Goal: Task Accomplishment & Management: Use online tool/utility

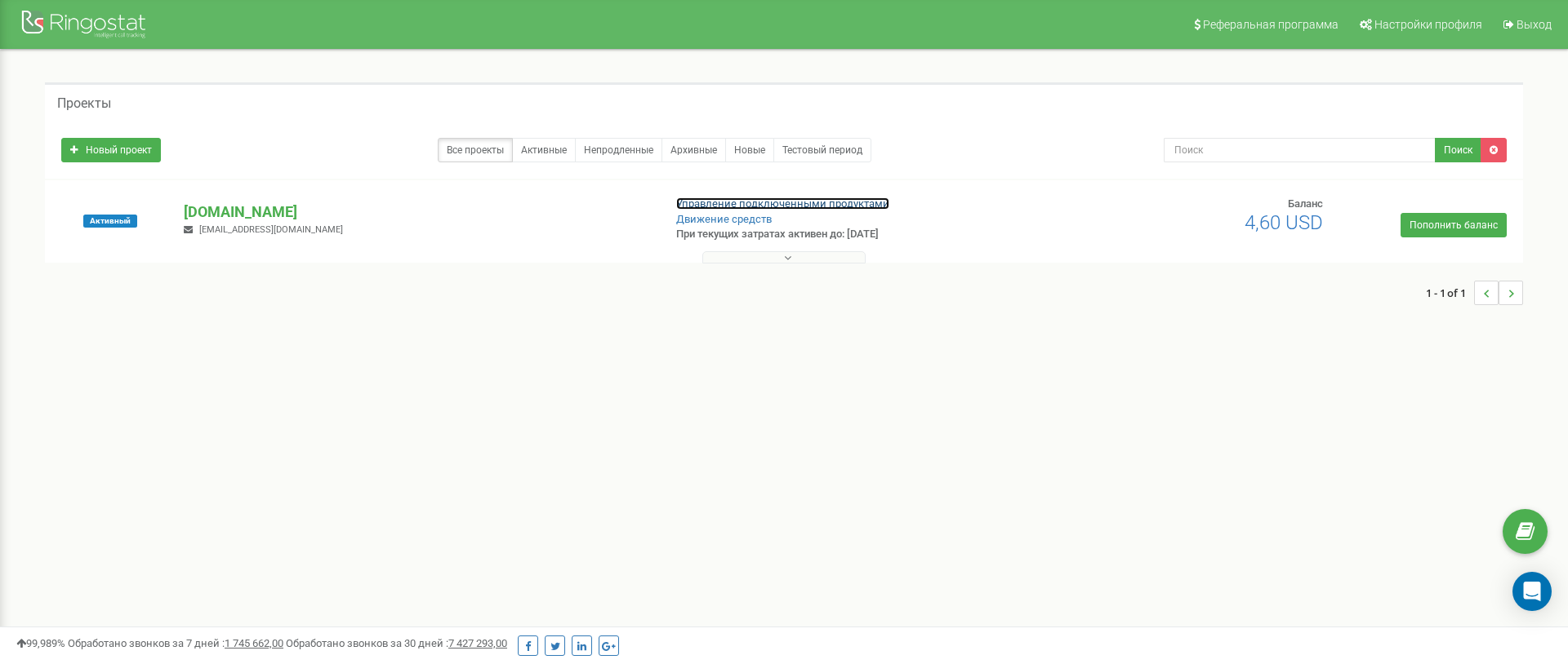
drag, startPoint x: 0, startPoint y: 0, endPoint x: 766, endPoint y: 207, distance: 793.5
click at [766, 207] on link "Управление подключенными продуктами" at bounding box center [782, 203] width 213 height 12
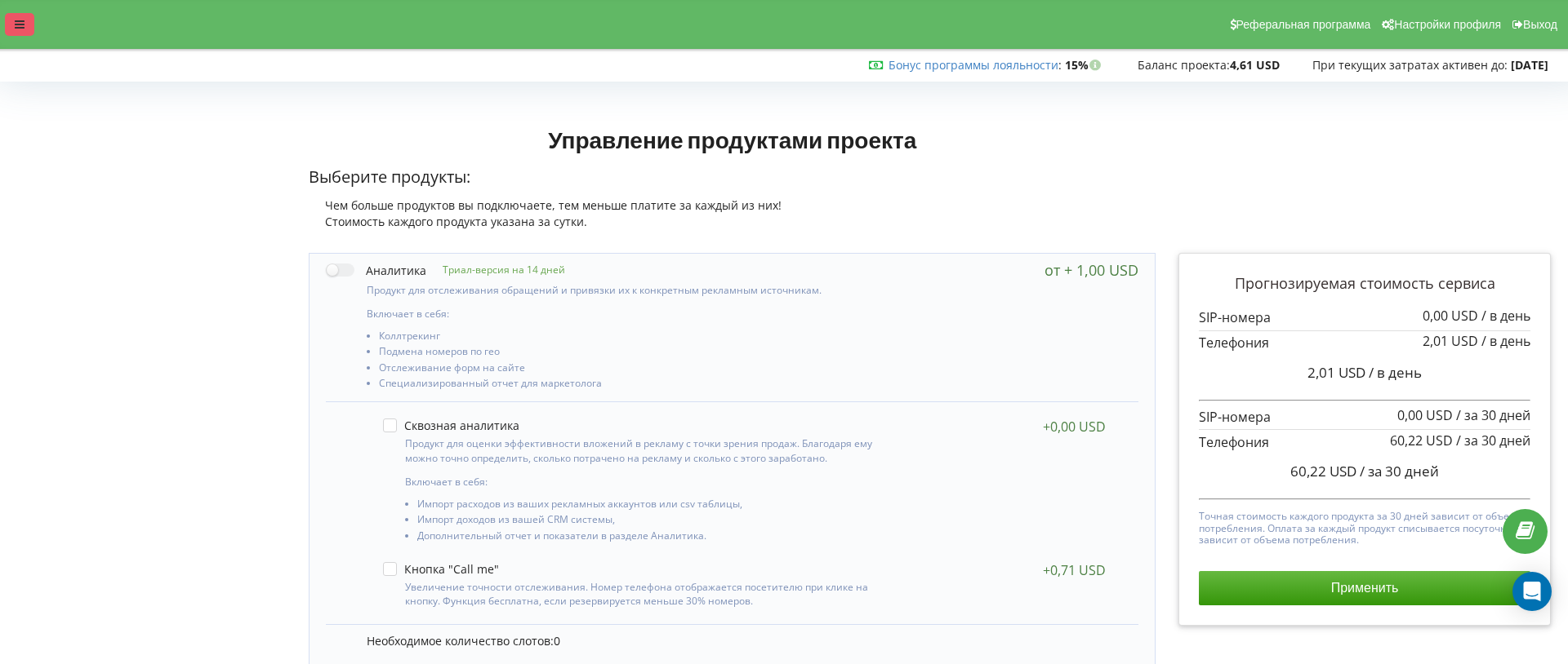
click at [11, 26] on div at bounding box center [20, 25] width 30 height 23
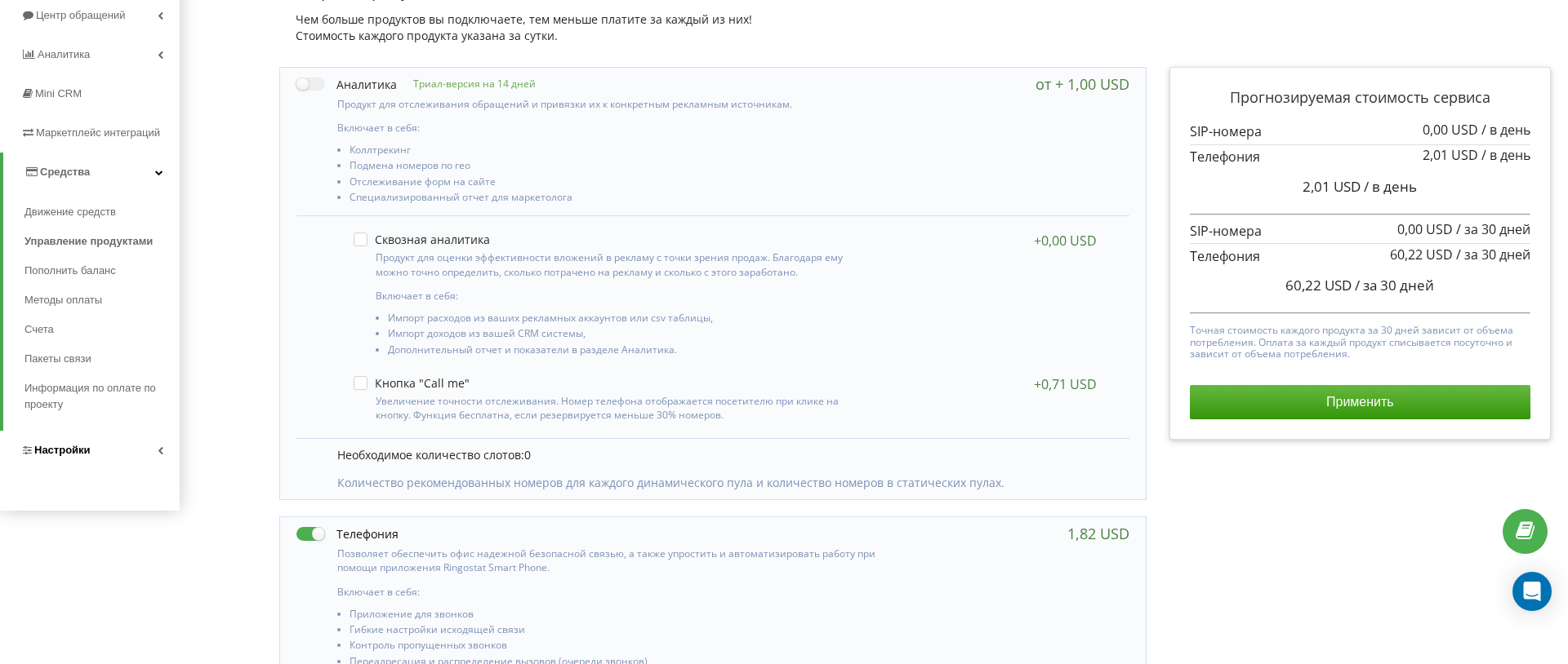
scroll to position [199, 0]
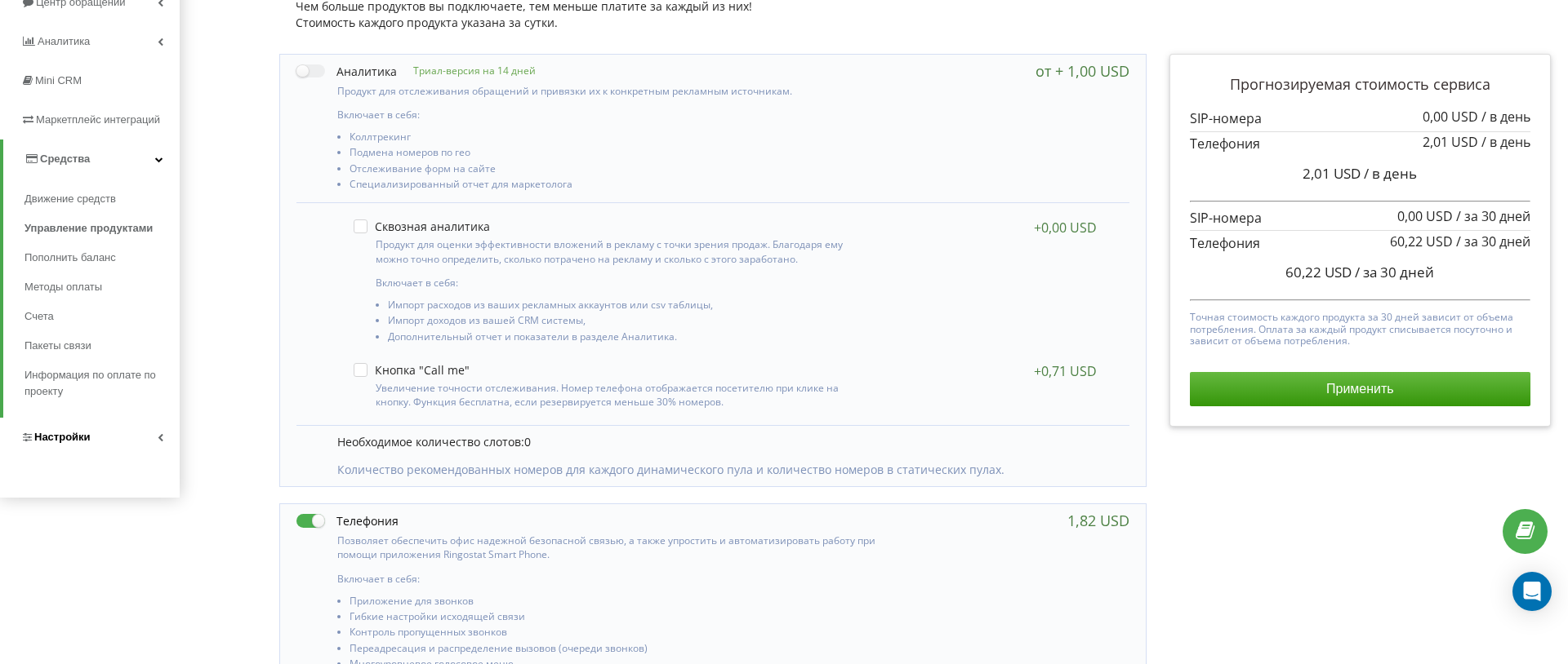
click at [113, 446] on link "Настройки" at bounding box center [90, 437] width 179 height 39
click at [105, 276] on span "Виртуальная АТС" at bounding box center [85, 278] width 94 height 16
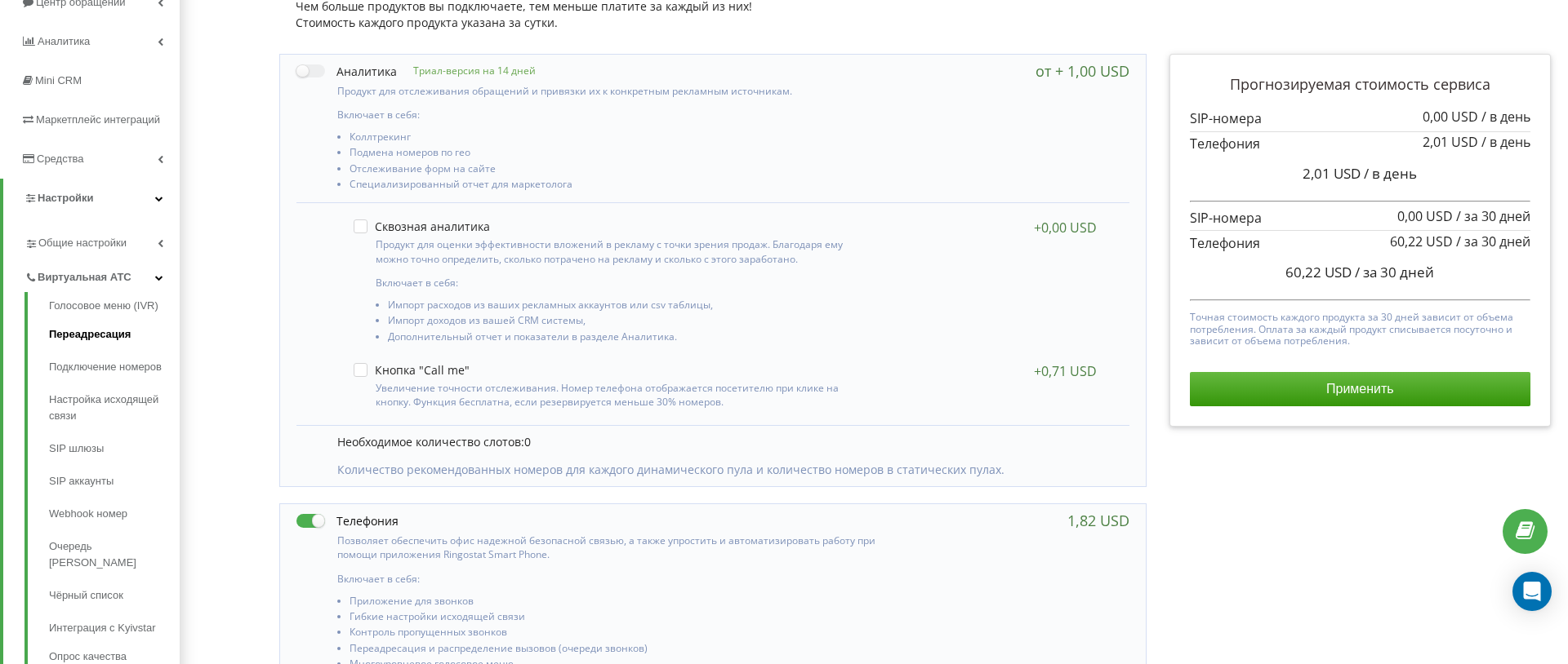
click at [111, 332] on link "Переадресация" at bounding box center [114, 334] width 131 height 33
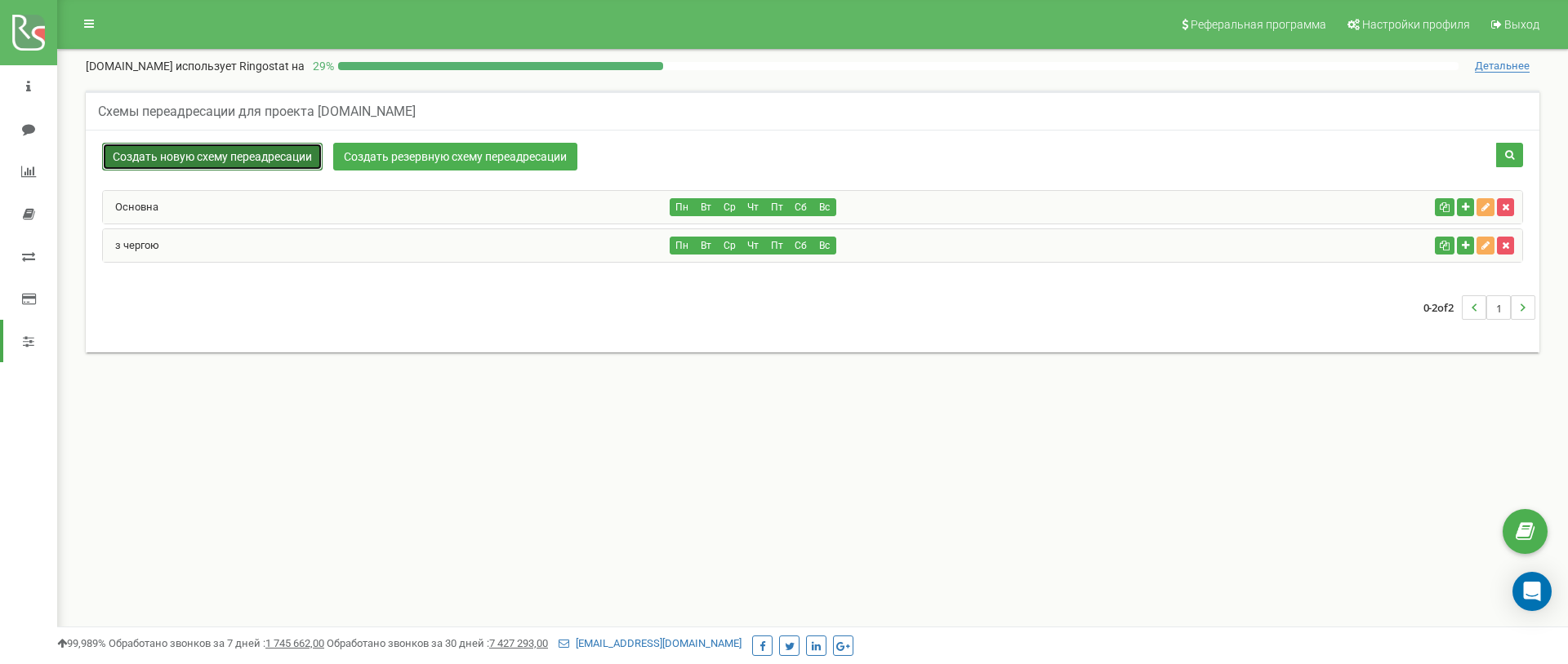
click at [279, 160] on link "Создать новую схему переадресации" at bounding box center [212, 157] width 220 height 28
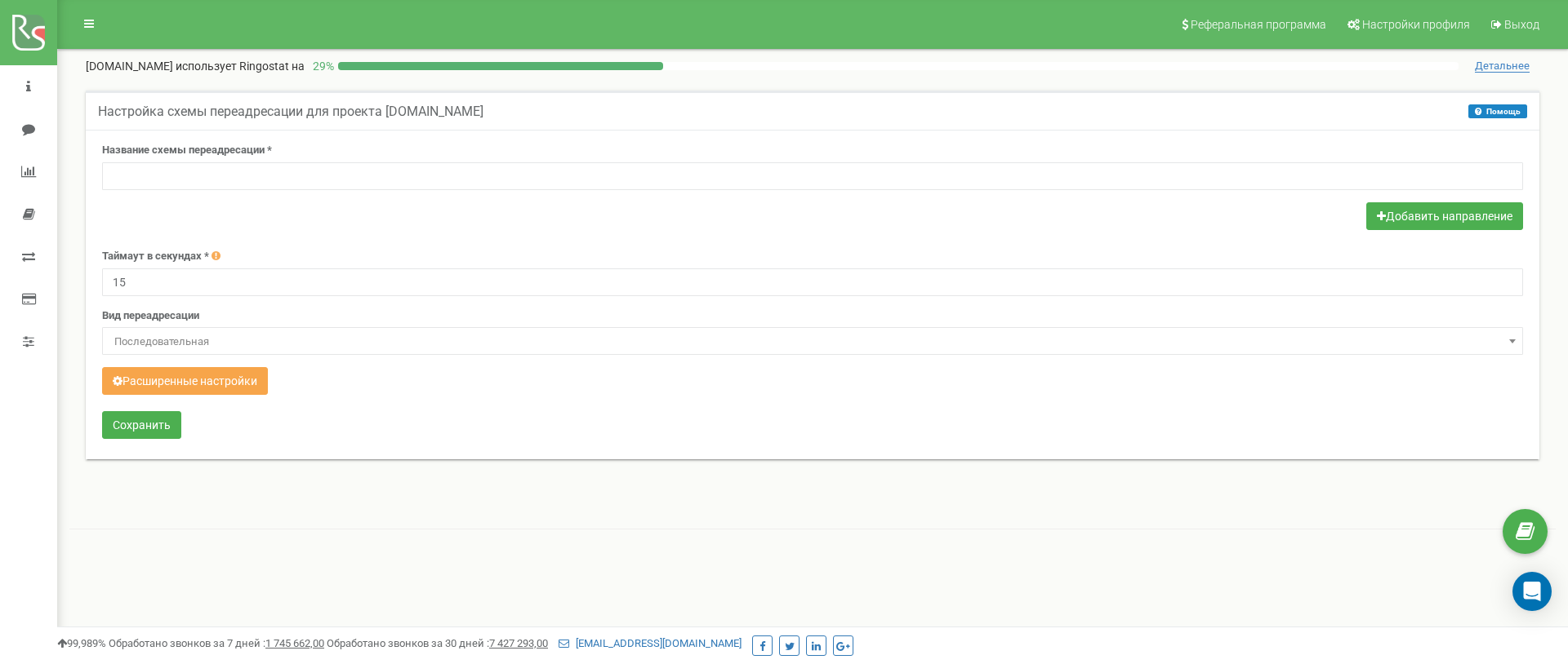
click at [254, 376] on button "Расширенные настройки" at bounding box center [185, 381] width 166 height 28
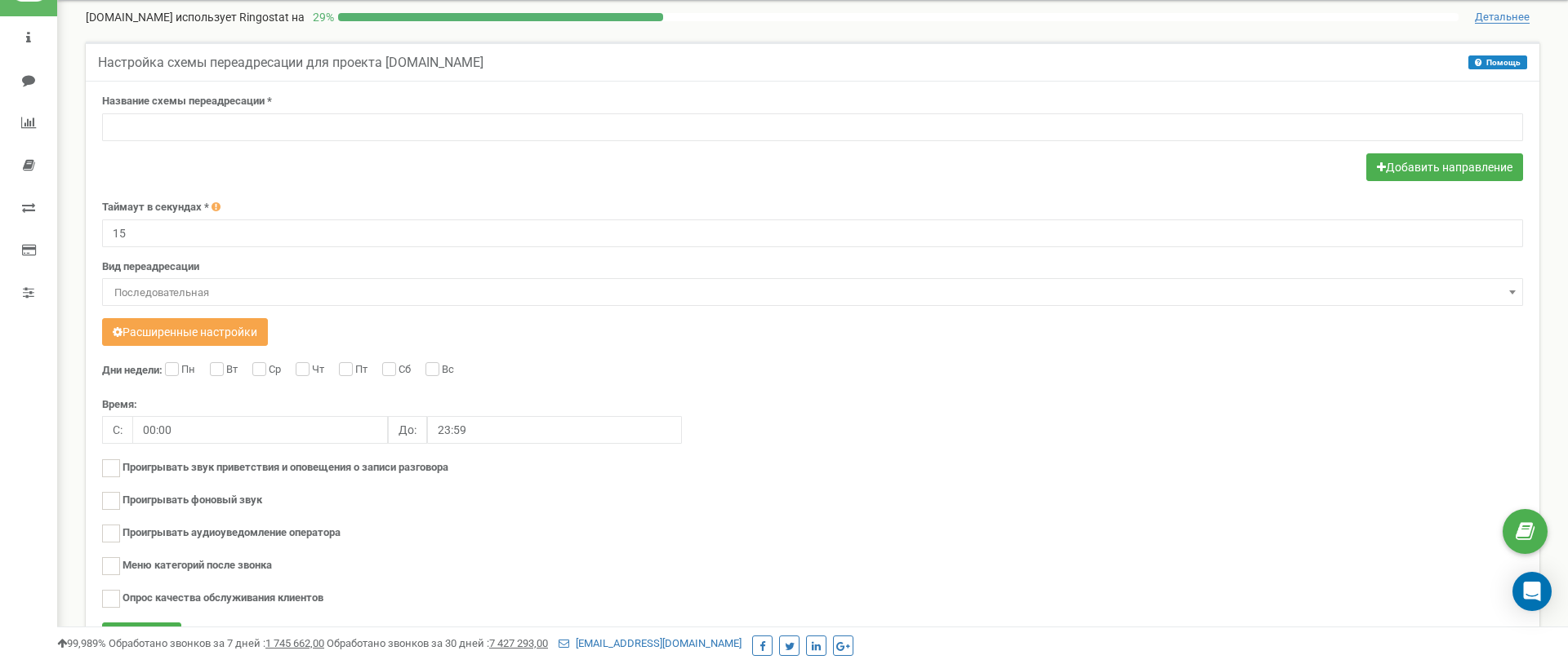
scroll to position [96, 0]
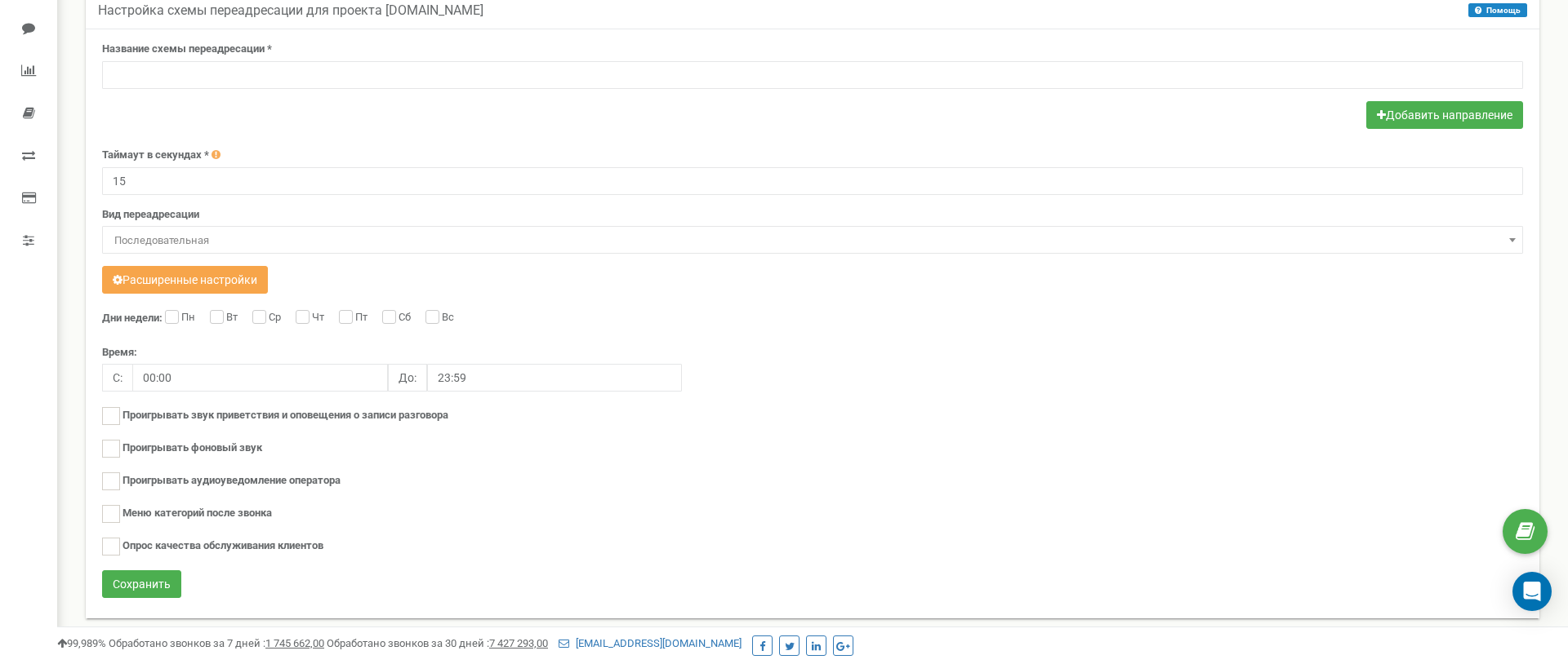
click at [247, 282] on button "Расширенные настройки" at bounding box center [185, 280] width 166 height 28
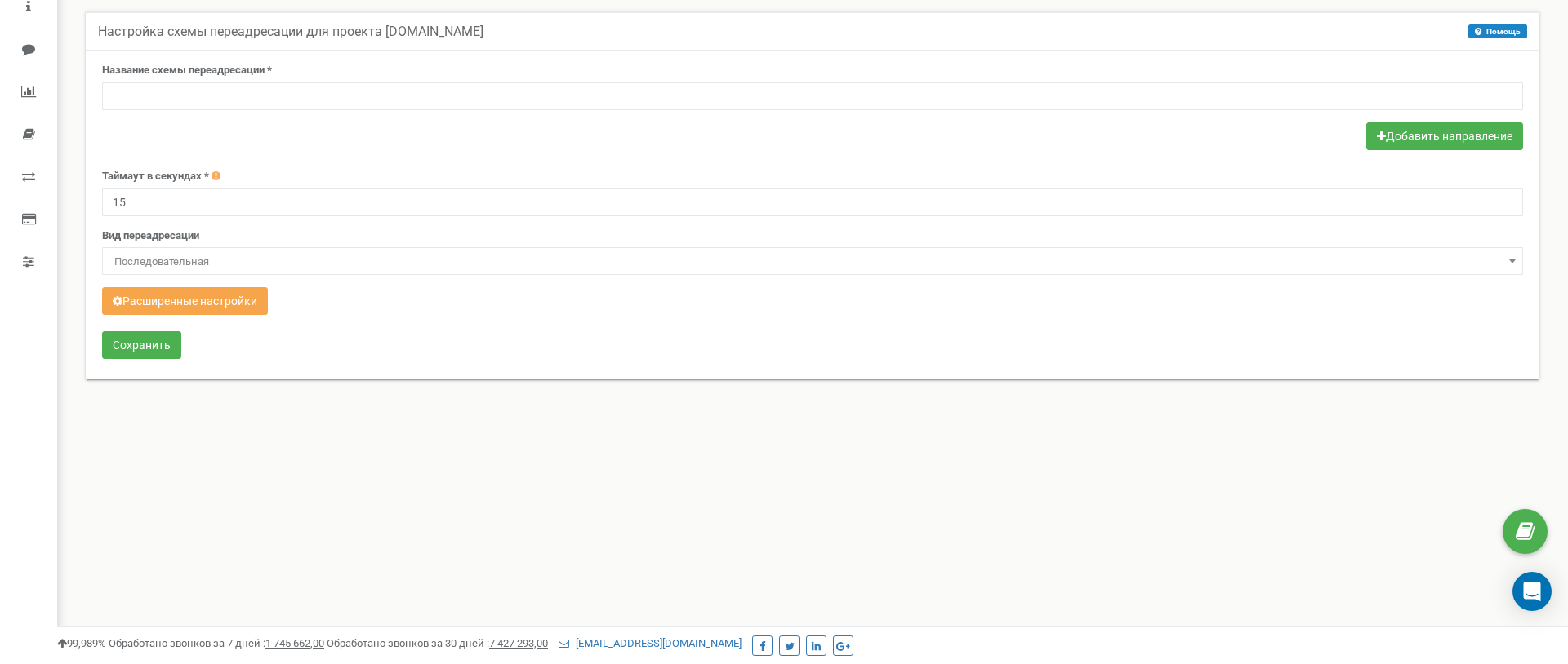
click at [247, 282] on form "Название схемы переадресации * Добавить направление Таймаут в секундах * 15 Вид…" at bounding box center [812, 212] width 1421 height 300
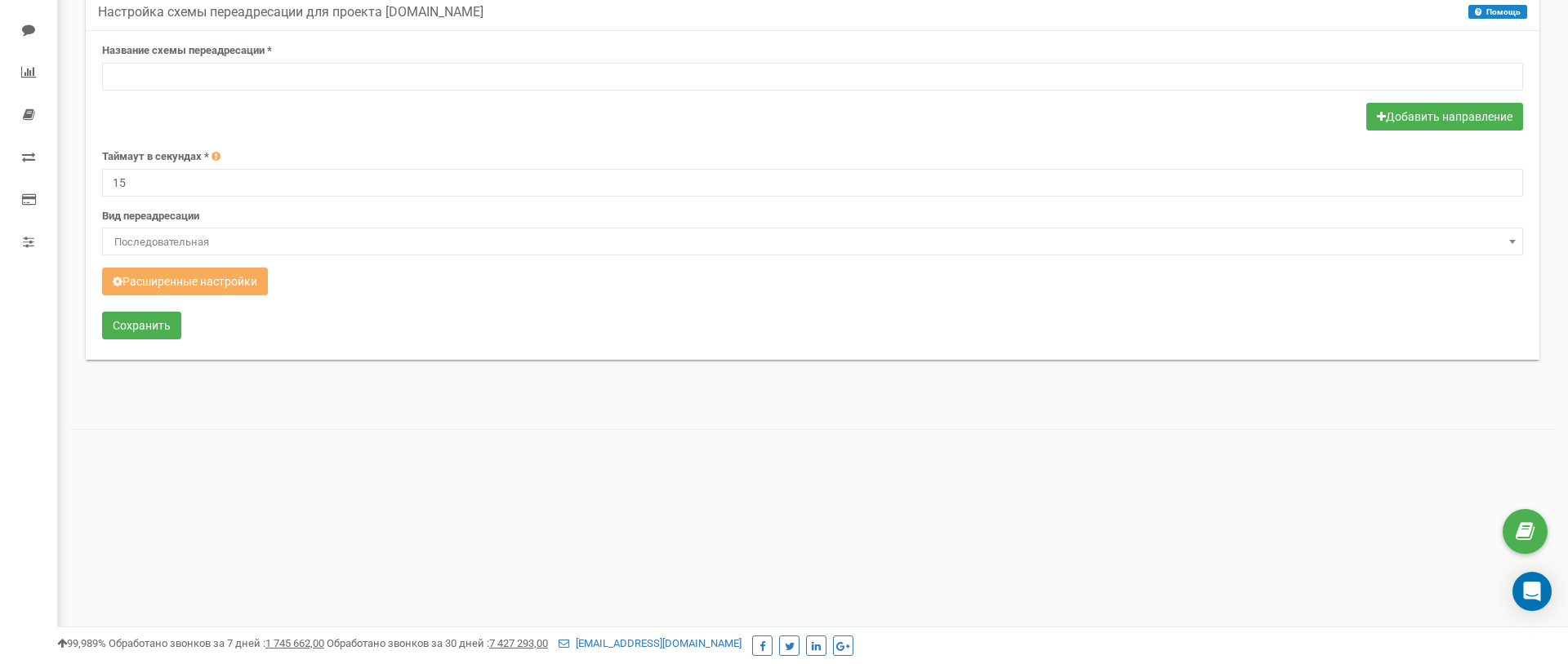
scroll to position [102, 0]
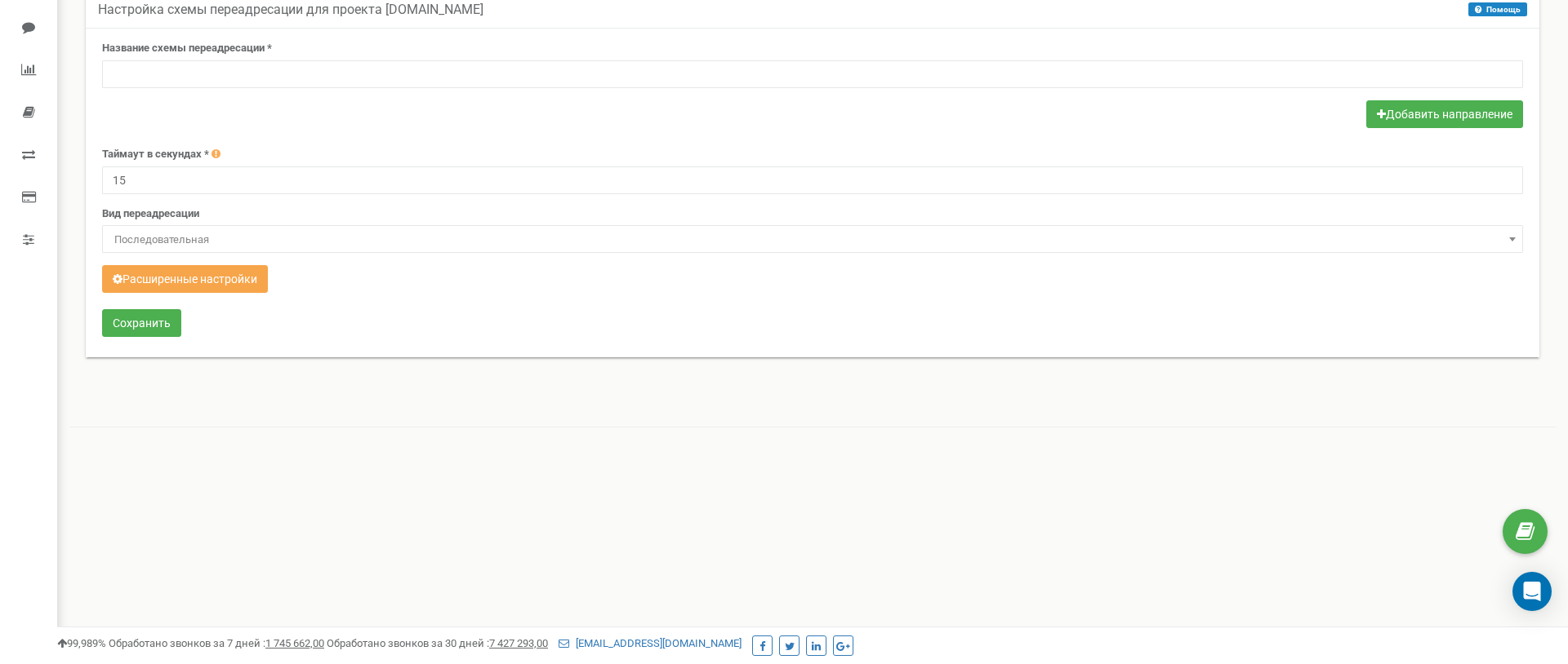
click at [237, 287] on button "Расширенные настройки" at bounding box center [185, 279] width 166 height 28
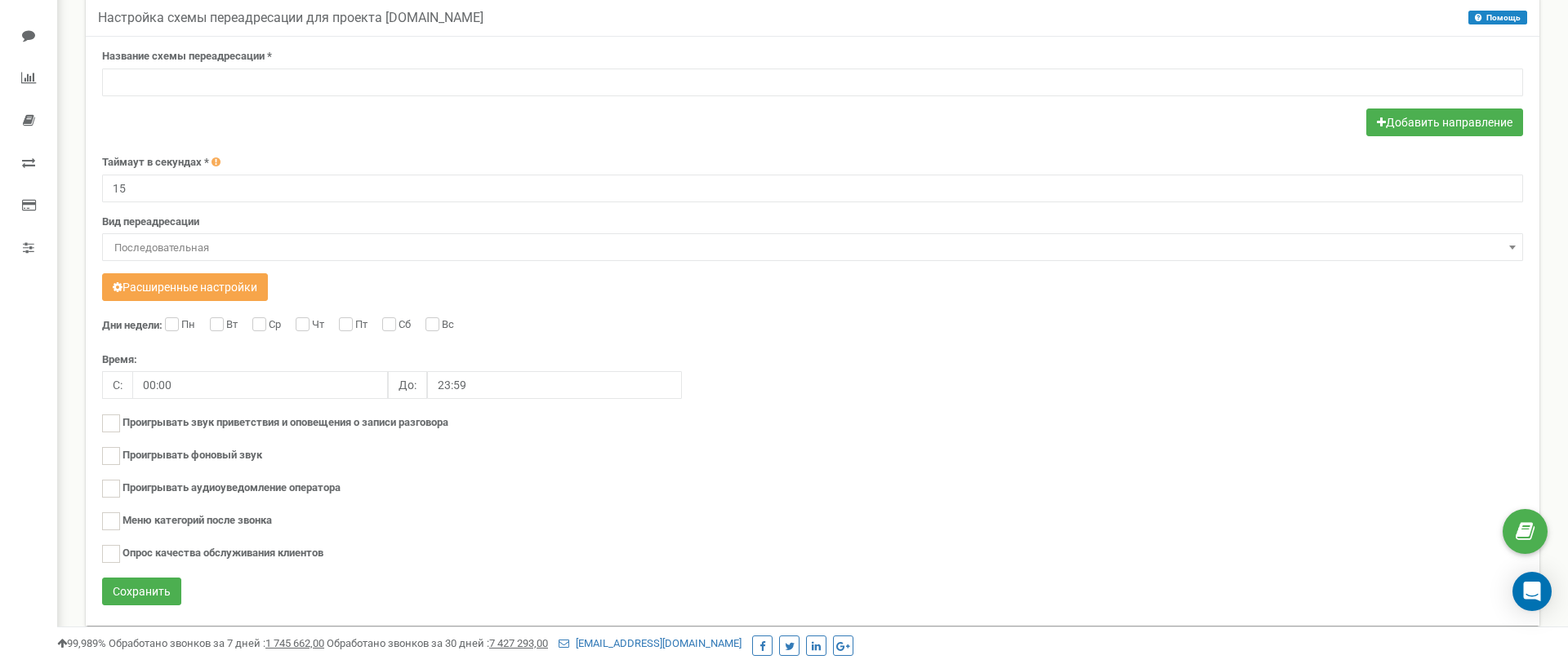
scroll to position [0, 0]
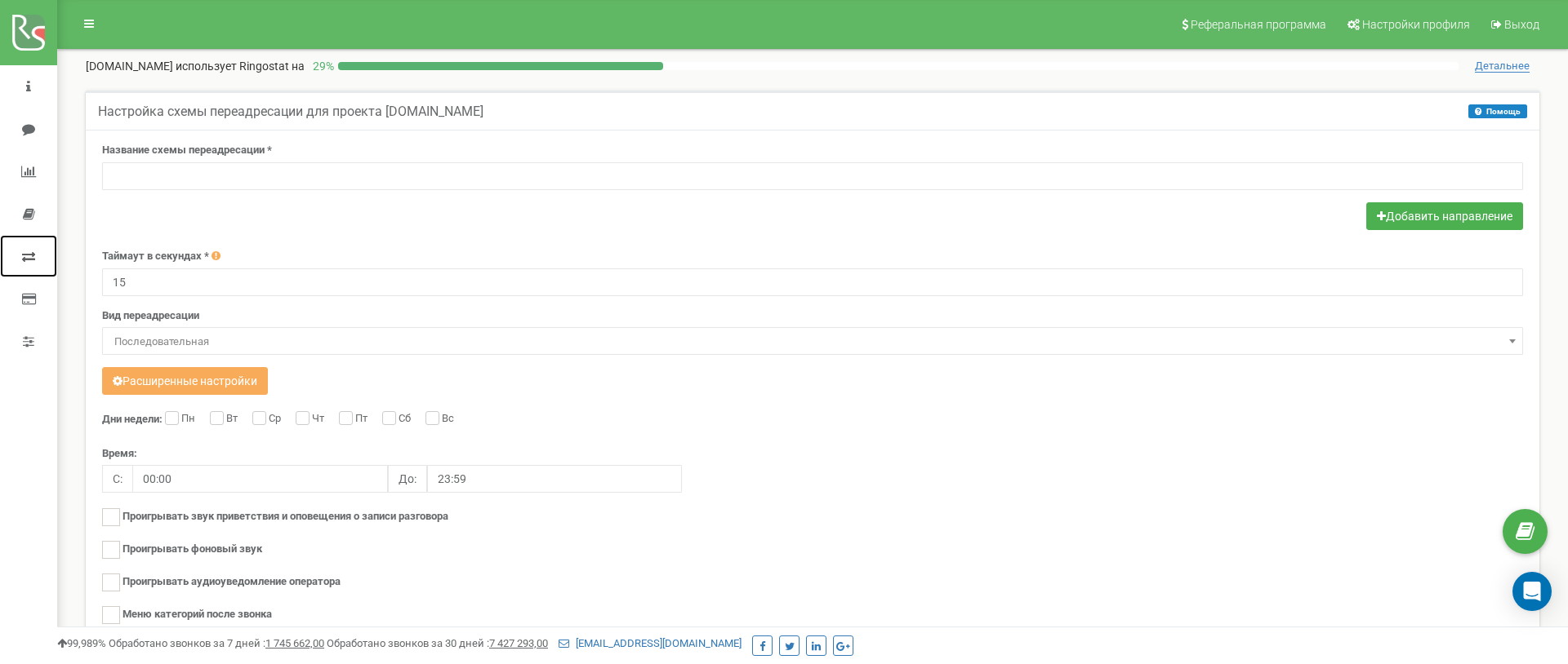
click at [33, 251] on icon at bounding box center [29, 256] width 13 height 13
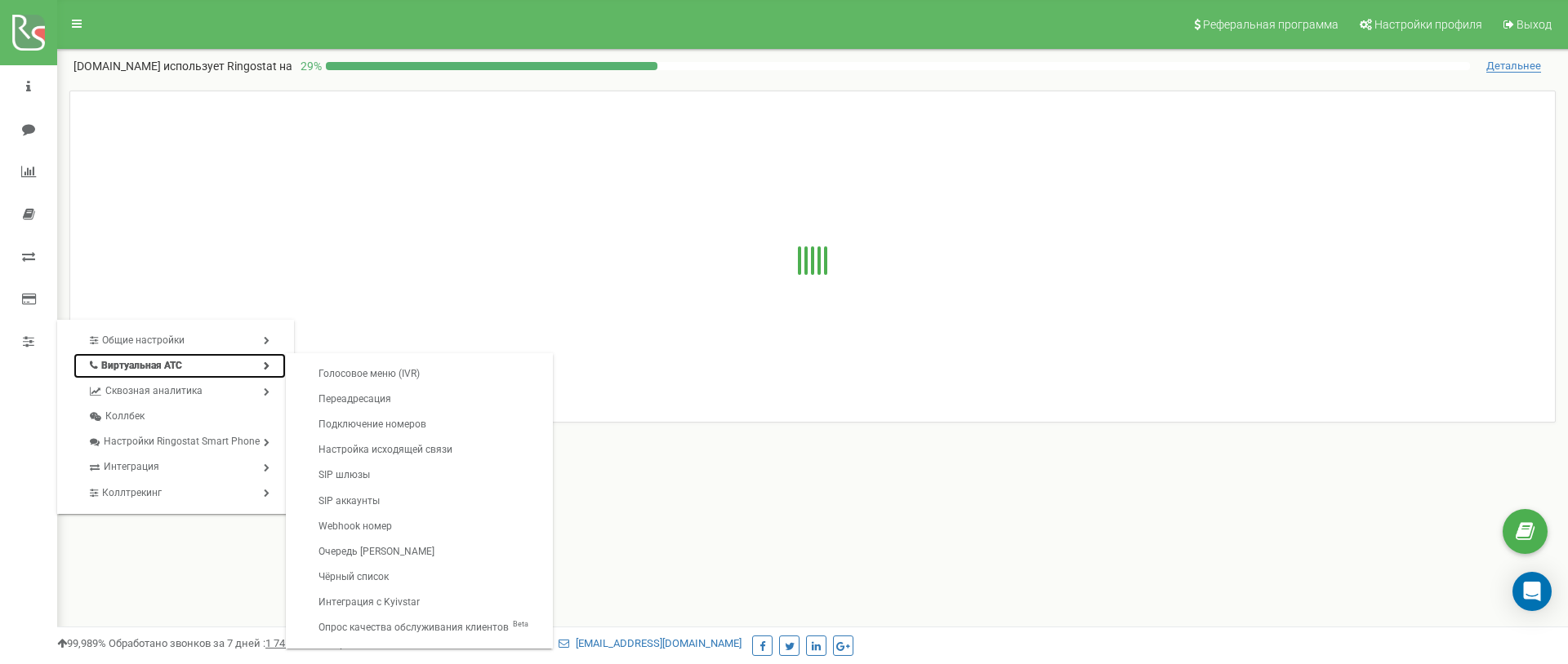
click at [104, 358] on link "Виртуальная АТС" at bounding box center [179, 366] width 212 height 25
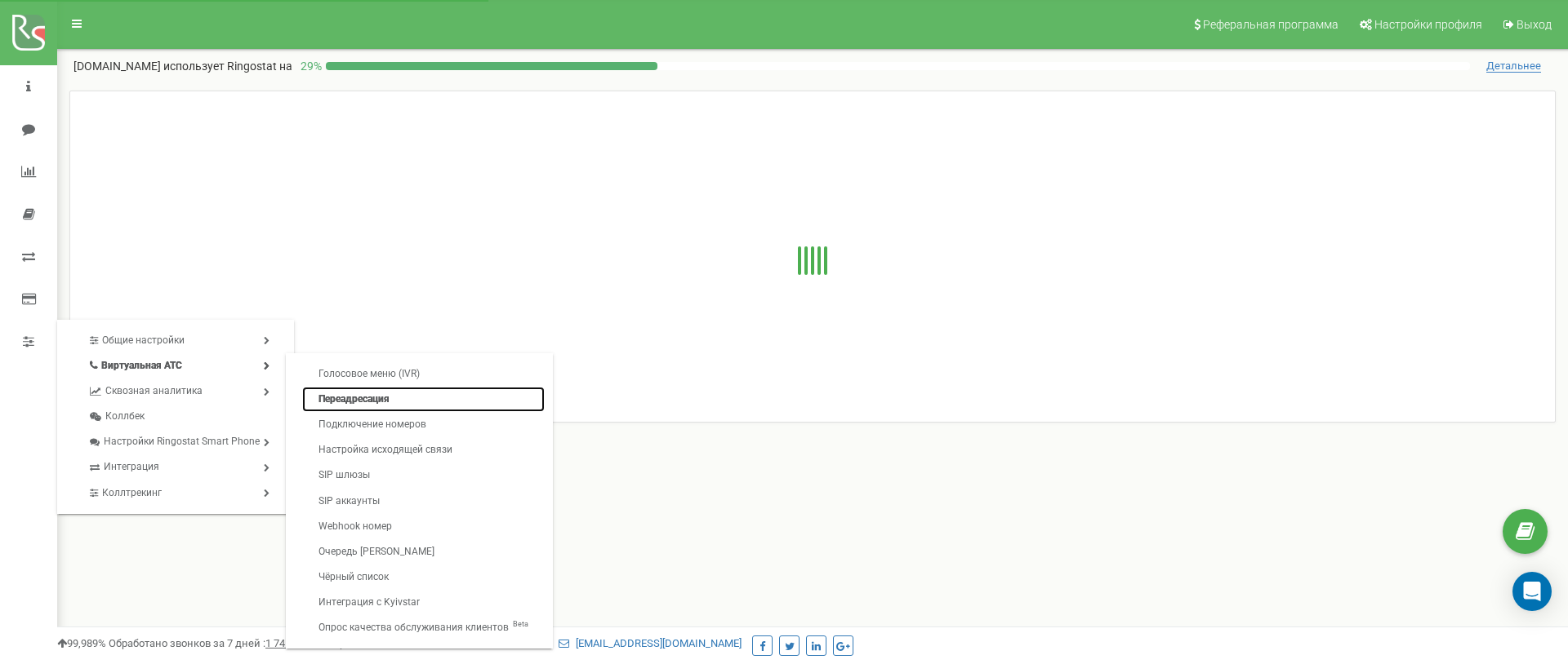
click at [372, 397] on link "Переадресация" at bounding box center [423, 399] width 243 height 25
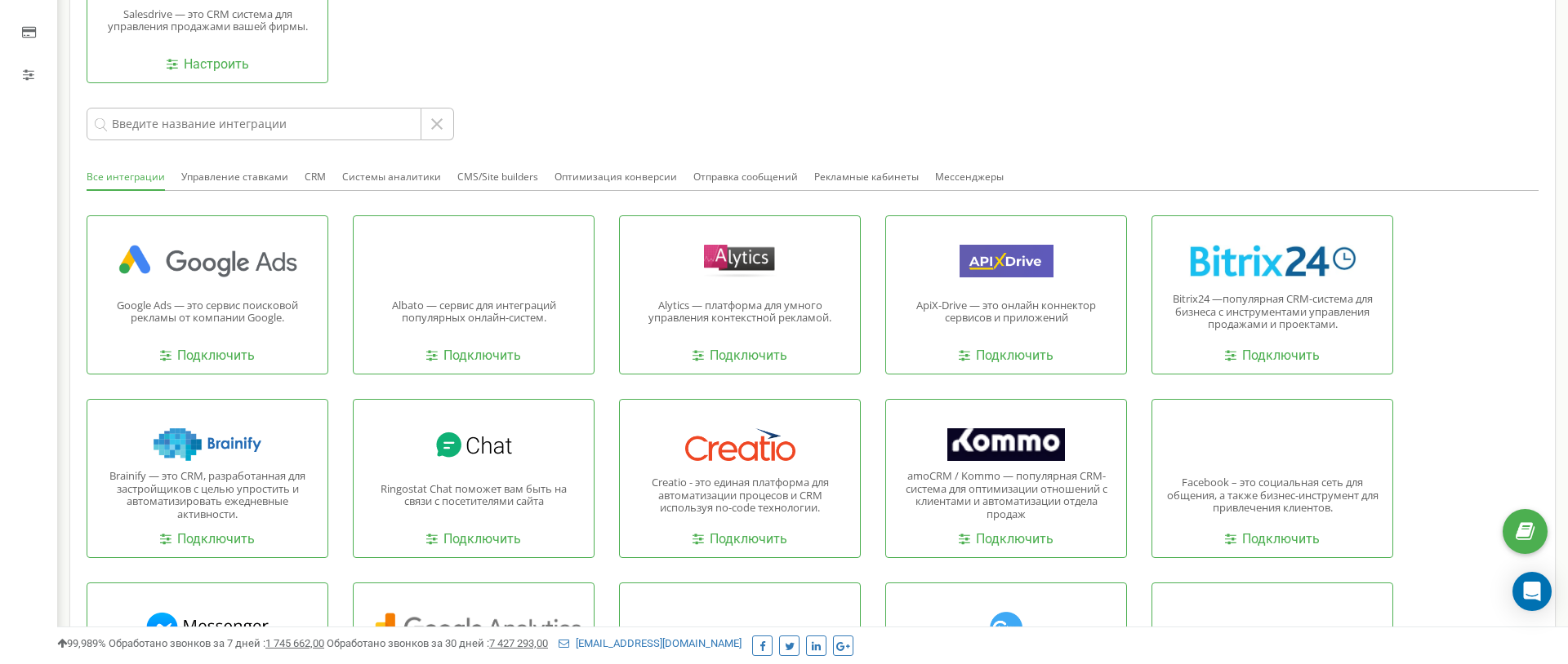
scroll to position [246, 0]
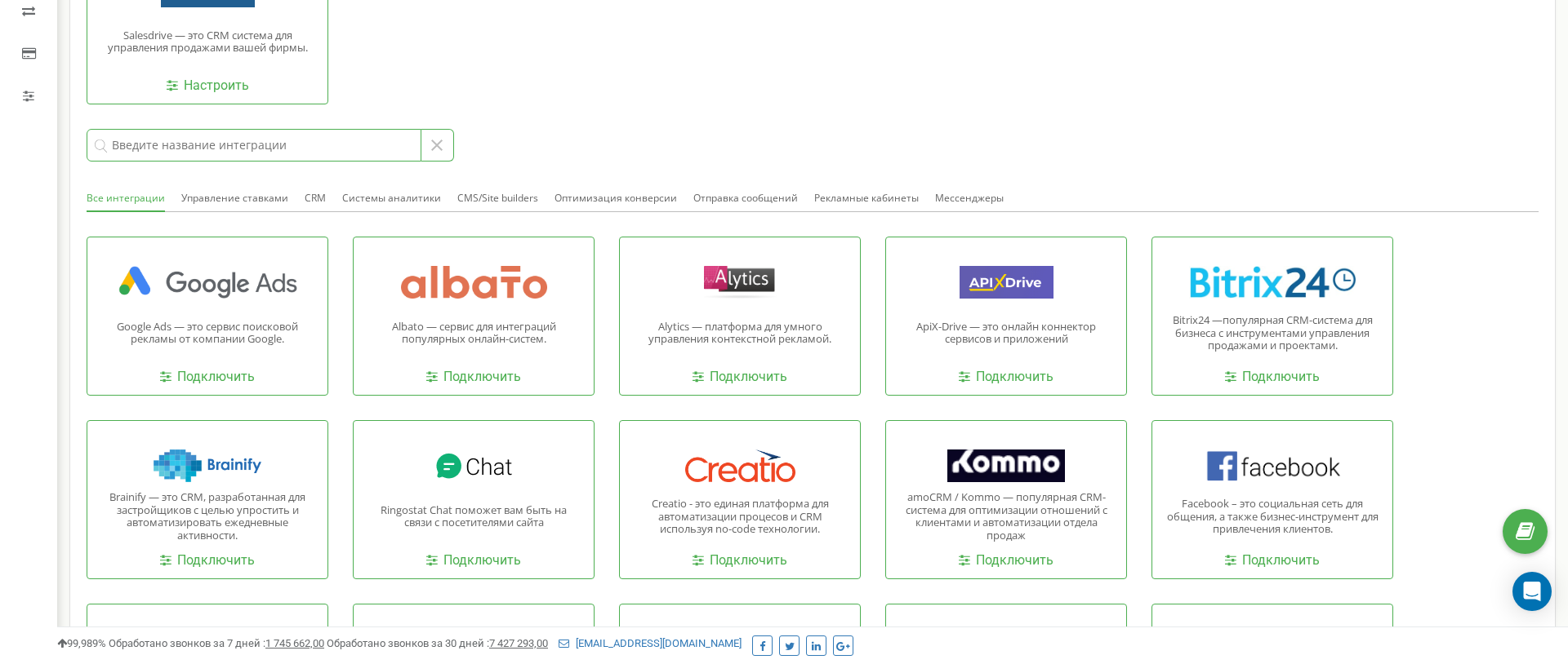
click at [322, 150] on input at bounding box center [253, 145] width 335 height 33
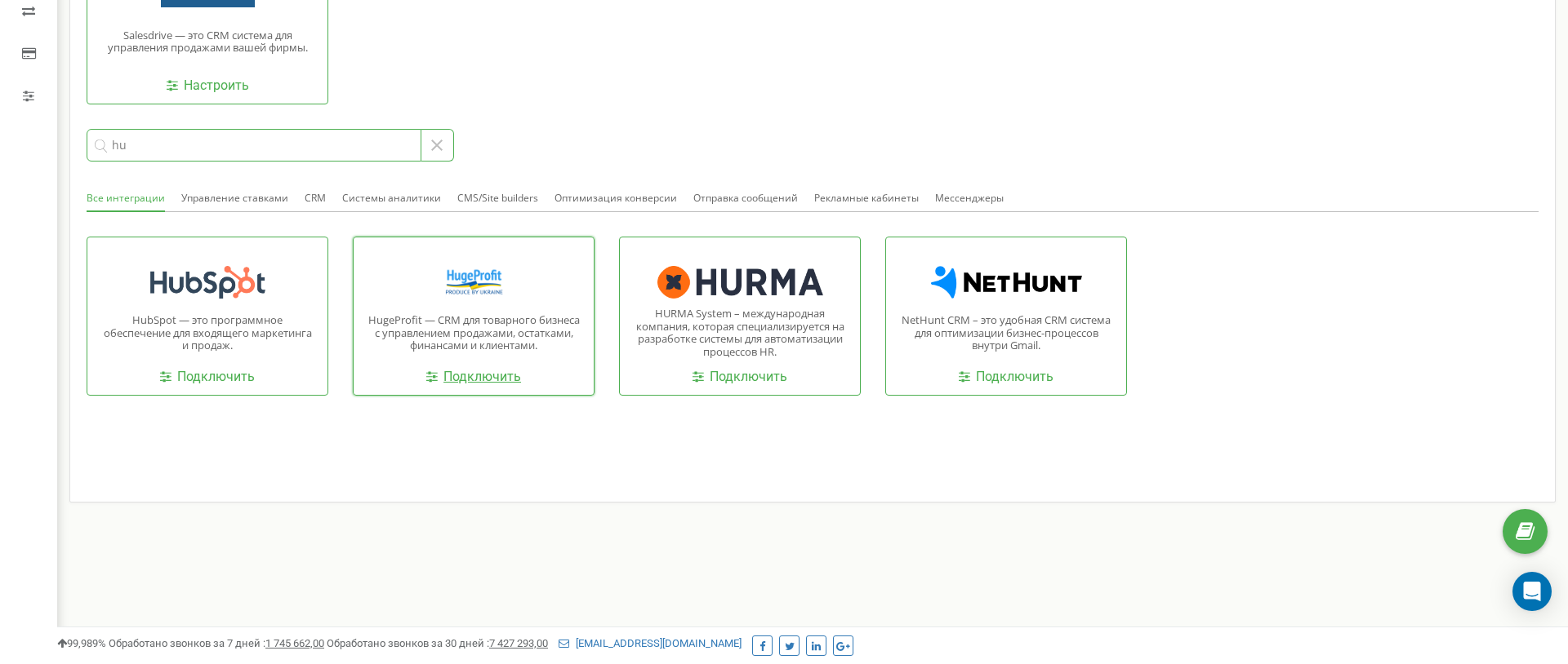
type input "hu"
click at [502, 378] on link "Подключить" at bounding box center [473, 377] width 95 height 19
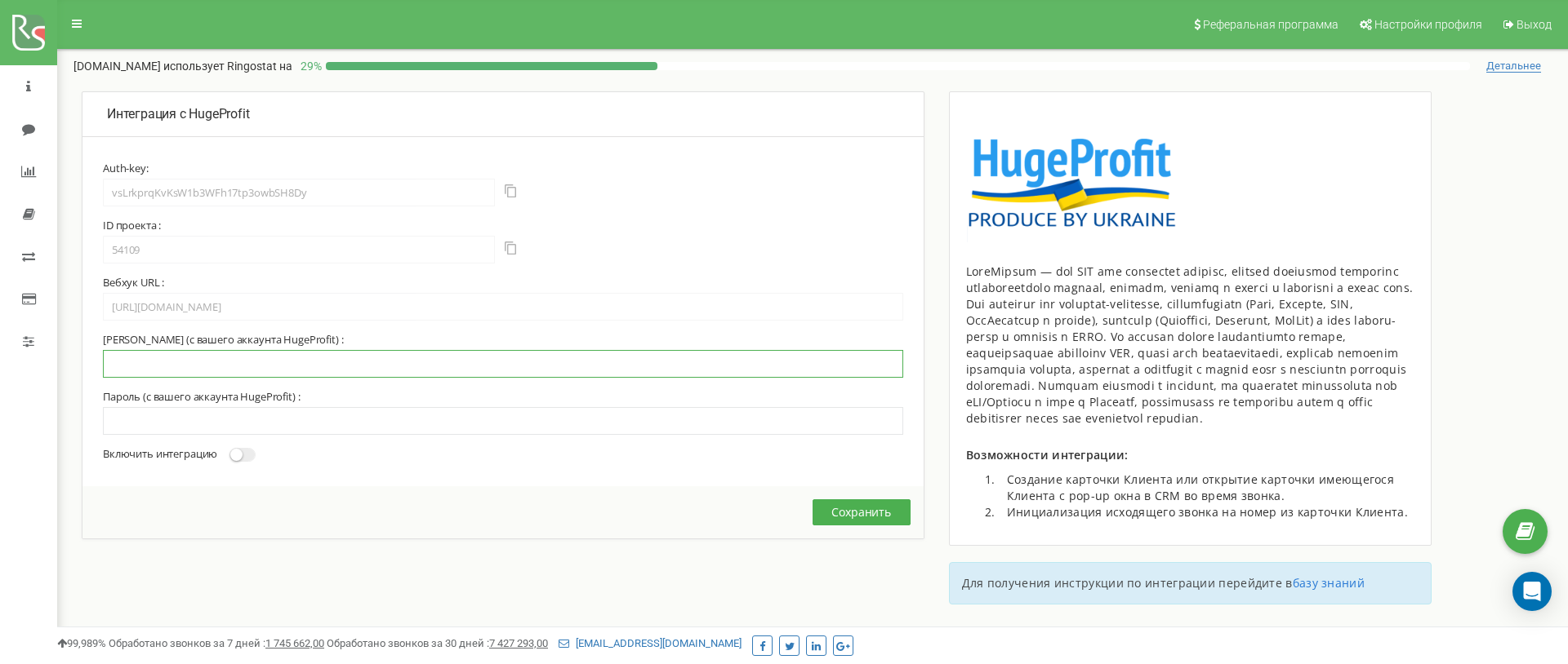
click at [228, 362] on input "text" at bounding box center [502, 364] width 800 height 28
click at [249, 451] on span at bounding box center [243, 454] width 26 height 14
click at [0, 0] on input "Включить интеграцию" at bounding box center [0, 0] width 0 height 0
click at [297, 377] on input "text" at bounding box center [502, 364] width 800 height 28
click at [298, 372] on input "text" at bounding box center [502, 364] width 800 height 28
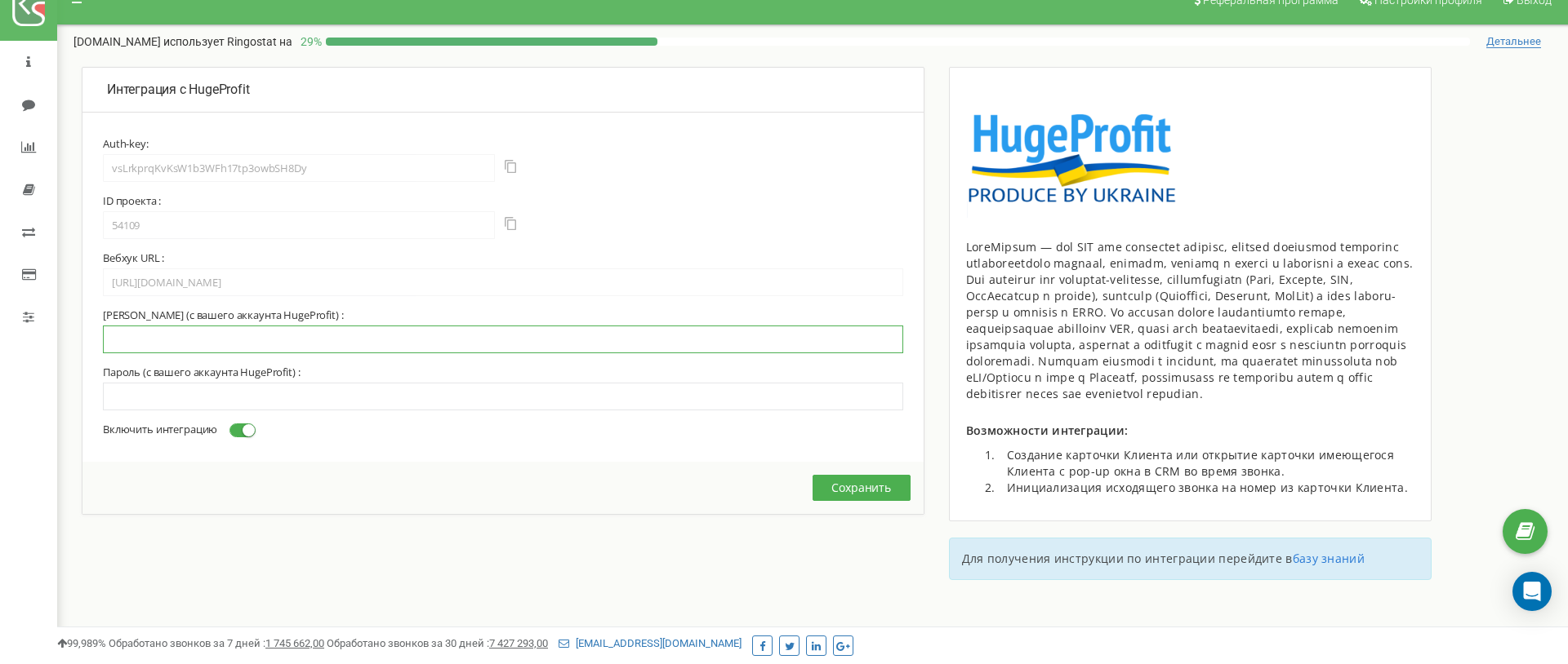
scroll to position [37, 0]
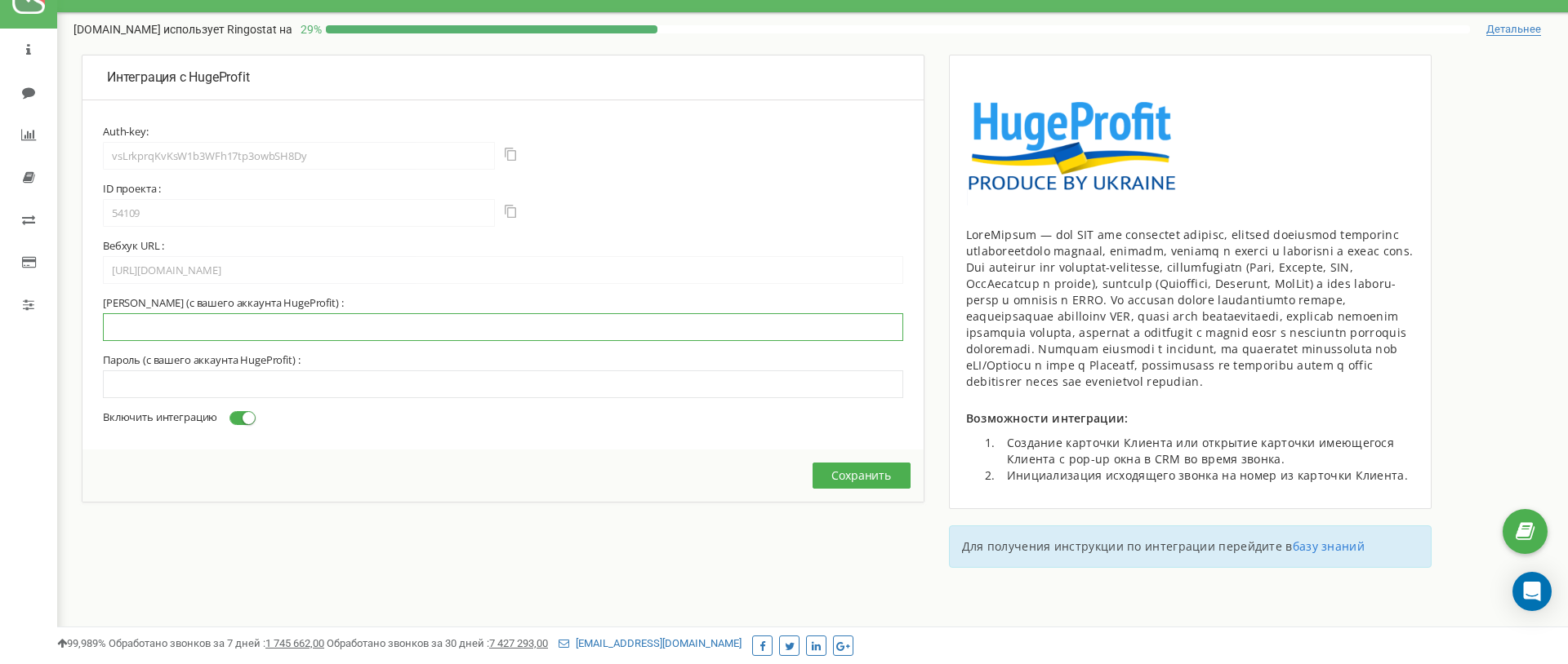
click at [368, 335] on input "text" at bounding box center [502, 327] width 800 height 28
paste input "plyskawork@gmail.com"
type input "plyskawork@gmail.com"
click at [301, 385] on input "text" at bounding box center [502, 385] width 800 height 28
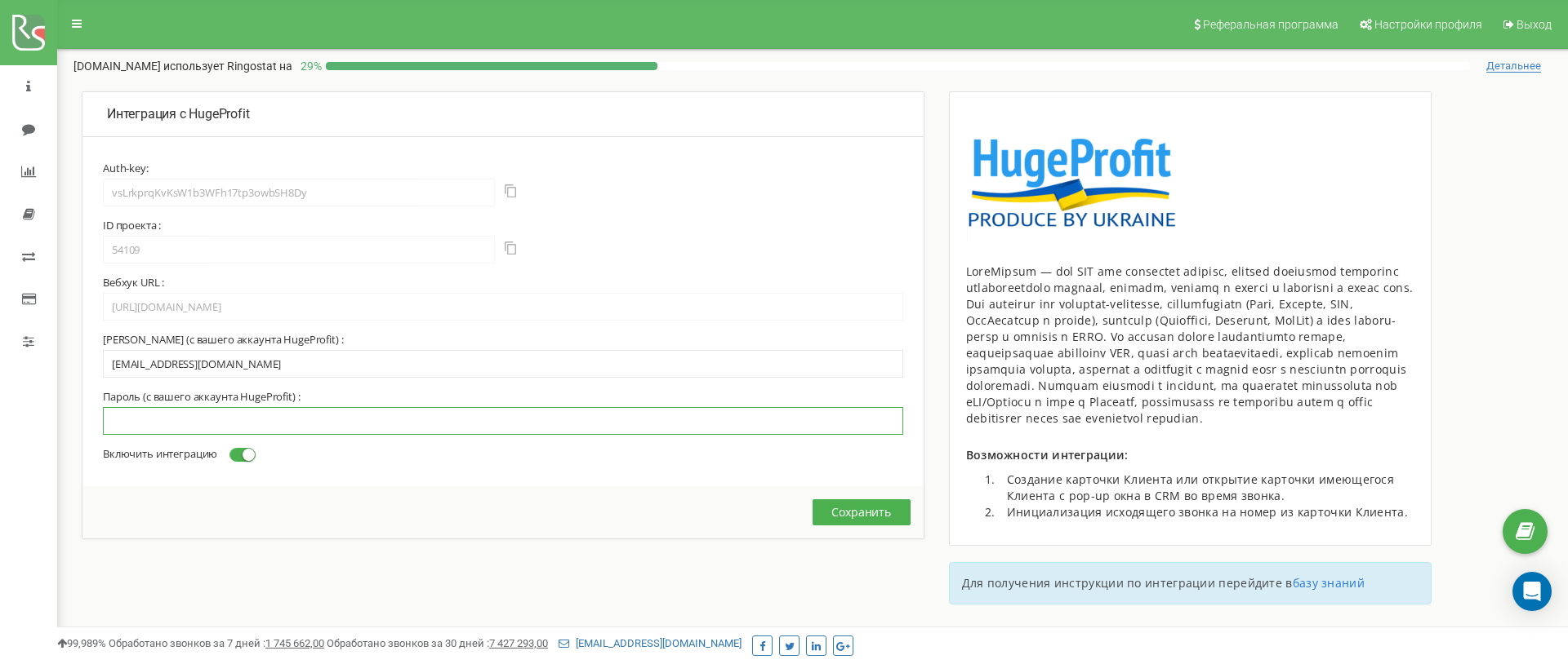
paste input "Kotovskogo51"
type input "Kotovskogo51"
click at [855, 512] on button "Сохранить" at bounding box center [861, 513] width 98 height 26
click at [23, 257] on icon at bounding box center [29, 256] width 13 height 13
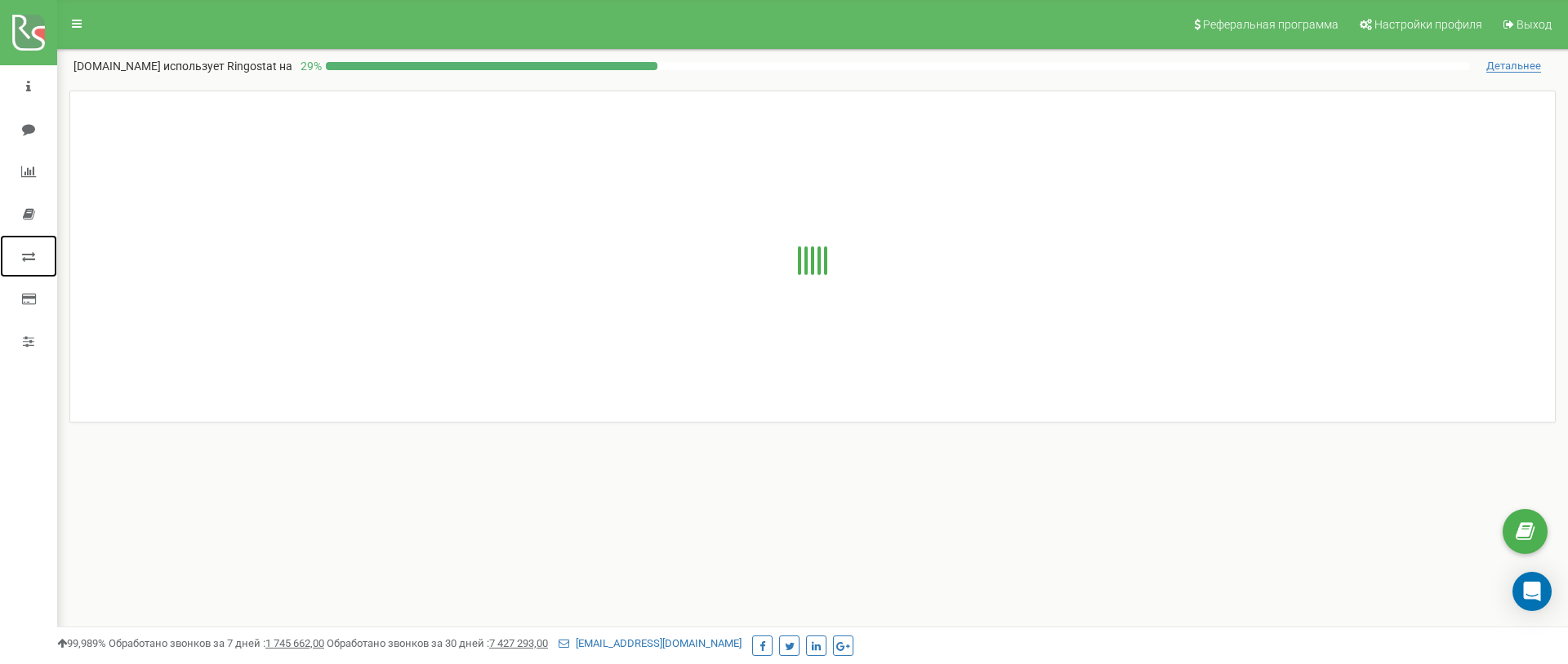
click at [26, 255] on icon at bounding box center [29, 256] width 13 height 13
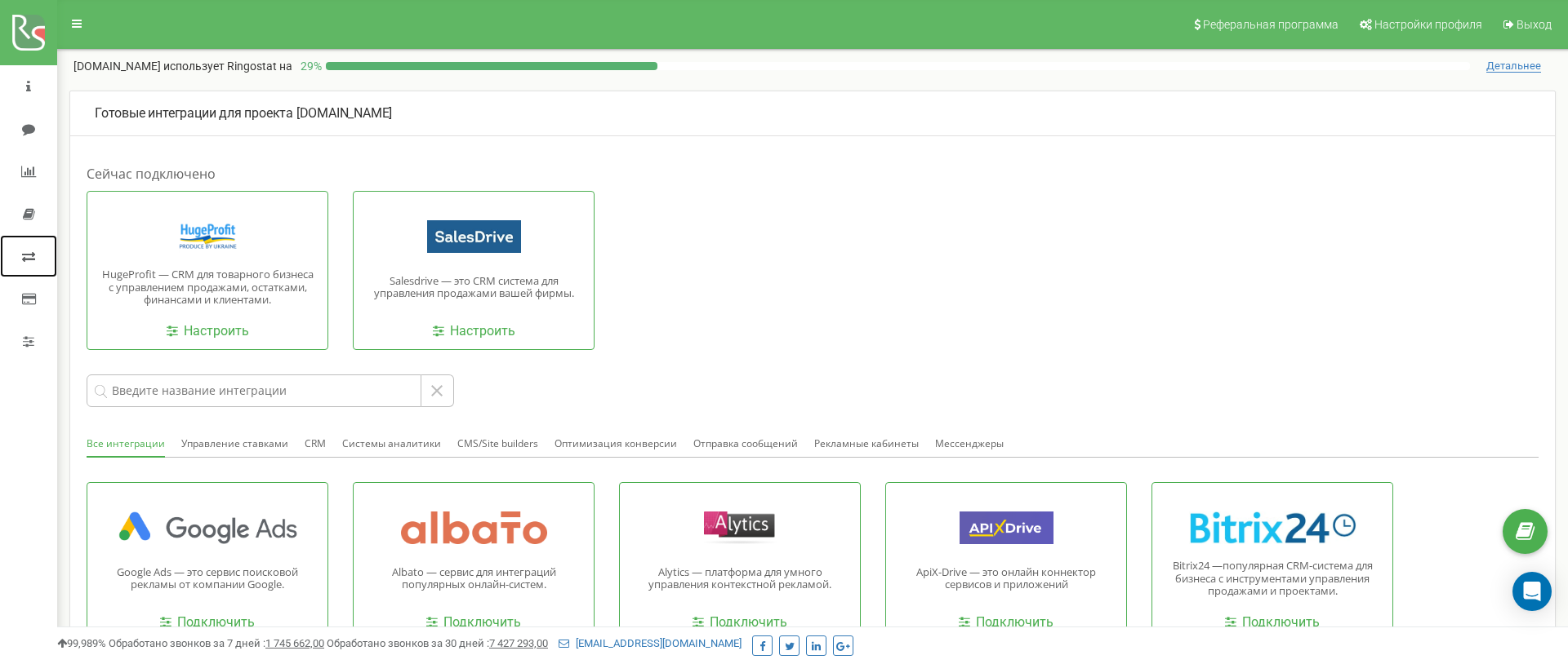
click at [25, 259] on icon at bounding box center [29, 256] width 13 height 13
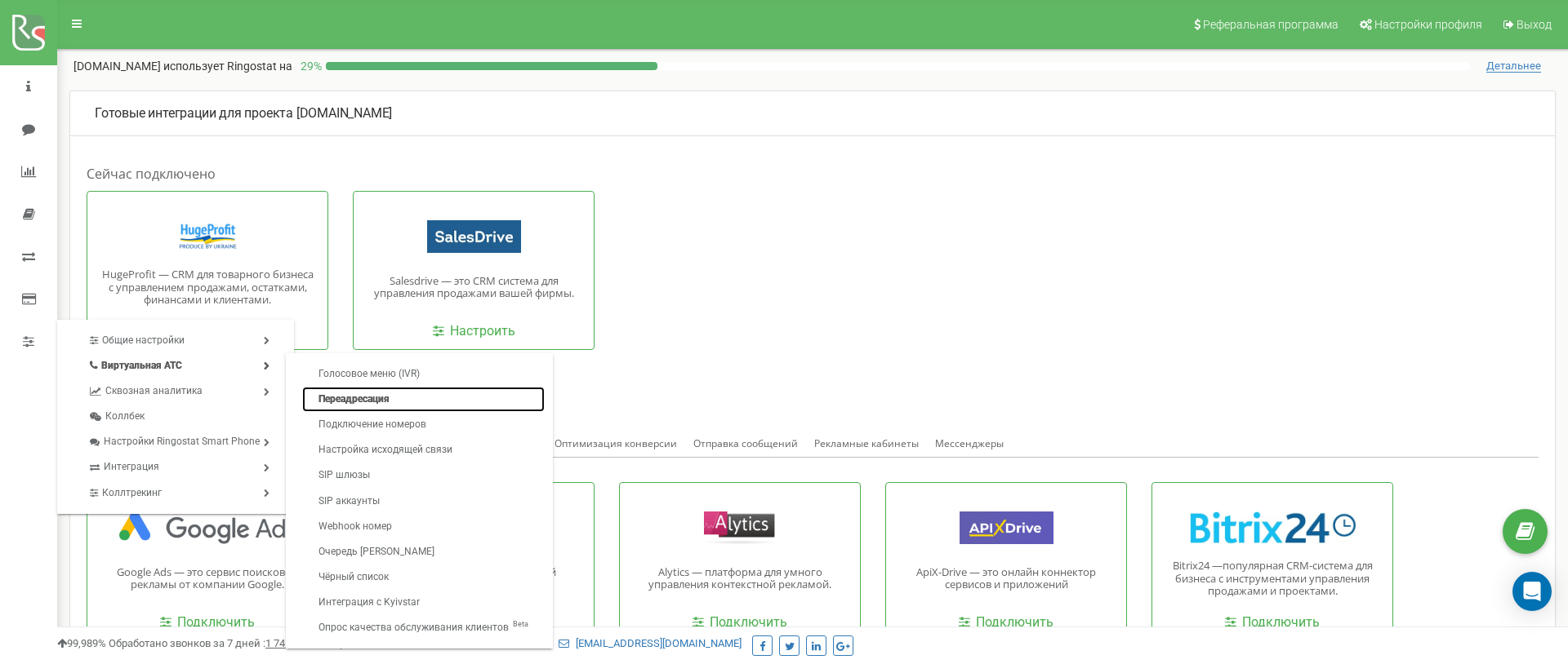
click at [323, 405] on link "Переадресация" at bounding box center [423, 399] width 243 height 25
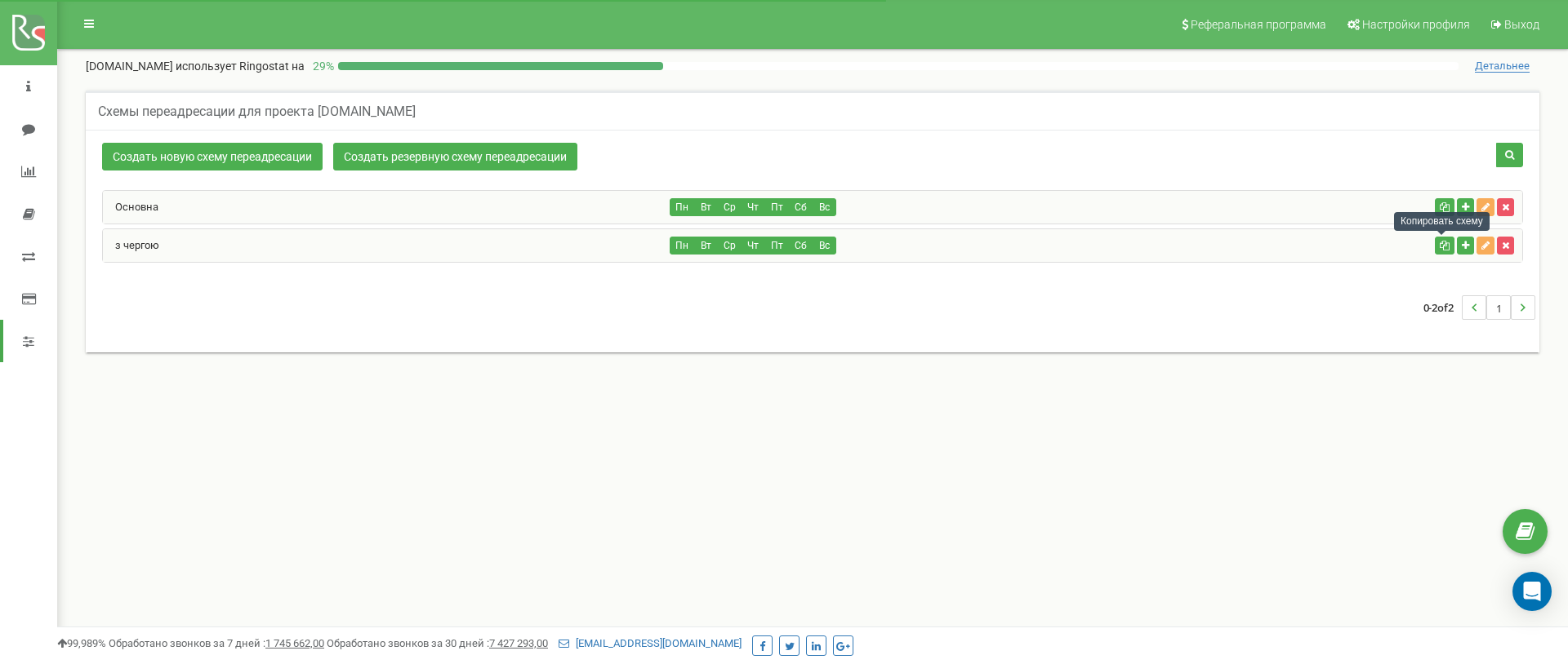
click at [1489, 212] on div "Копировать схему" at bounding box center [1441, 221] width 95 height 19
click at [1486, 209] on div "Копировать схему" at bounding box center [1441, 221] width 95 height 27
click at [1484, 205] on icon "button" at bounding box center [1485, 207] width 8 height 10
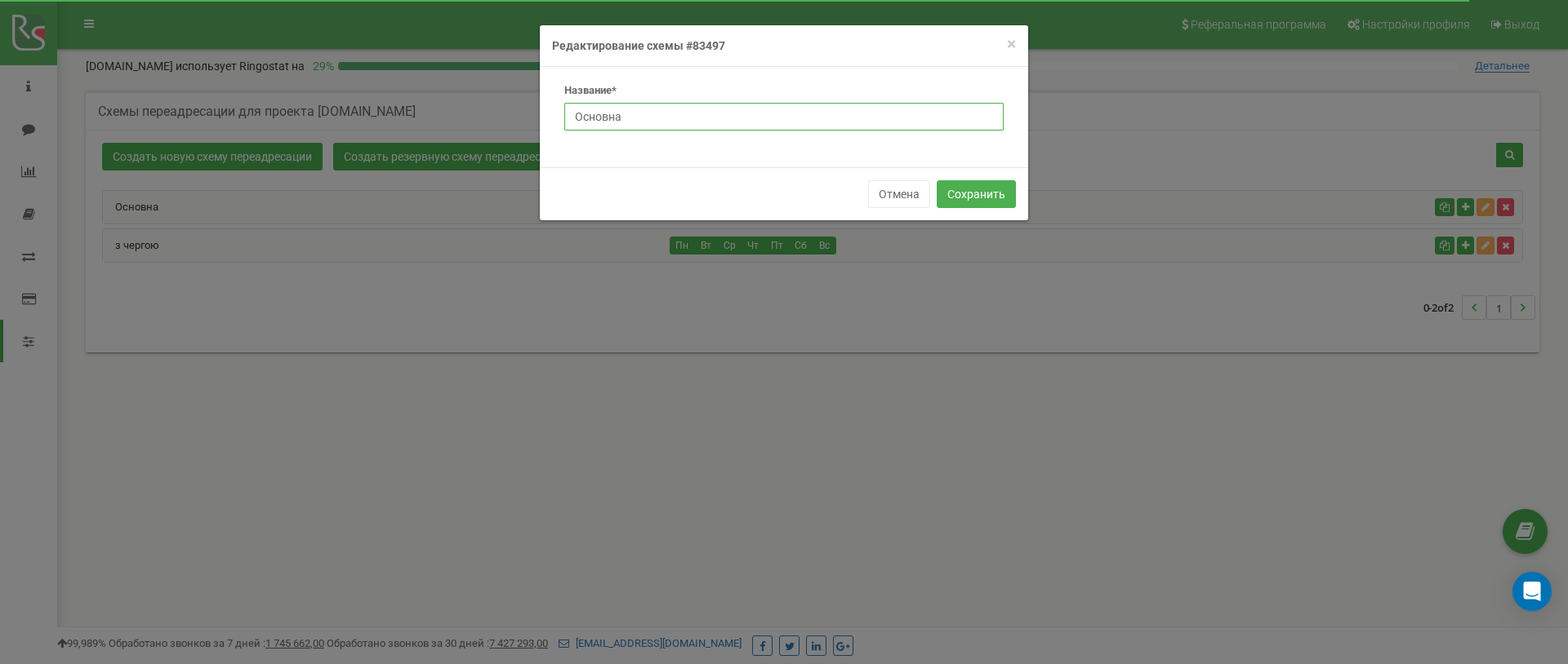
click at [803, 123] on input "Основна" at bounding box center [784, 117] width 439 height 28
click at [888, 195] on button "Отмена" at bounding box center [899, 194] width 62 height 28
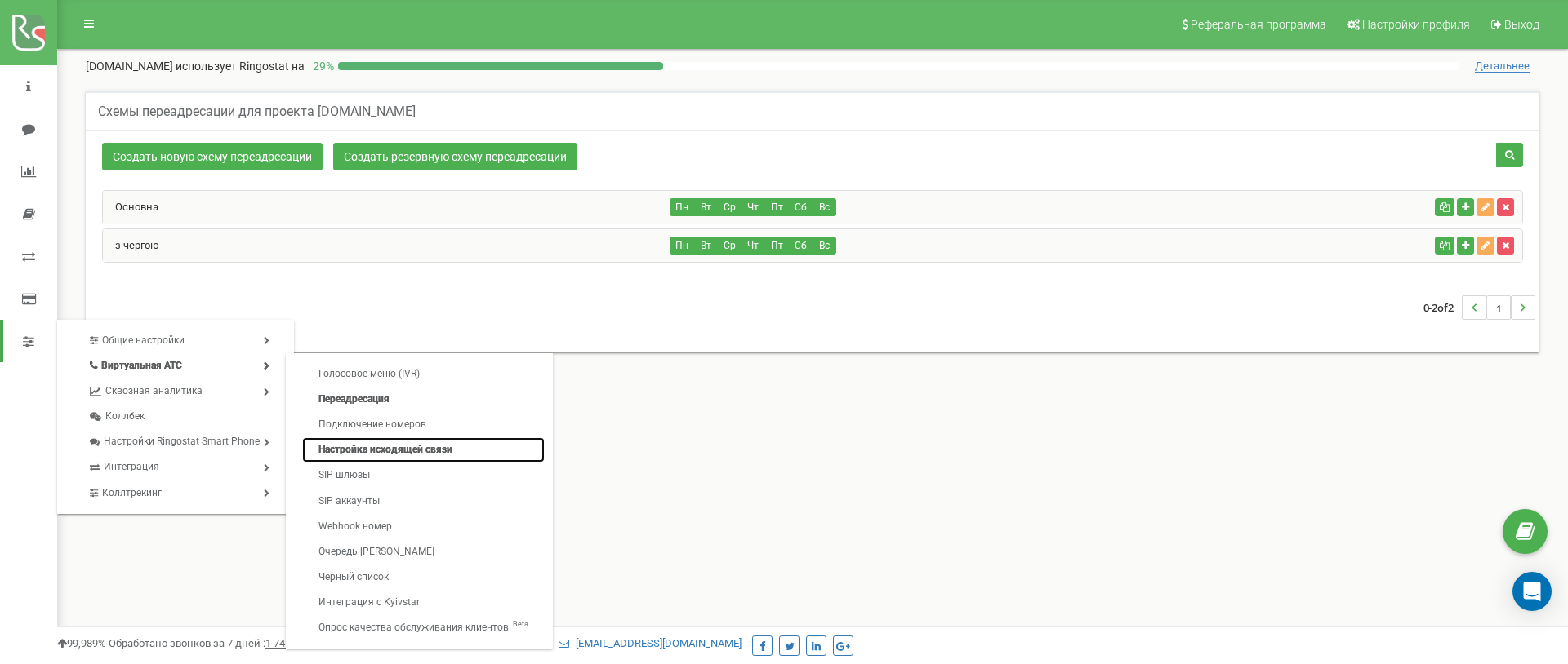
click at [395, 448] on link "Настройка исходящей связи" at bounding box center [423, 450] width 243 height 25
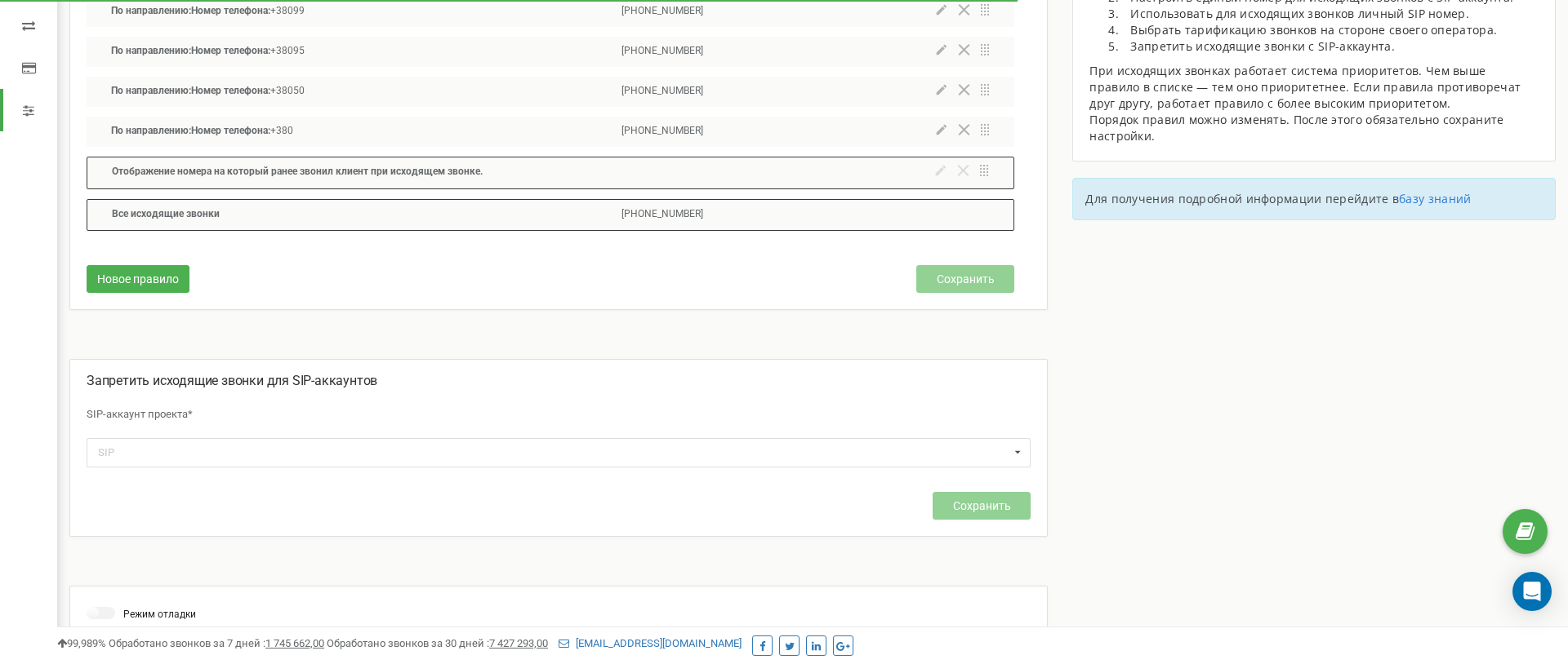
scroll to position [234, 0]
click at [381, 469] on div "Сохранить" at bounding box center [558, 498] width 944 height 68
click at [375, 440] on div "SIP mystomacom_natalya mystomacom_darya mystomacom_angelina mystomacom_naumova …" at bounding box center [558, 449] width 944 height 29
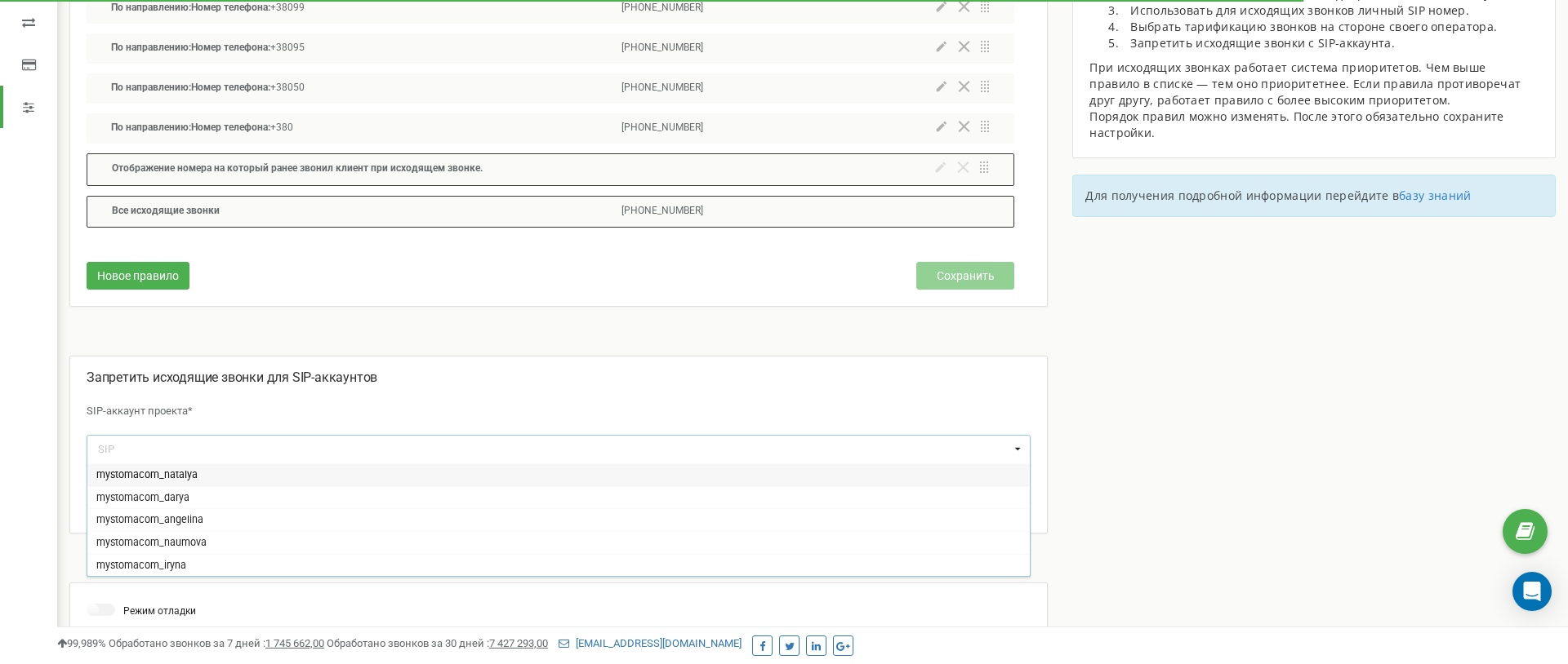
click at [379, 399] on p "SIP-аккаунт проекта*" at bounding box center [558, 412] width 944 height 32
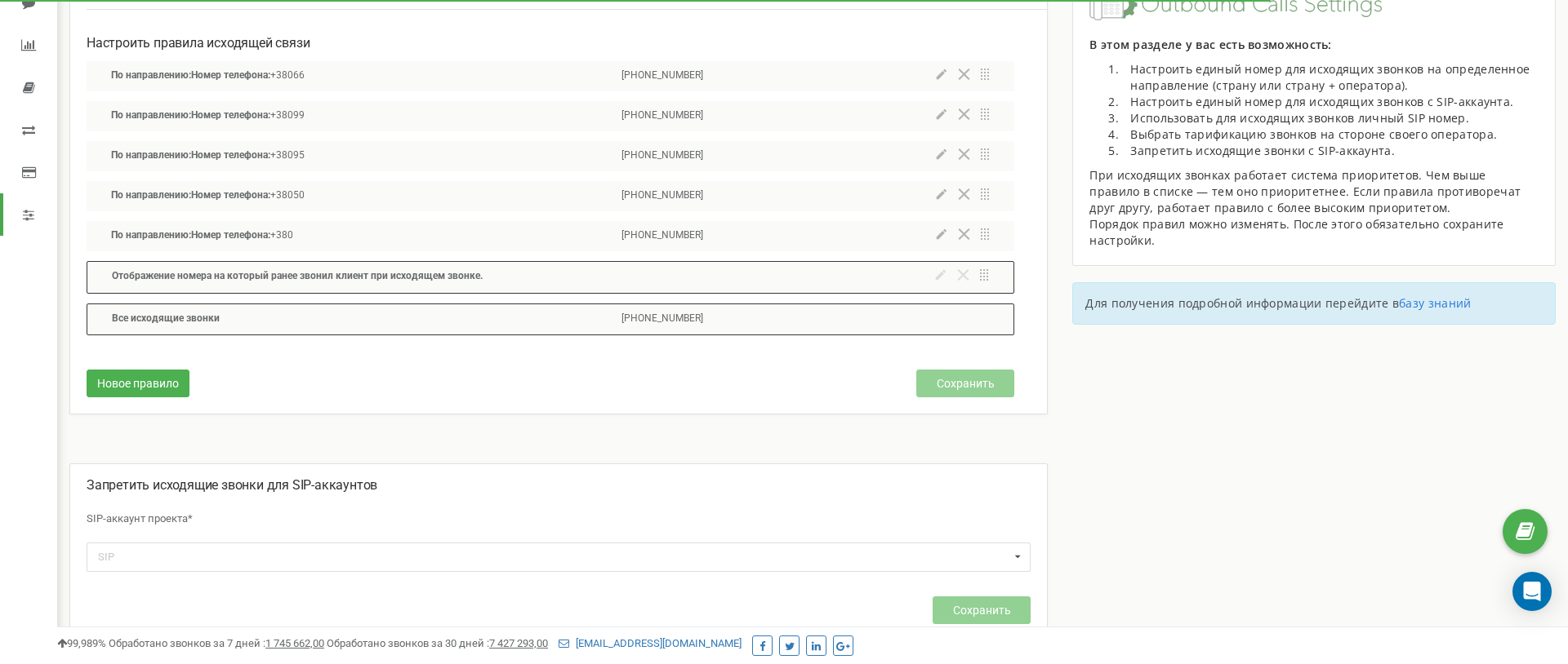
scroll to position [178, 0]
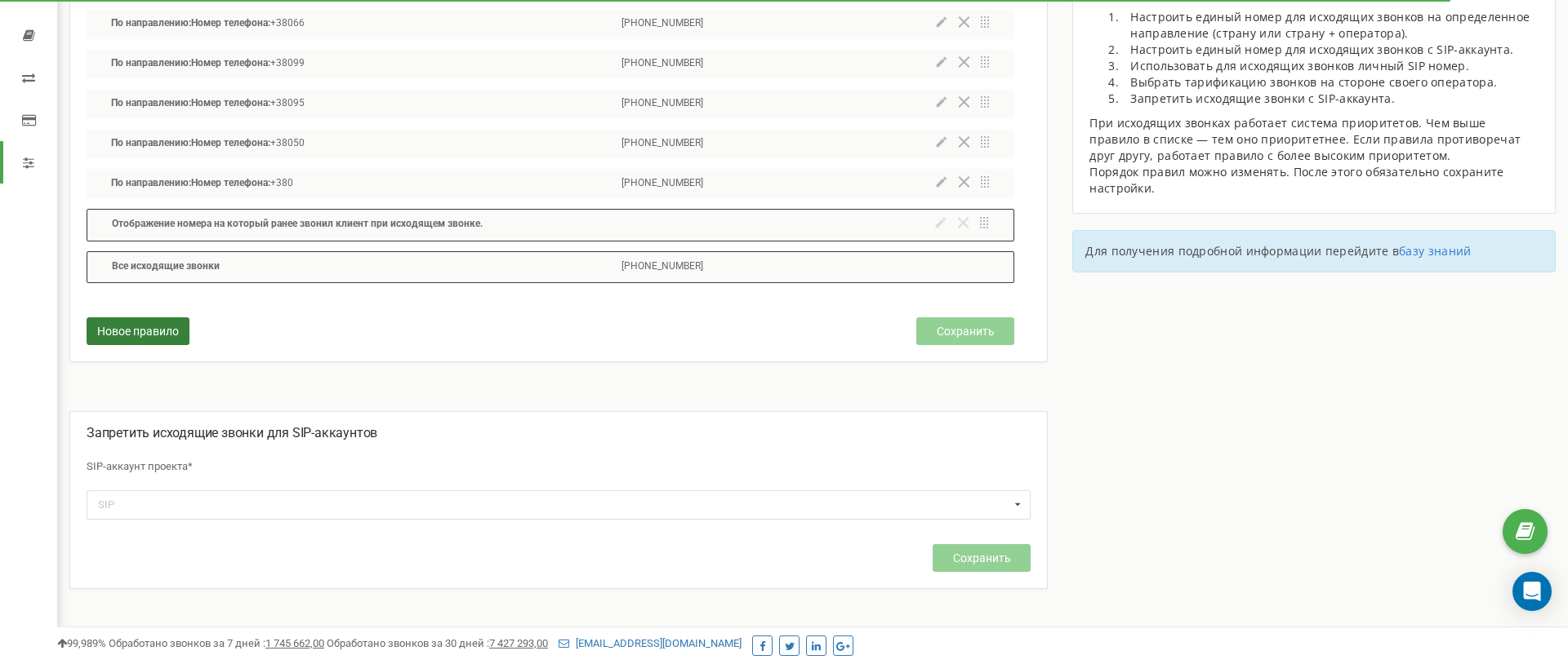
click at [146, 325] on span "Новое правило" at bounding box center [137, 331] width 81 height 13
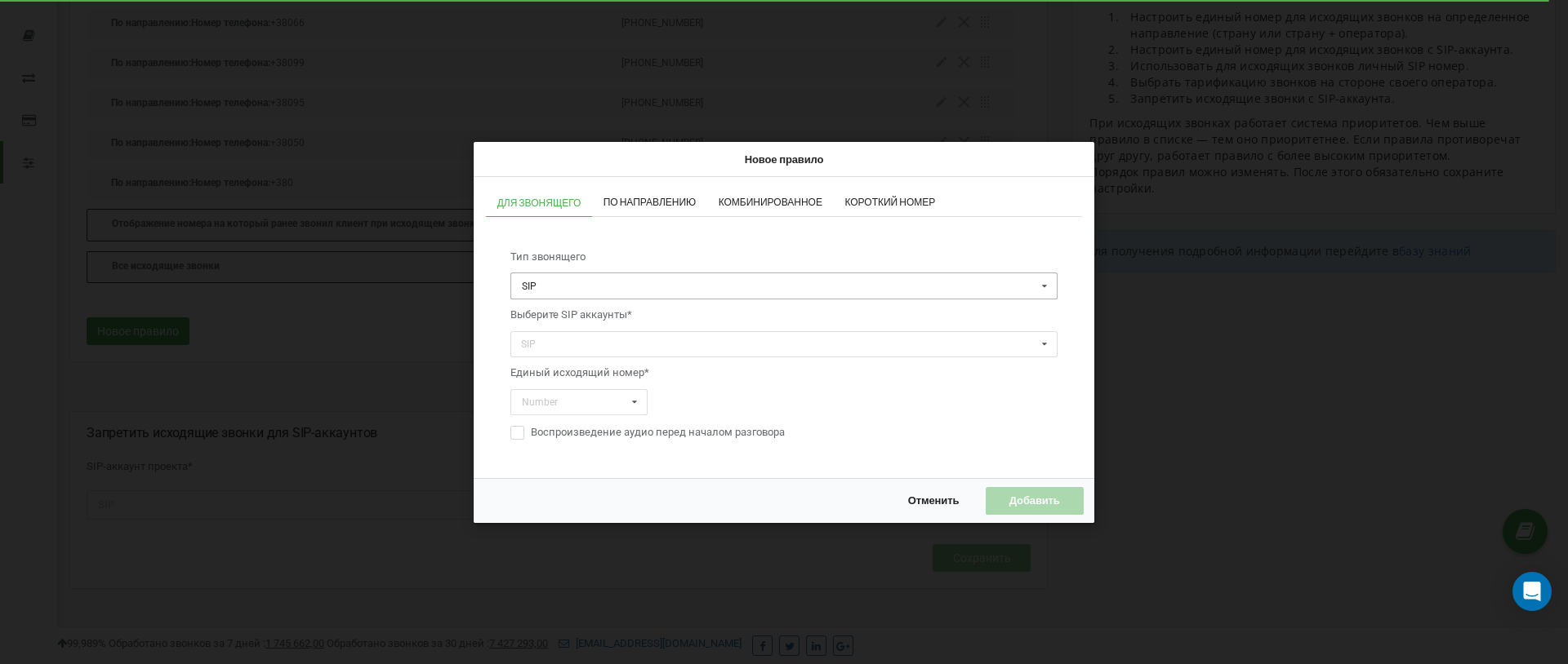
click at [576, 292] on input "text" at bounding box center [784, 286] width 545 height 25
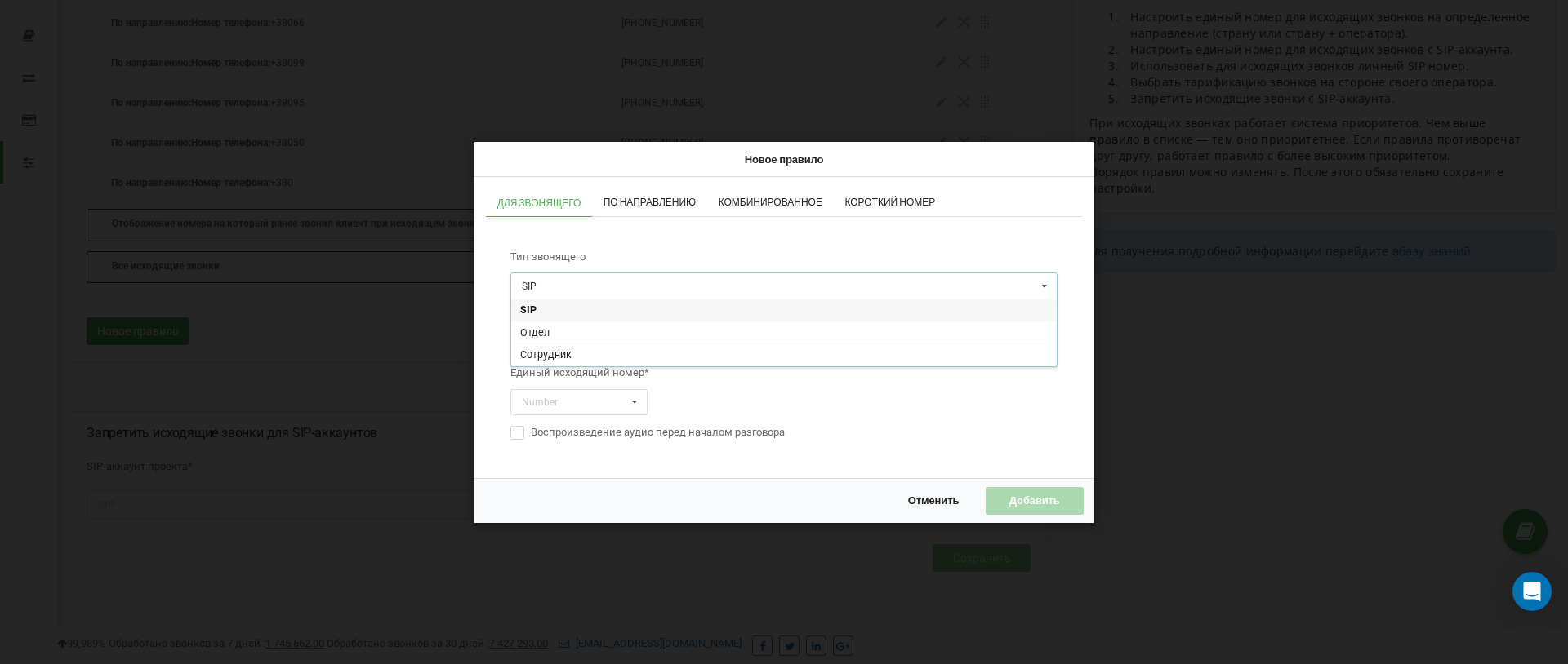
click at [498, 305] on div "Тип звонящего SIP SIP Отдел Сотрудник Выберите SIP аккаунты* SIP mystomacom_nat…" at bounding box center [784, 345] width 580 height 224
click at [567, 345] on div "SIP mystomacom_natalya mystomacom_darya mystomacom_angelina mystomacom_naumova …" at bounding box center [784, 344] width 547 height 27
click at [571, 304] on span "Выберите SIP аккаунты*" at bounding box center [784, 315] width 547 height 31
click at [570, 291] on input "text" at bounding box center [784, 286] width 545 height 25
click at [563, 289] on input "text" at bounding box center [784, 286] width 545 height 25
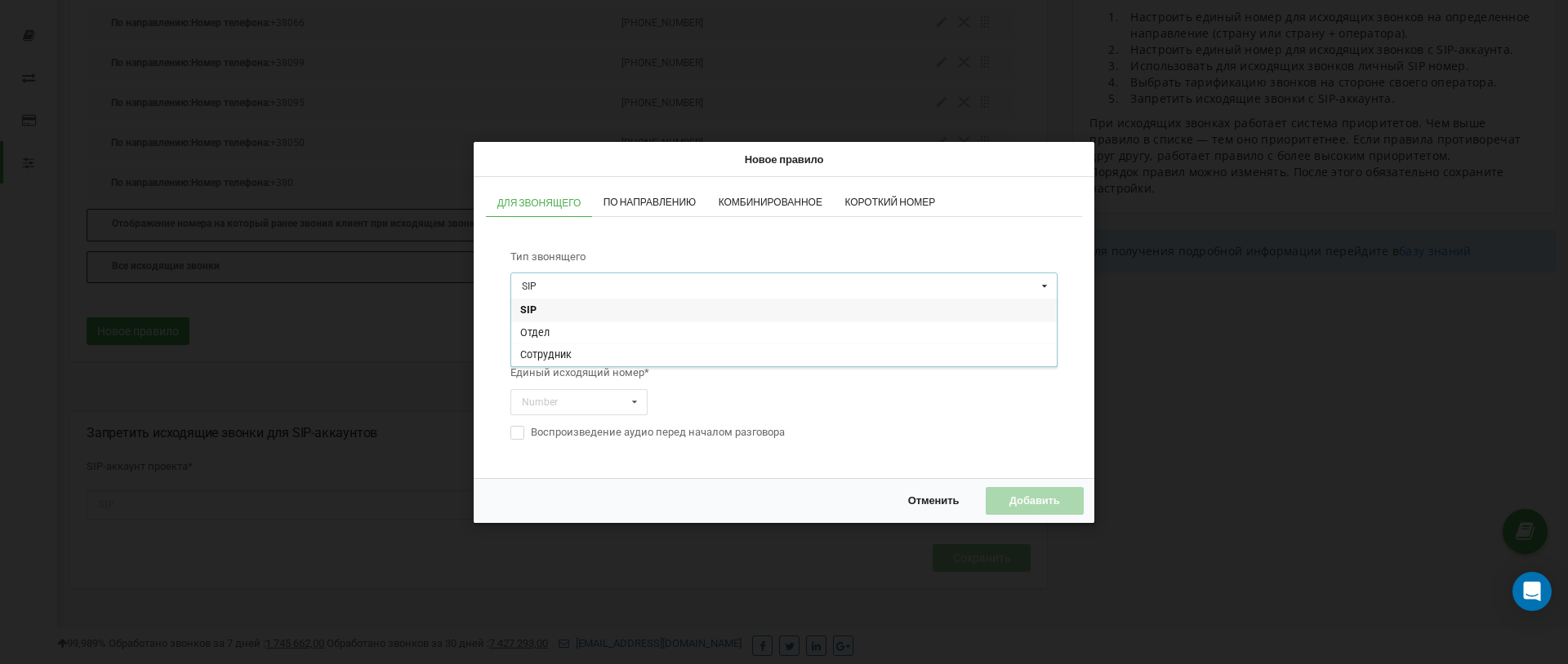
click at [611, 243] on span "Тип звонящего" at bounding box center [784, 257] width 547 height 31
click at [674, 197] on span "По направлению" at bounding box center [650, 202] width 93 height 10
click at [609, 290] on input "text" at bounding box center [784, 286] width 545 height 25
click at [752, 202] on span "Комбинированное" at bounding box center [770, 202] width 104 height 10
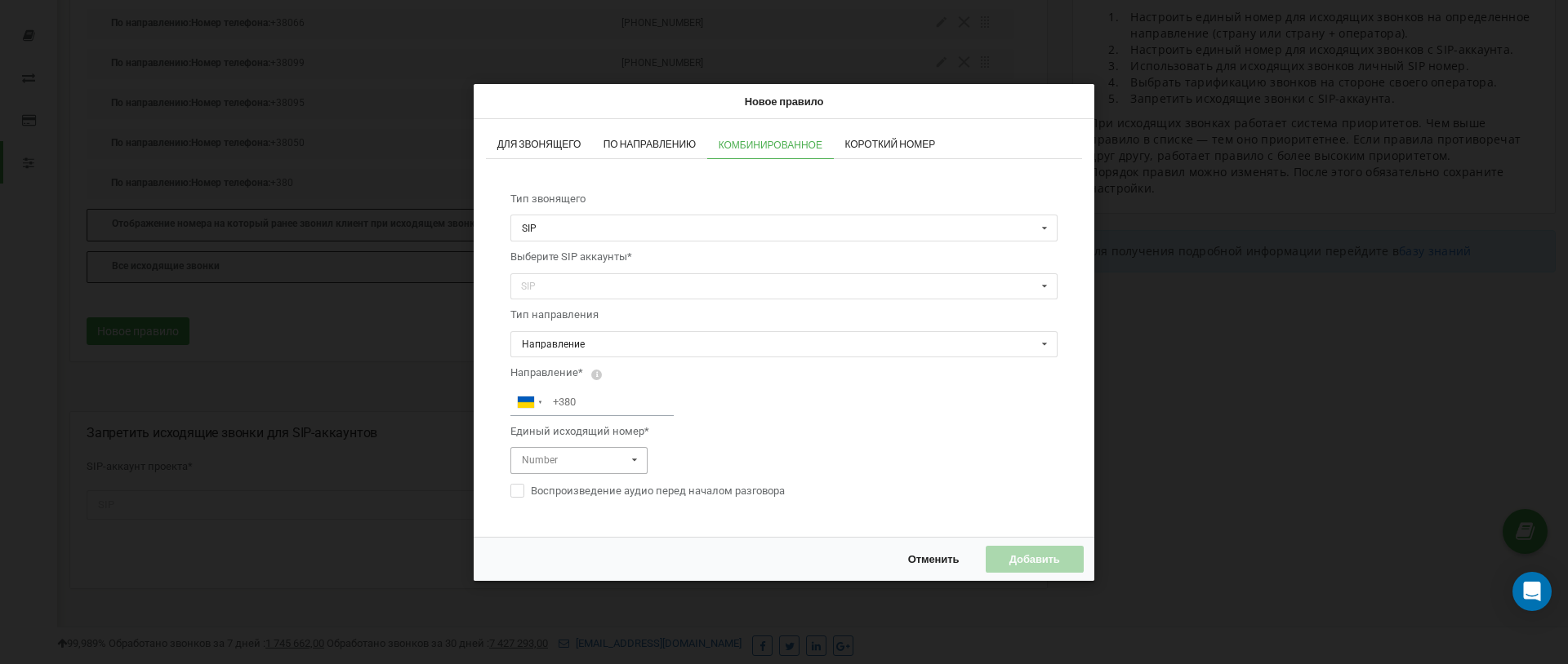
click at [571, 463] on input "text" at bounding box center [580, 459] width 136 height 25
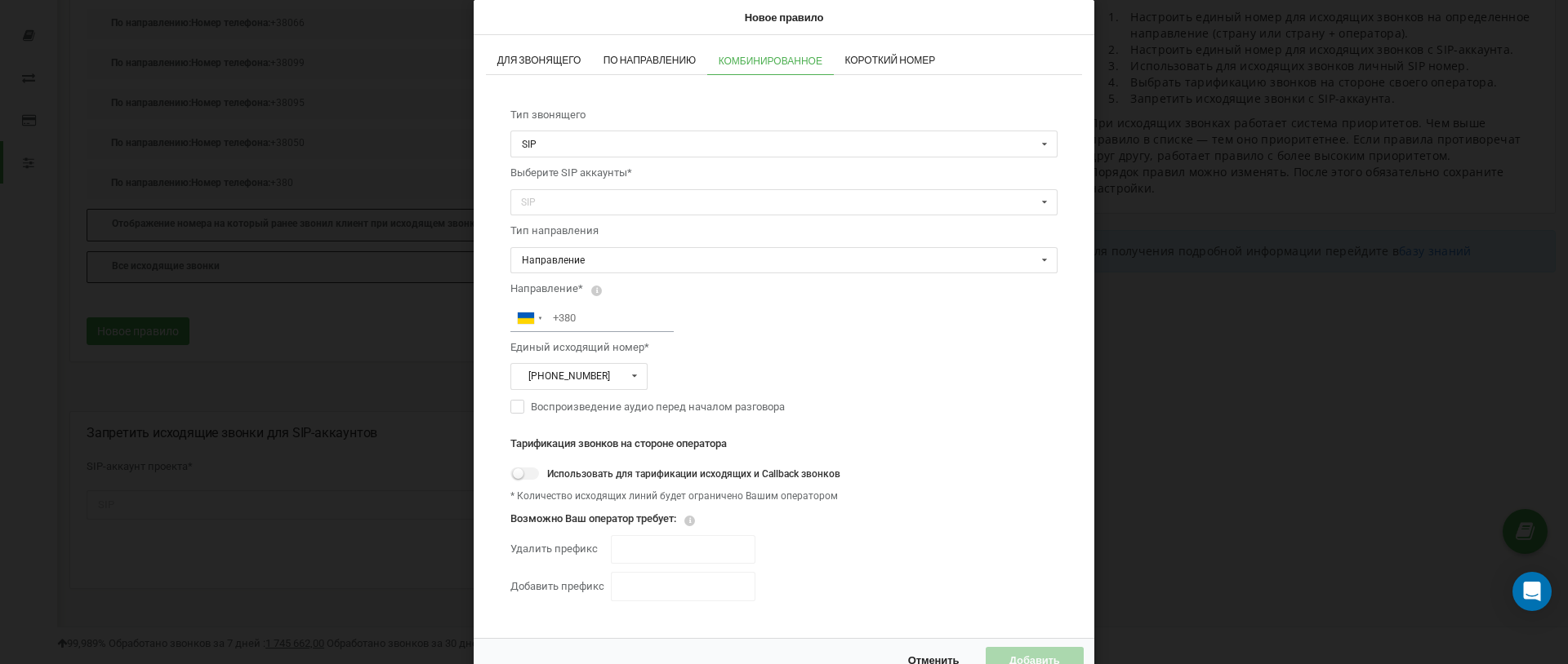
click at [920, 148] on div "Для звонящего По направлению Комбинированное Короткий номер Тип звонящего SIP S…" at bounding box center [784, 337] width 596 height 579
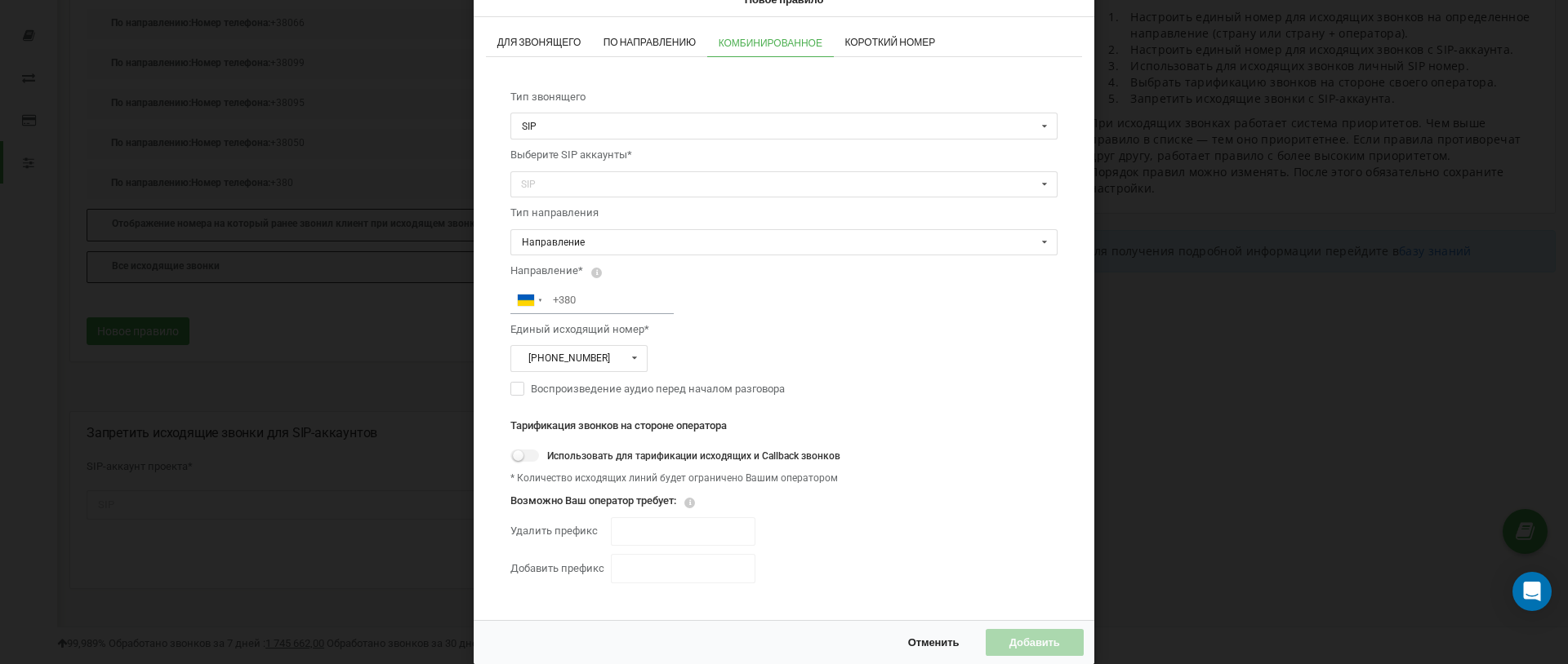
scroll to position [0, 0]
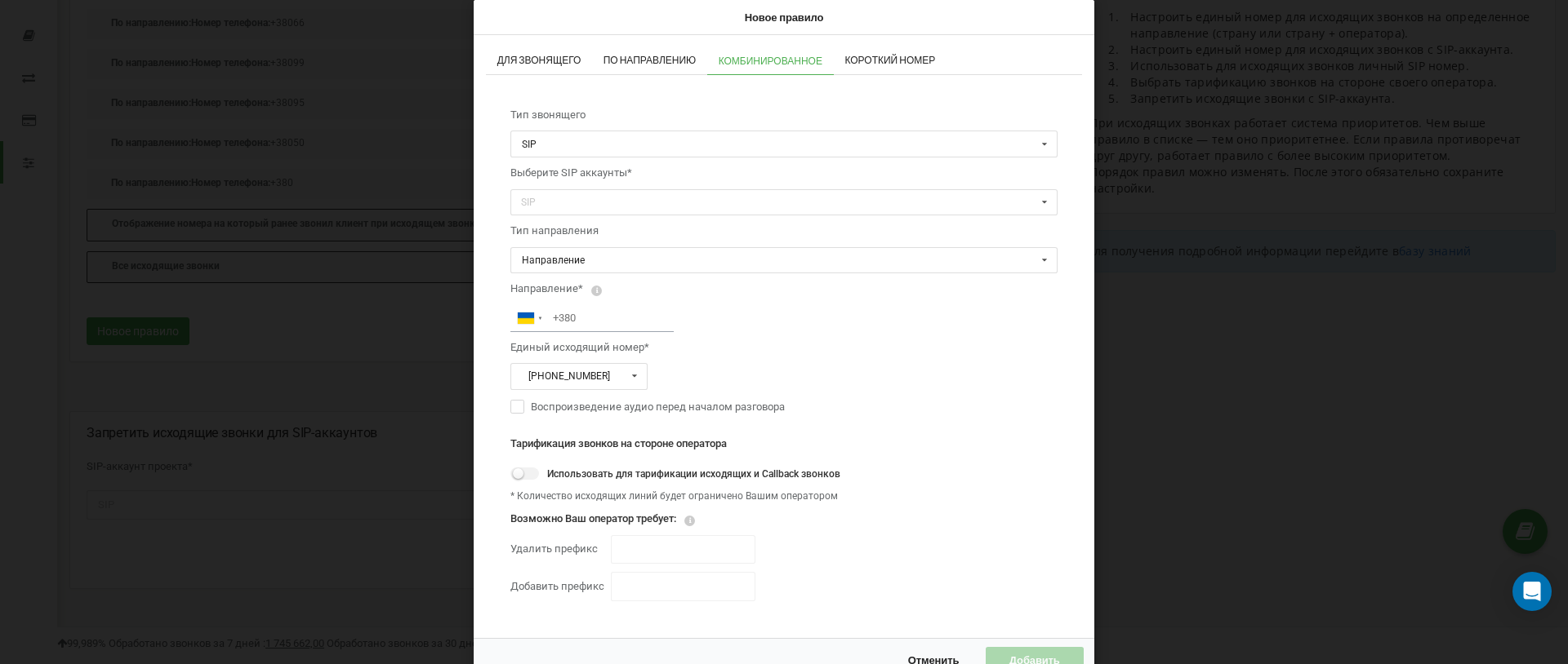
click at [664, 71] on link "По направлению" at bounding box center [650, 62] width 115 height 29
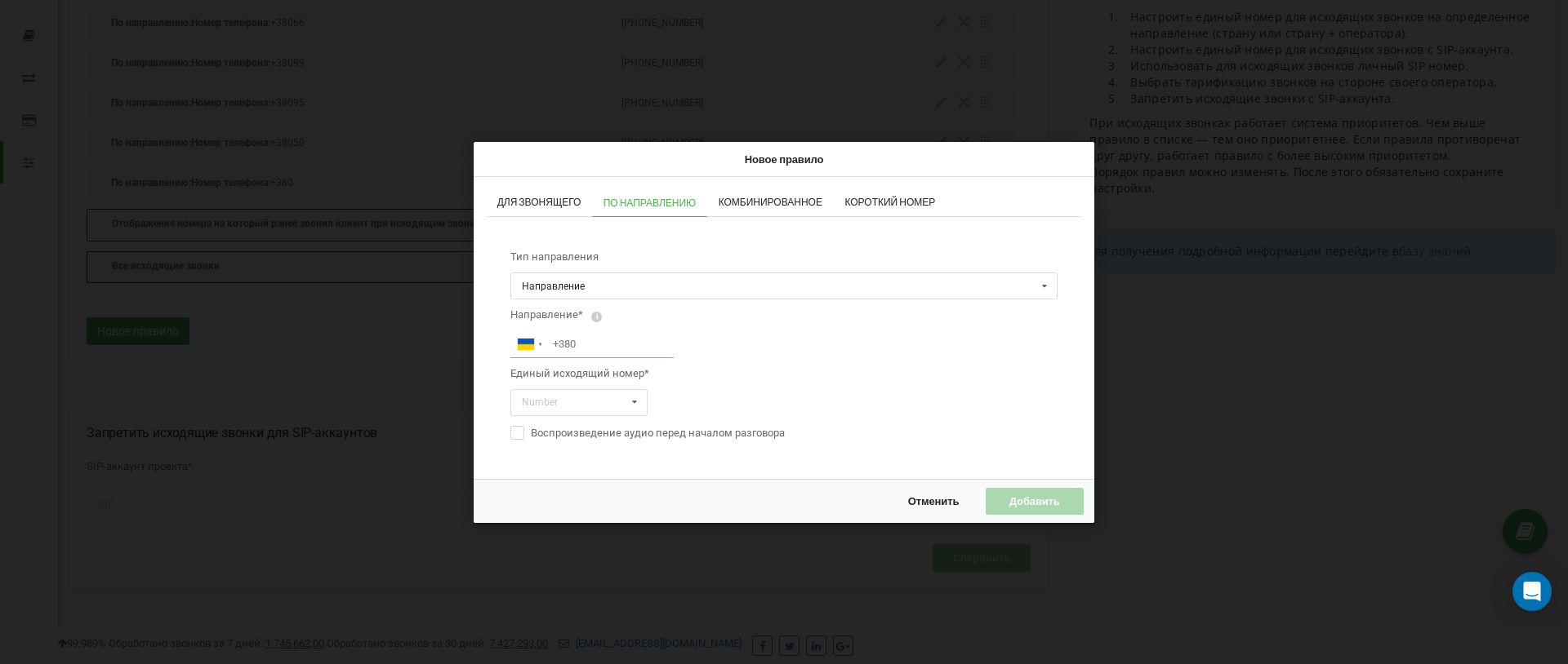
click at [664, 62] on div "Новое правило Для звонящего По направлению Комбинированное Короткий номер Тип н…" at bounding box center [784, 332] width 1568 height 664
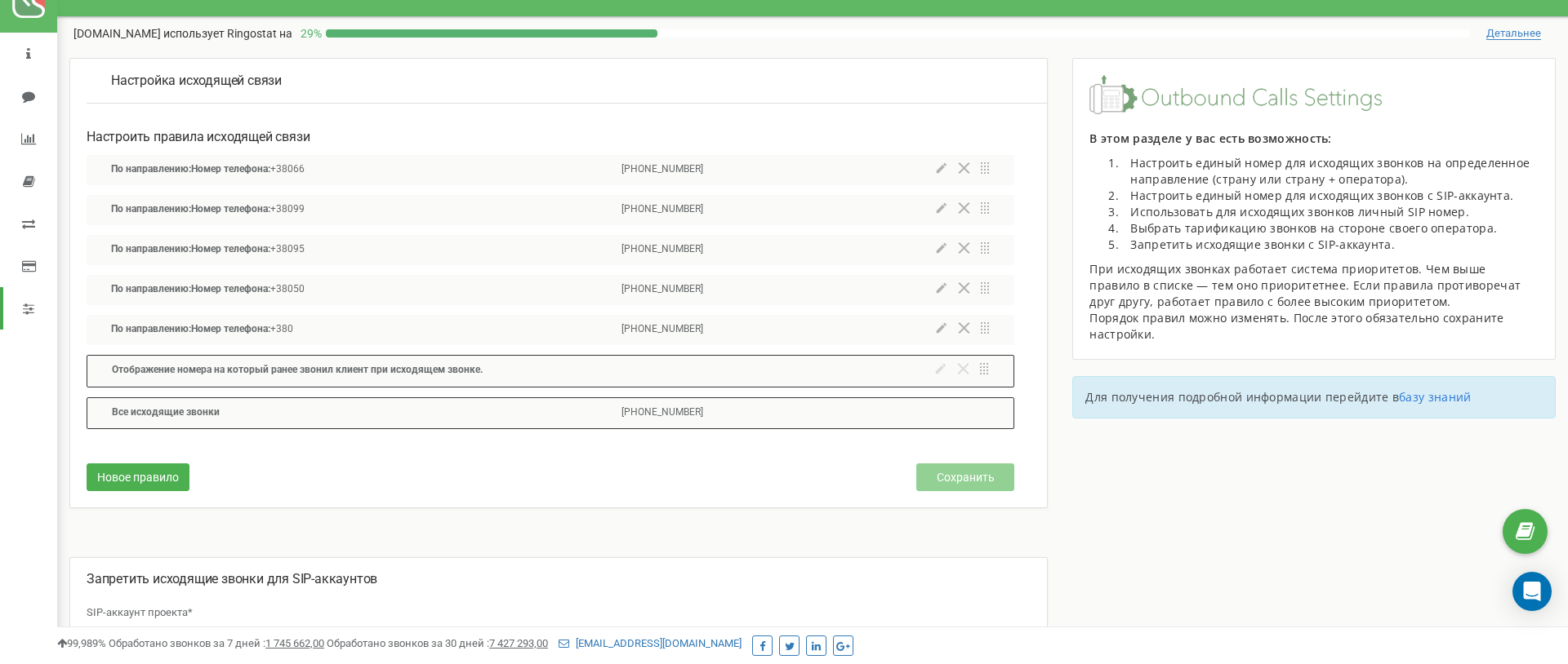
scroll to position [46, 0]
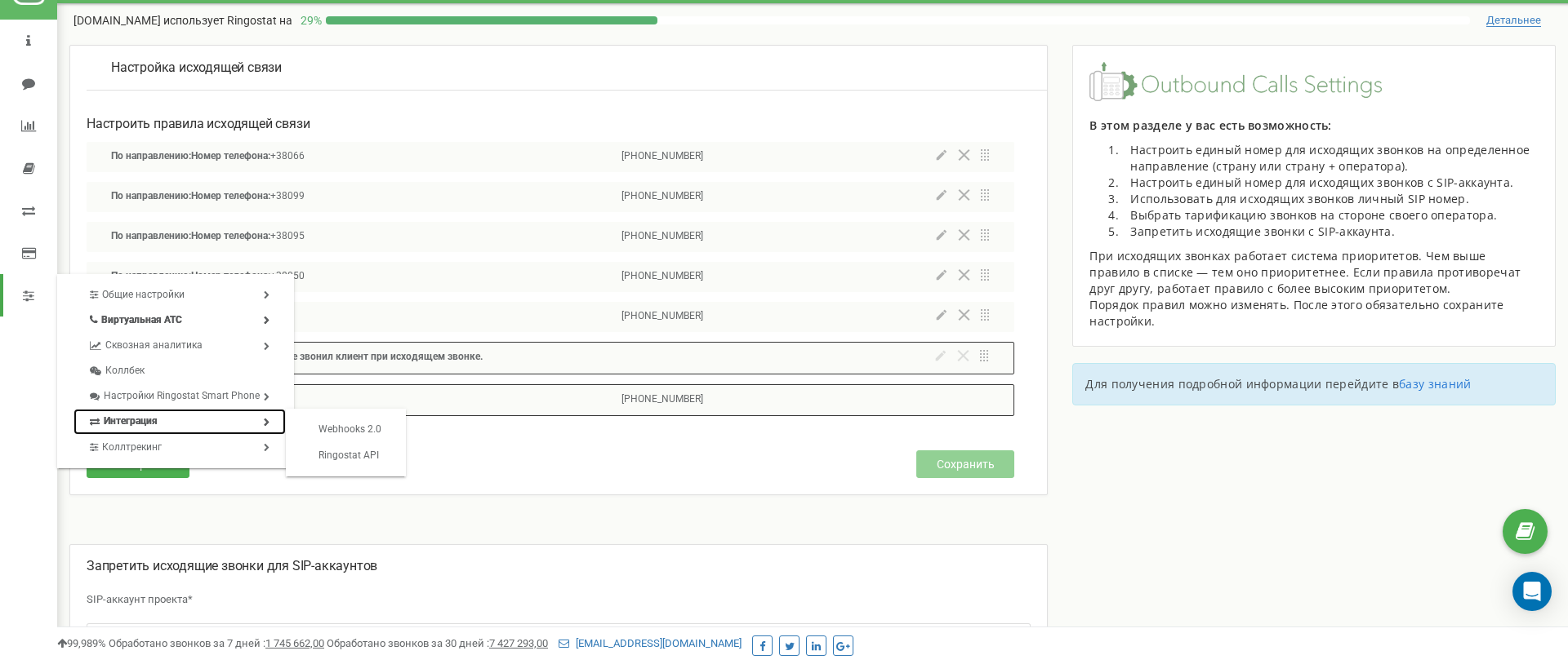
click at [197, 423] on link "Интеграция" at bounding box center [179, 422] width 212 height 25
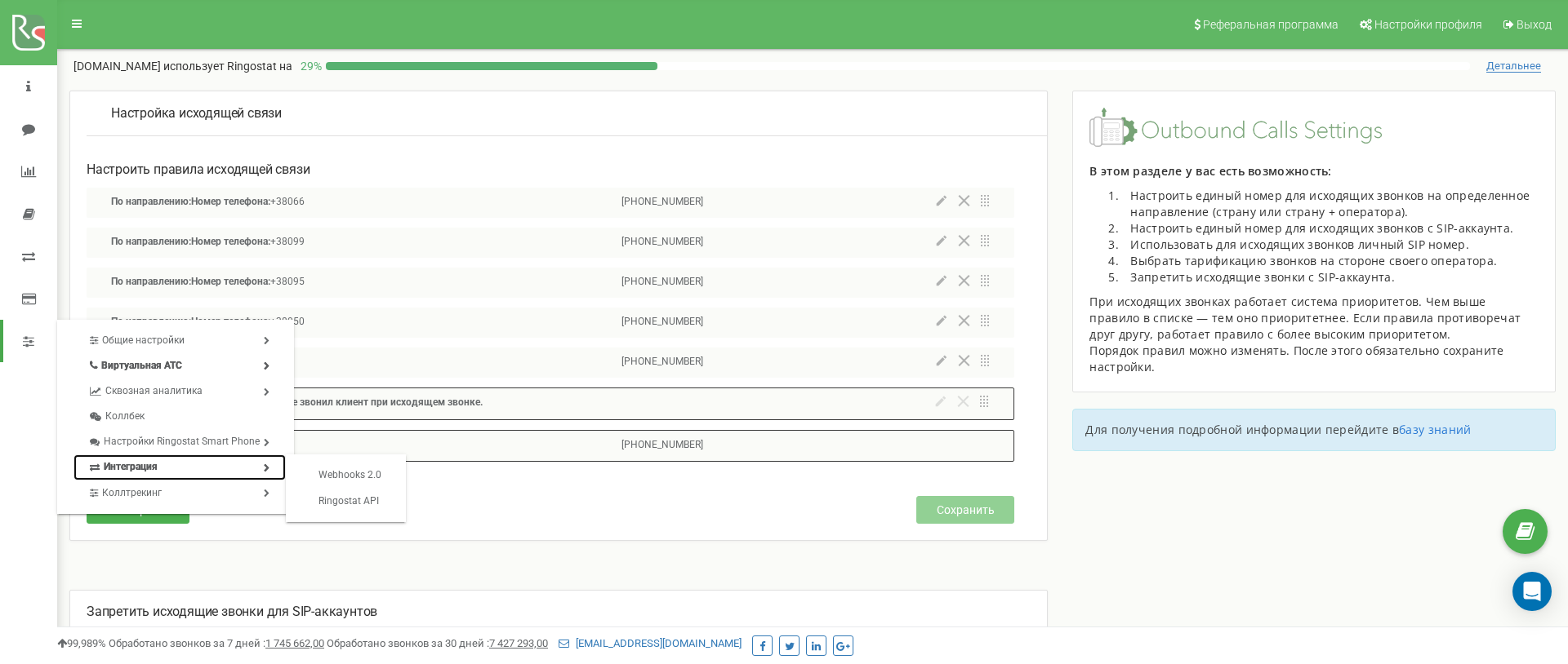
click at [141, 471] on link "Интеграция" at bounding box center [179, 467] width 212 height 25
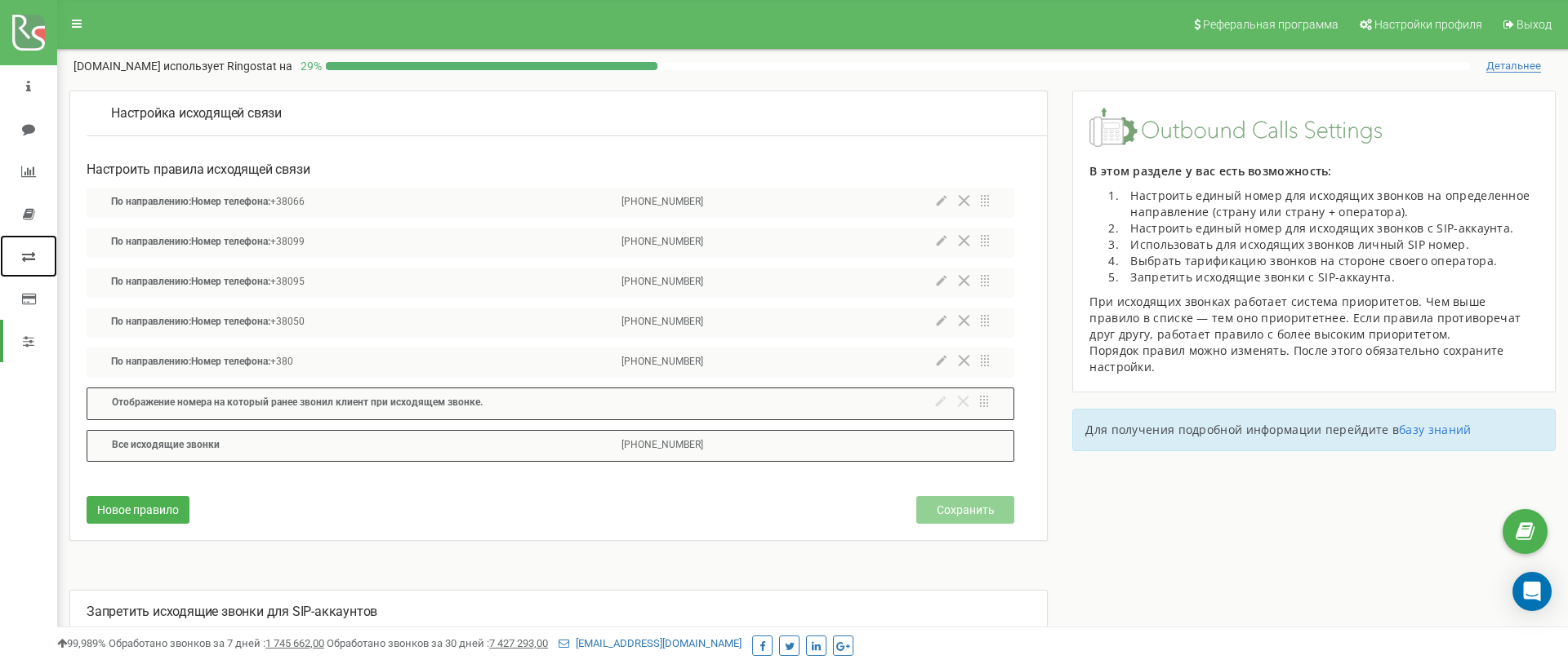
click at [37, 261] on link at bounding box center [29, 256] width 58 height 43
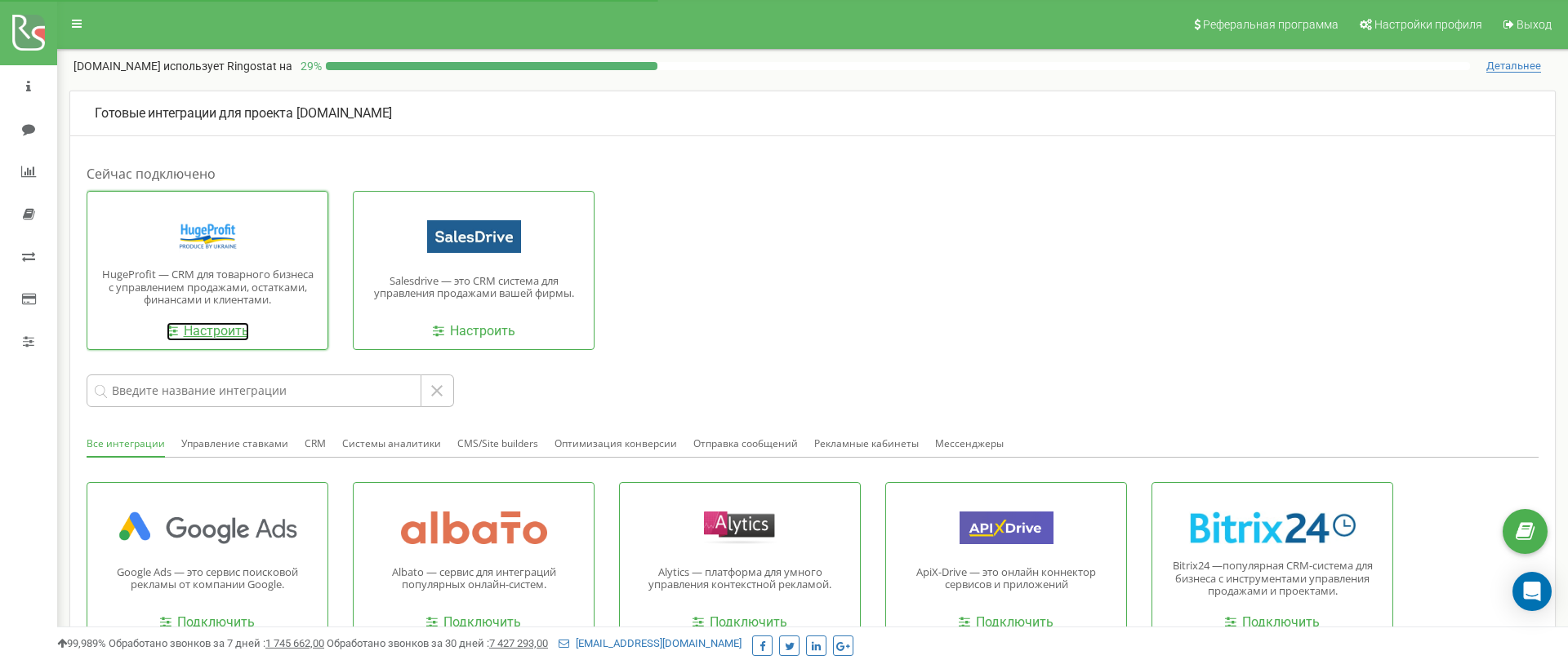
click at [217, 334] on link "Настроить" at bounding box center [208, 331] width 82 height 19
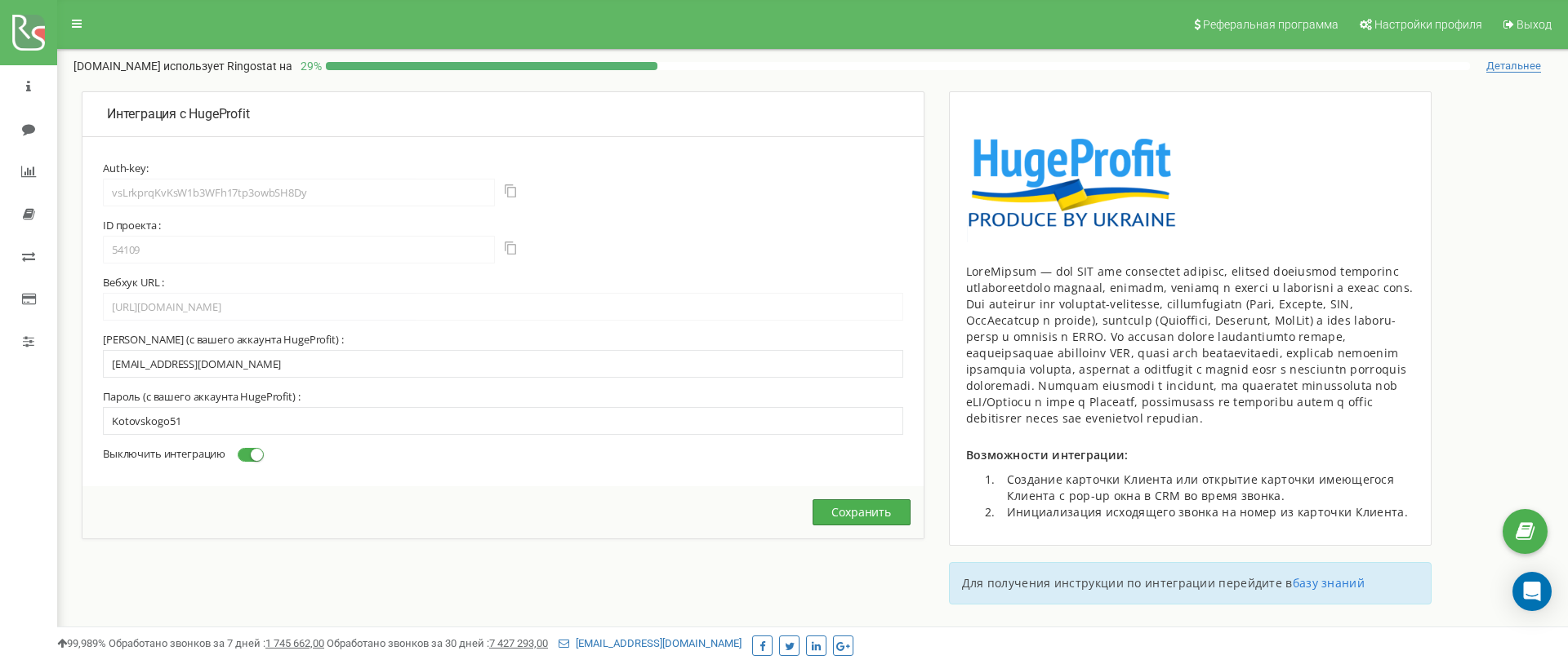
click at [853, 517] on button "Сохранить" at bounding box center [861, 513] width 98 height 26
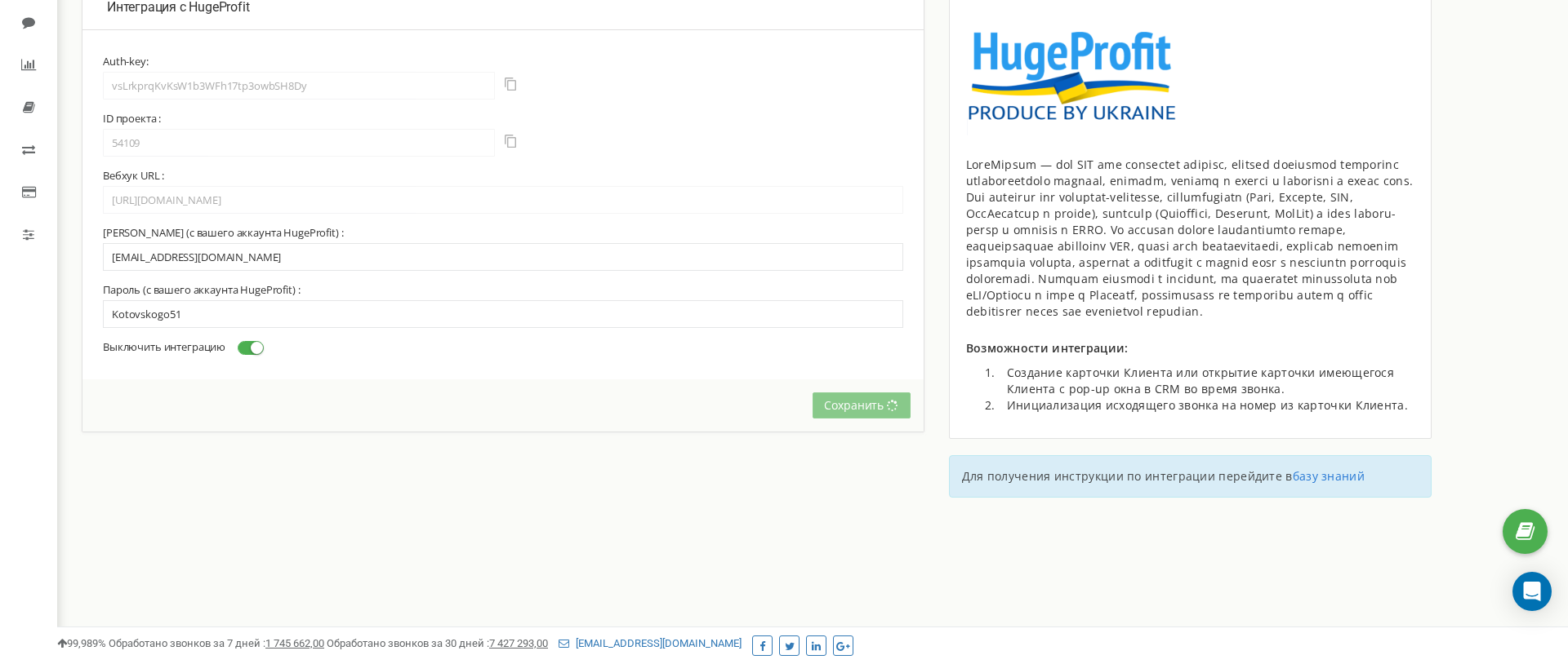
scroll to position [109, 0]
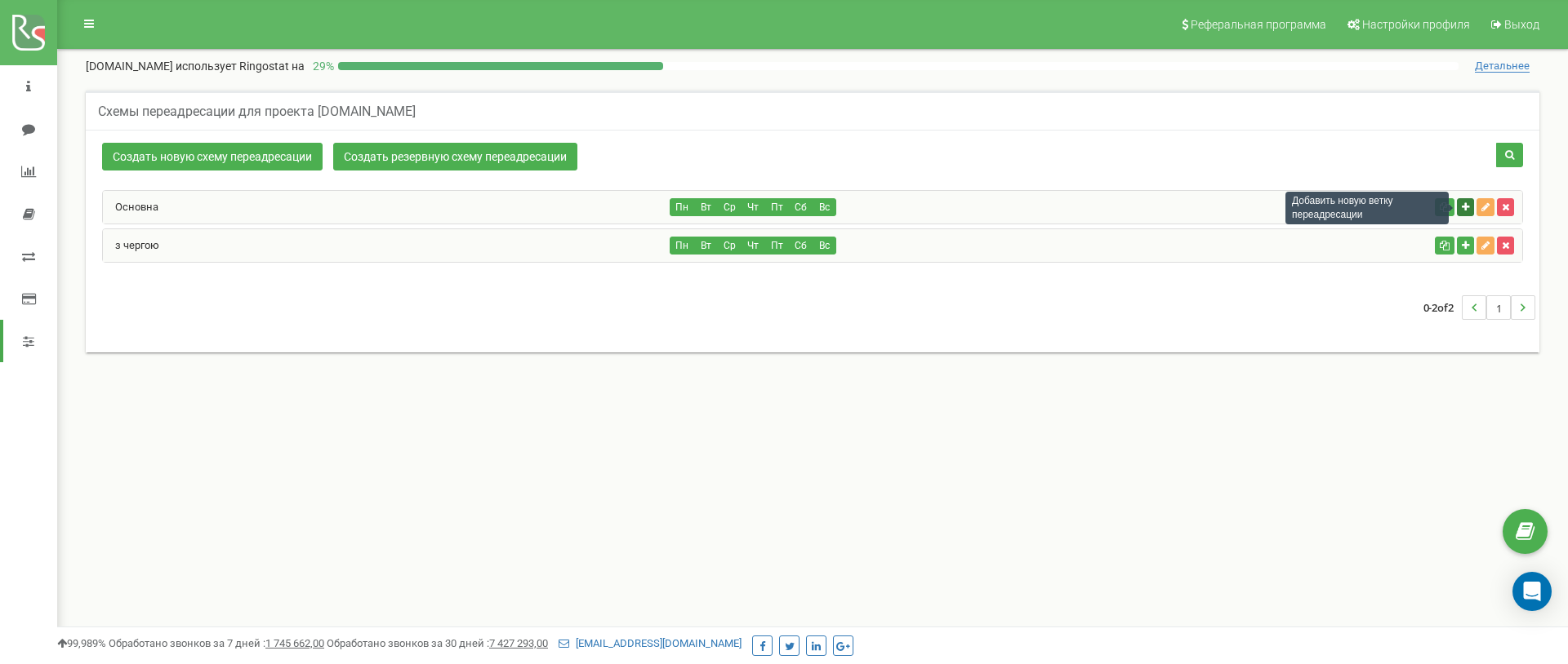
click at [1462, 210] on icon "button" at bounding box center [1465, 207] width 7 height 10
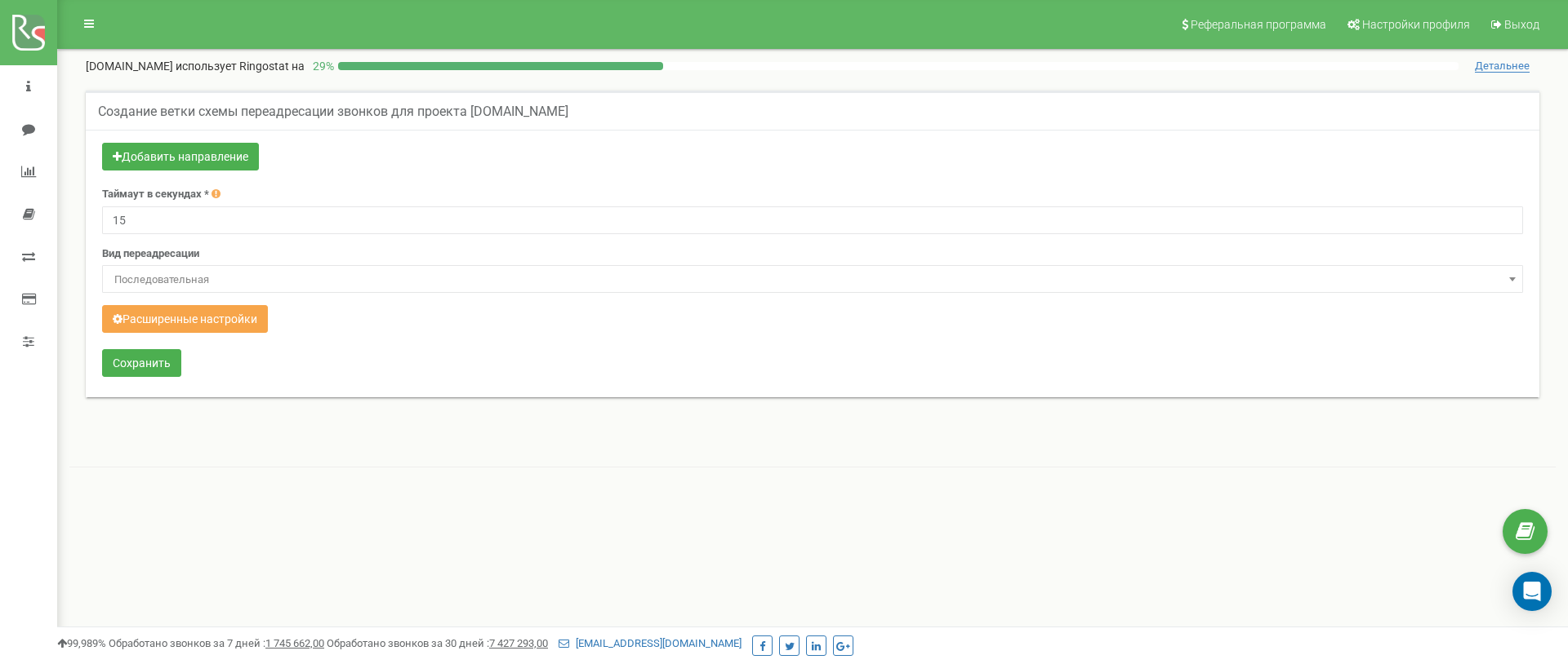
click at [198, 322] on button "Расширенные настройки" at bounding box center [185, 319] width 166 height 28
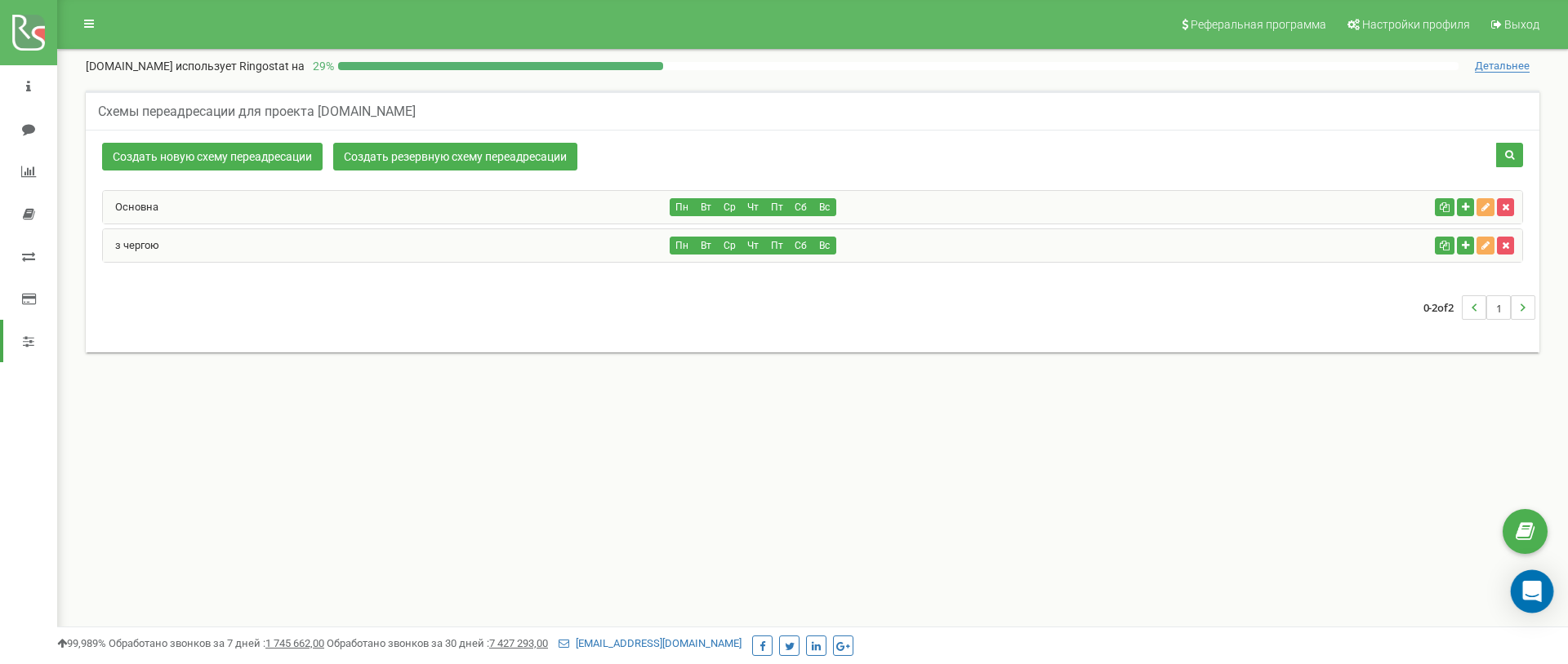
click at [1537, 584] on icon "Open Intercom Messenger" at bounding box center [1531, 592] width 19 height 21
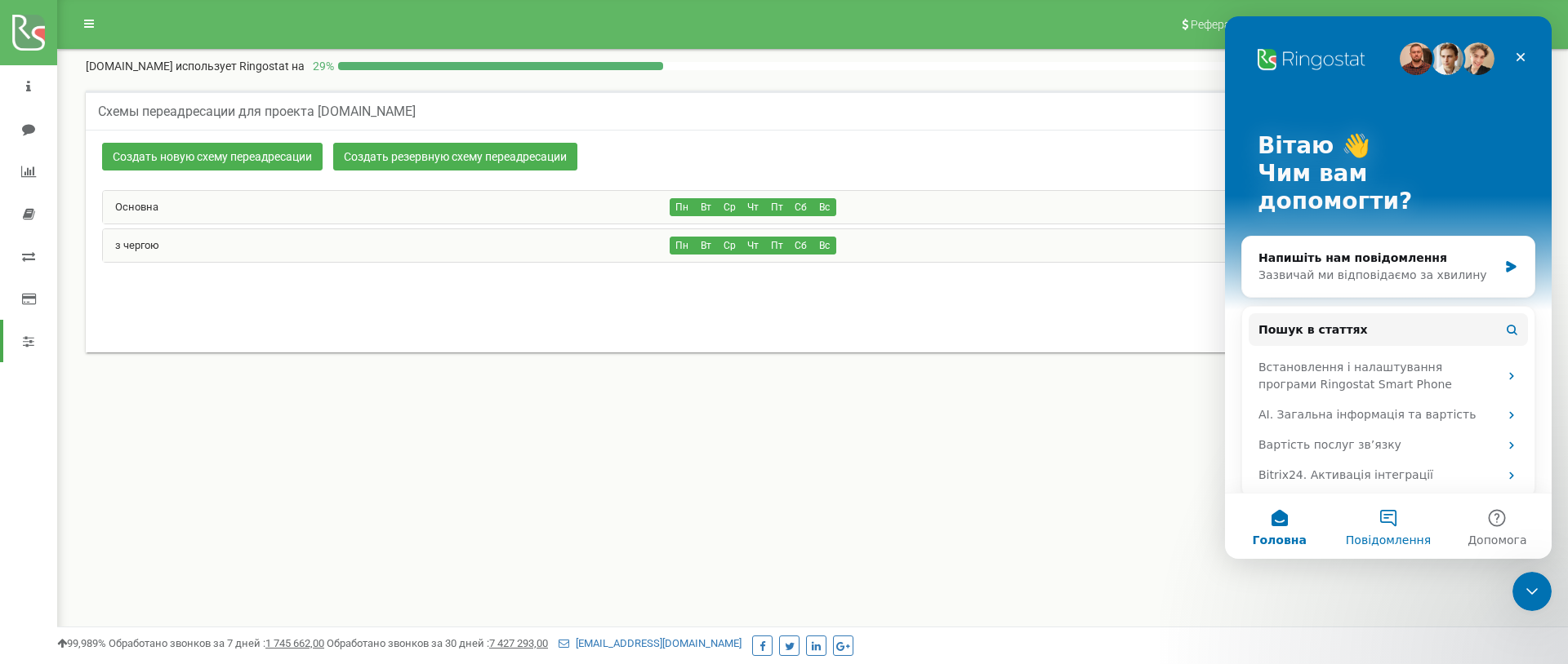
click at [1394, 520] on button "Повідомлення" at bounding box center [1388, 526] width 109 height 65
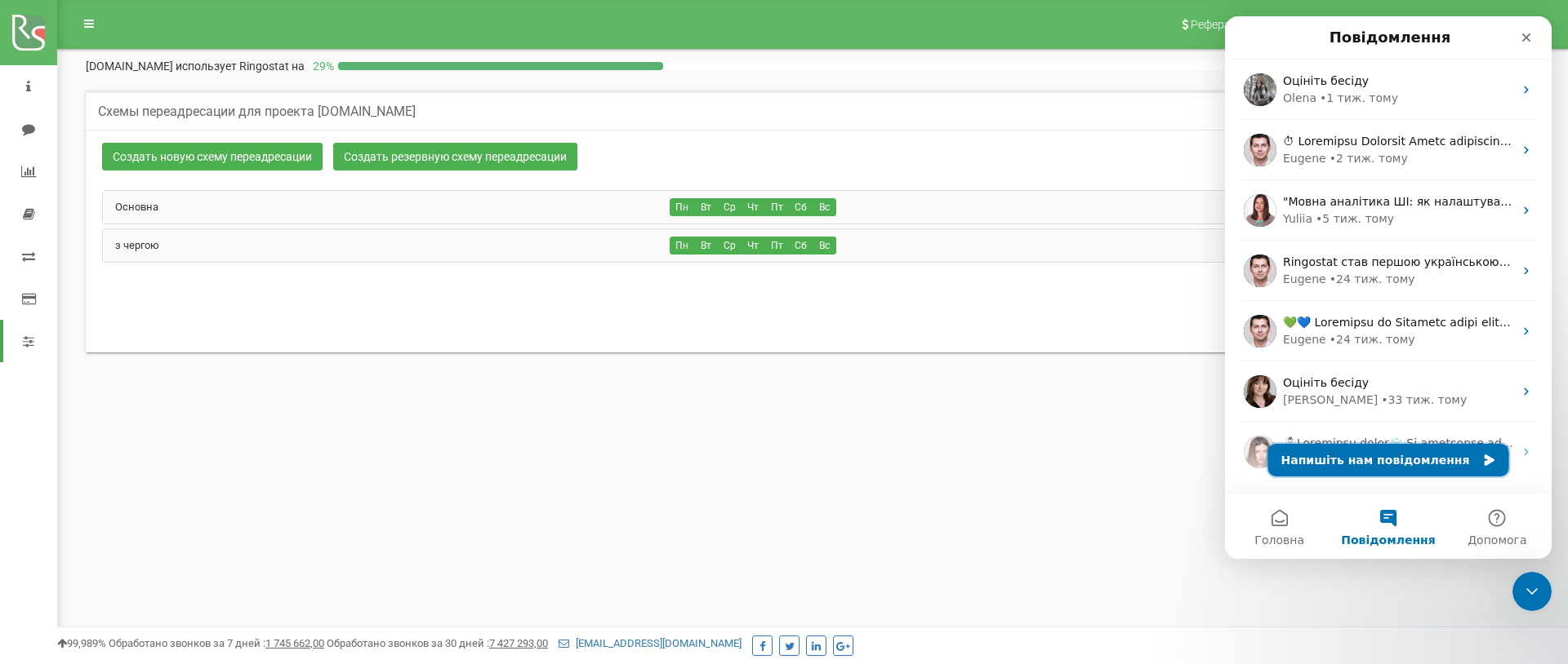
click at [1381, 461] on button "Напишіть нам повідомлення" at bounding box center [1388, 460] width 241 height 33
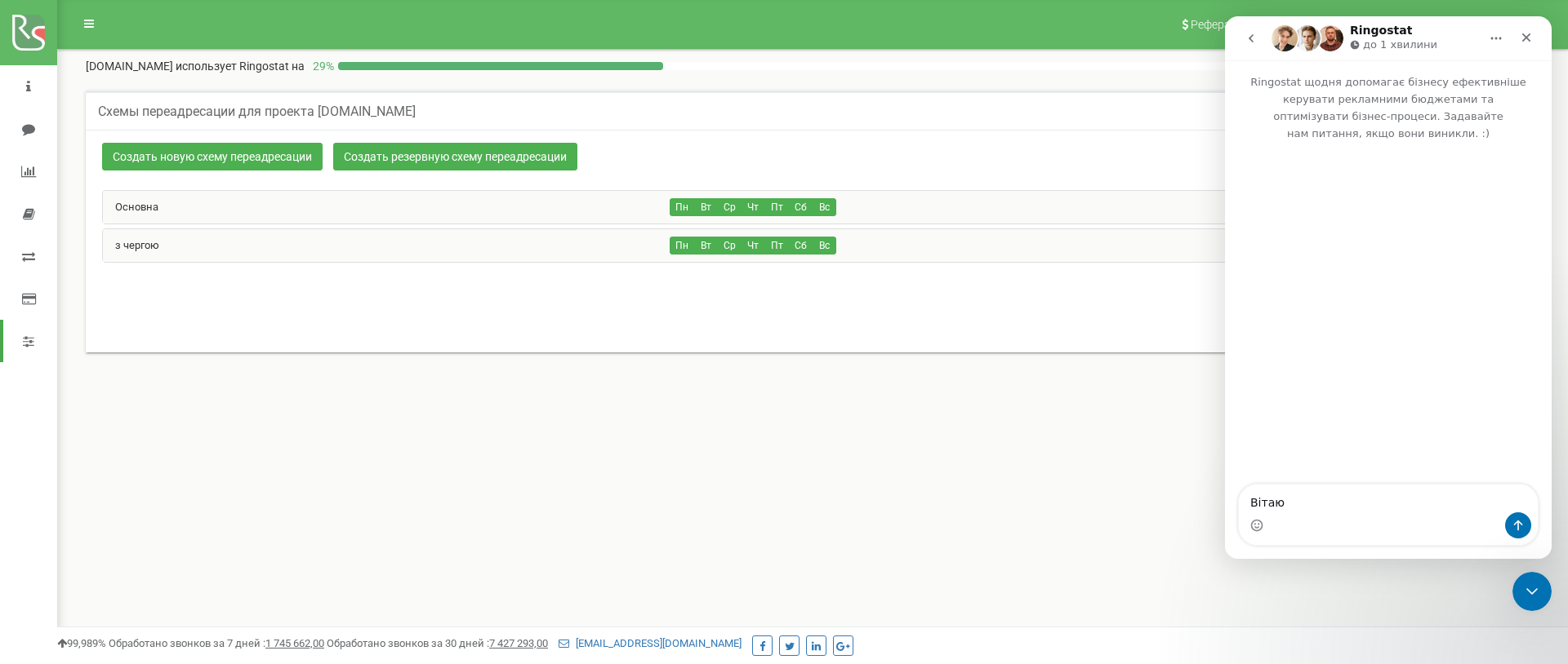
type textarea "Вітаю!"
type textarea "Скажіть,"
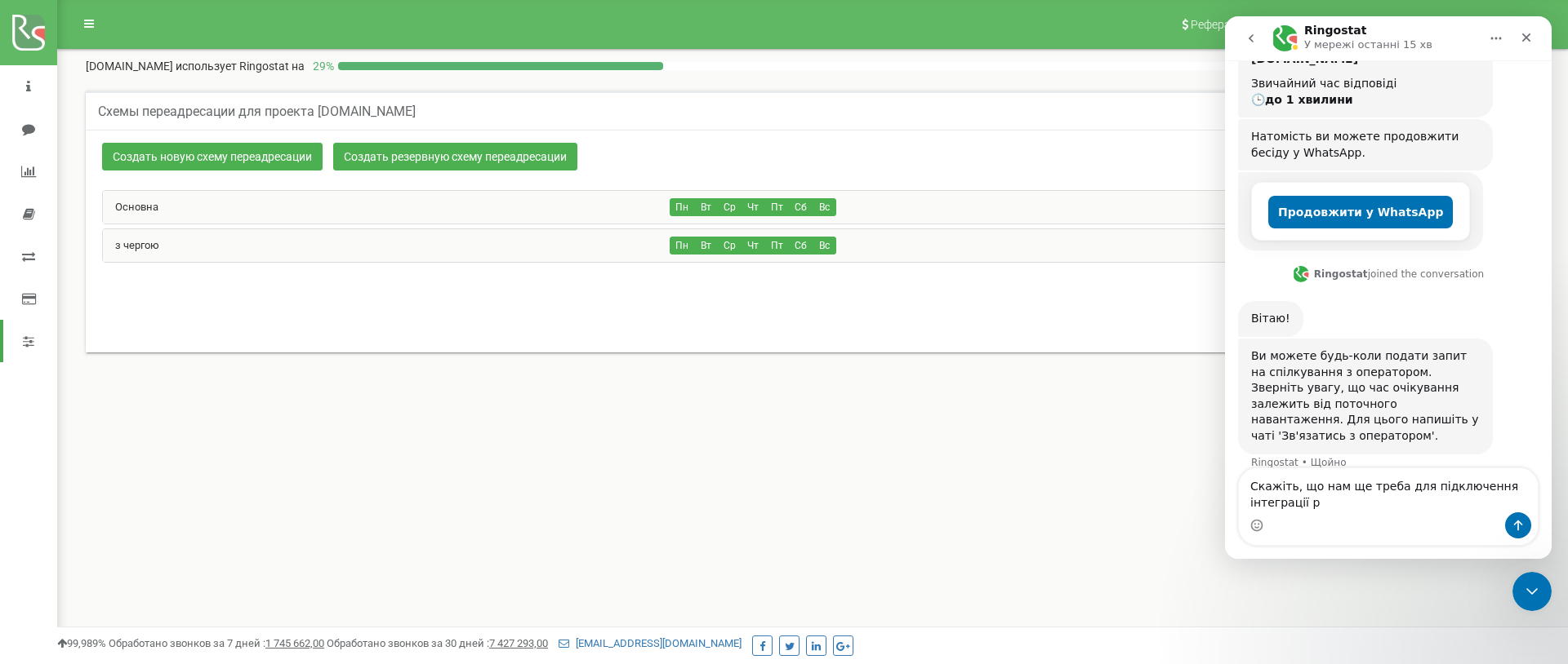
scroll to position [220, 0]
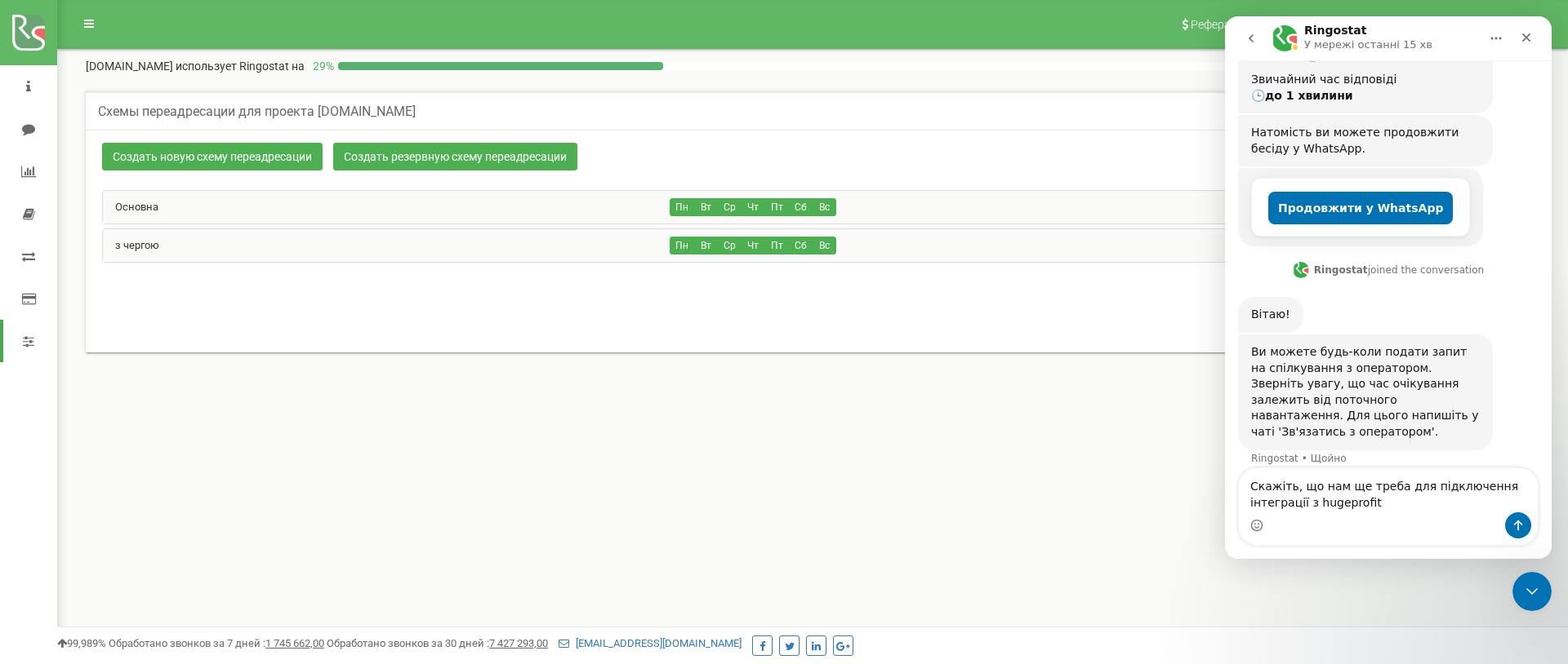
type textarea "Скажіть, що нам ще треба для підключення інтеграції з hugeprofit/"
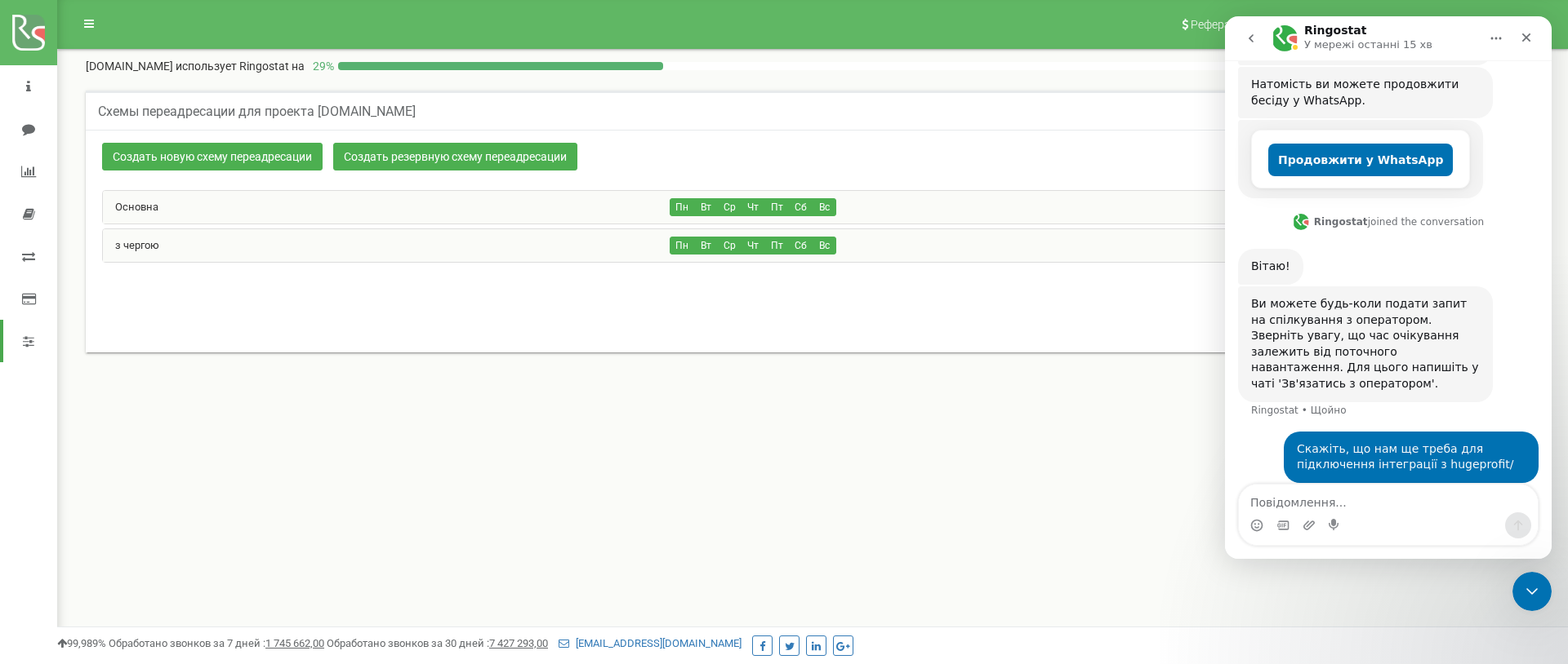
type textarea "?"
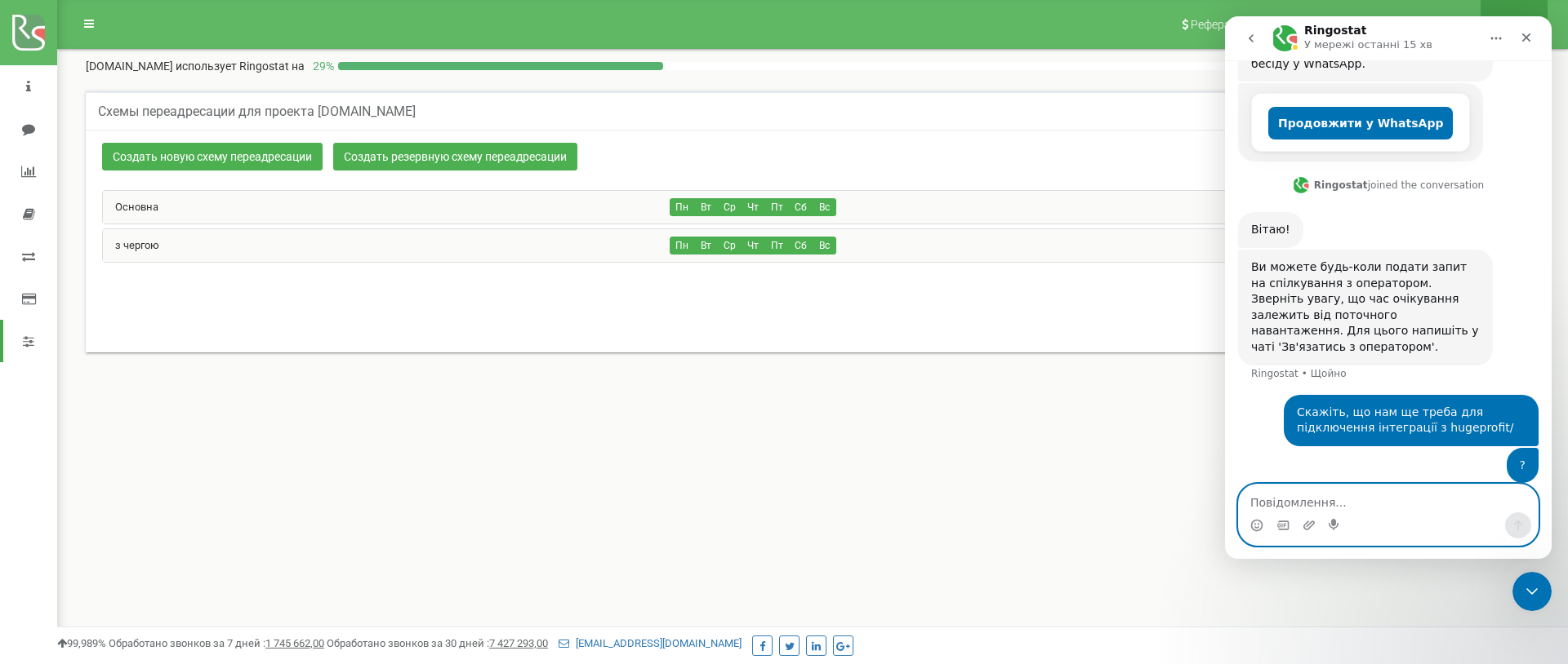
paste textarea "https://h-profit.com/blog/yak-provesty-integracziyu-z-ringostat/"
type textarea "https://h-profit.com/blog/yak-provesty-integracziyu-z-ringostat/"
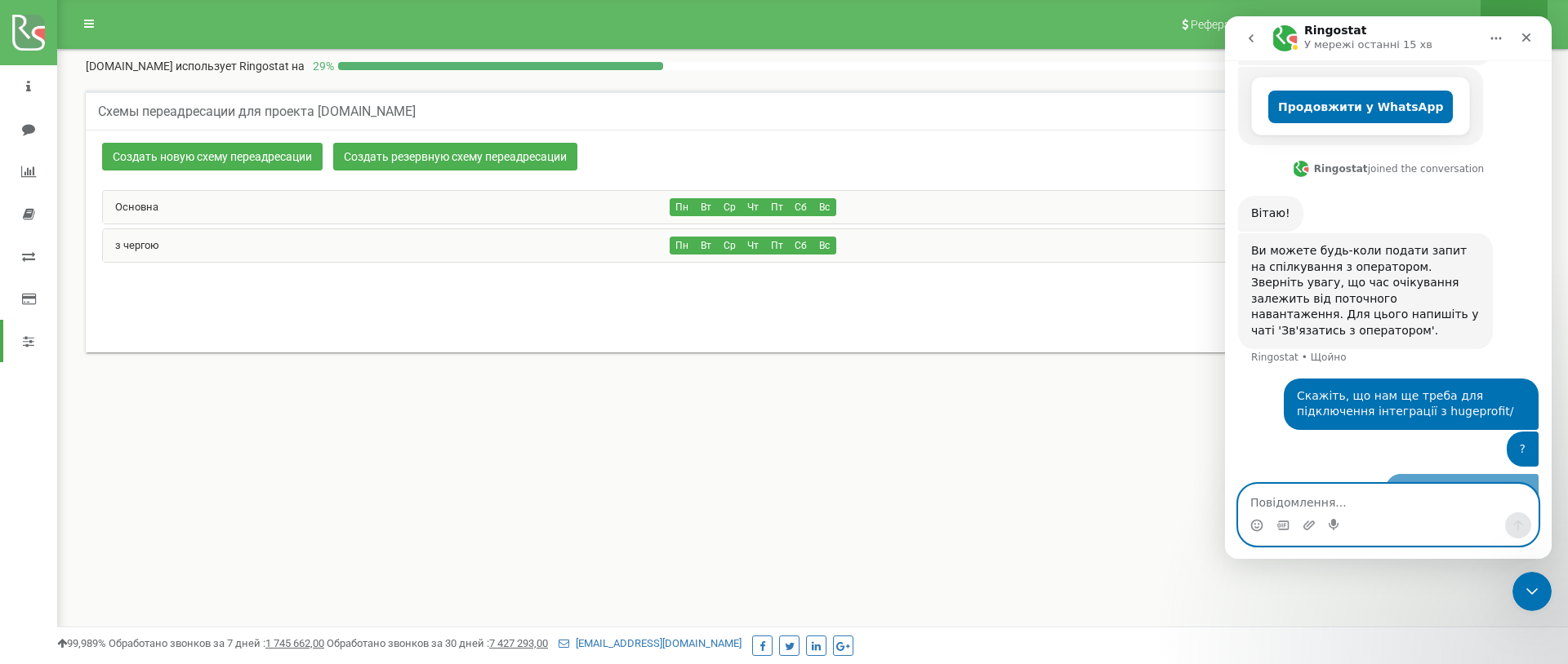
scroll to position [359, 0]
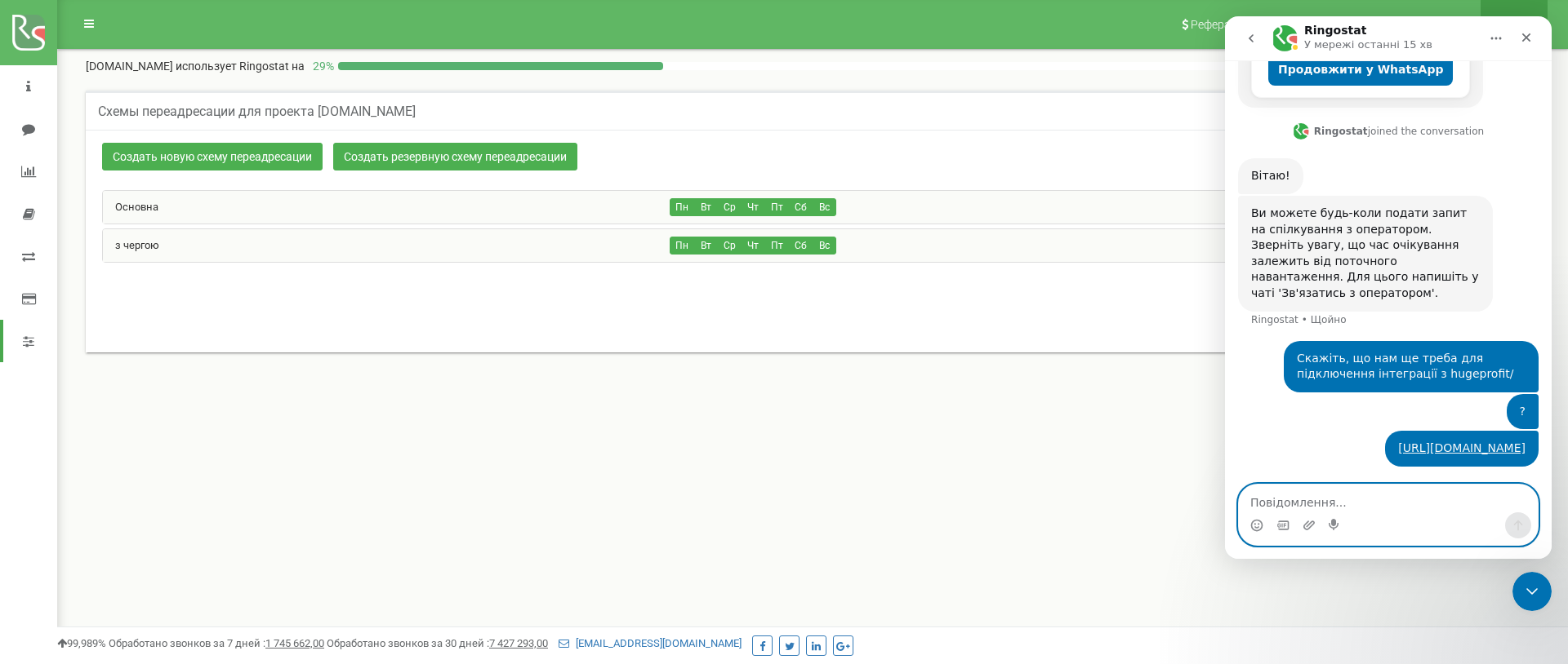
paste textarea "Щоб оператори могли не тільки ініціювати дзвінки, а також приймати, тоді потріб…"
type textarea "Щоб оператори могли не тільки ініціювати дзвінки, а також приймати, тоді потріб…"
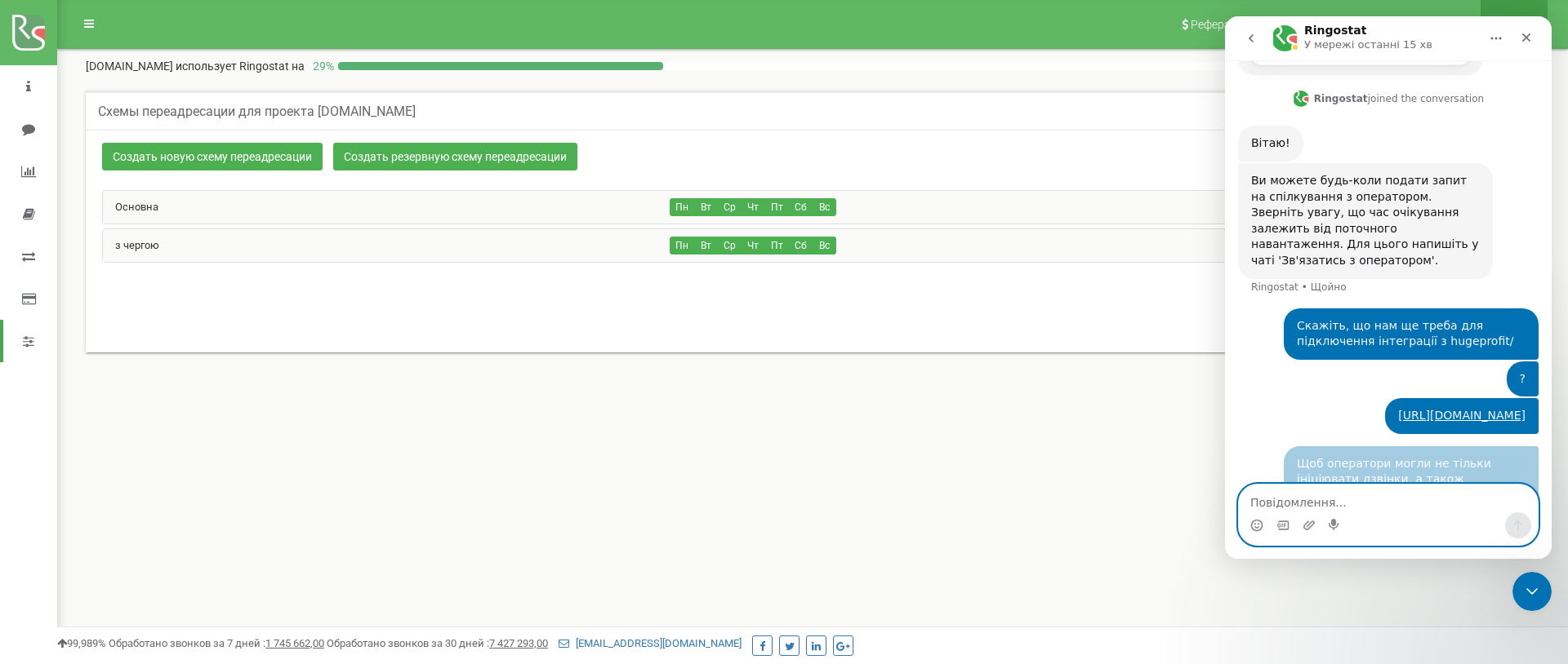
scroll to position [444, 0]
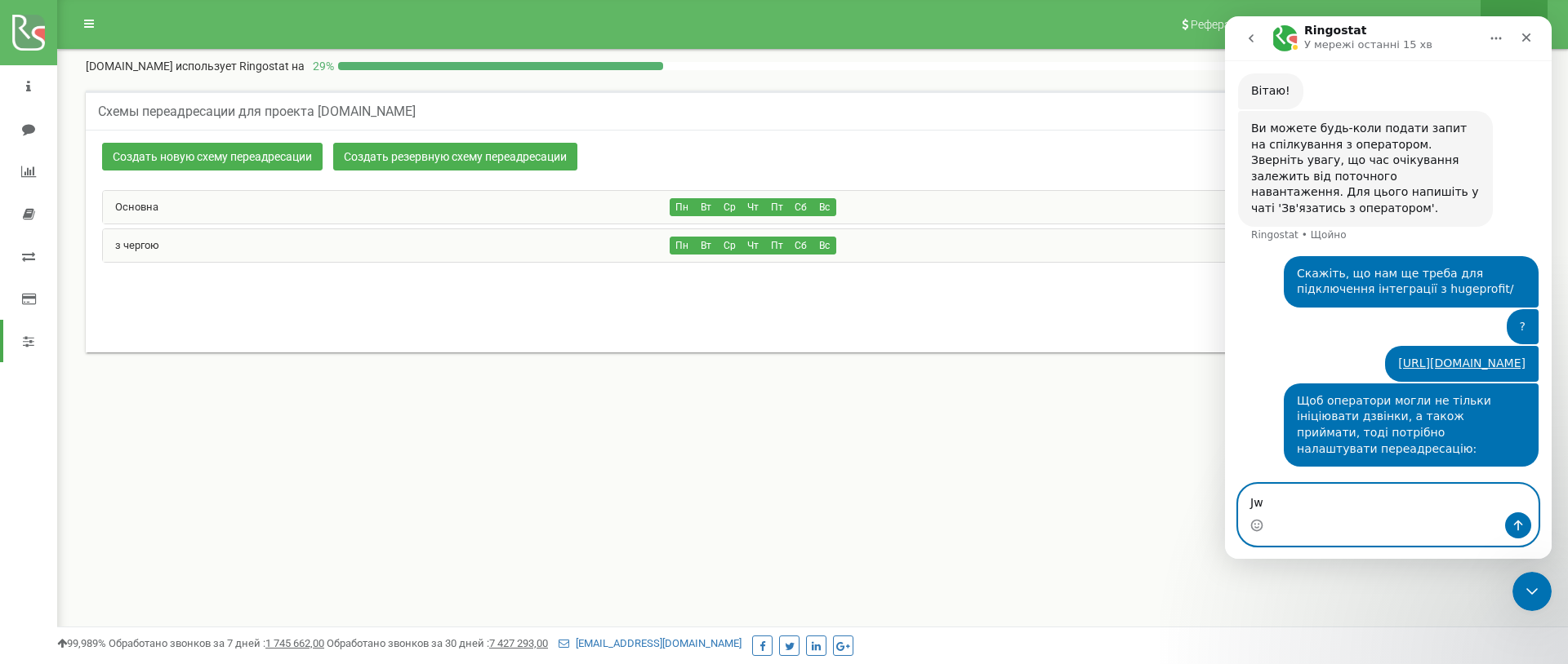
type textarea "J"
type textarea "оце не бачу"
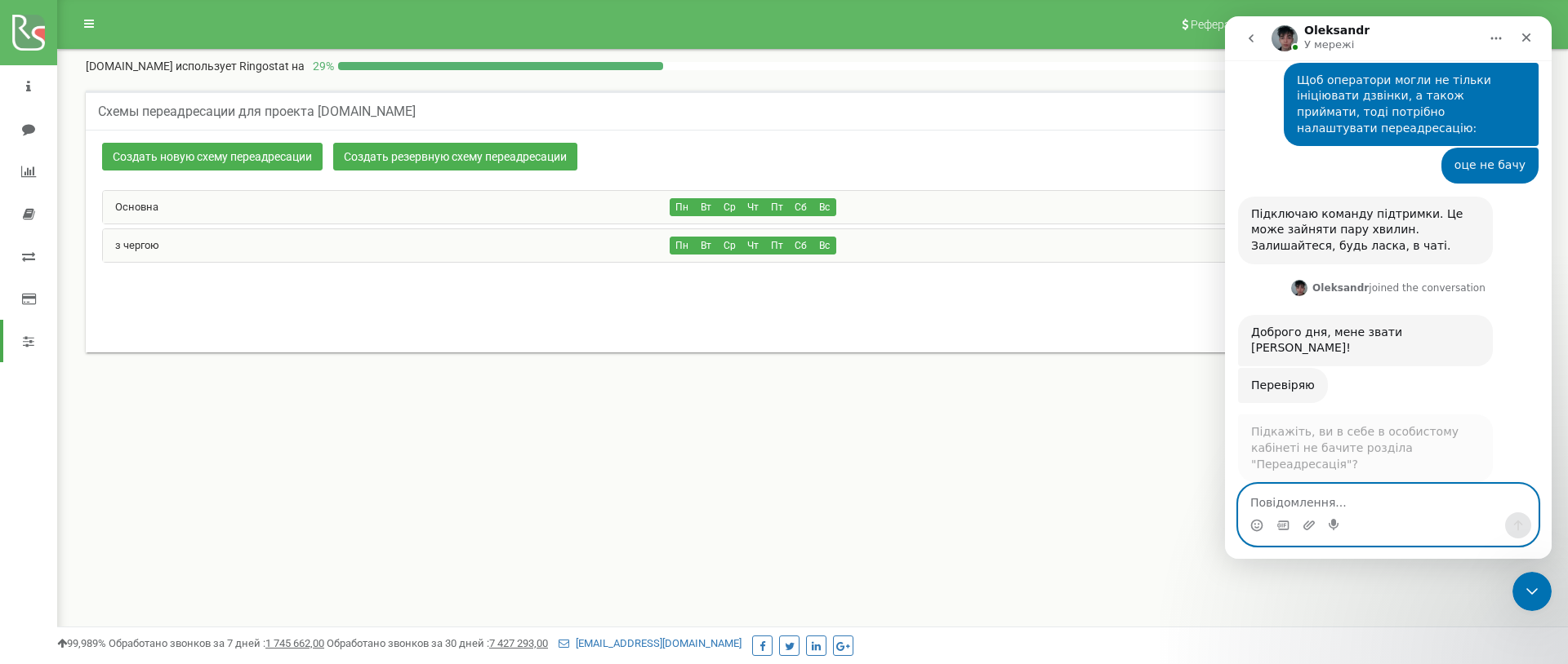
scroll to position [754, 0]
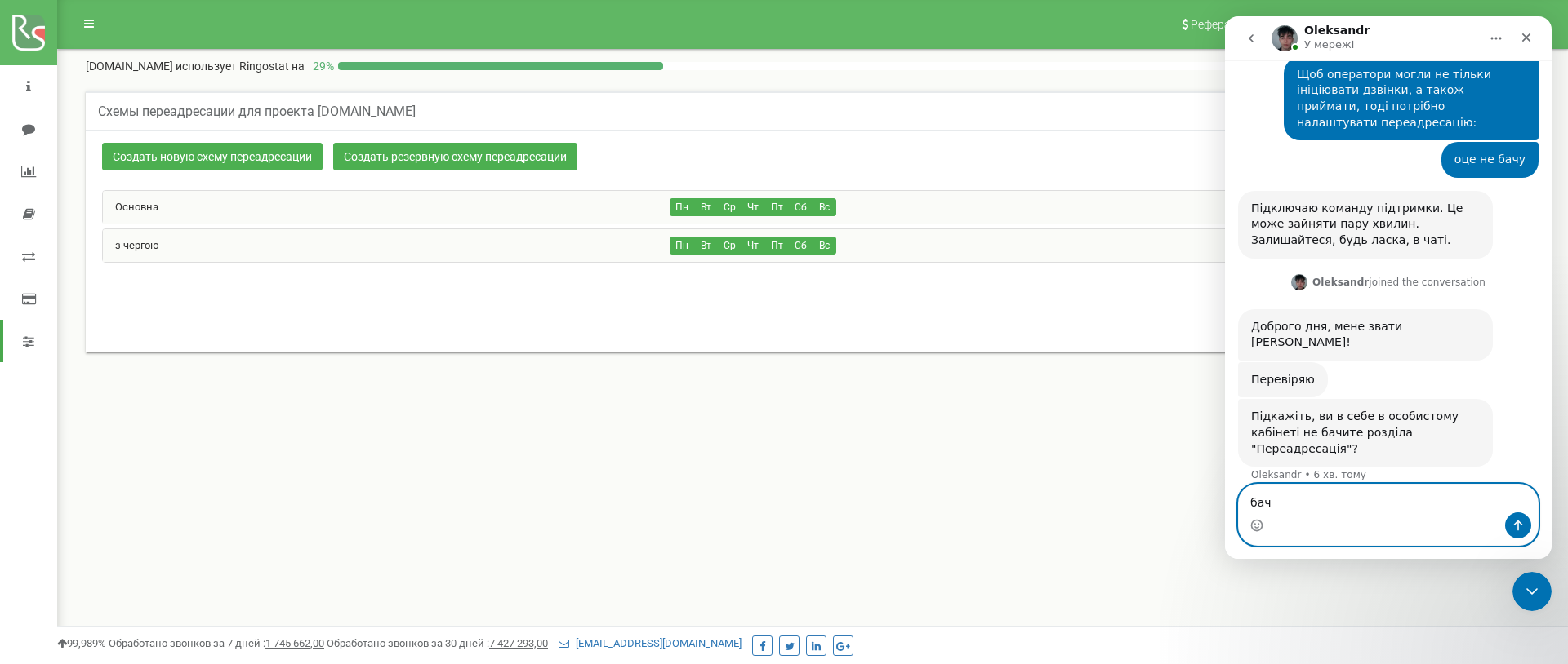
type textarea "бачу"
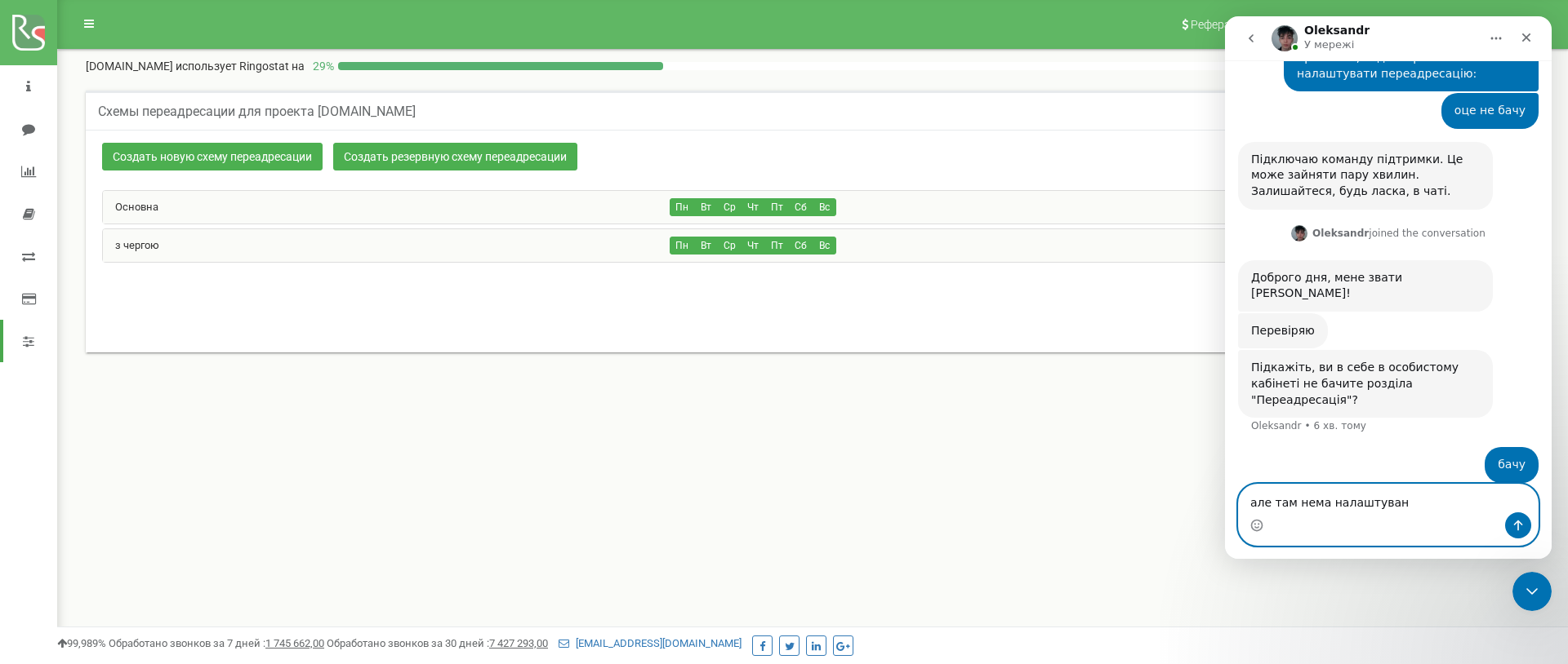
type textarea "але там нема налаштувань"
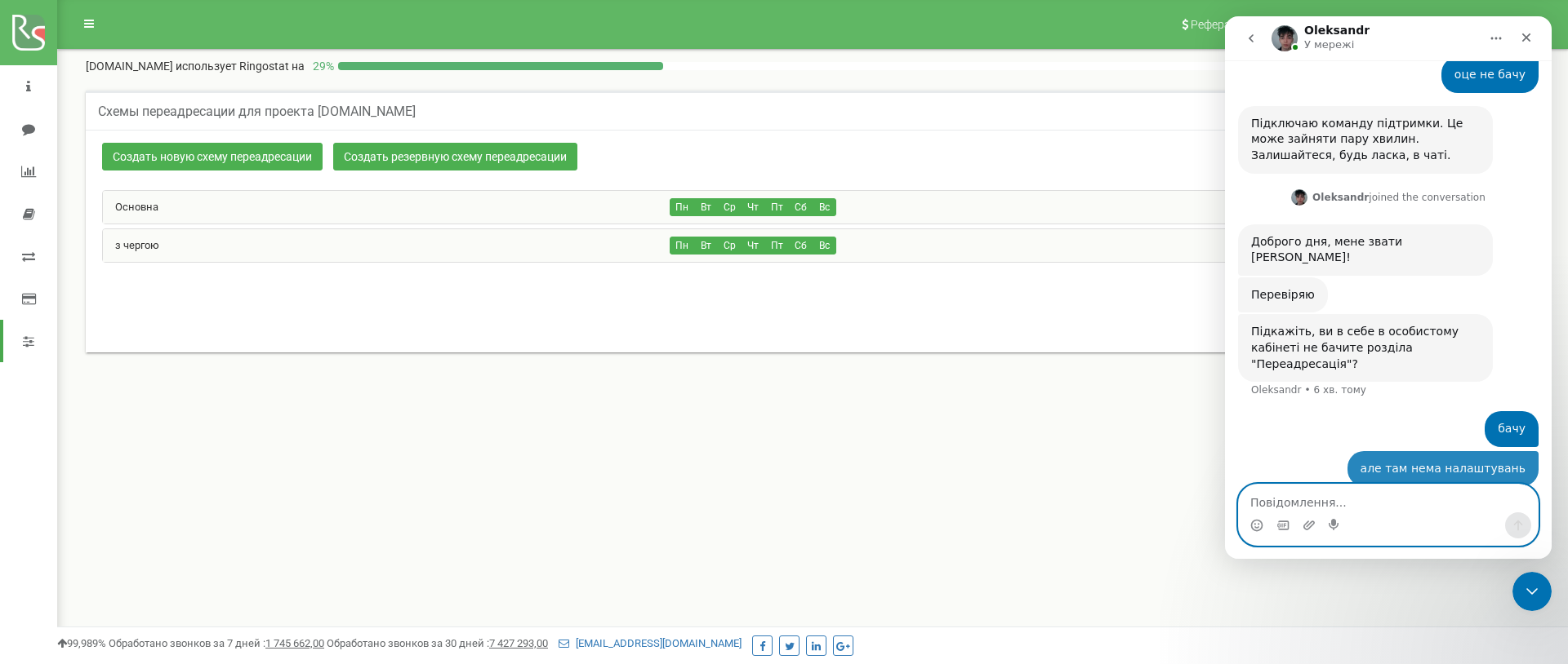
scroll to position [841, 0]
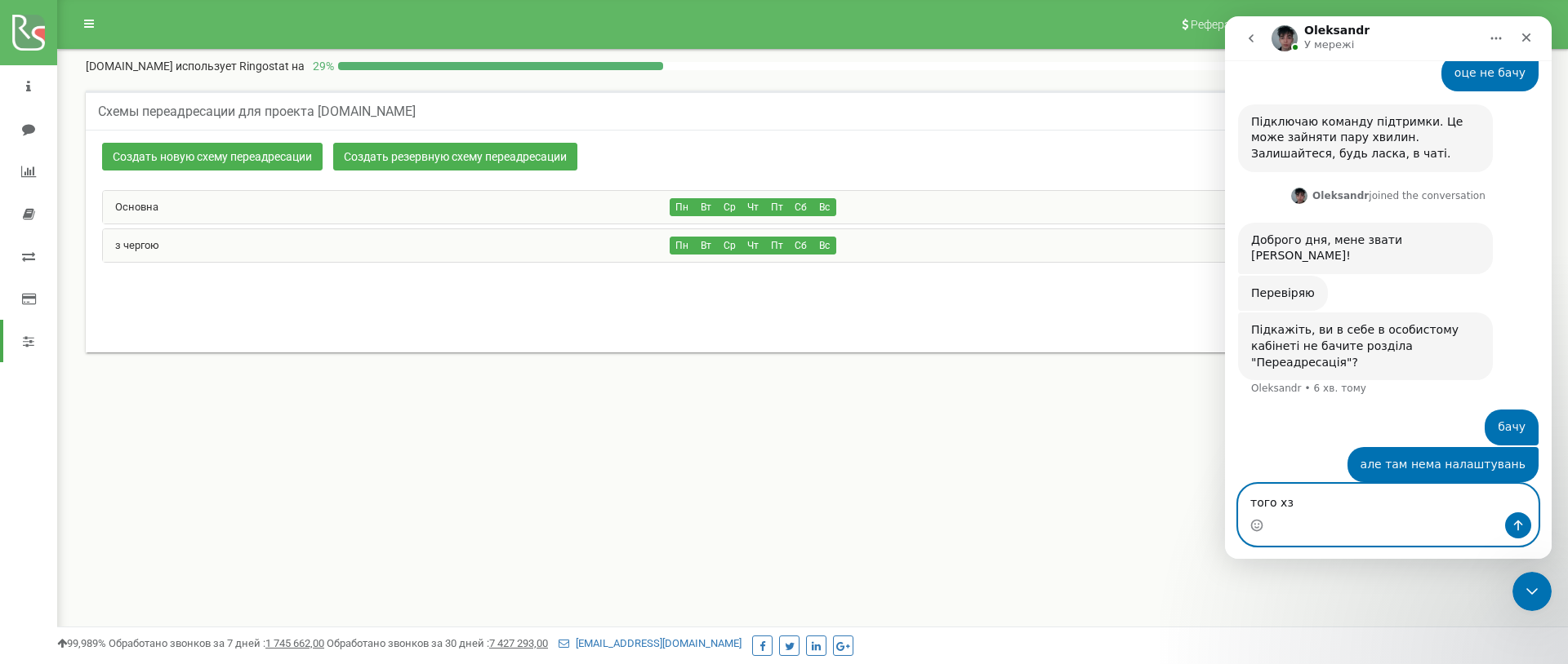
type textarea "того хз"
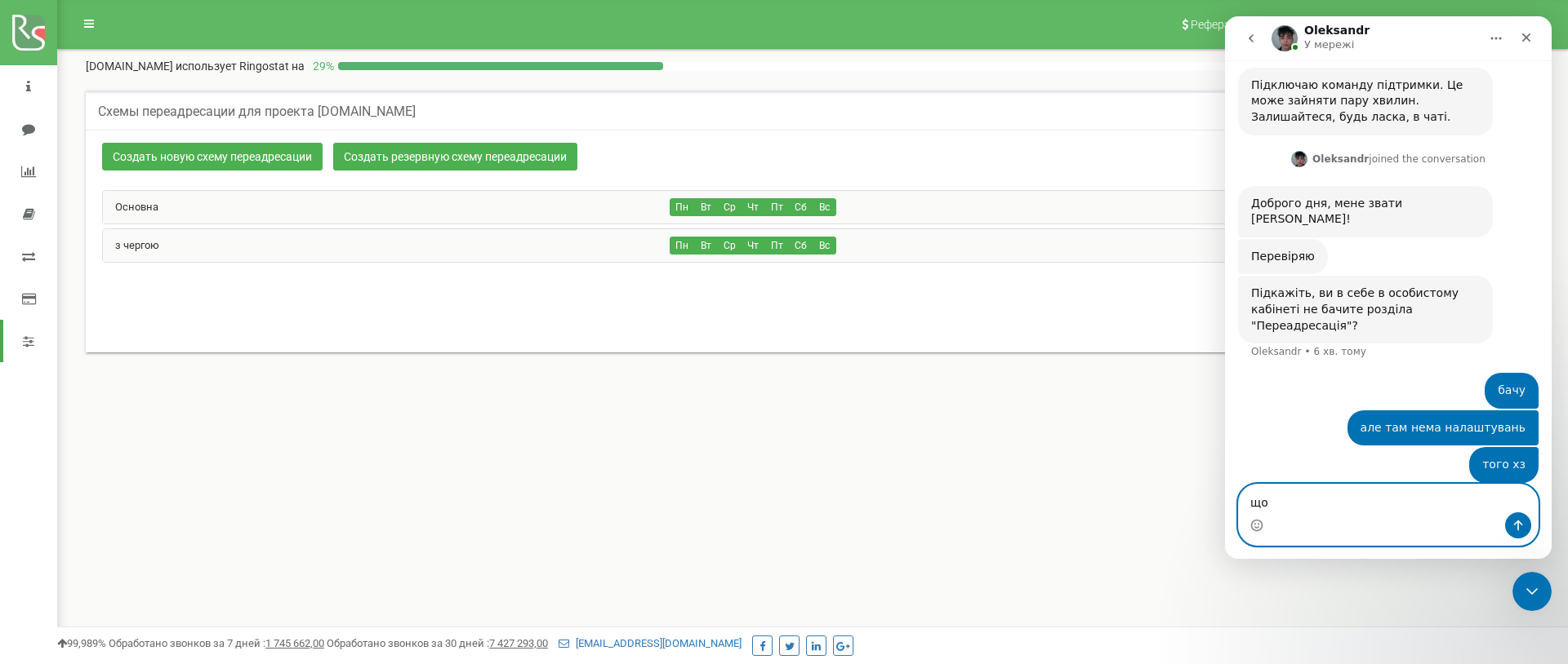
type textarea "щ"
type textarea "де це налаштувати"
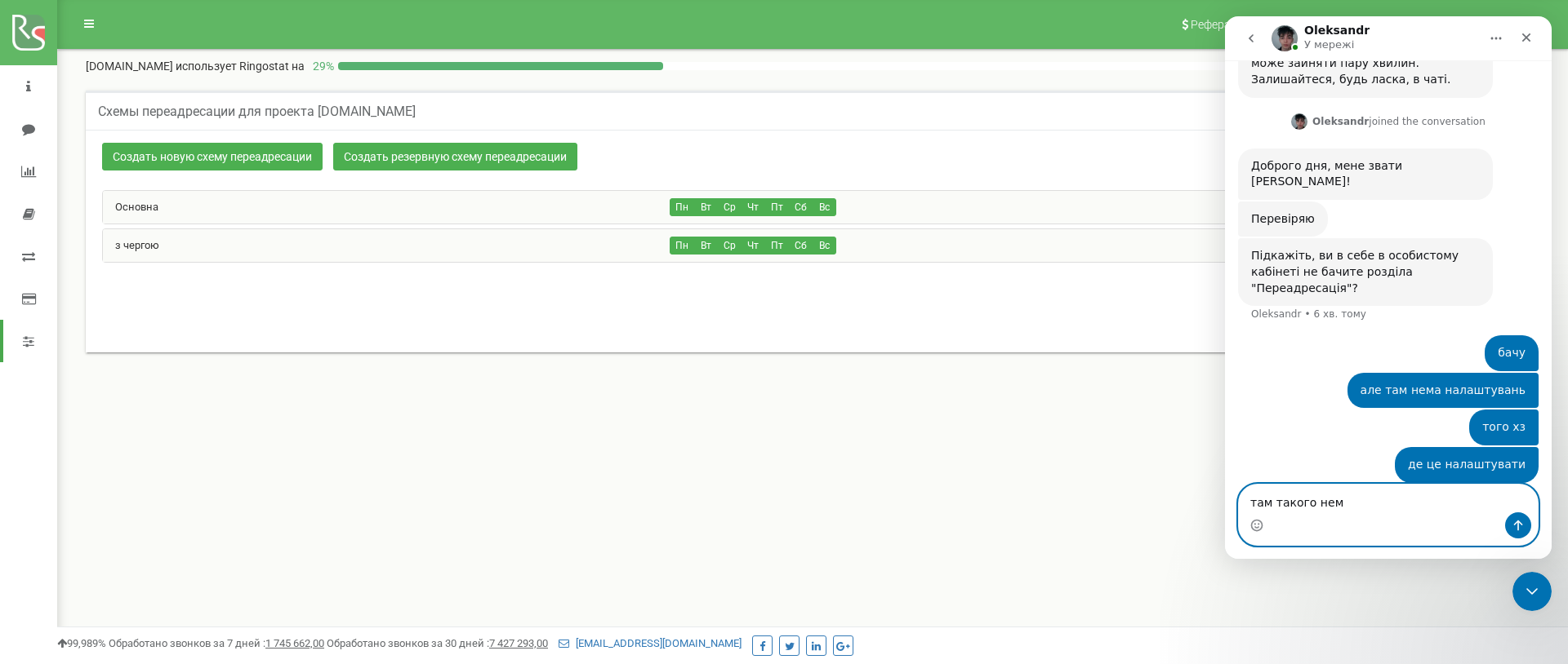
type textarea "там такого нема"
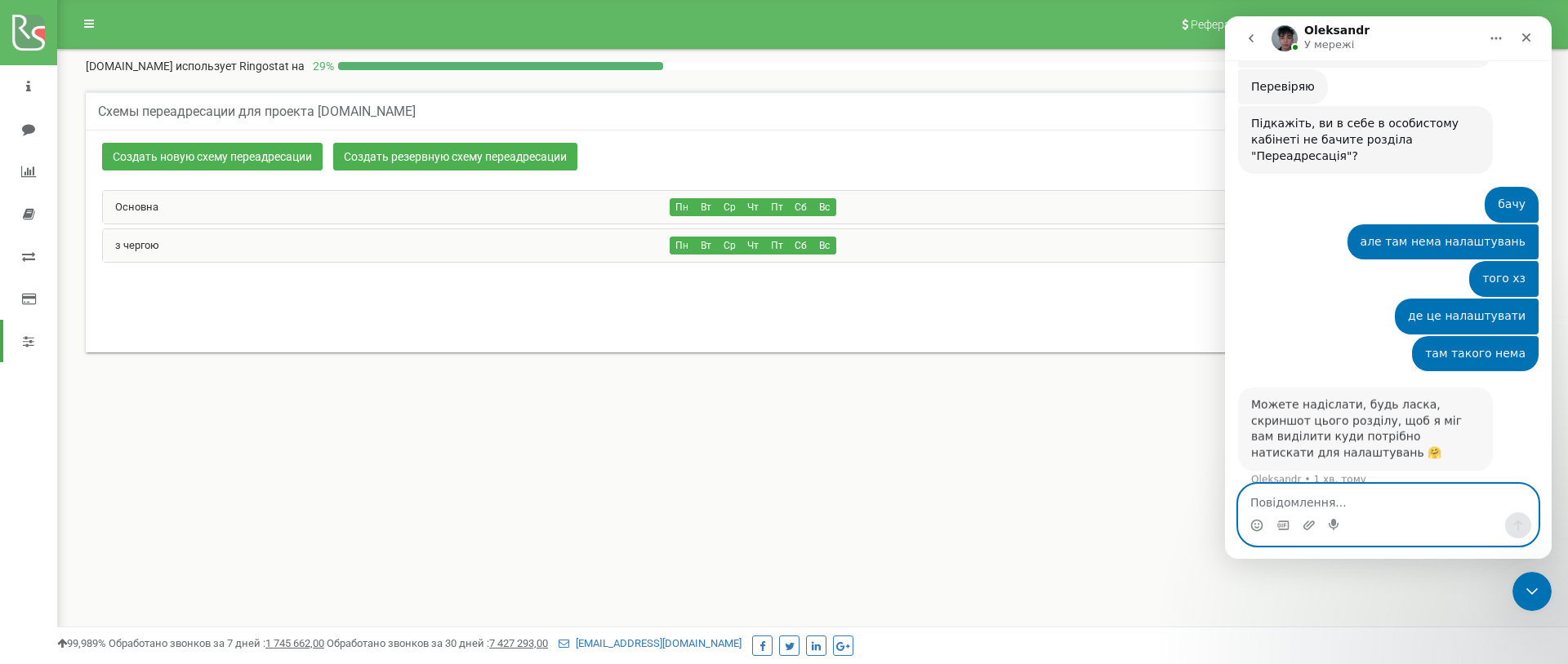
scroll to position [1049, 0]
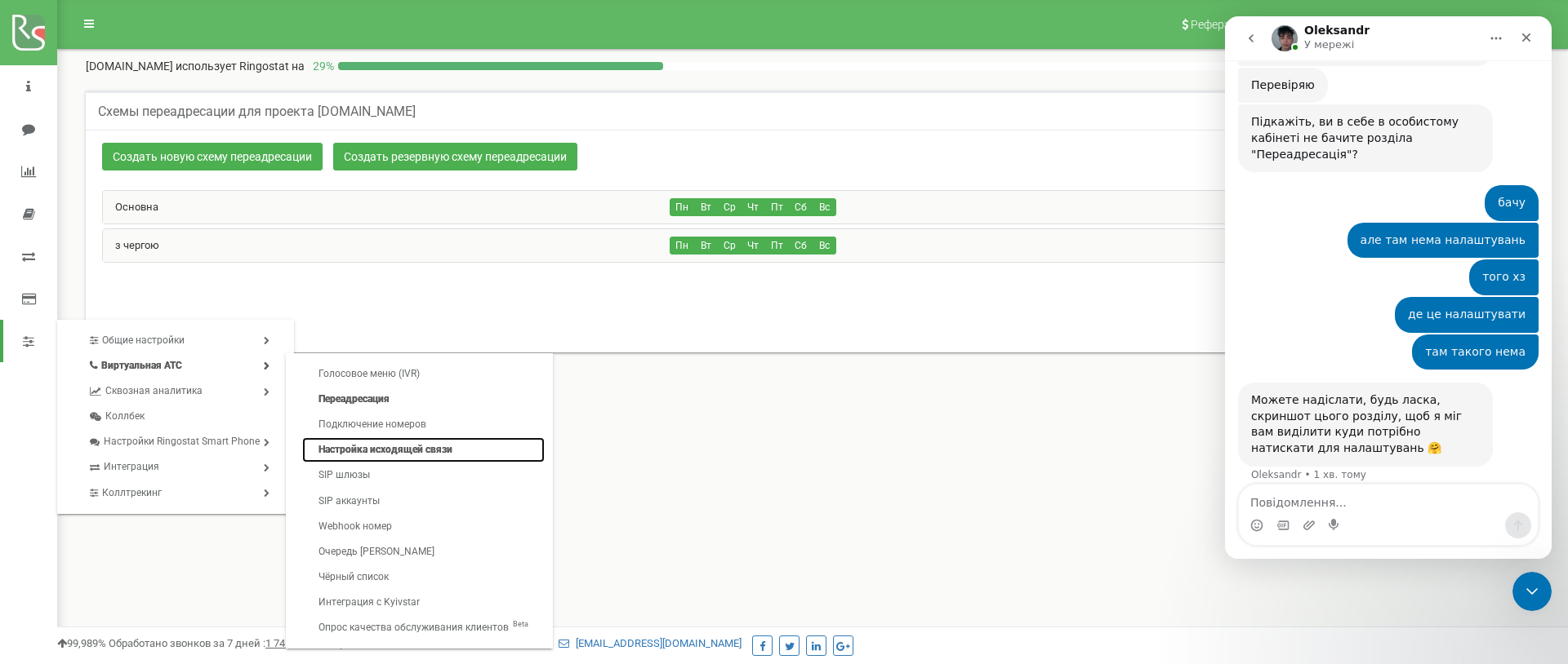
click at [395, 443] on link "Настройка исходящей связи" at bounding box center [423, 450] width 243 height 25
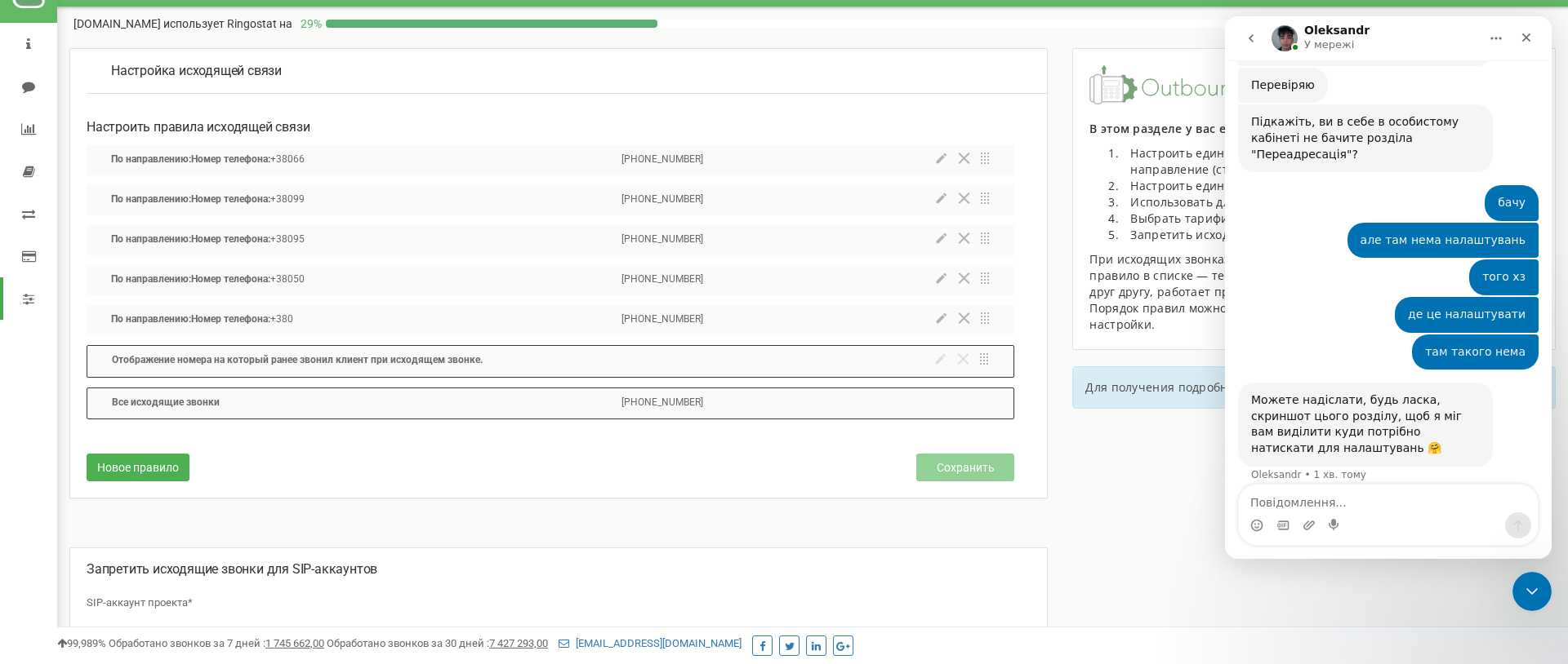
scroll to position [44, 0]
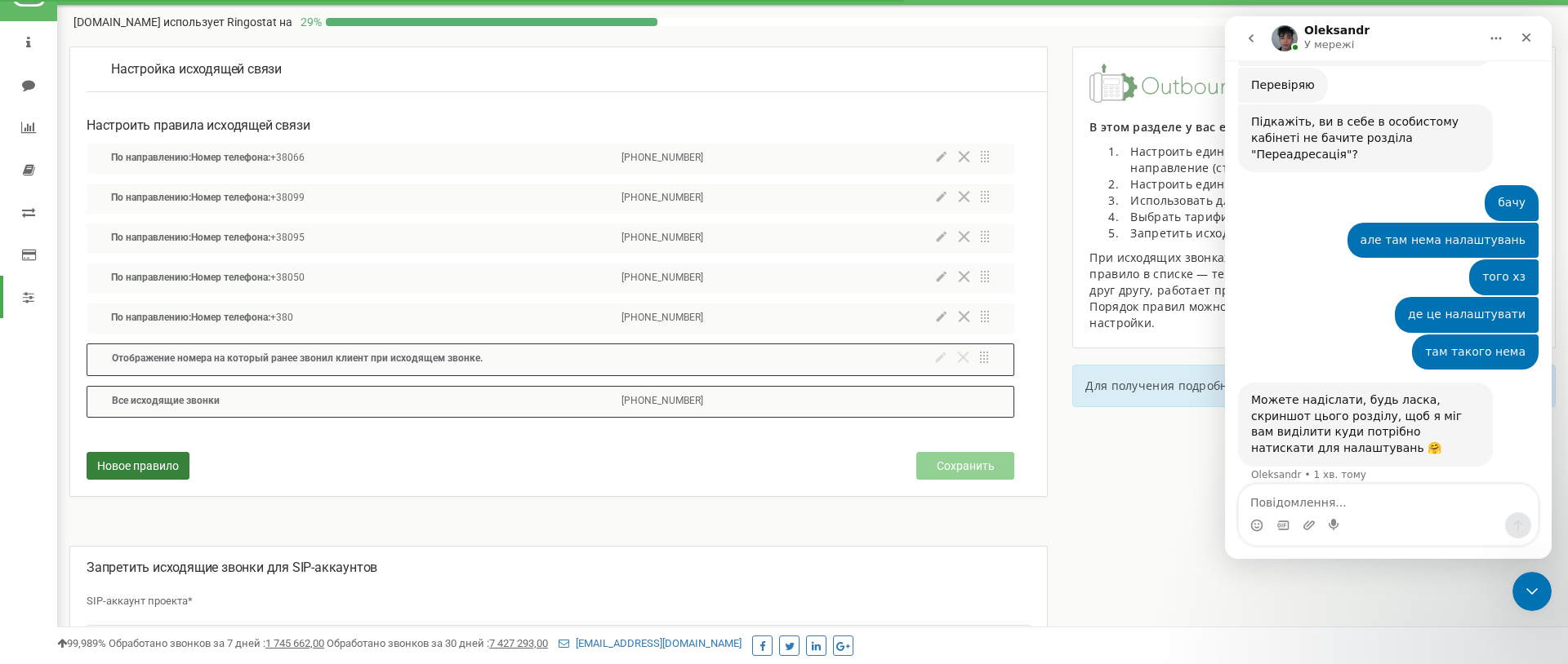
click at [152, 464] on span "Новое правило" at bounding box center [137, 466] width 81 height 13
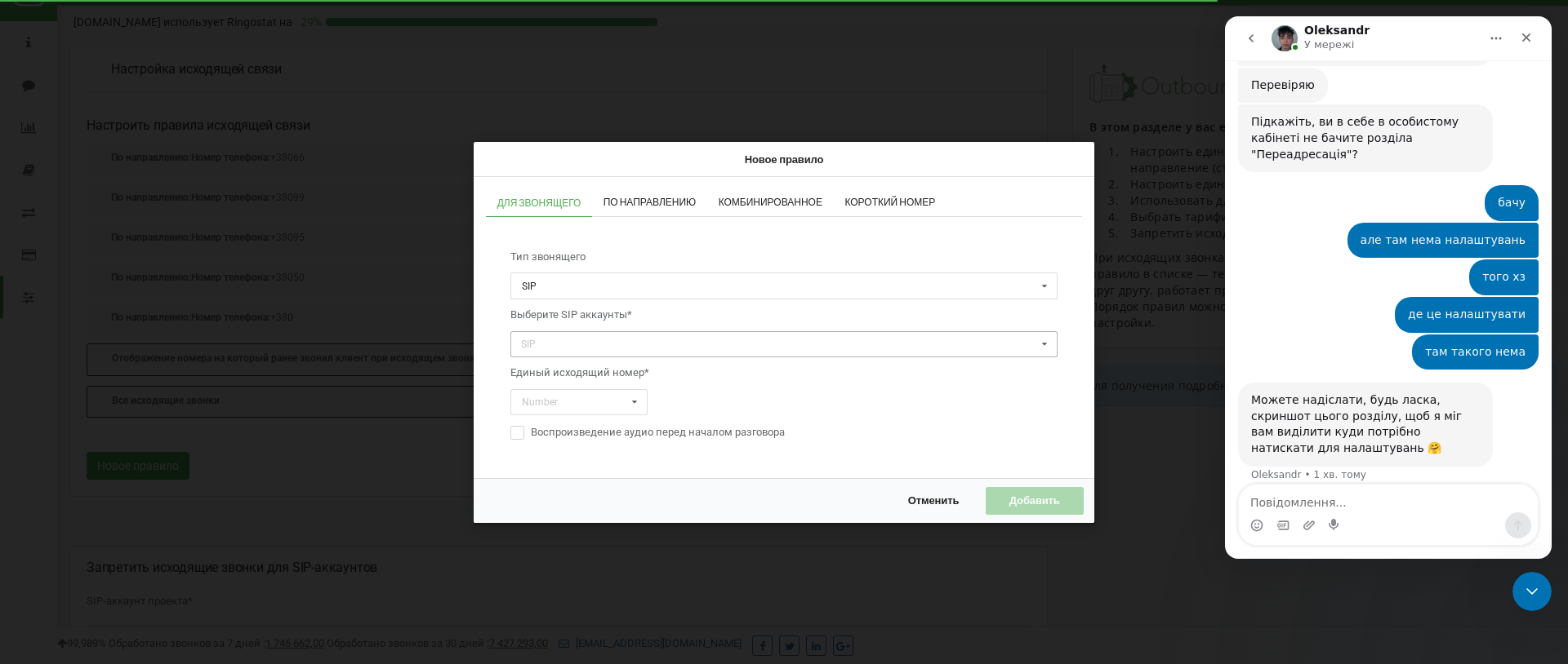
click at [668, 357] on div "SIP mystomacom_natalya mystomacom_darya mystomacom_angelina mystomacom_naumova …" at bounding box center [784, 344] width 547 height 27
click at [647, 296] on input "text" at bounding box center [784, 286] width 545 height 25
click at [485, 316] on div "Для звонящего По направлению Комбинированное Короткий номер Тип звонящего SIP S…" at bounding box center [784, 327] width 621 height 301
click at [557, 332] on div "SIP mystomacom_natalya mystomacom_darya mystomacom_angelina mystomacom_naumova …" at bounding box center [784, 344] width 547 height 27
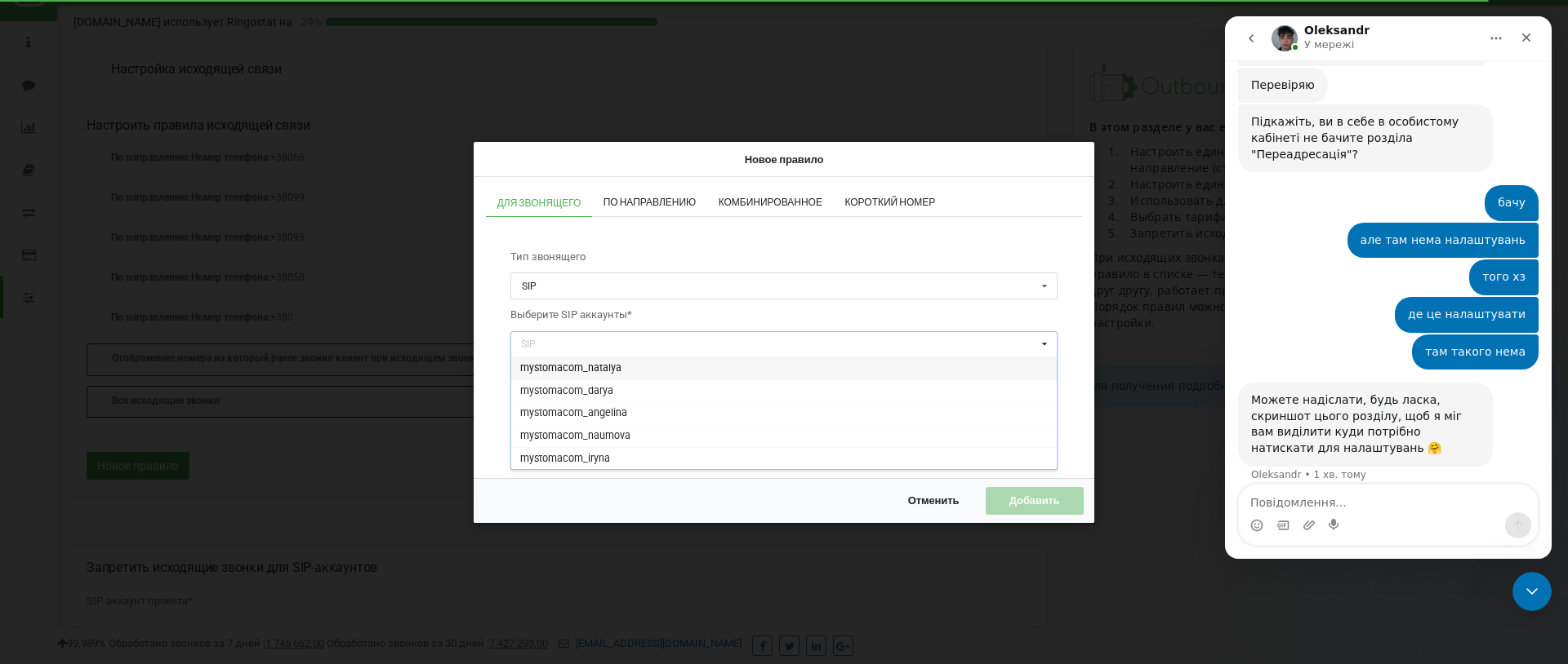
click at [557, 371] on span "mystomacom_natalya" at bounding box center [571, 367] width 101 height 12
click at [580, 369] on span "mystomacom_darya" at bounding box center [567, 367] width 93 height 12
click at [743, 340] on icon at bounding box center [740, 343] width 7 height 9
click at [639, 480] on div "Отменить Добавить" at bounding box center [784, 500] width 621 height 44
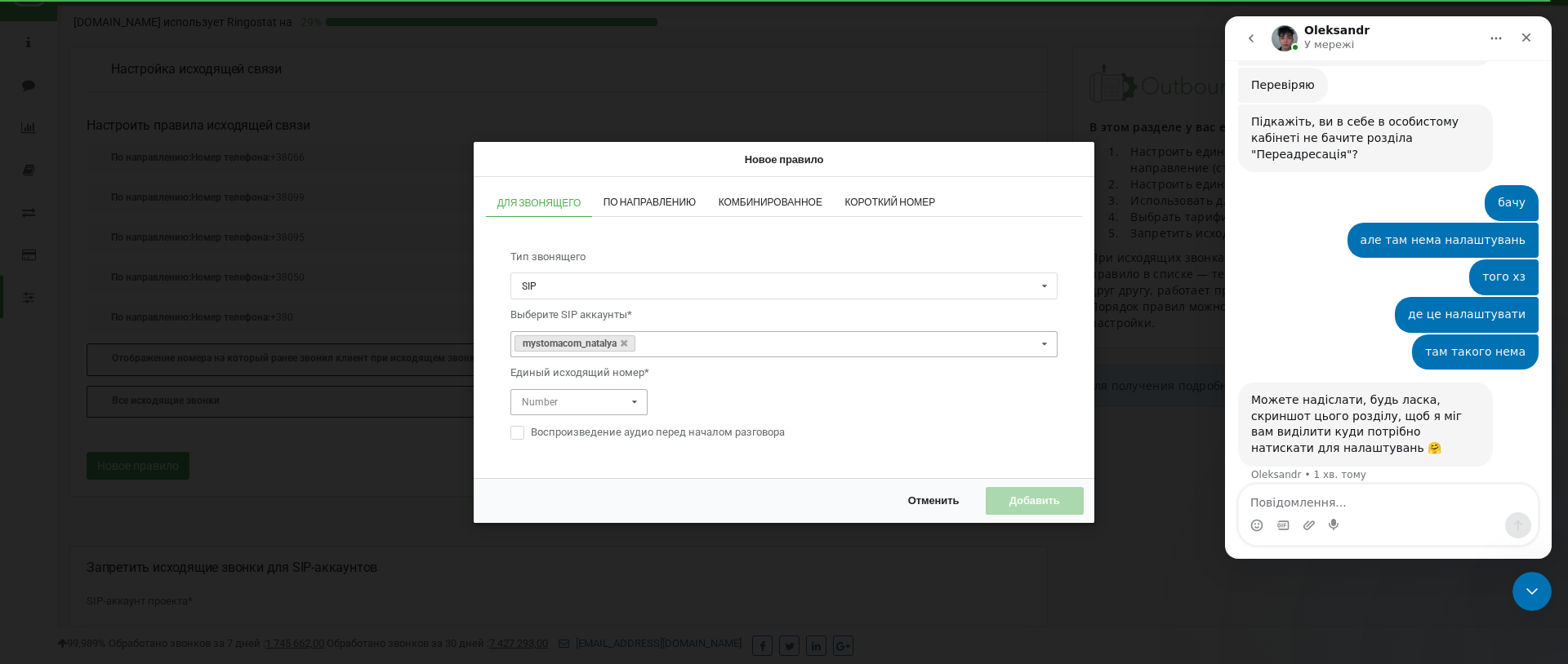
click at [613, 403] on input "text" at bounding box center [580, 402] width 136 height 25
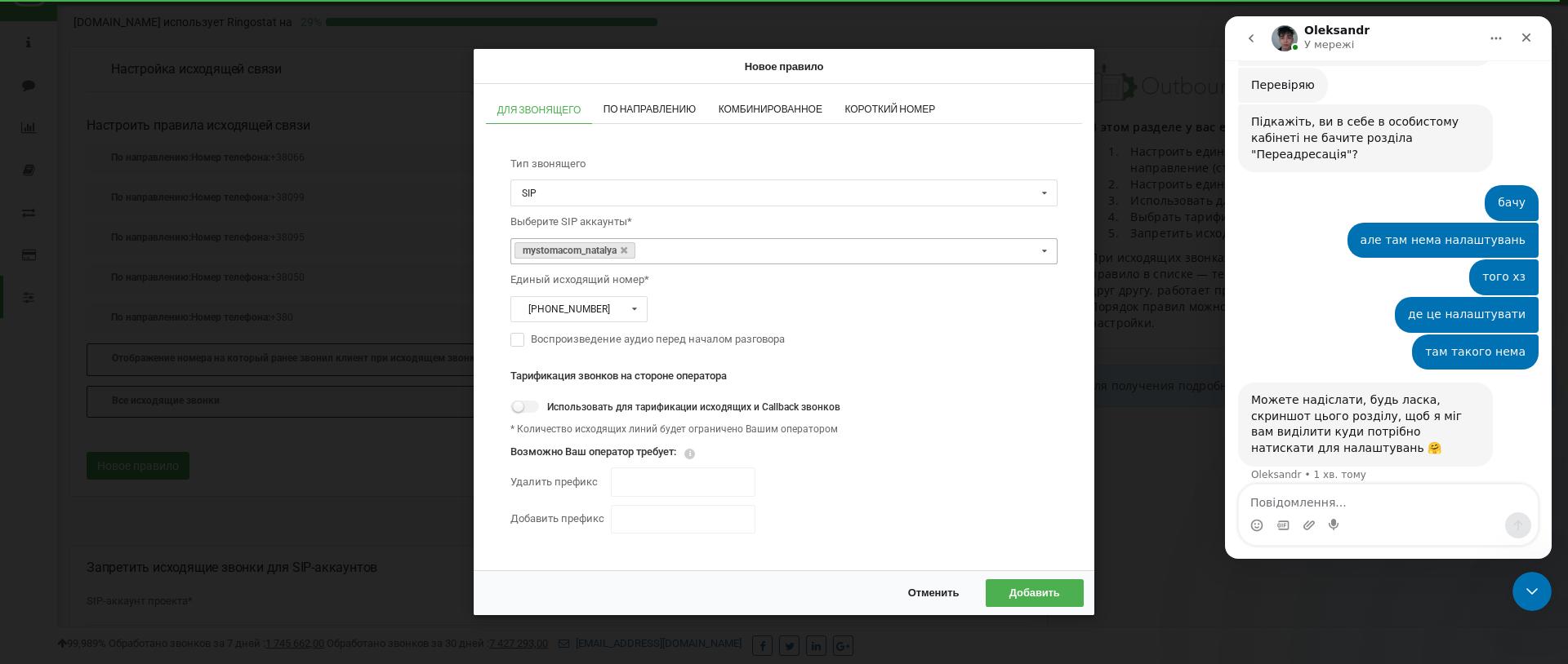
click at [631, 206] on div "Для звонящего По направлению Комбинированное Короткий номер Тип звонящего SIP S…" at bounding box center [784, 327] width 596 height 463
click at [833, 111] on link "Комбинированное" at bounding box center [770, 110] width 127 height 29
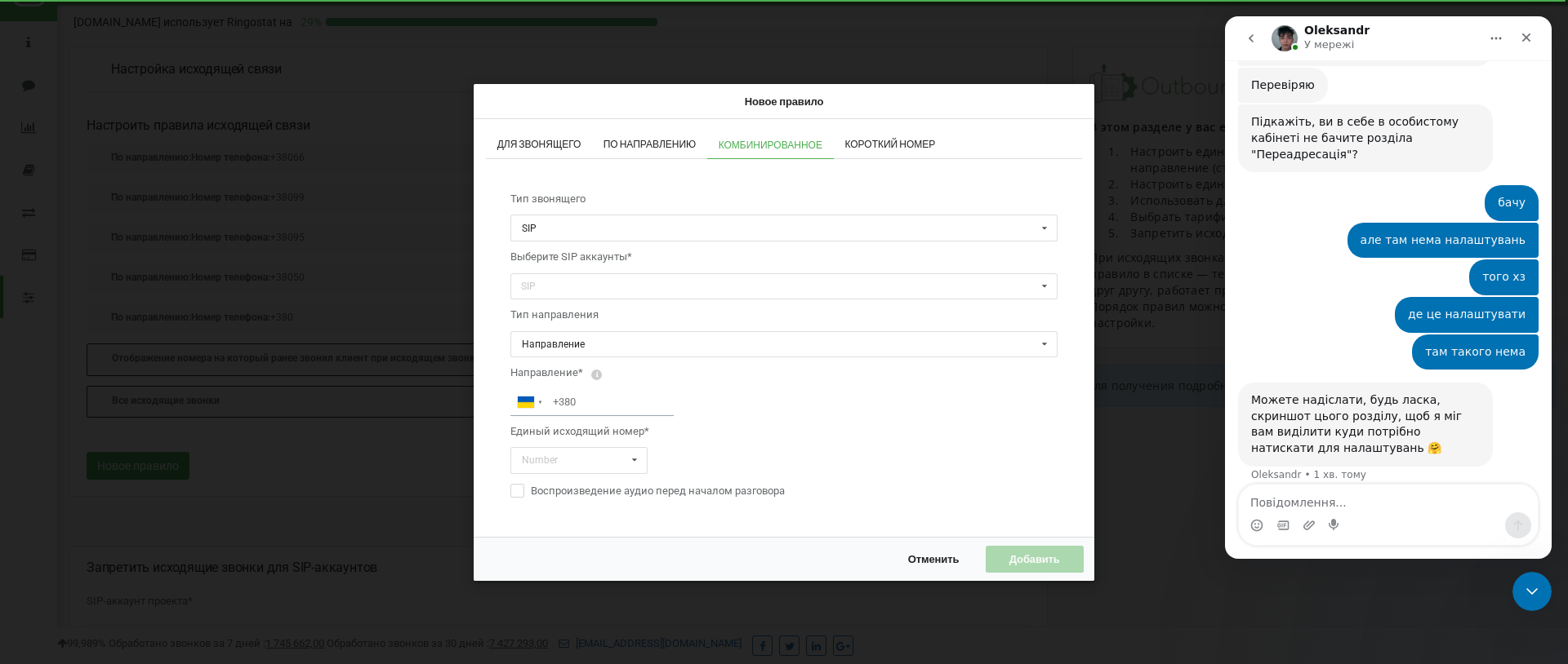
click at [882, 127] on div "Для звонящего По направлению Комбинированное Короткий номер Тип звонящего SIP S…" at bounding box center [784, 327] width 621 height 417
click at [883, 143] on span "Короткий номер" at bounding box center [890, 145] width 90 height 10
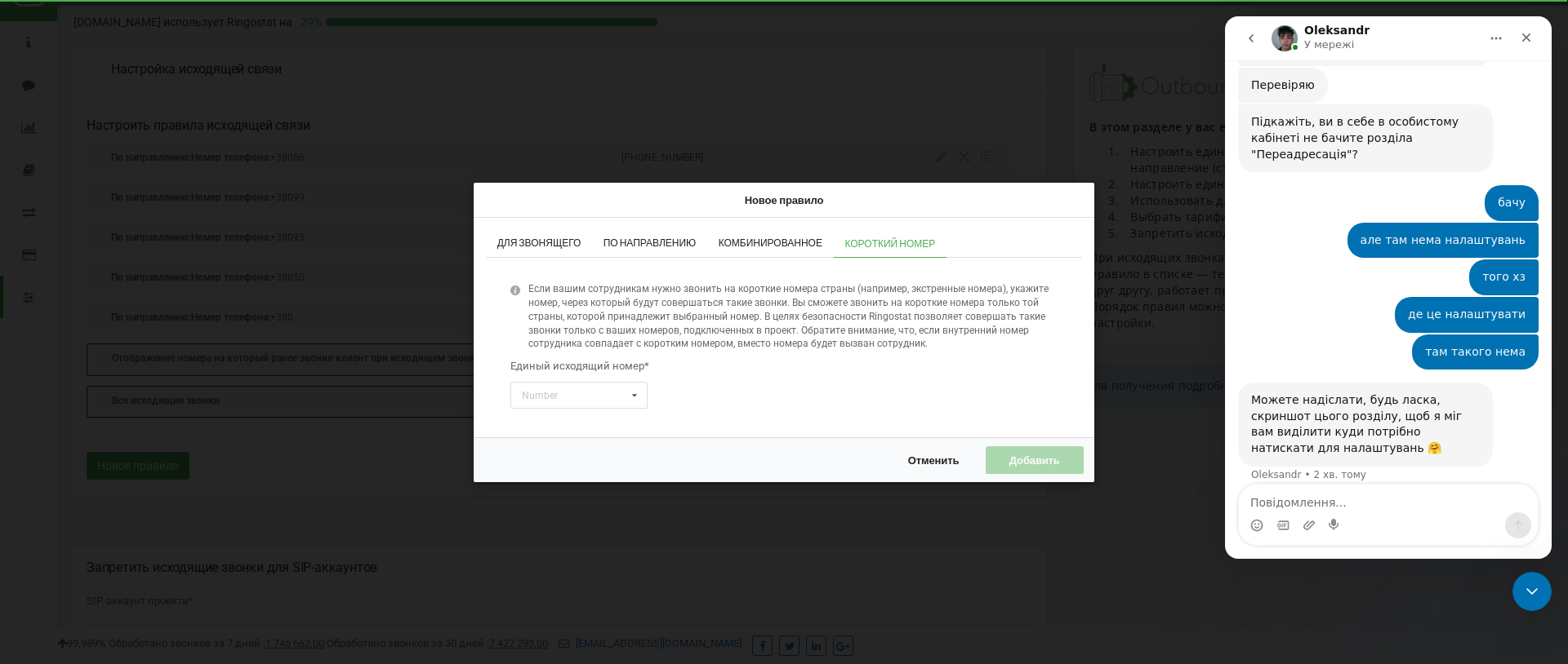
click at [927, 453] on span "Отменить" at bounding box center [933, 459] width 52 height 13
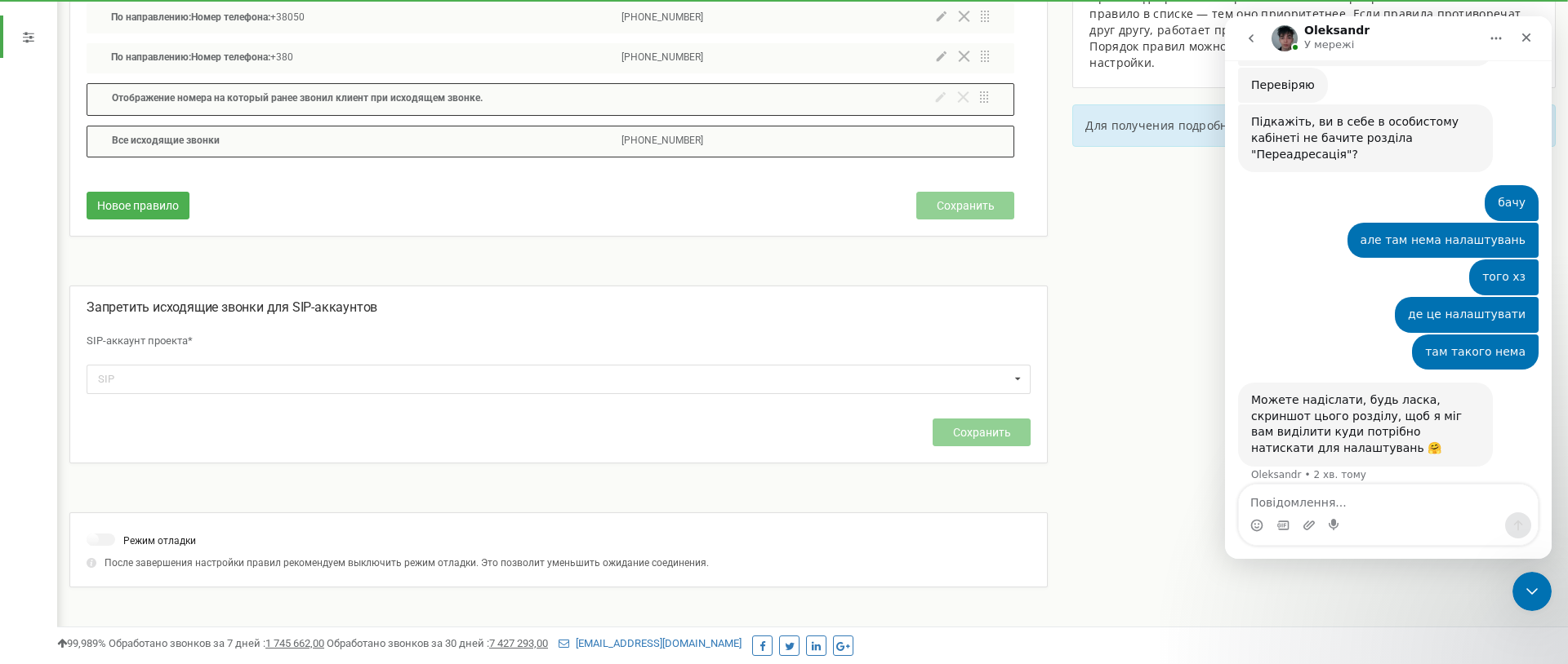
scroll to position [315, 0]
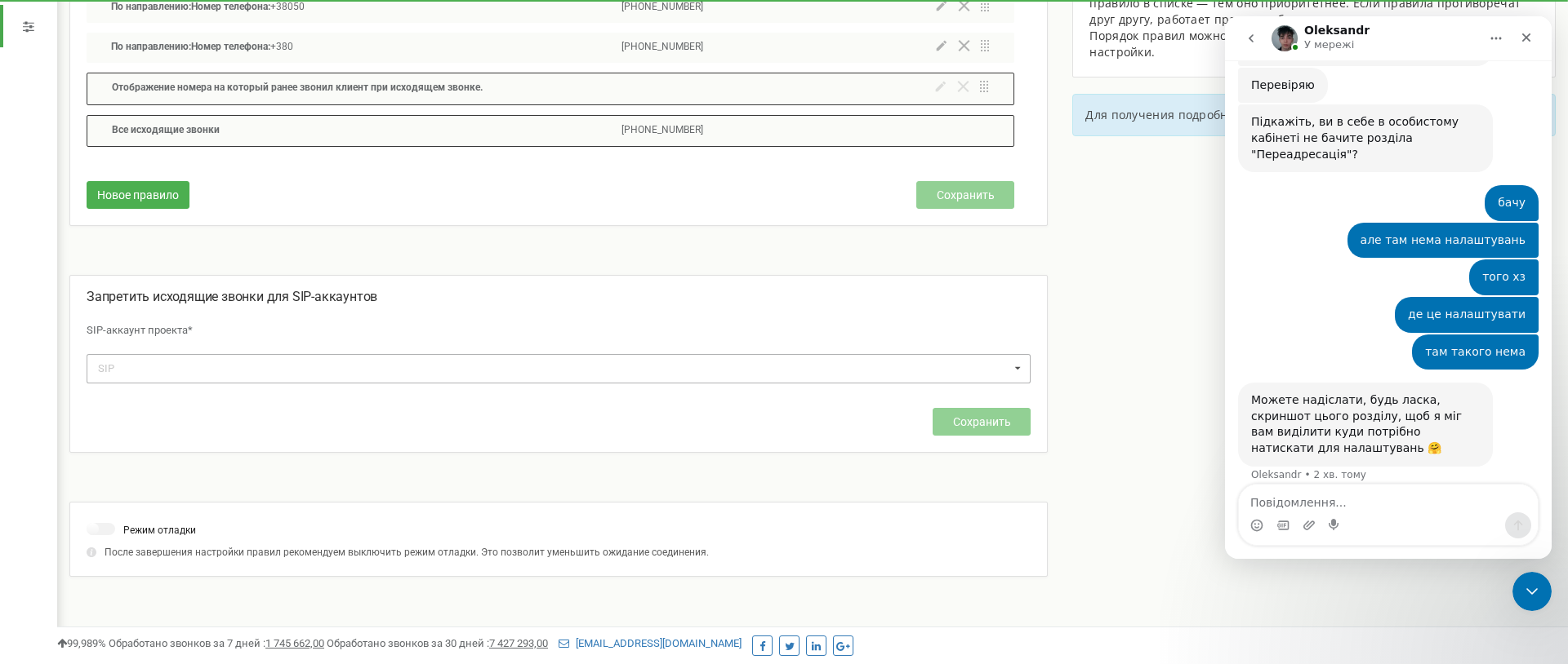
click at [262, 376] on div "SIP mystomacom_natalya mystomacom_darya mystomacom_angelina mystomacom_naumova …" at bounding box center [558, 368] width 944 height 29
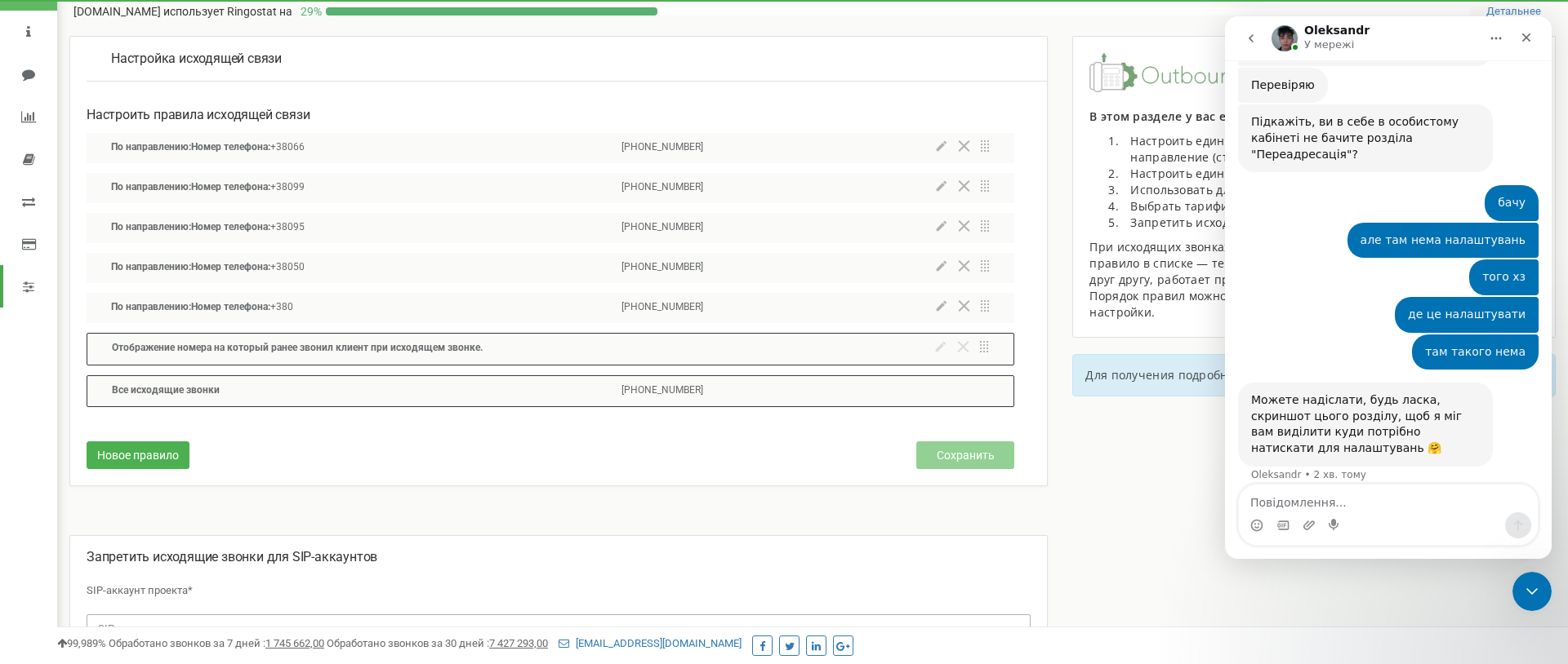
scroll to position [72, 0]
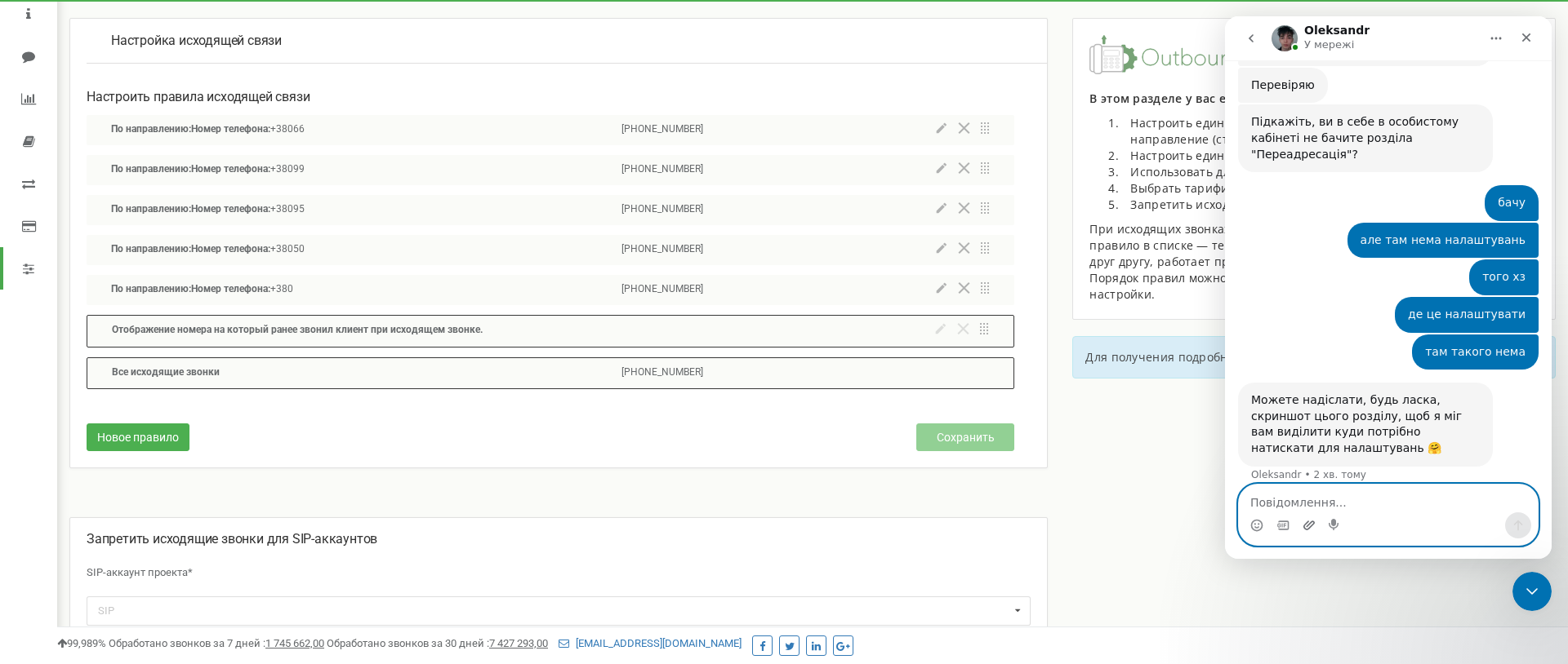
click at [1308, 522] on icon "Завантажити вкладений файл" at bounding box center [1309, 525] width 12 height 9
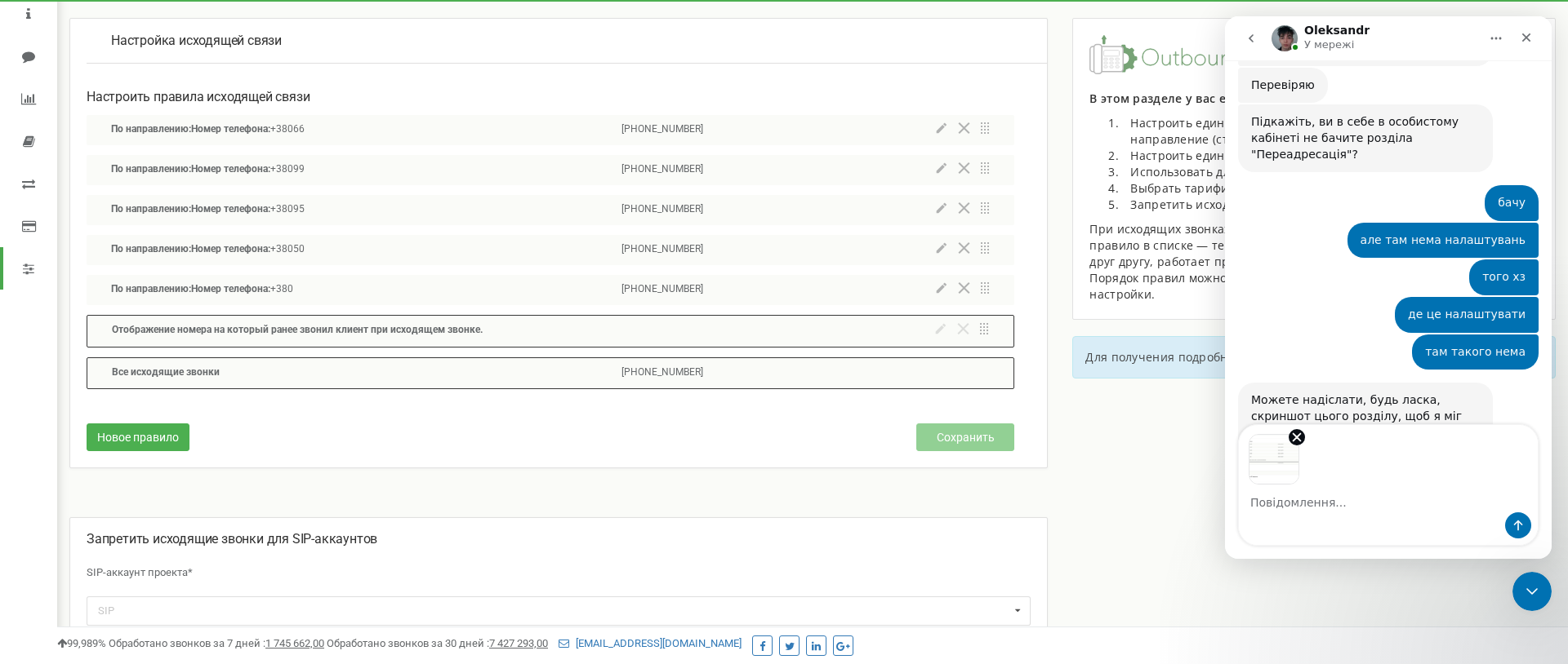
scroll to position [1109, 0]
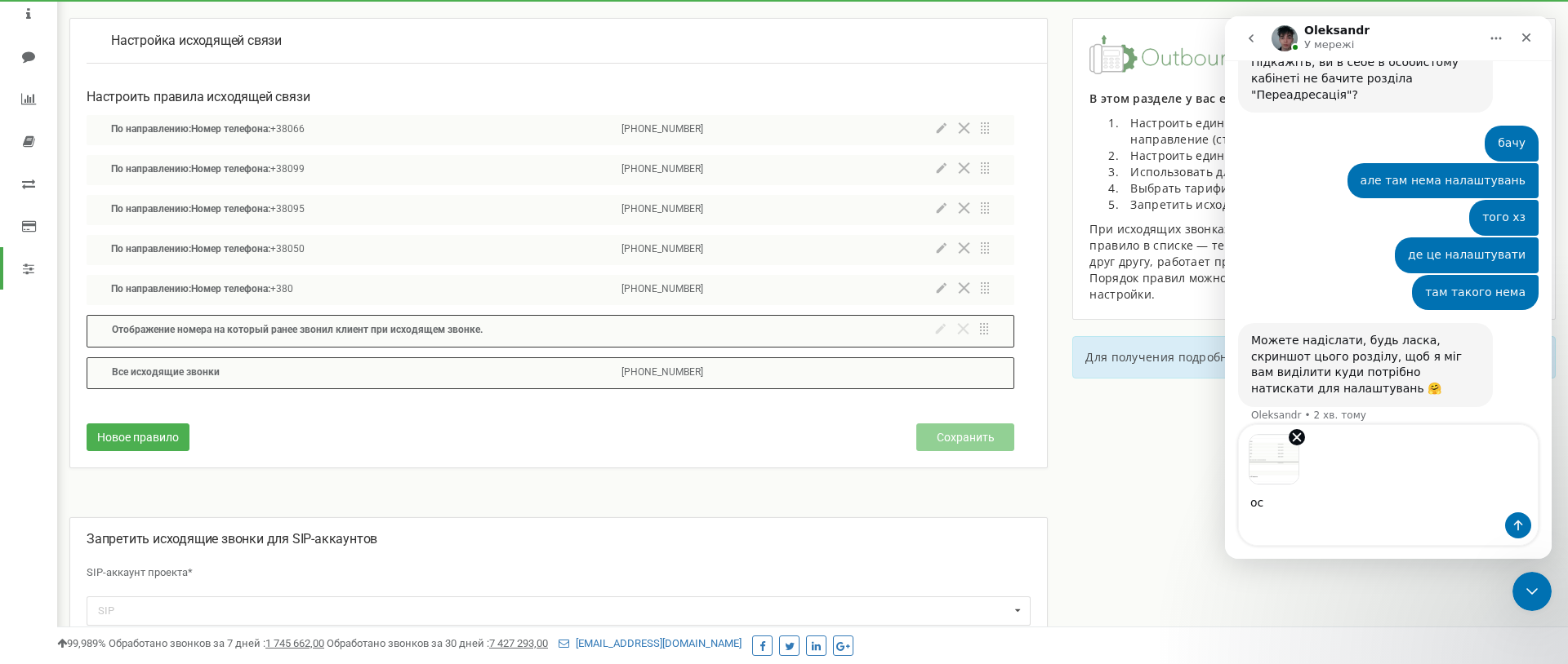
type textarea "ось"
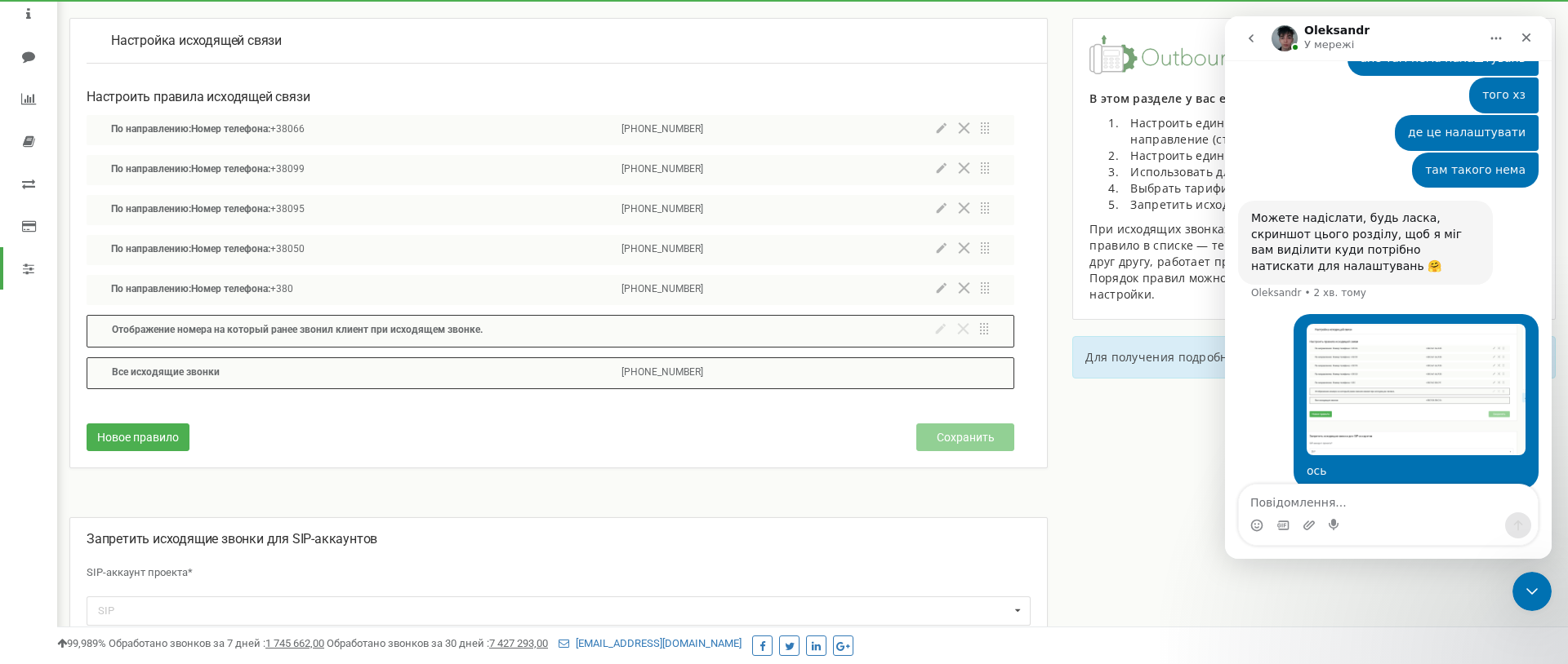
scroll to position [1237, 0]
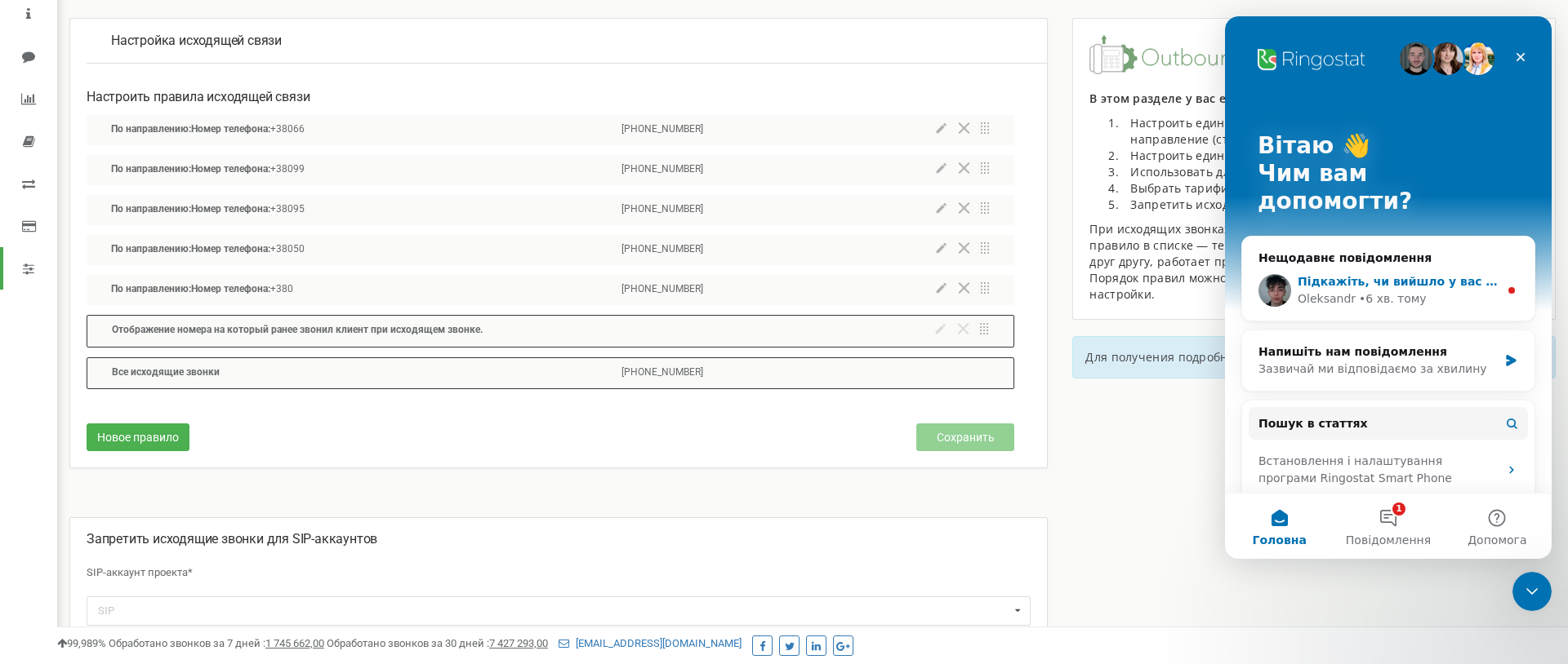
click at [1361, 291] on div "• 6 хв. тому" at bounding box center [1392, 299] width 67 height 17
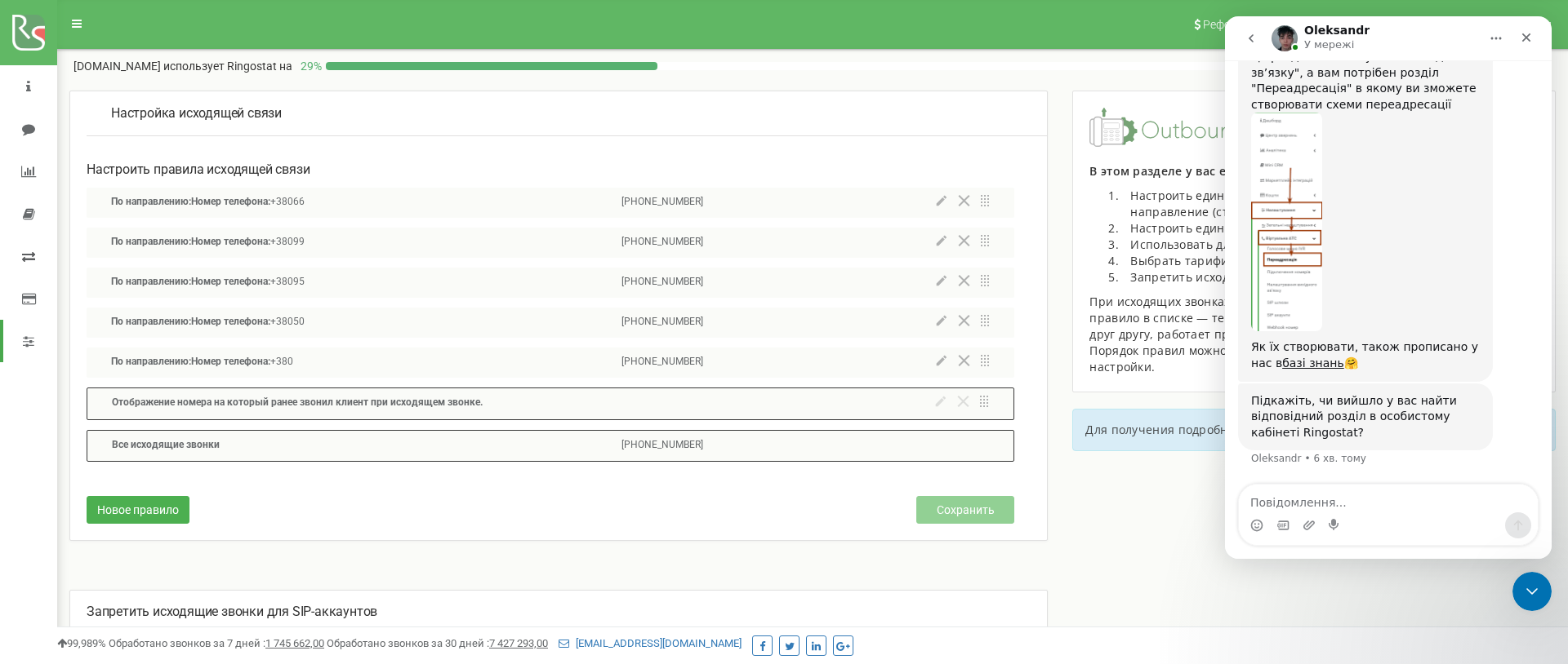
scroll to position [0, 0]
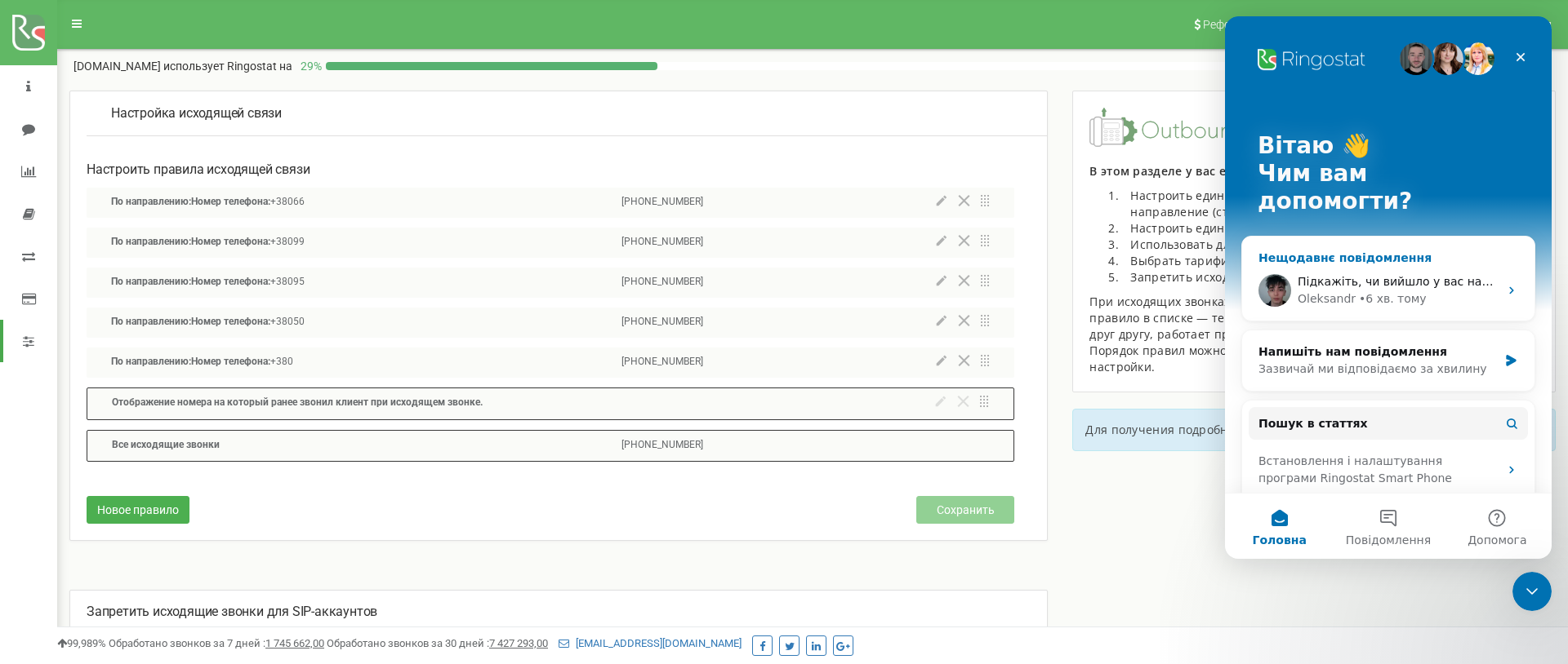
click at [1328, 275] on span "Підкажіть, чи вийшло у вас найти відповідний розділ в особистому кабінеті Ringo…" at bounding box center [1560, 282] width 525 height 13
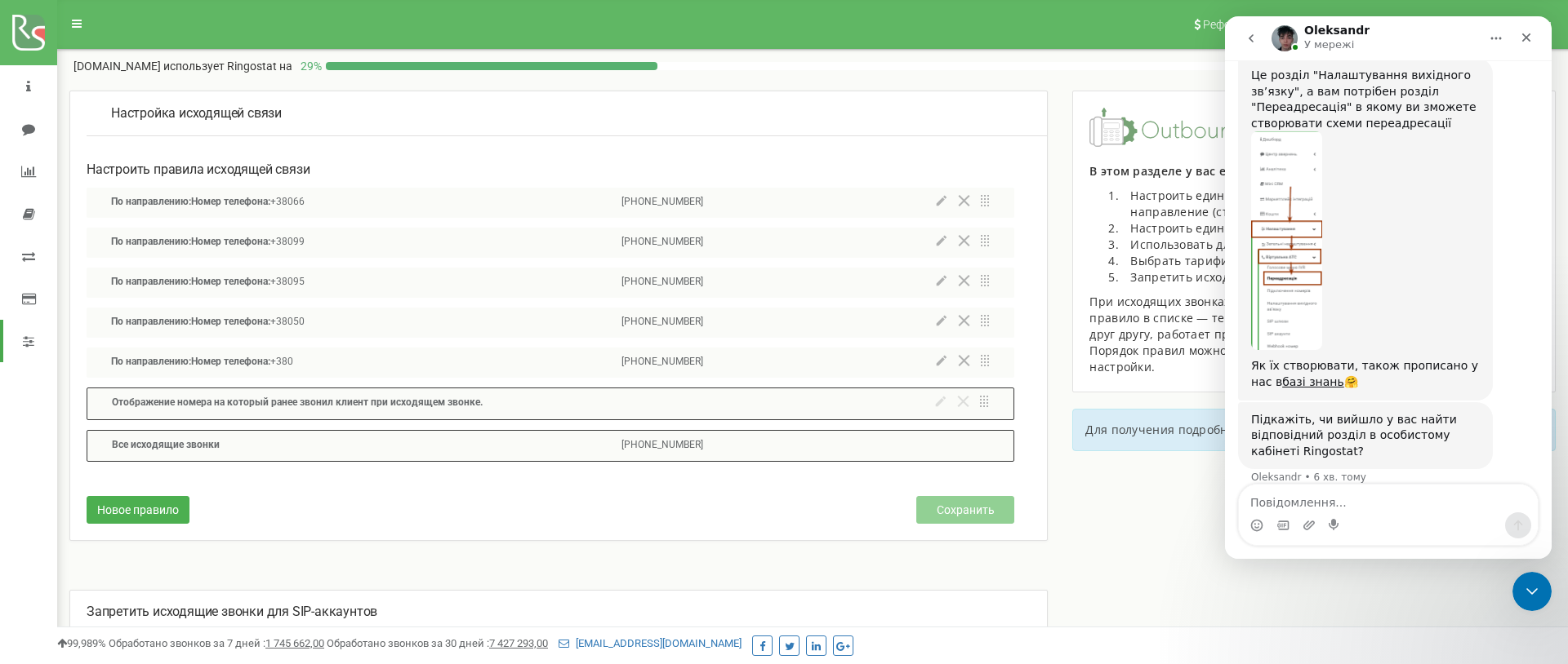
scroll to position [1699, 0]
type textarea "т"
type textarea "г"
type textarea "ні"
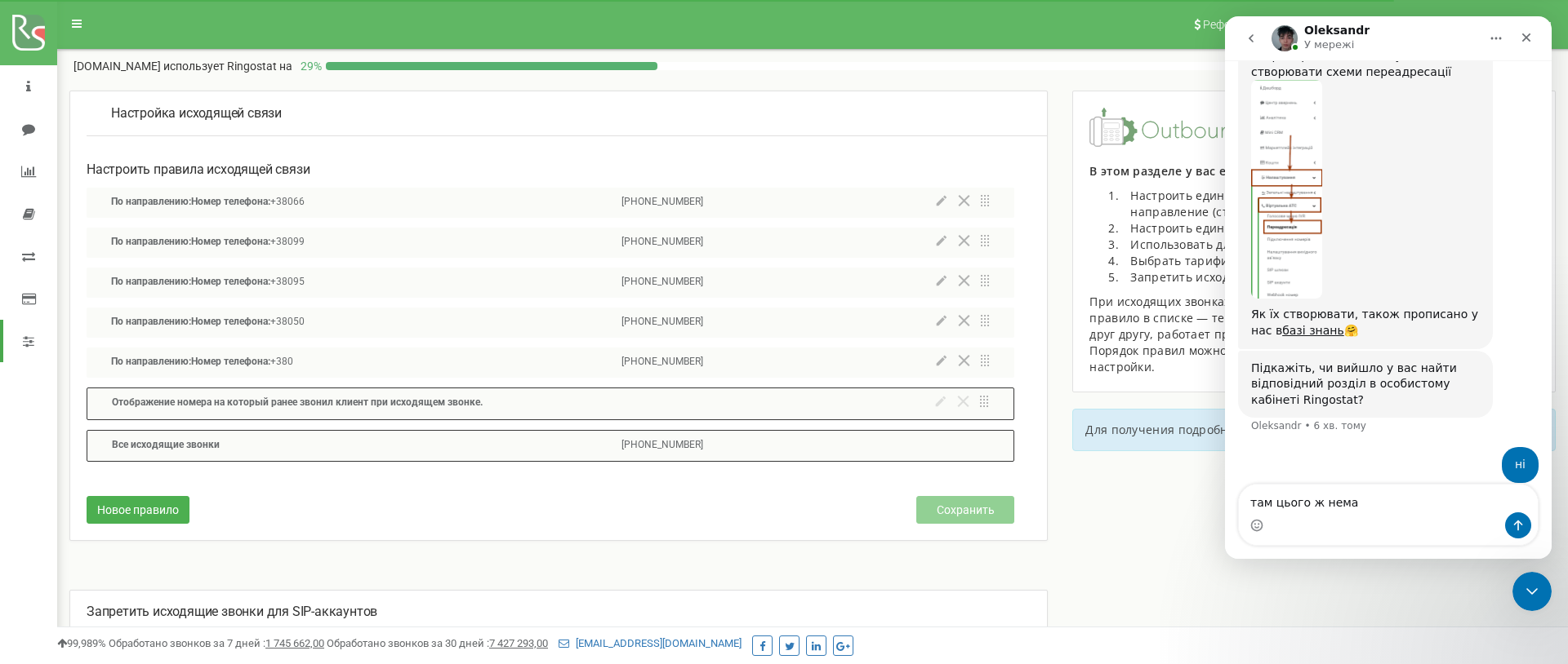
type textarea "там цього ж немає"
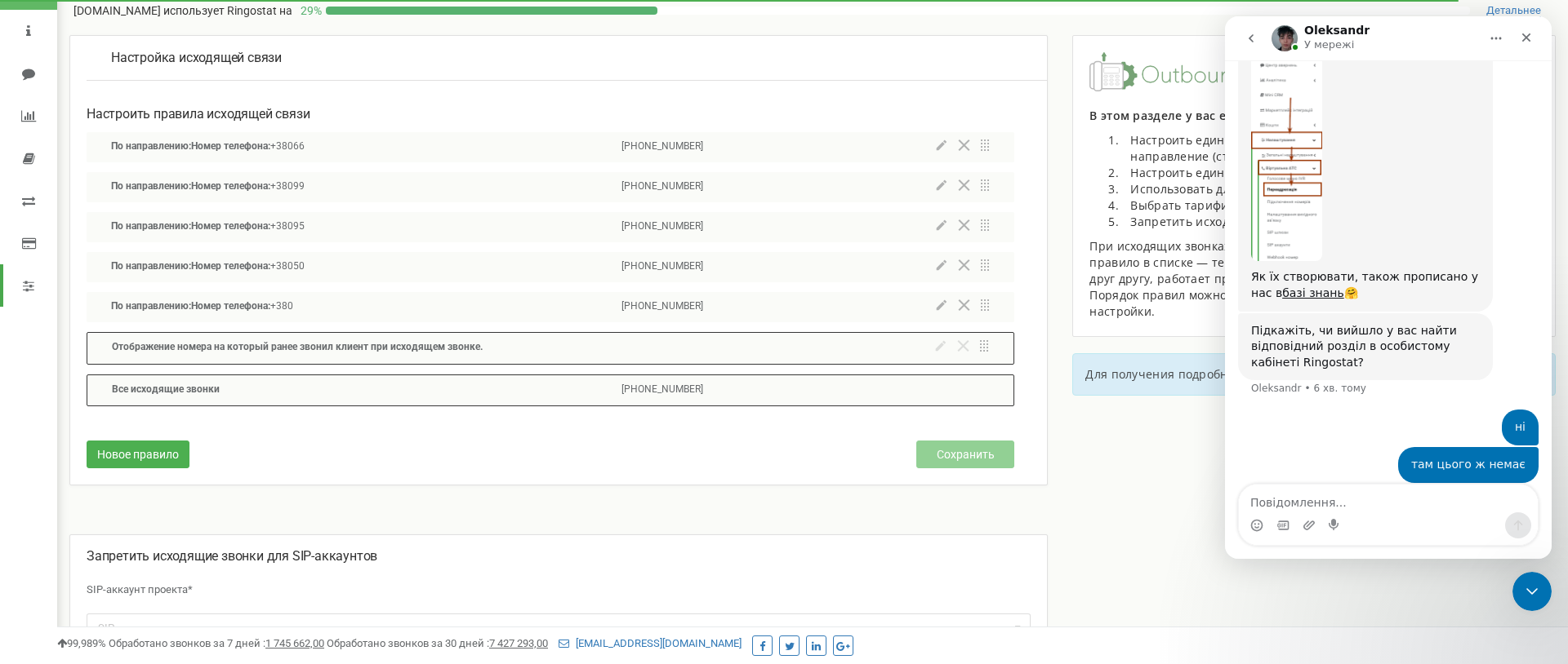
scroll to position [95, 0]
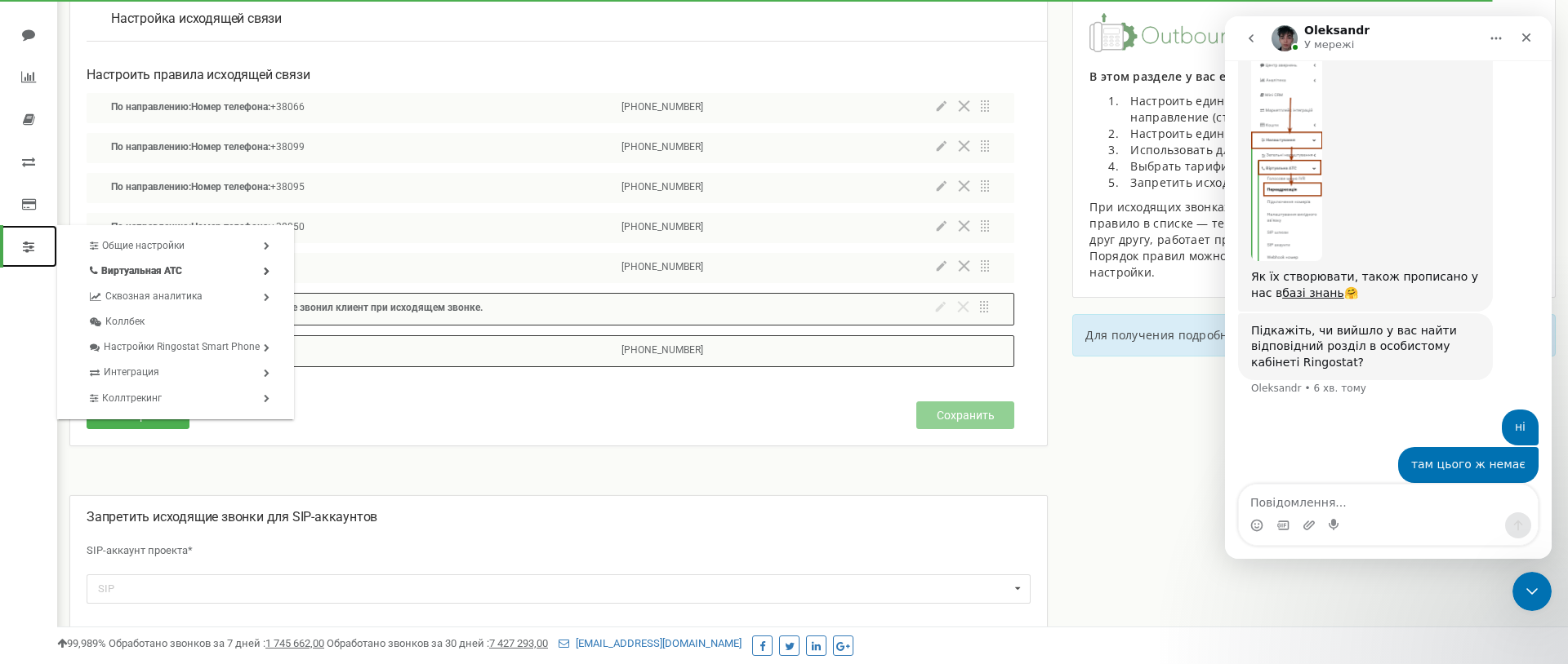
click at [52, 244] on link at bounding box center [29, 247] width 58 height 43
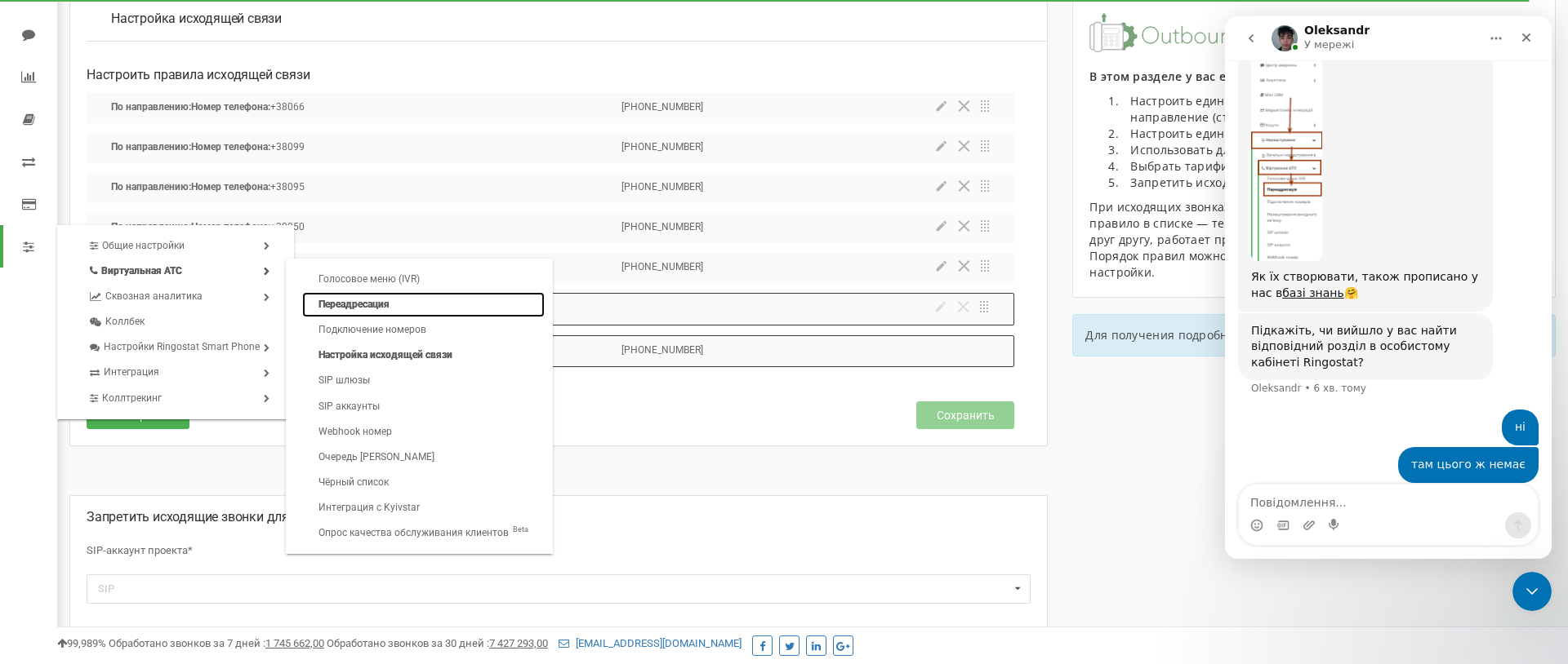
click at [347, 309] on link "Переадресация" at bounding box center [423, 305] width 243 height 25
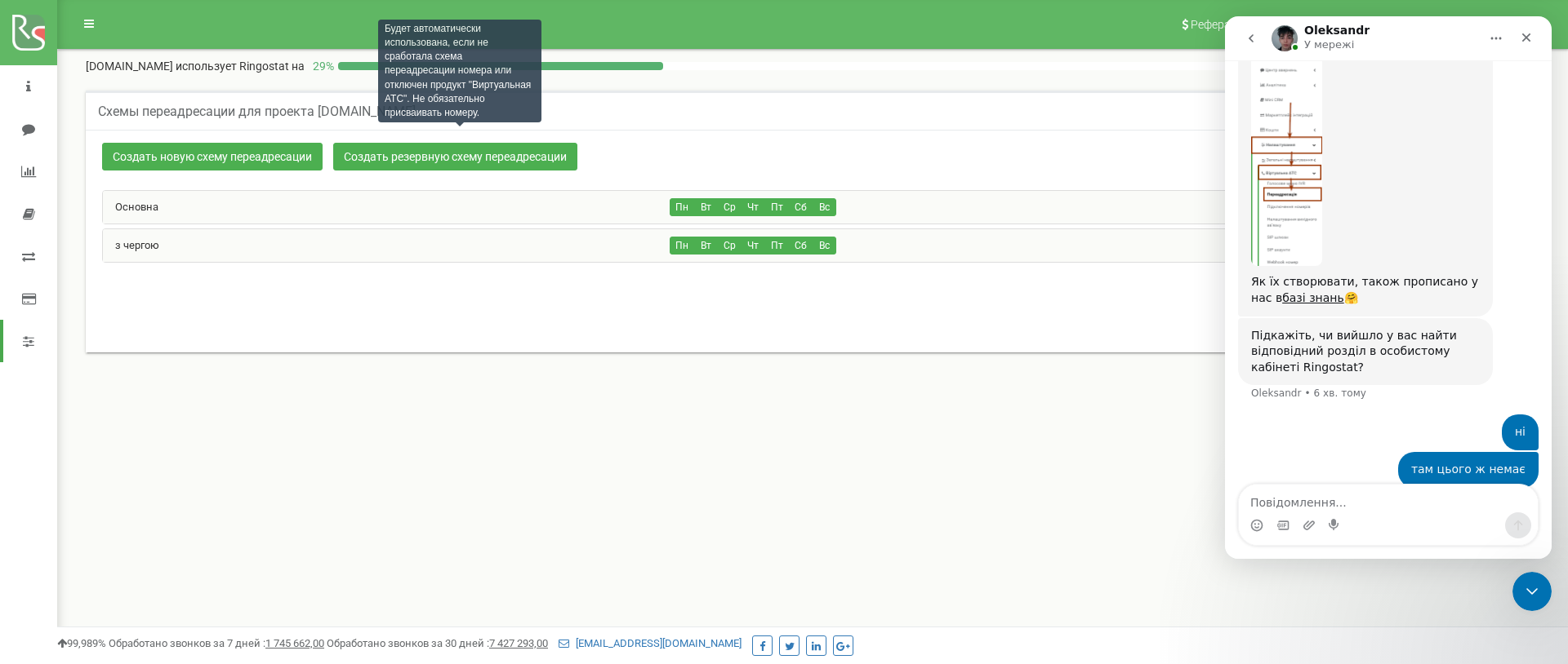
scroll to position [1785, 0]
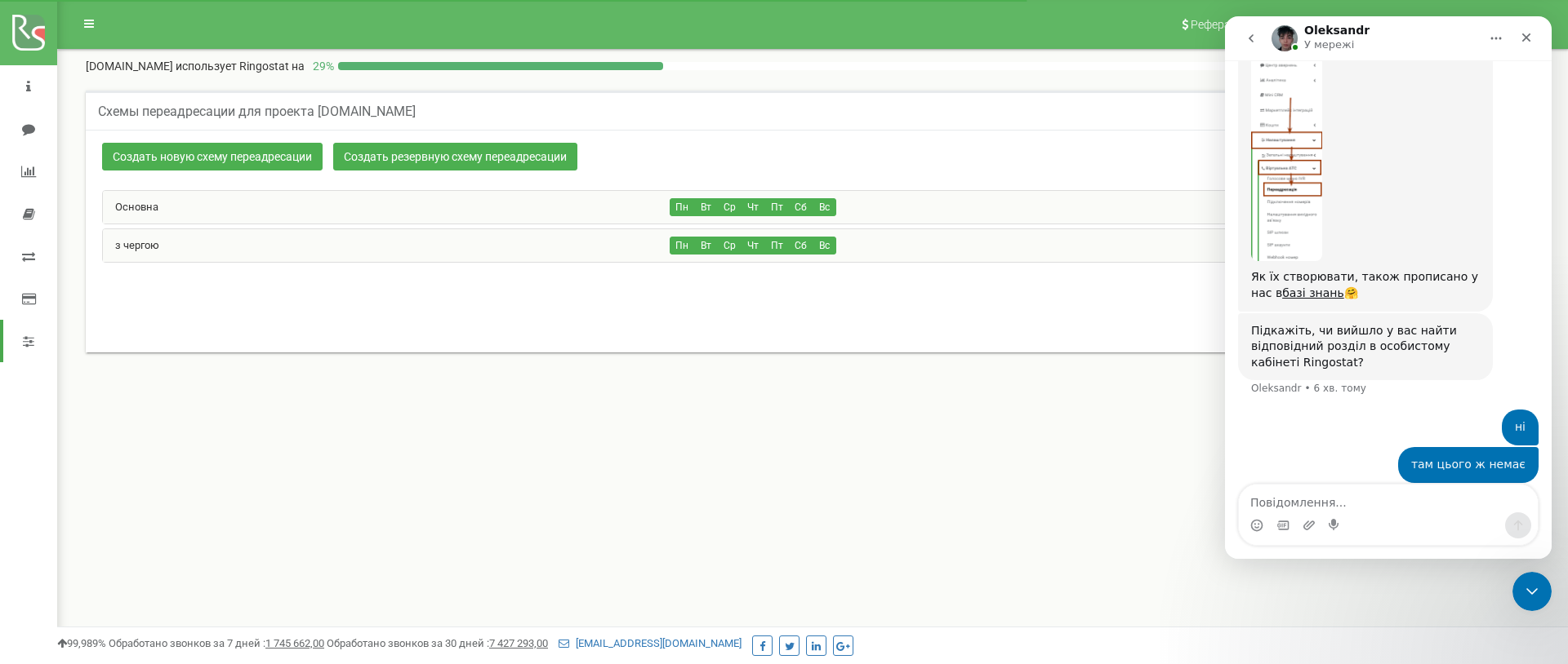
click at [477, 380] on div "Схемы переадресации для проекта mystoma.com Создать новую схему переадресации С…" at bounding box center [812, 239] width 1486 height 331
click at [1306, 530] on icon "Завантажити вкладений файл" at bounding box center [1309, 525] width 12 height 9
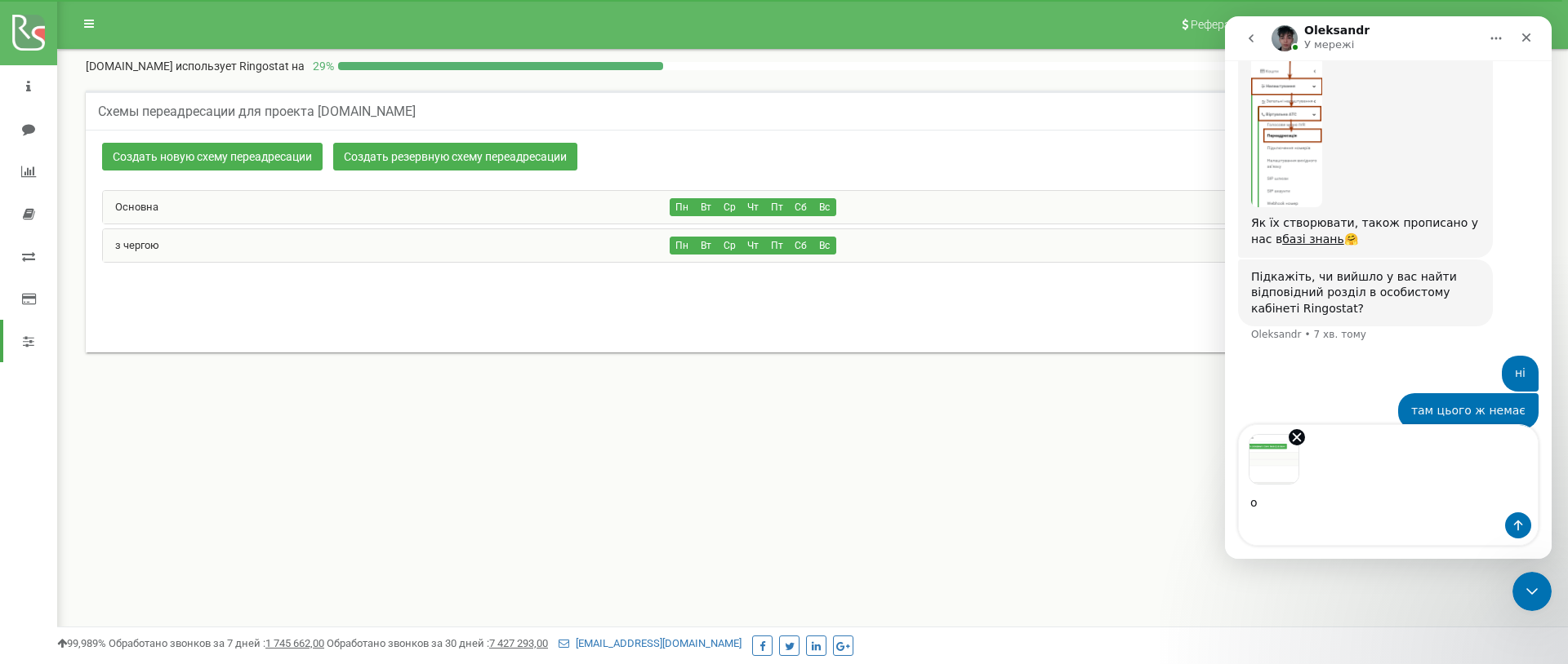
scroll to position [1844, 0]
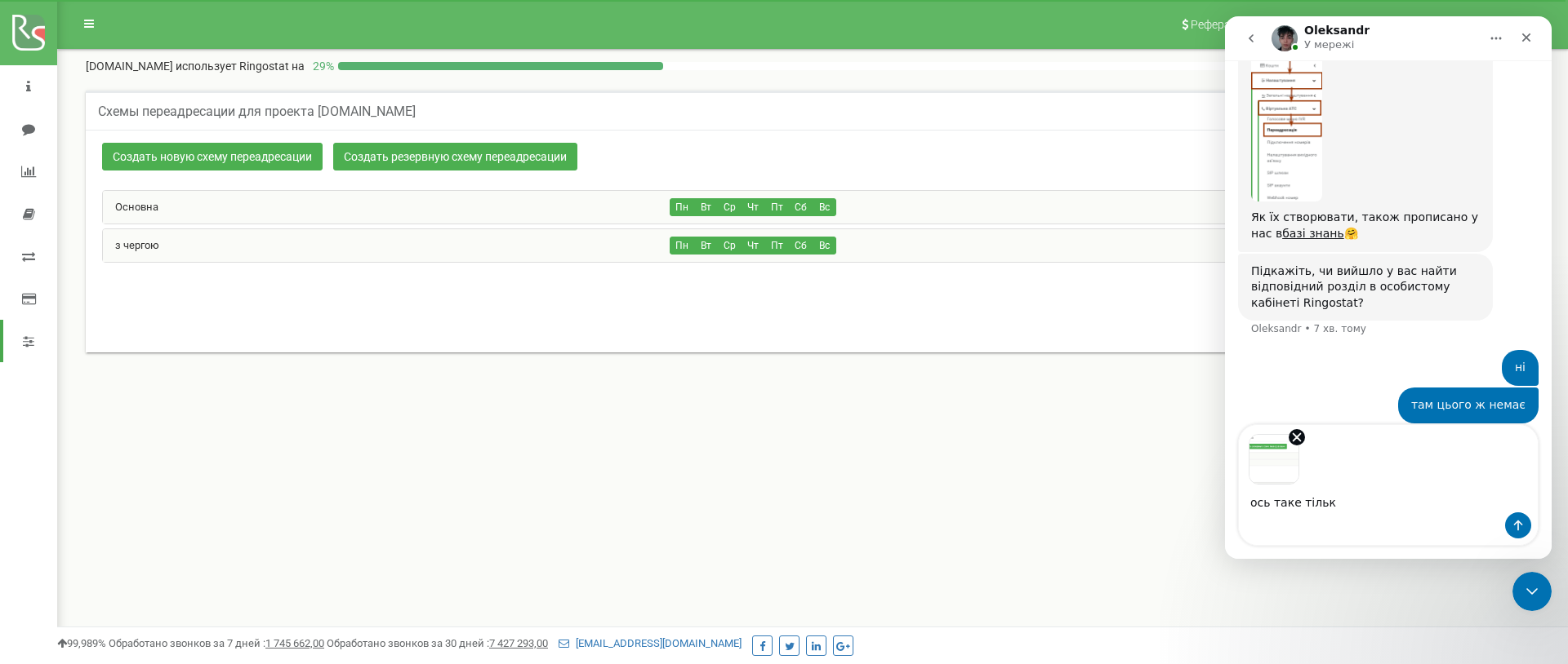
type textarea "ось таке тільки"
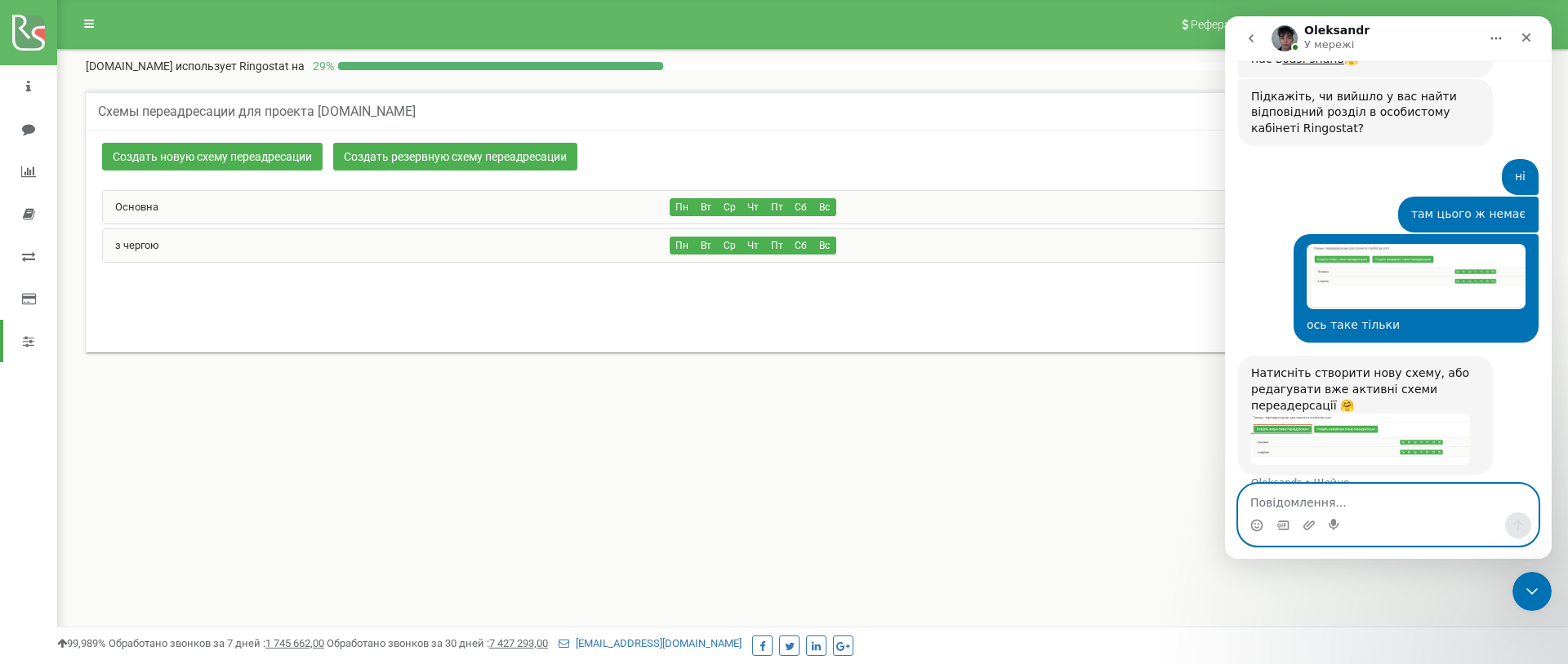
scroll to position [2027, 0]
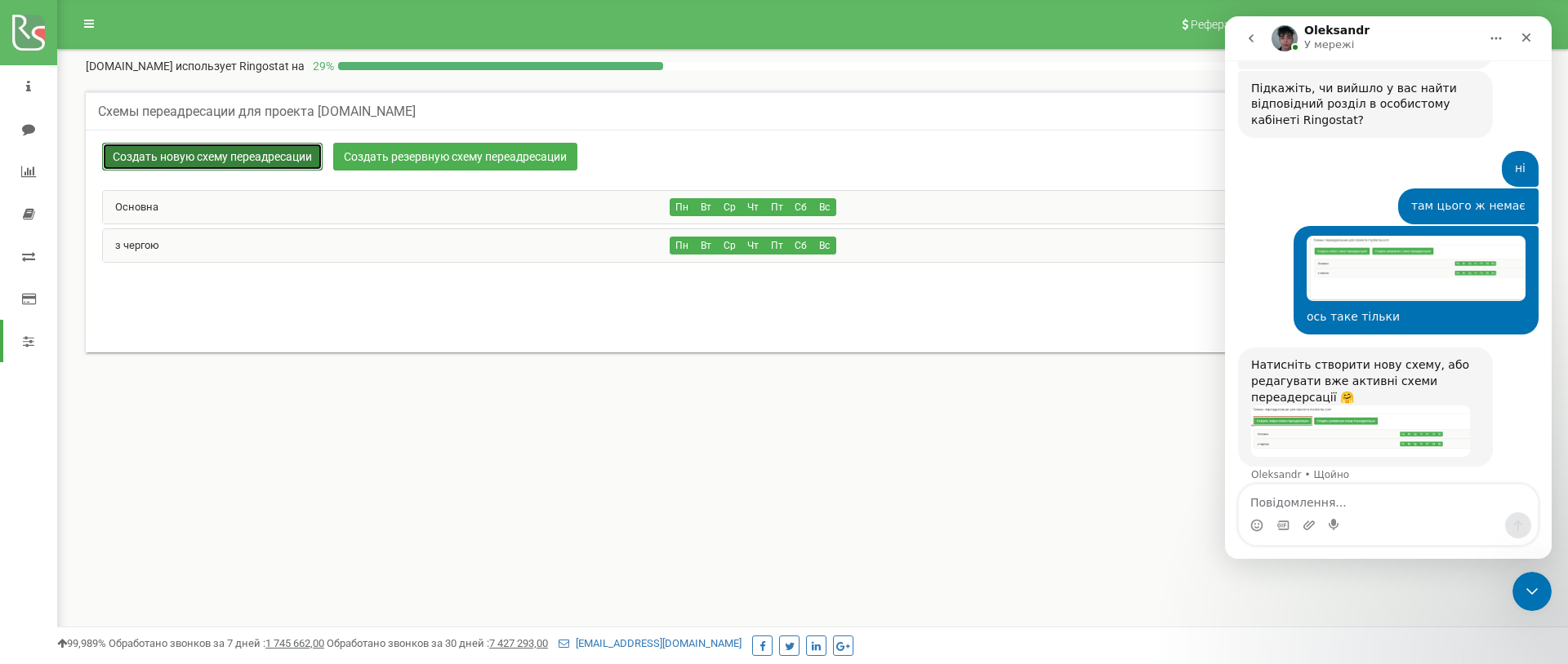
click at [241, 150] on link "Создать новую схему переадресации" at bounding box center [212, 157] width 220 height 28
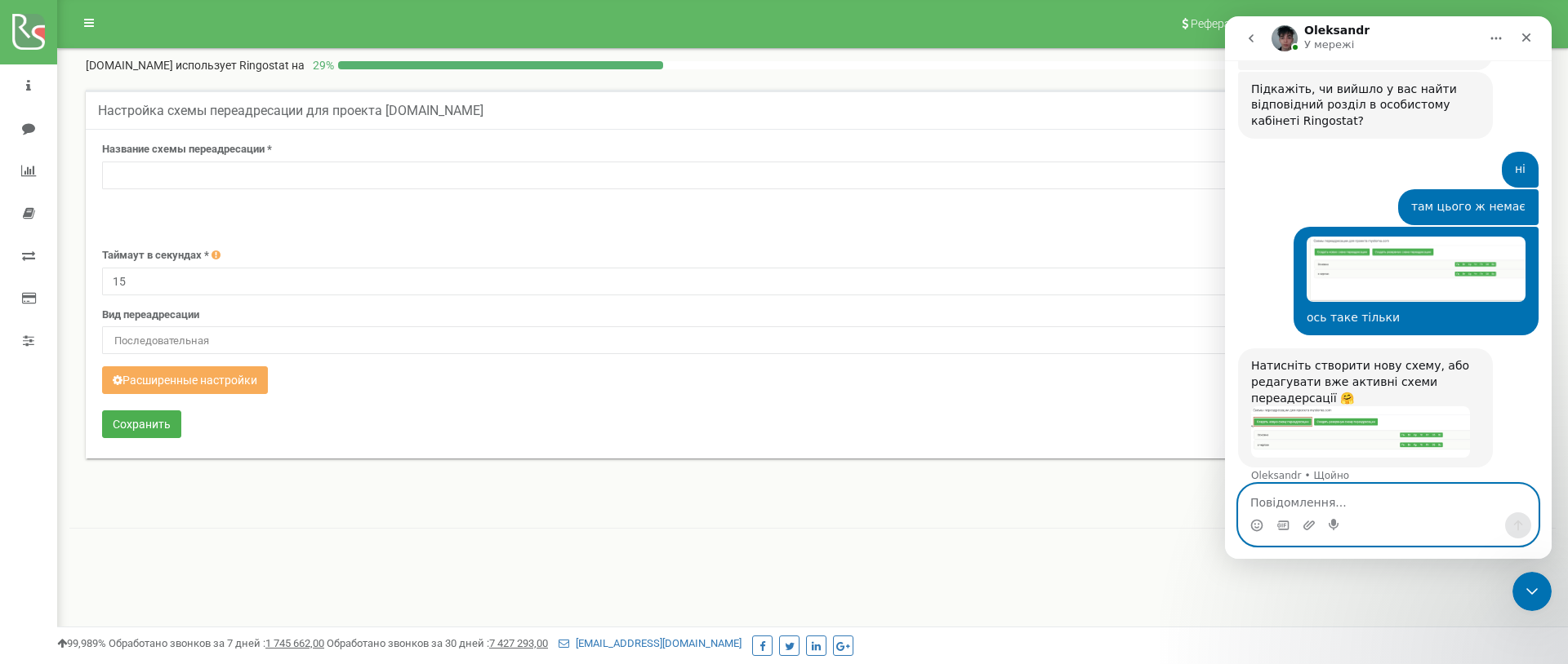
scroll to position [2027, 0]
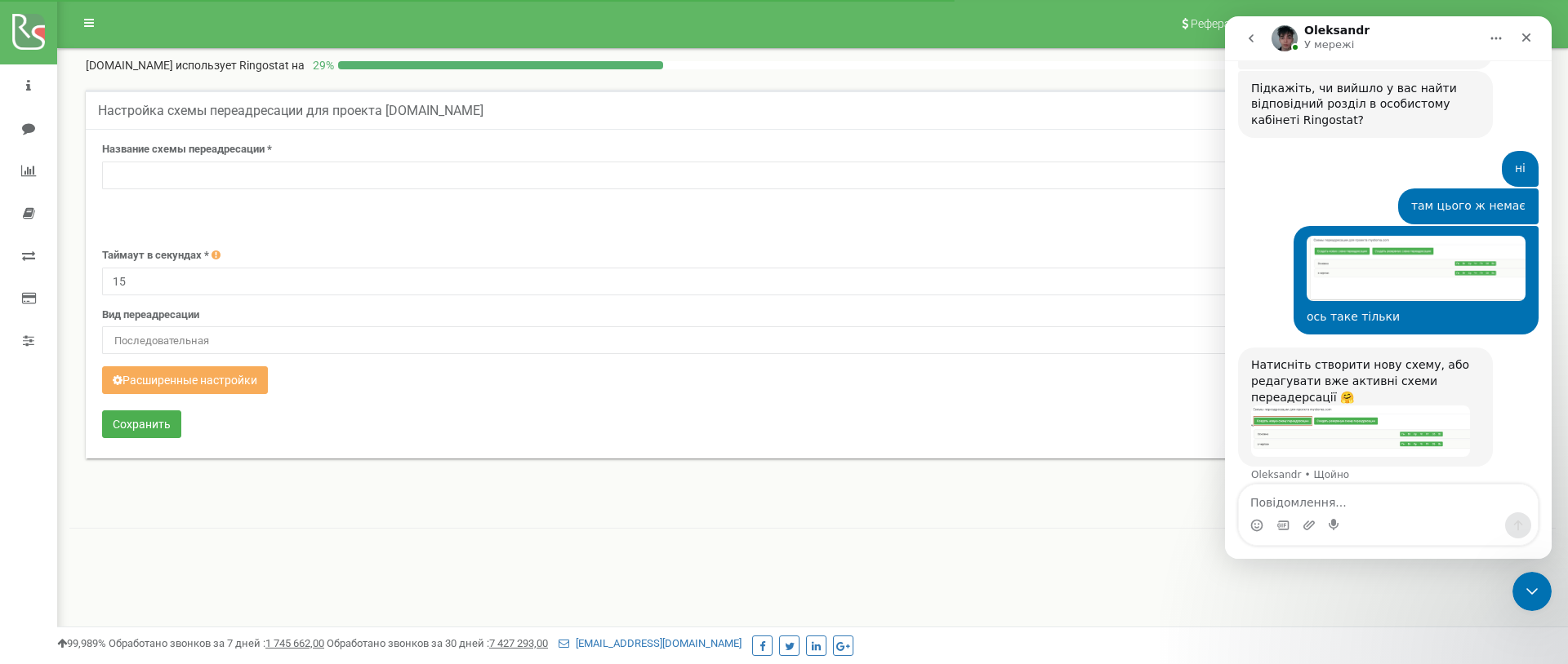
click at [392, 554] on div "Реферальная программа Настройки профиля Выход mystoma.com использует Ringostat …" at bounding box center [812, 489] width 1510 height 980
click at [247, 373] on button "Расширенные настройки" at bounding box center [185, 380] width 166 height 28
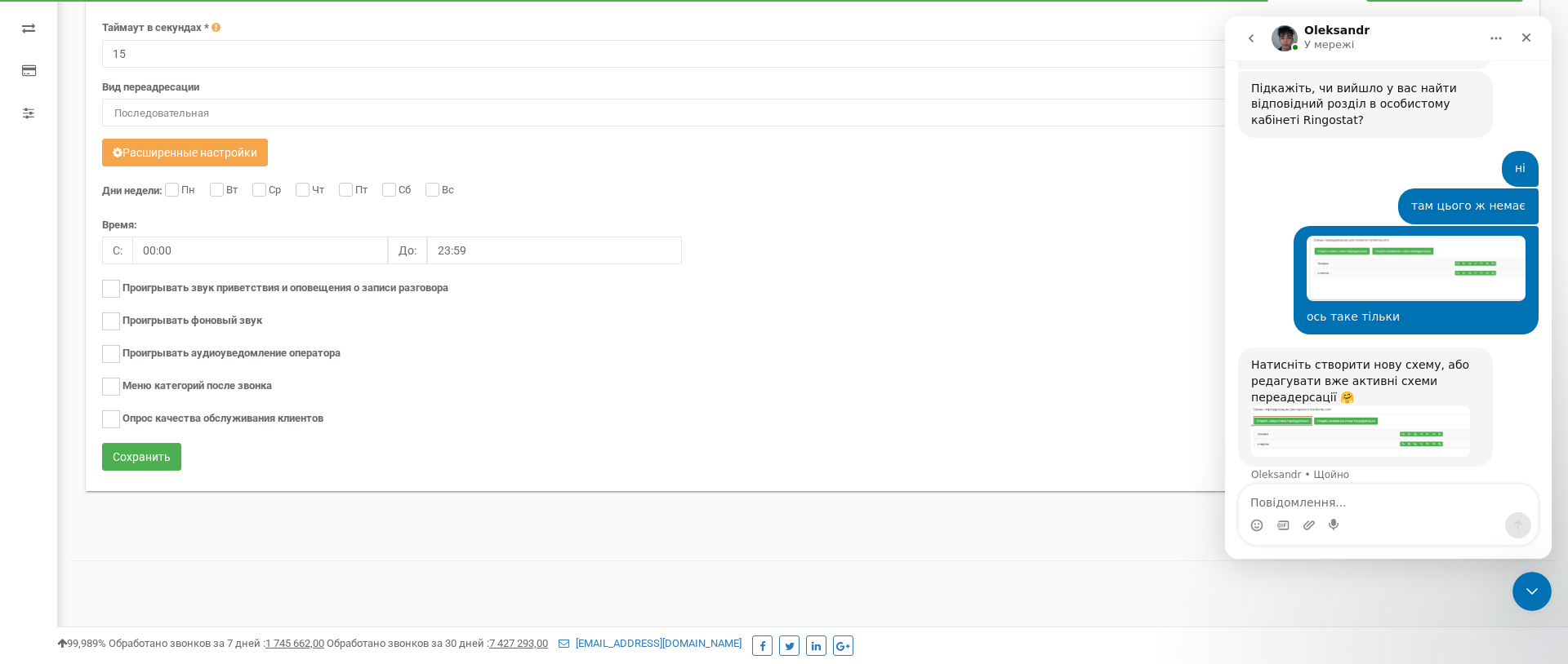
scroll to position [272, 0]
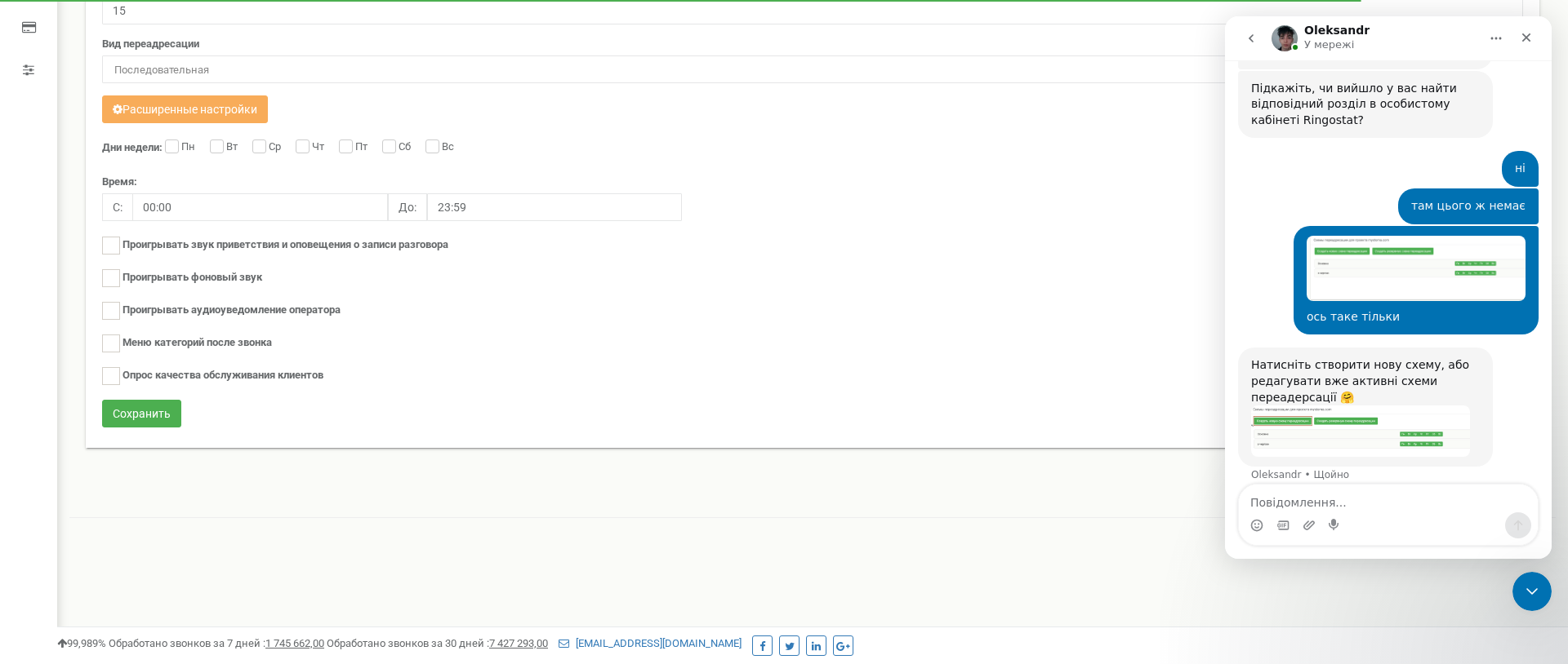
drag, startPoint x: 1061, startPoint y: 277, endPoint x: 944, endPoint y: 399, distance: 169.0
click at [1059, 279] on div "Проигрывать фоновый звук" at bounding box center [812, 279] width 1421 height 21
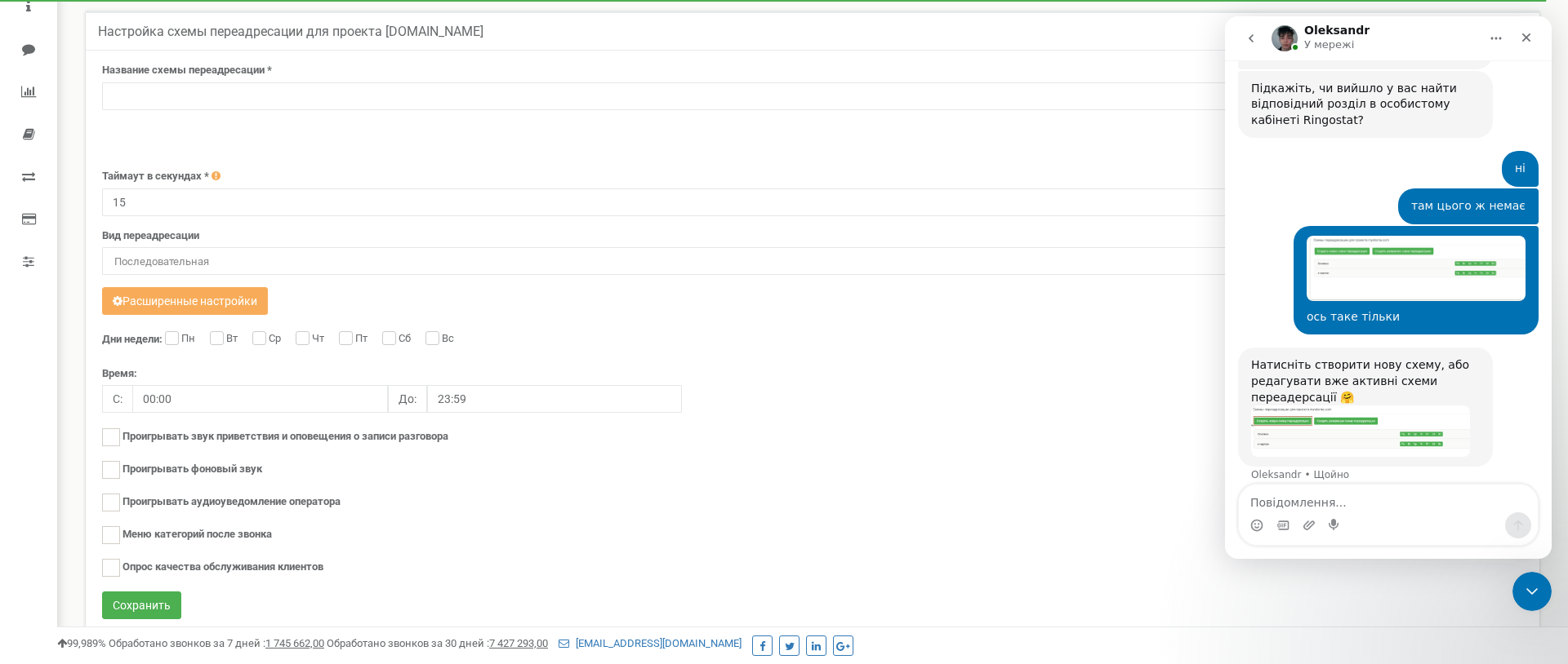
scroll to position [85, 0]
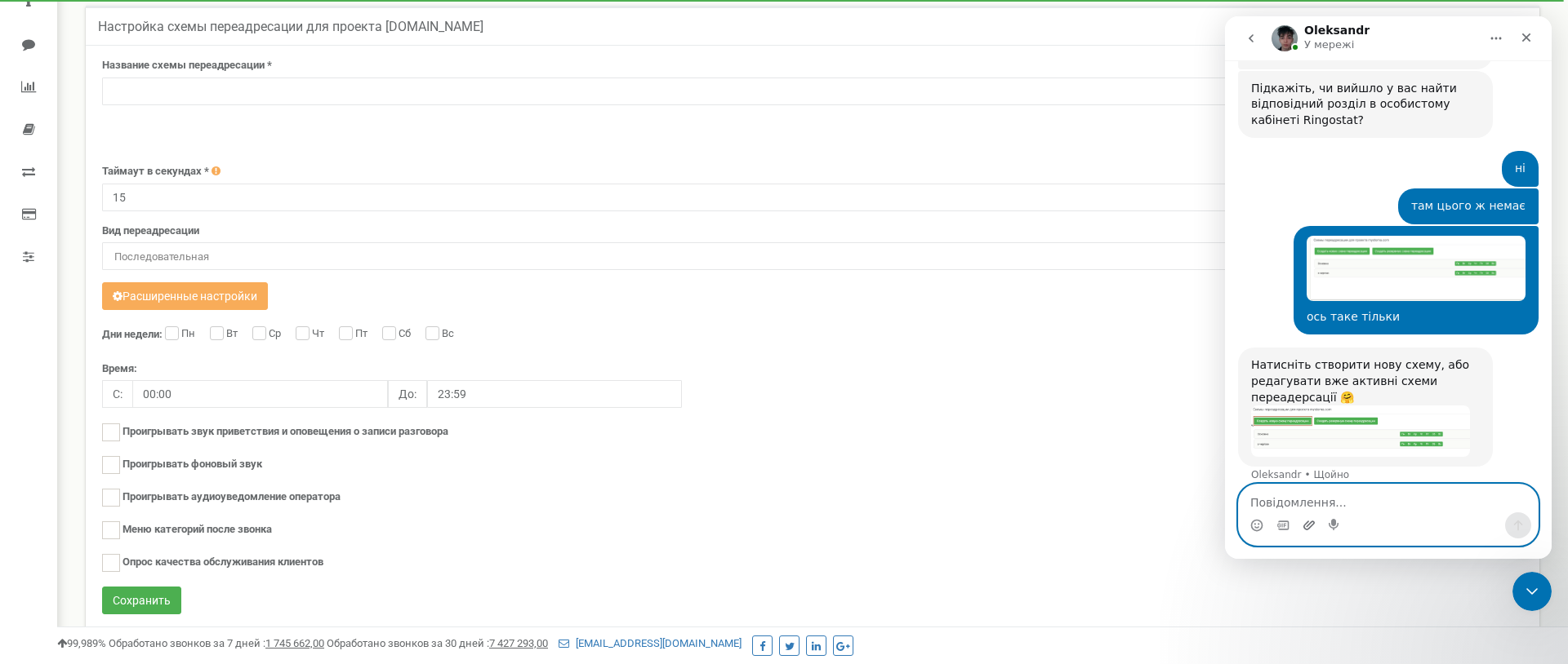
click at [1307, 527] on icon "Завантажити вкладений файл" at bounding box center [1309, 525] width 12 height 9
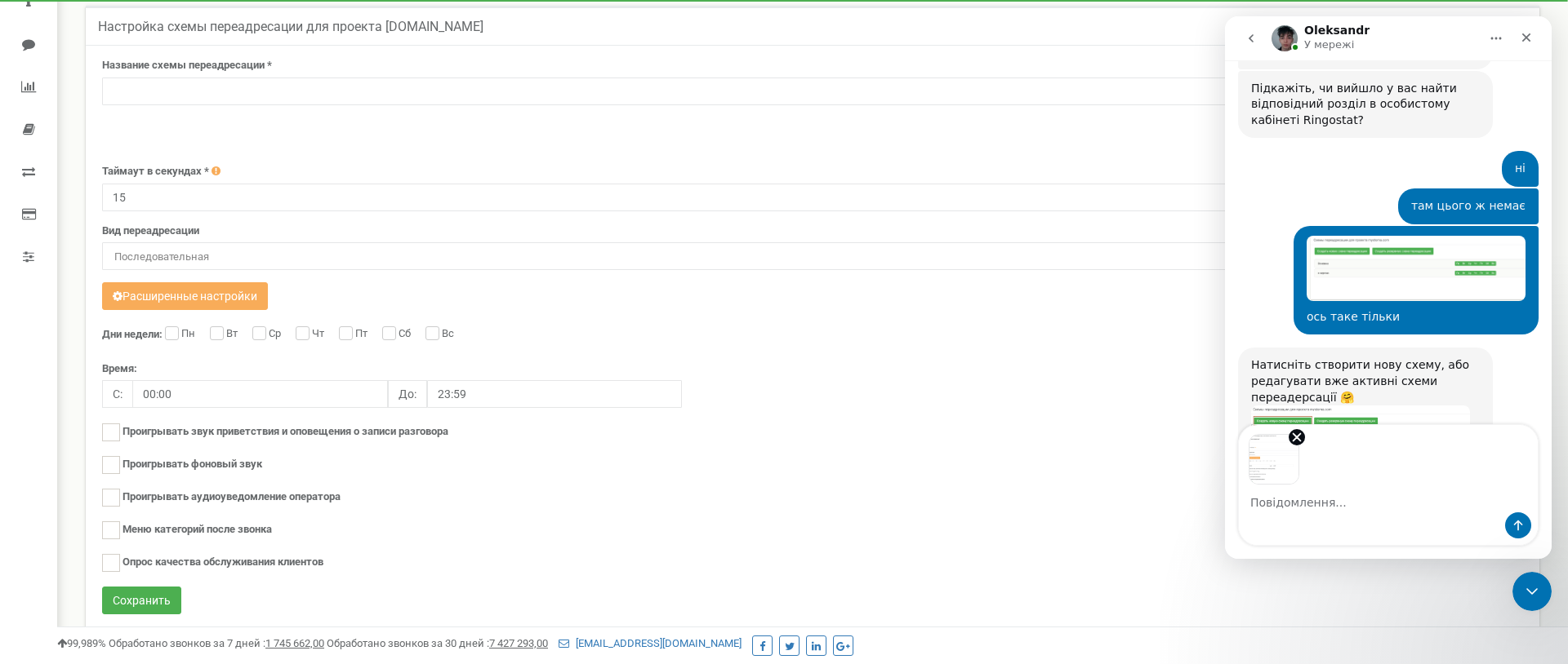
scroll to position [2087, 0]
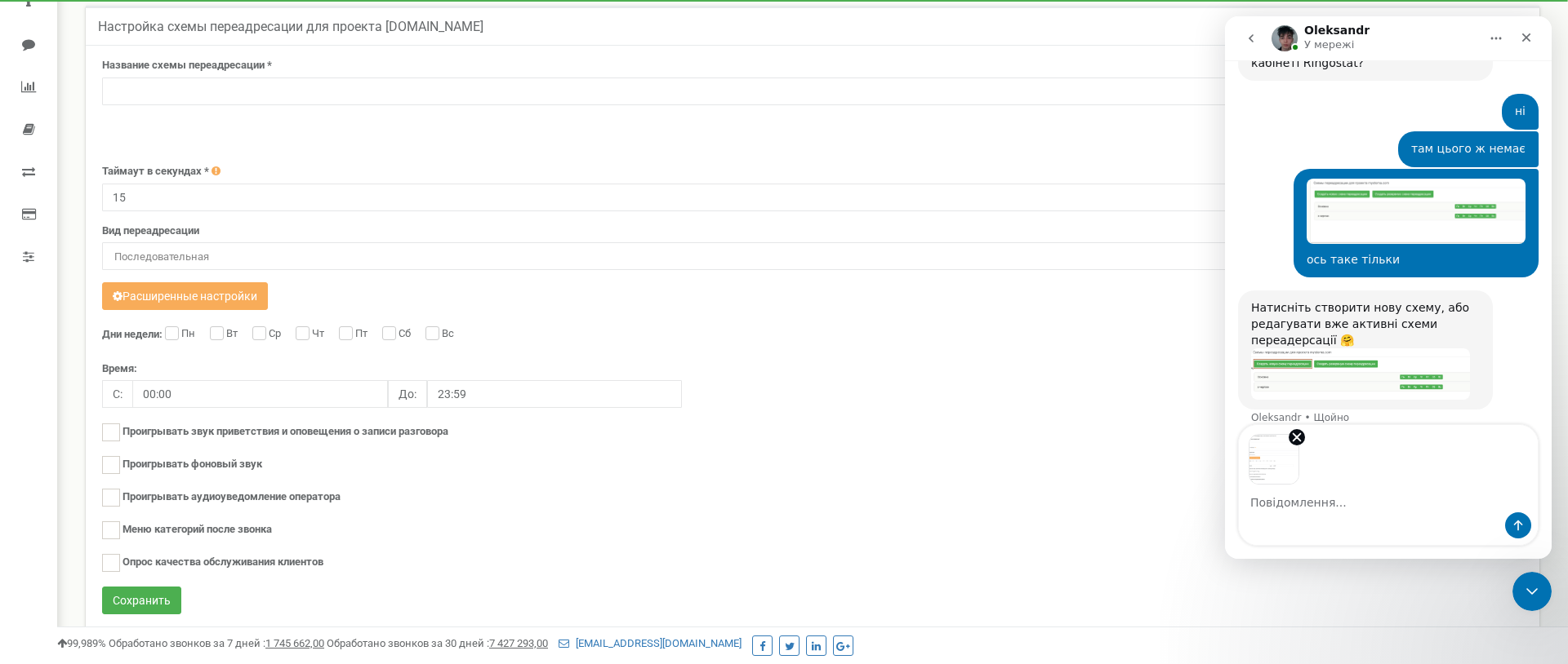
type textarea "т"
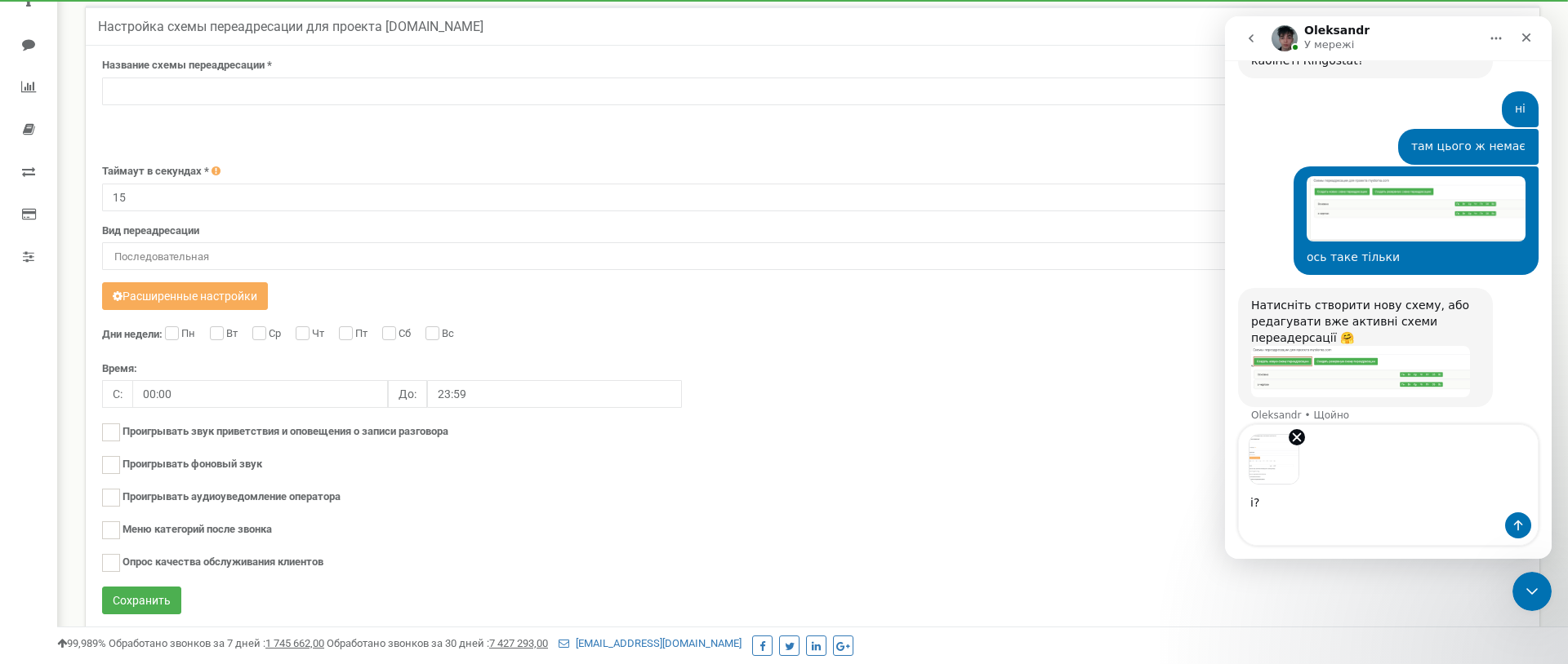
type textarea "і?)"
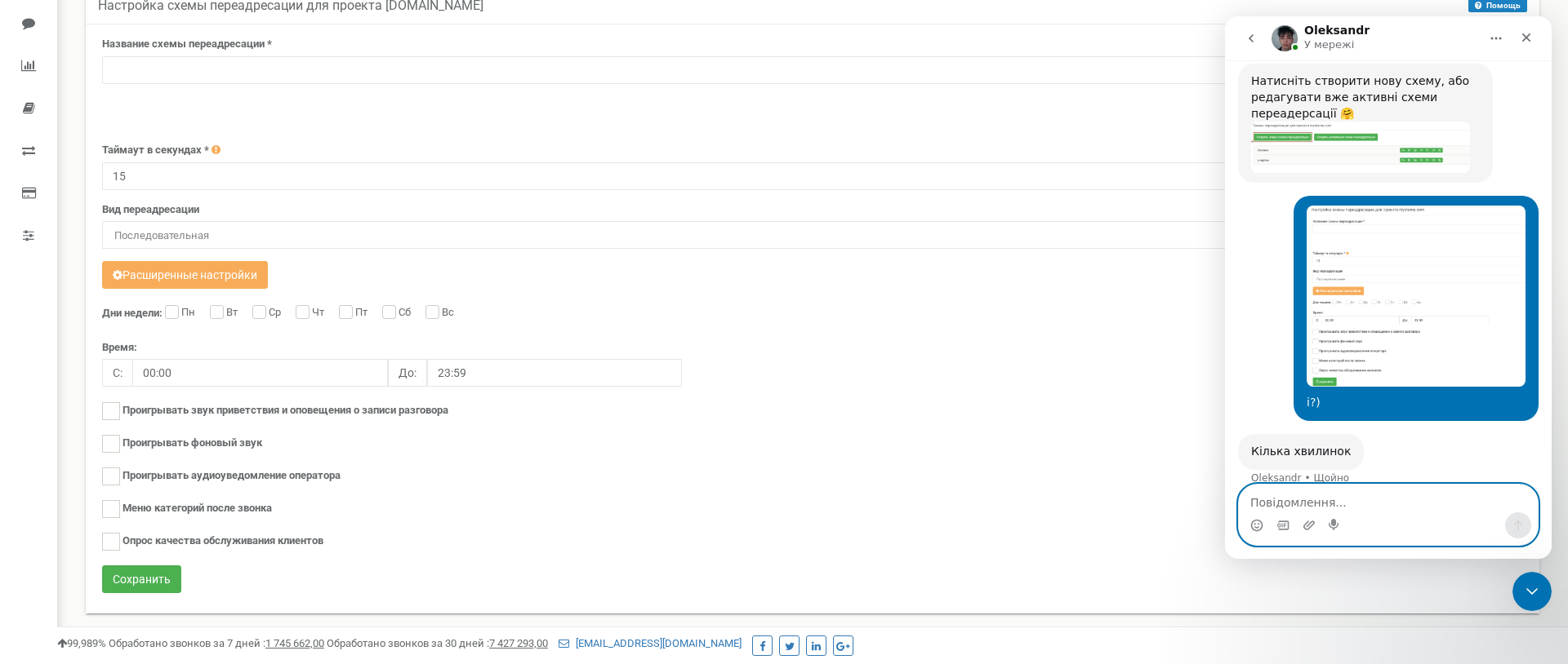
scroll to position [2314, 0]
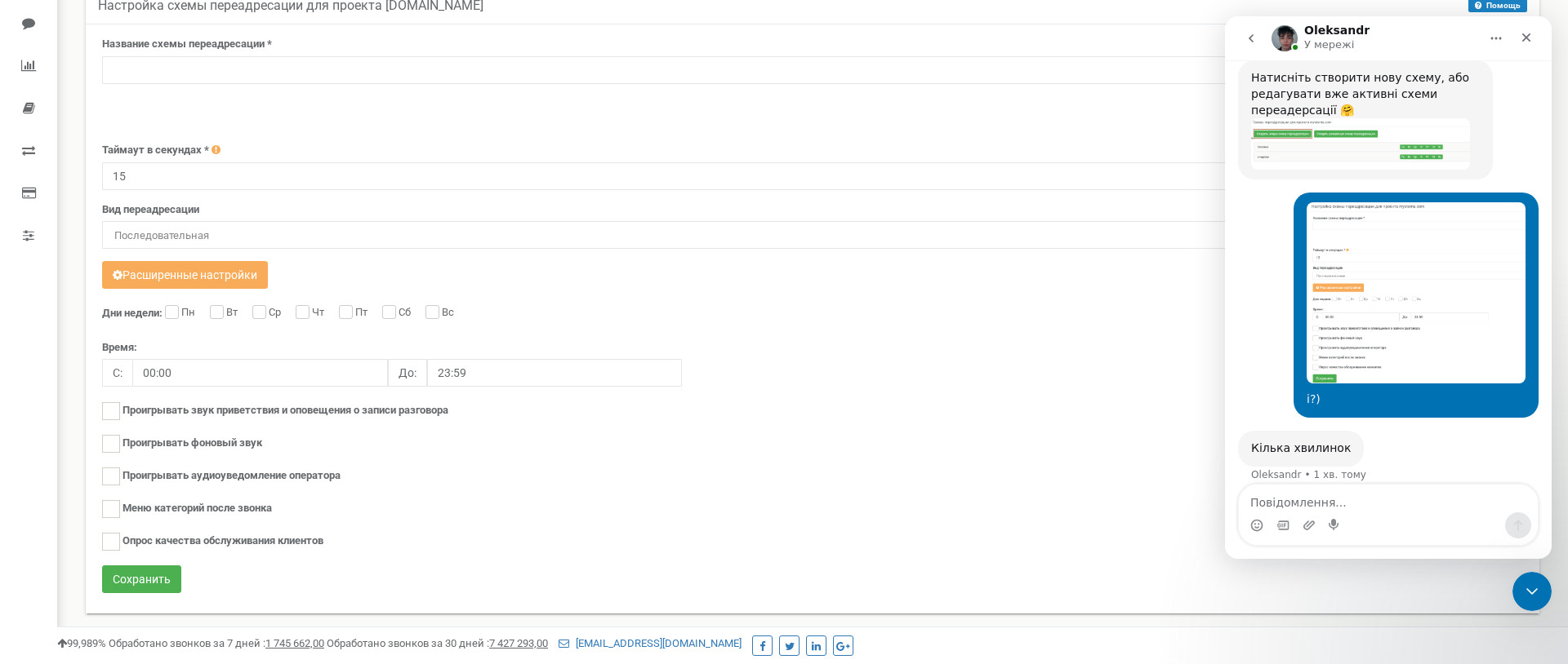
click at [1066, 356] on div "Дни недели: Пн Вт Ср Чт Пт Сб Вс Время: C: 00:00 До: 23:59" at bounding box center [812, 435] width 1421 height 261
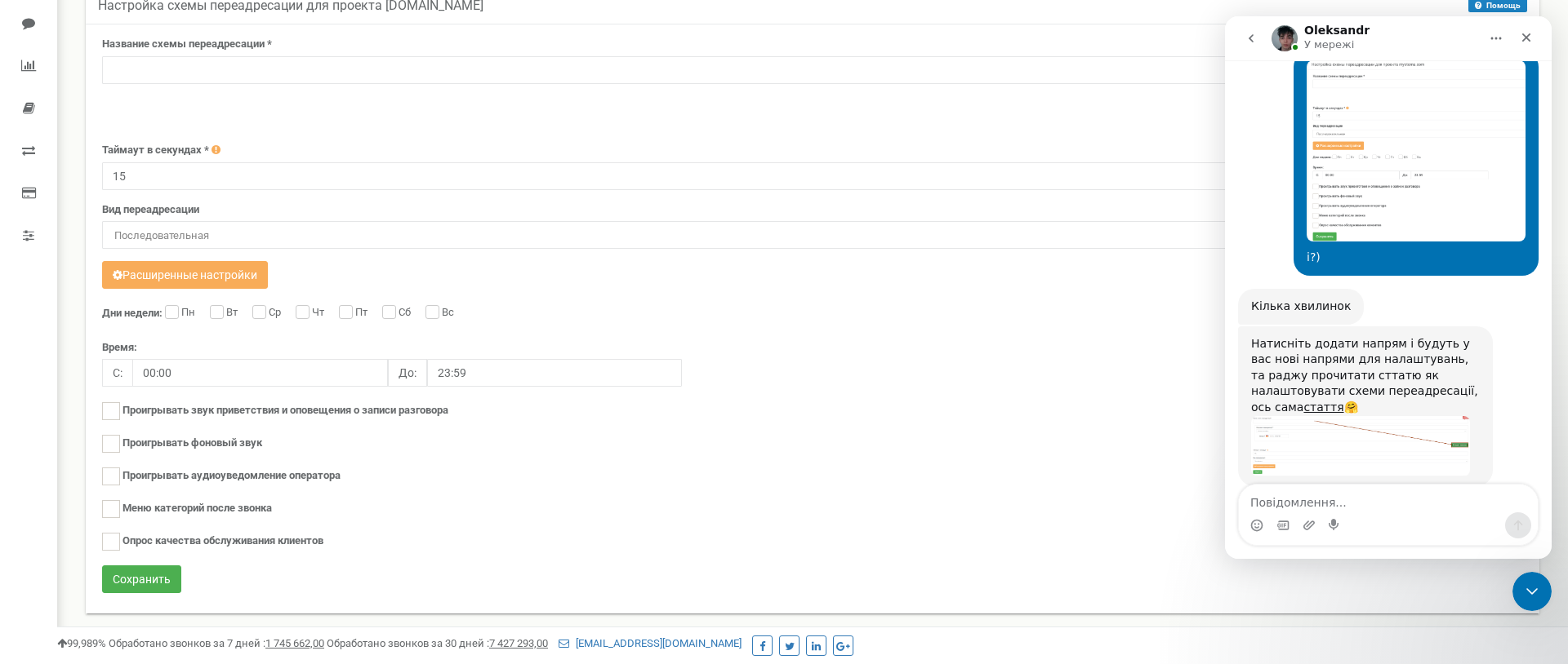
scroll to position [2460, 0]
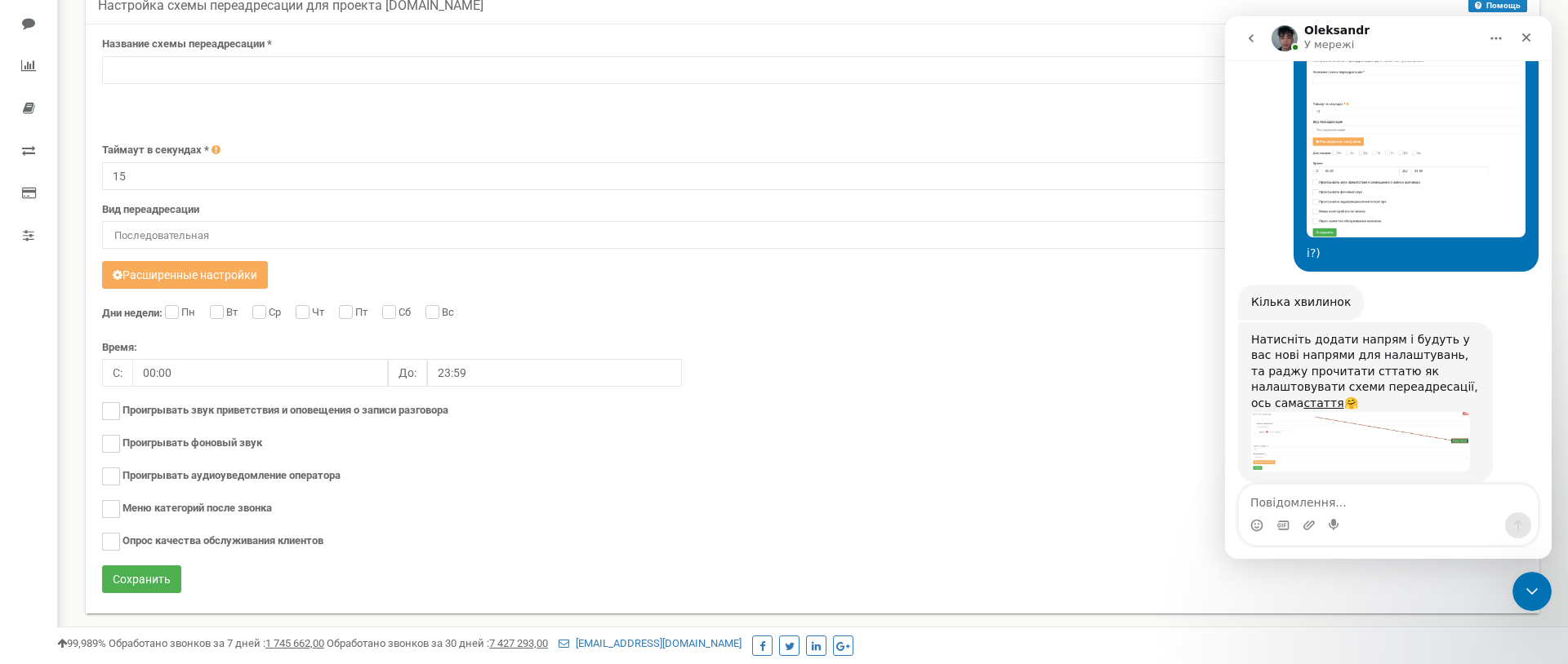
click at [1334, 413] on img "Oleksandr каже…" at bounding box center [1360, 442] width 219 height 60
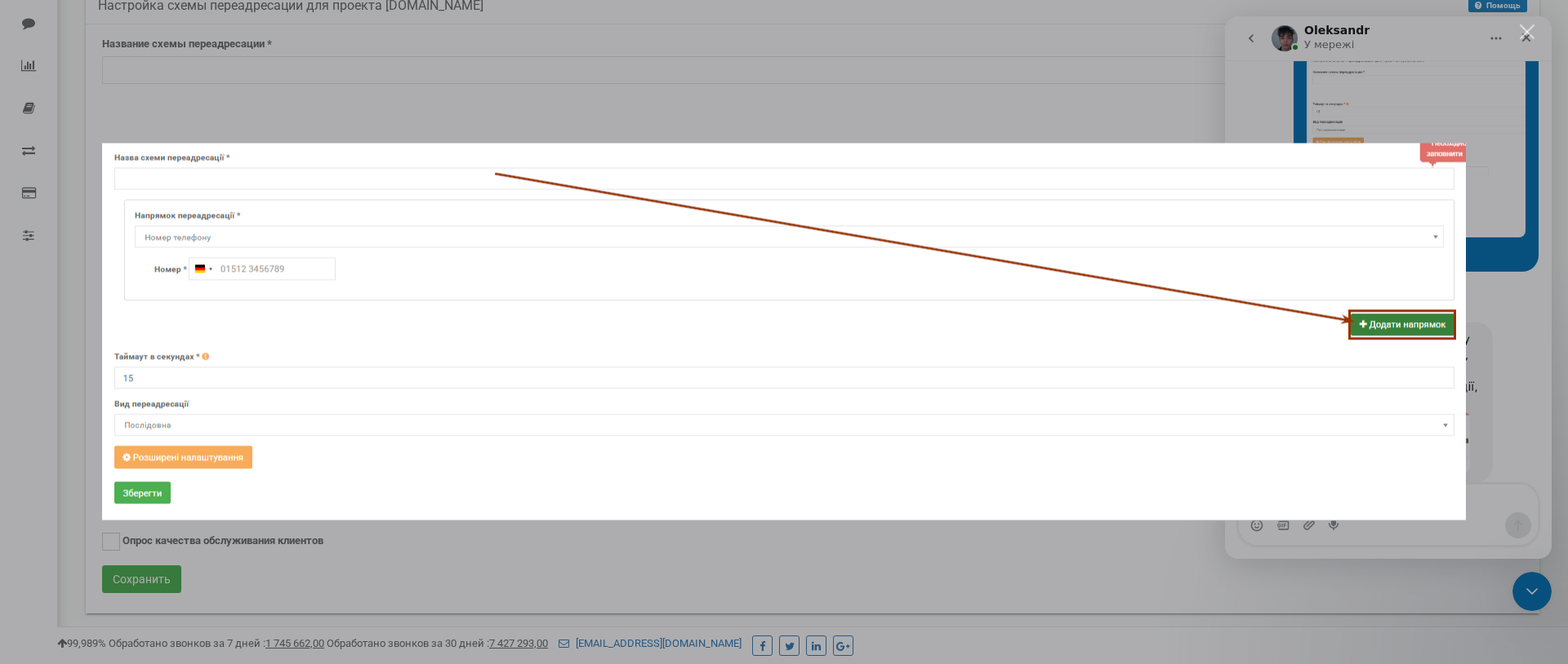
click at [1548, 279] on div "Месенджер Intercom" at bounding box center [784, 332] width 1568 height 664
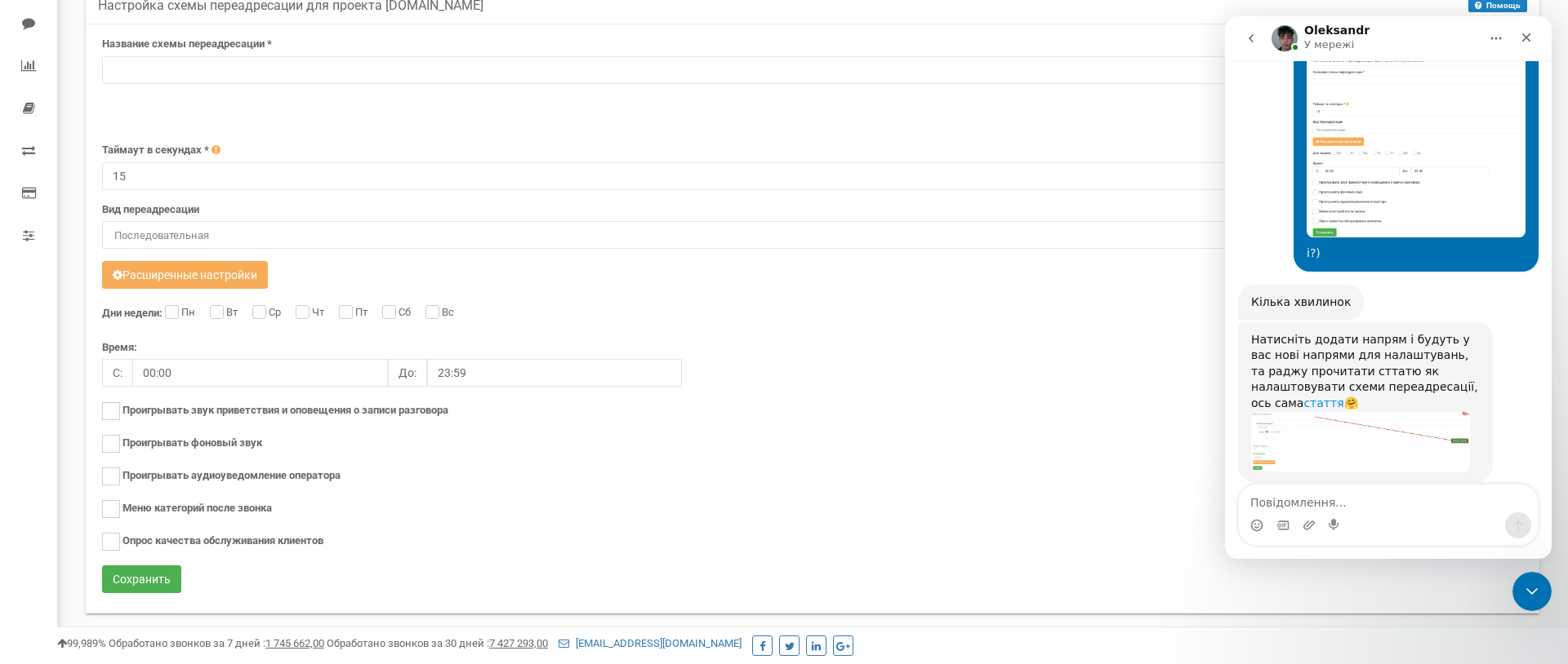
click at [1344, 397] on link "стаття" at bounding box center [1323, 403] width 40 height 13
click at [1269, 502] on textarea "Повідомлення..." at bounding box center [1387, 499] width 298 height 28
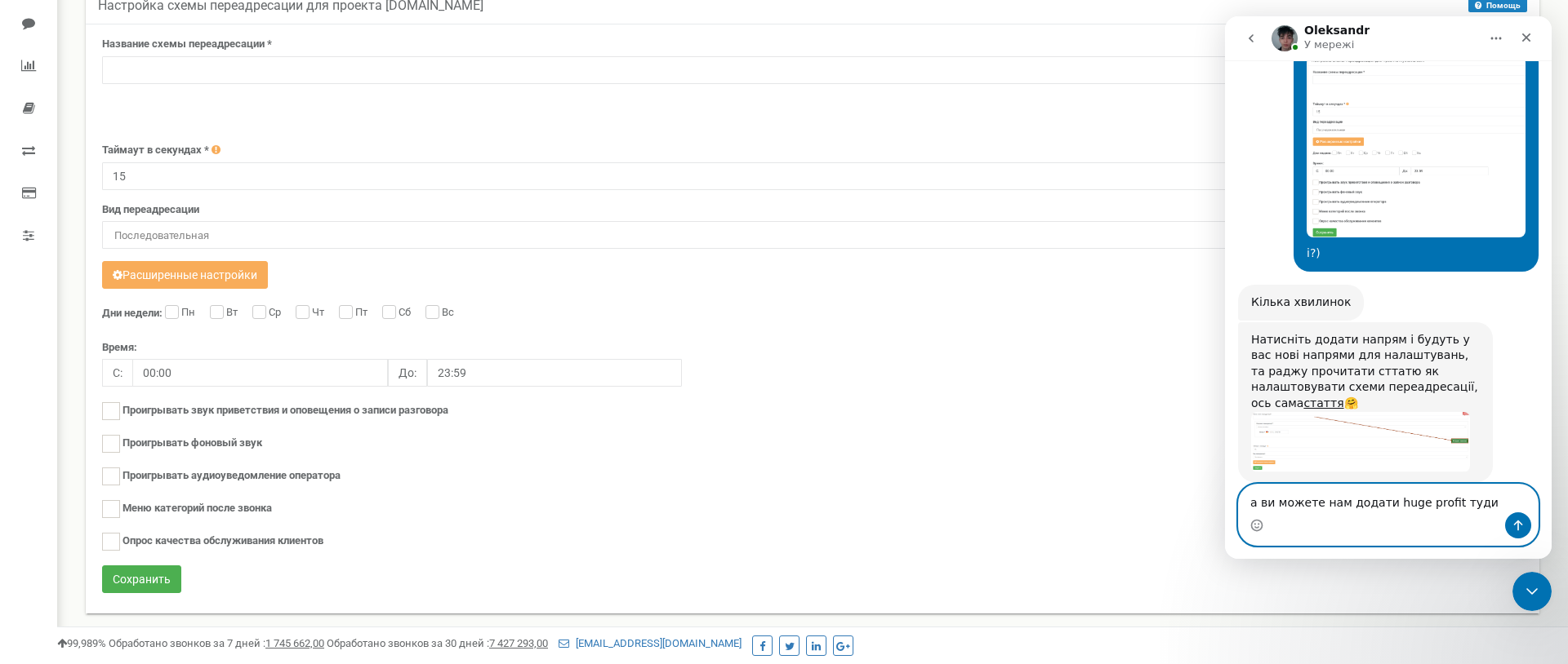
type textarea "а ви можете нам додати huge profit туди?"
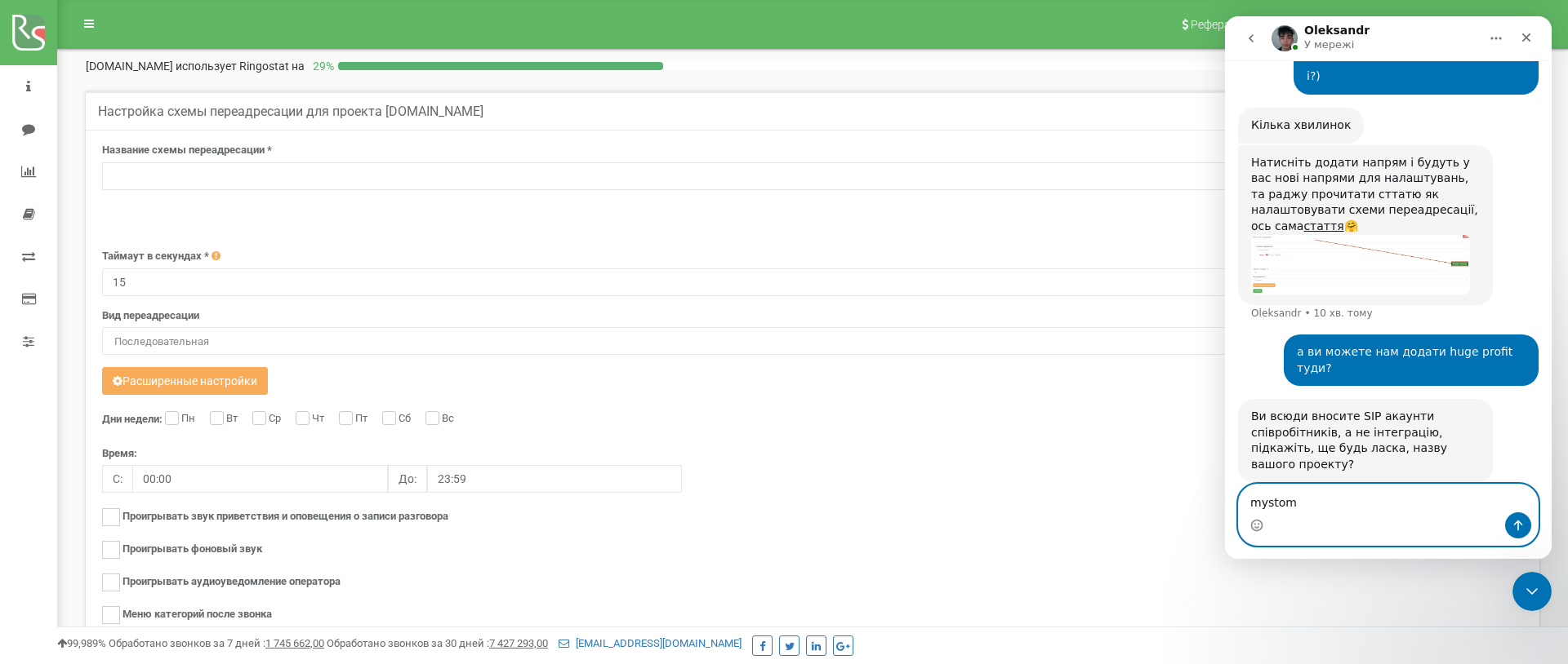
type textarea "mystoma"
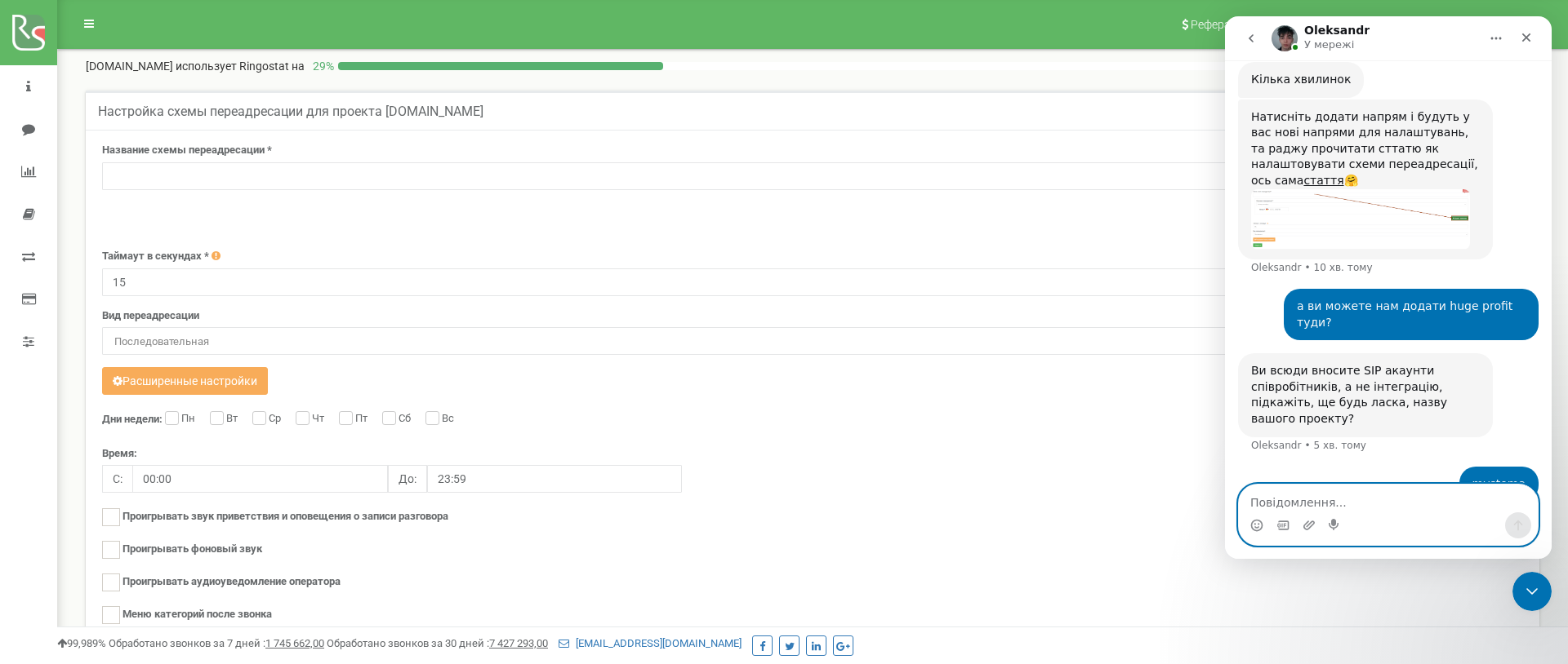
scroll to position [2686, 0]
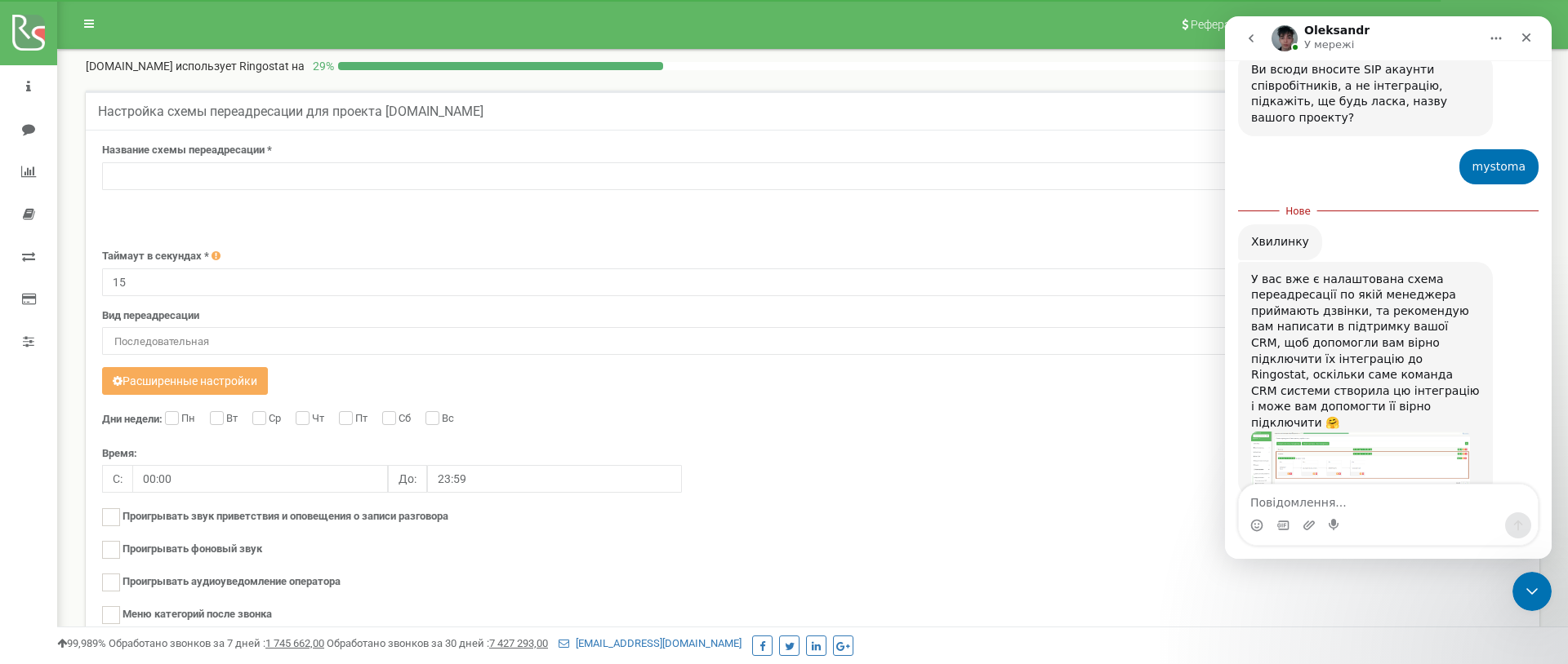
scroll to position [2967, 0]
click at [1379, 430] on img "Oleksandr каже…" at bounding box center [1360, 458] width 219 height 57
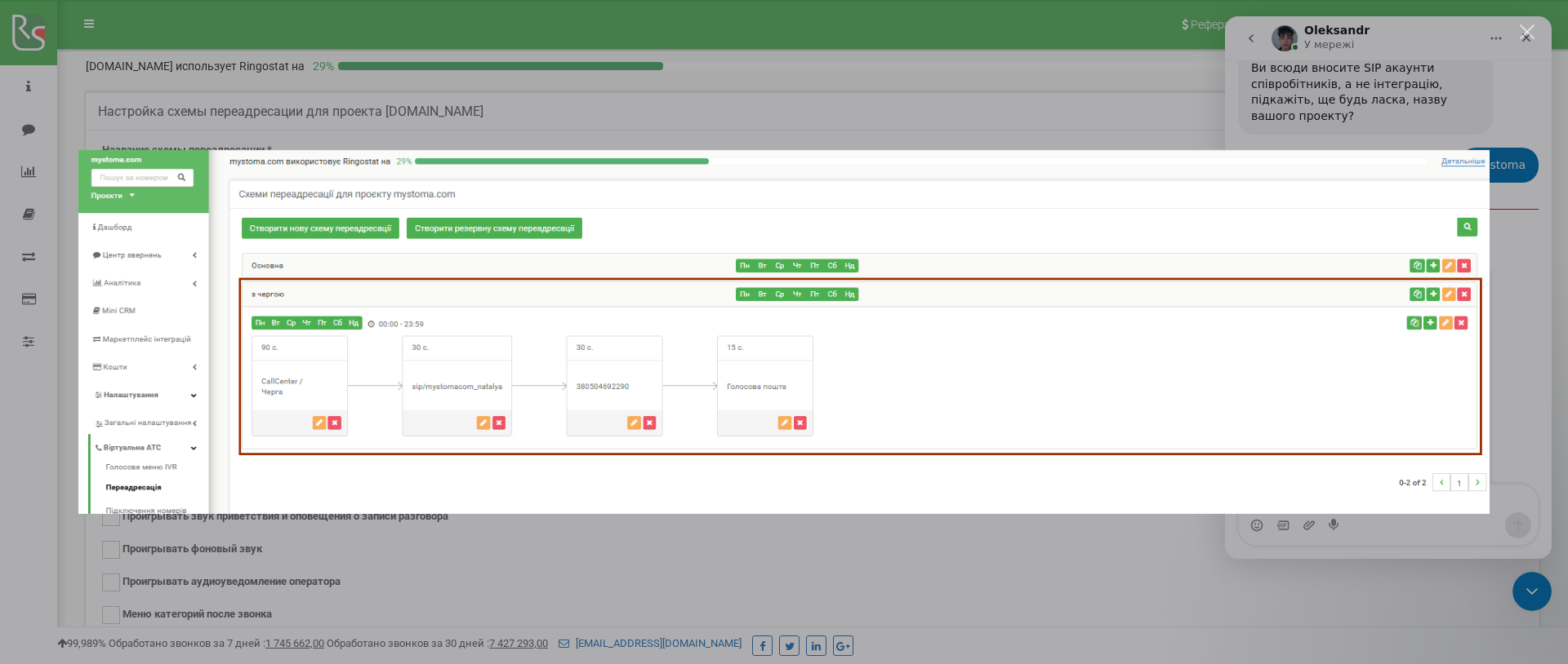
click at [909, 55] on div "Месенджер Intercom" at bounding box center [784, 332] width 1568 height 664
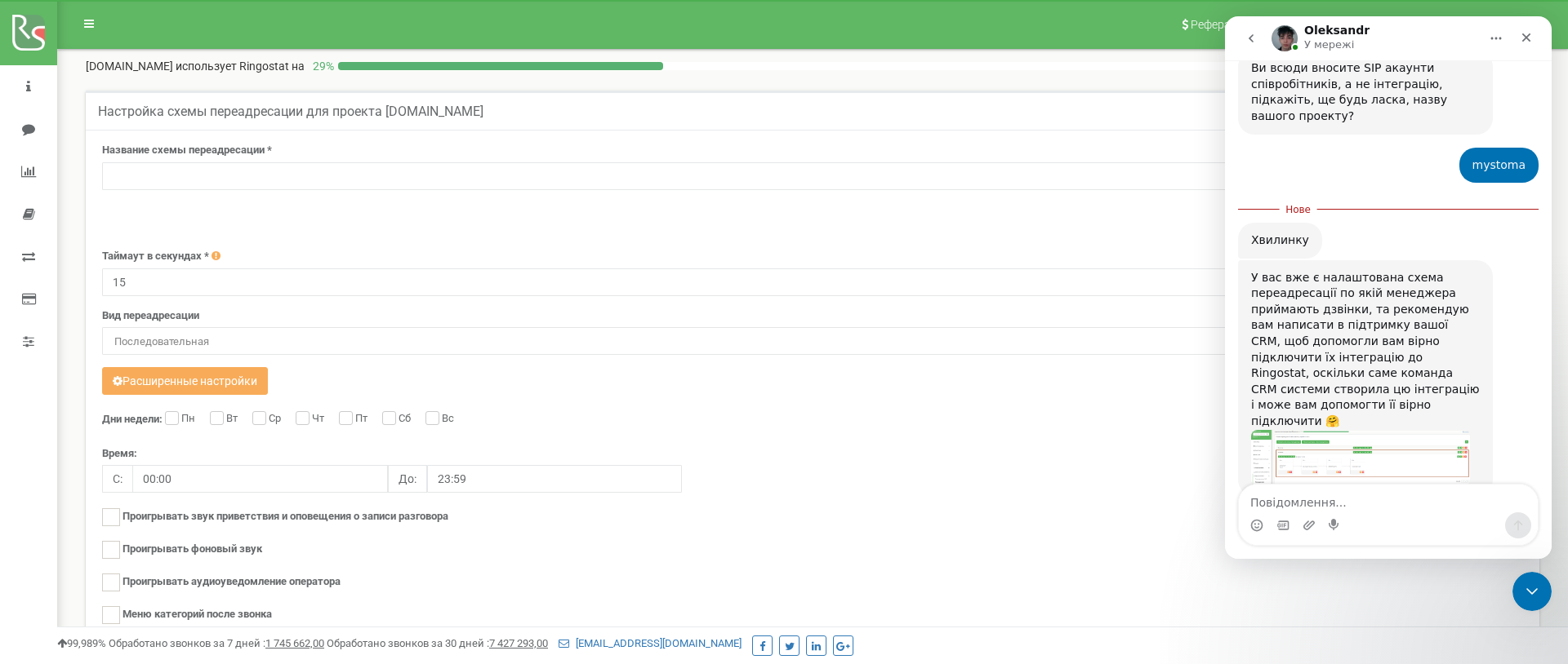
drag, startPoint x: 140, startPoint y: 120, endPoint x: 107, endPoint y: 128, distance: 34.0
click at [140, 120] on div "Настройка схемы переадресации для проекта mystoma.com Помощь Помощь В этом меню…" at bounding box center [812, 110] width 1454 height 39
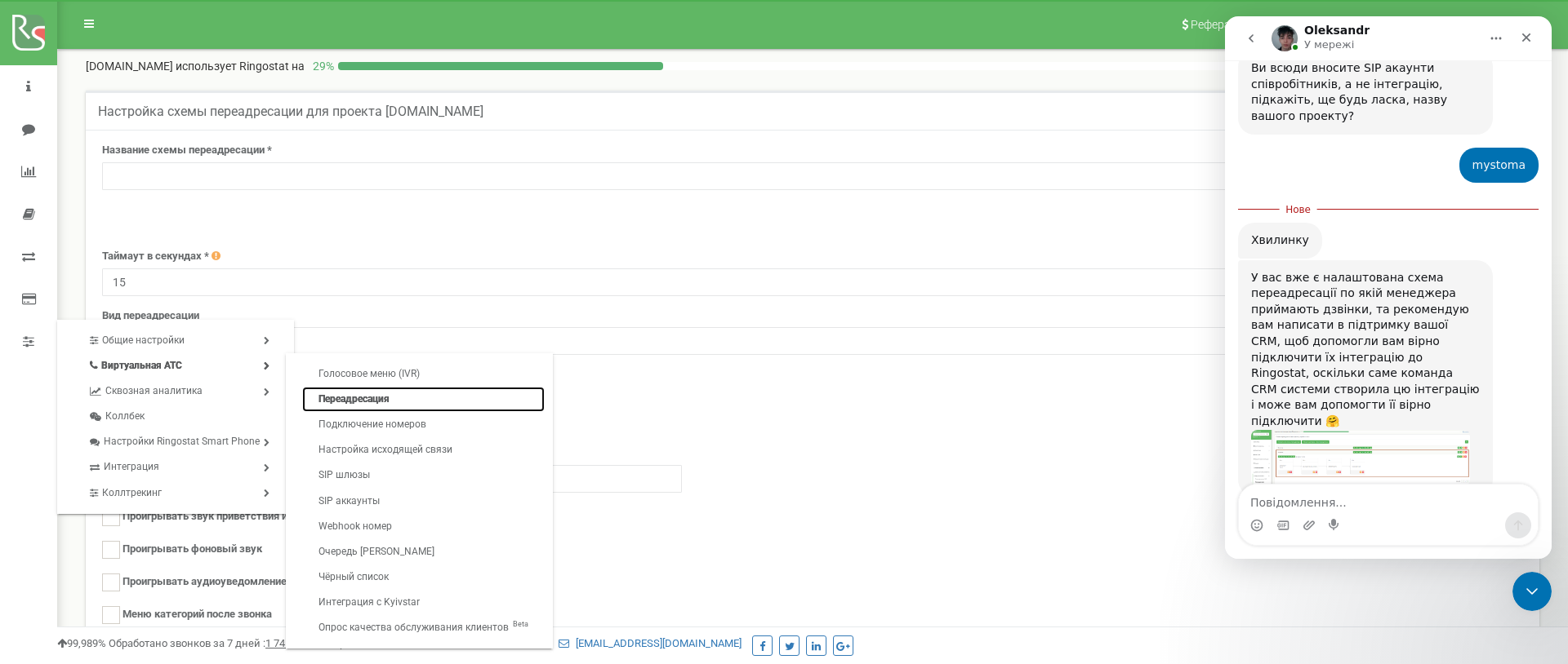
click at [332, 395] on link "Переадресация" at bounding box center [423, 399] width 243 height 25
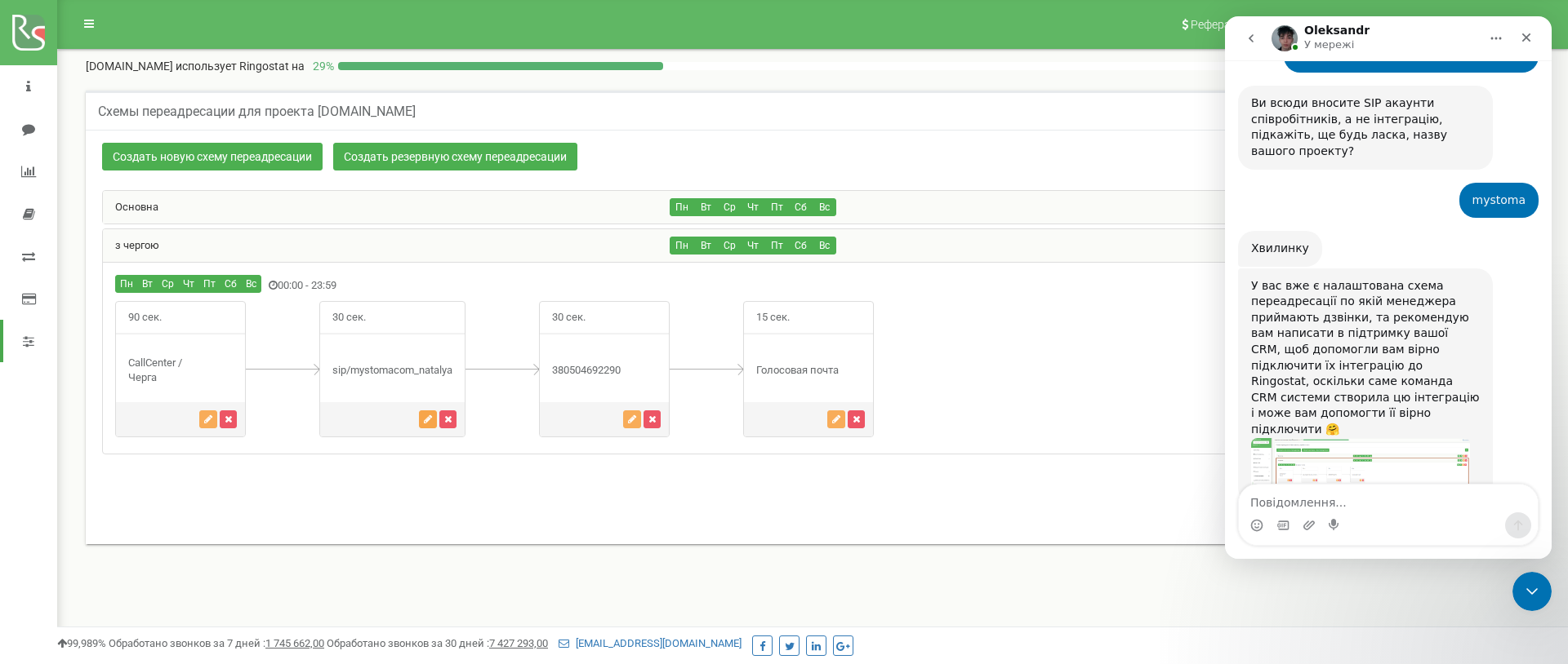
scroll to position [2940, 0]
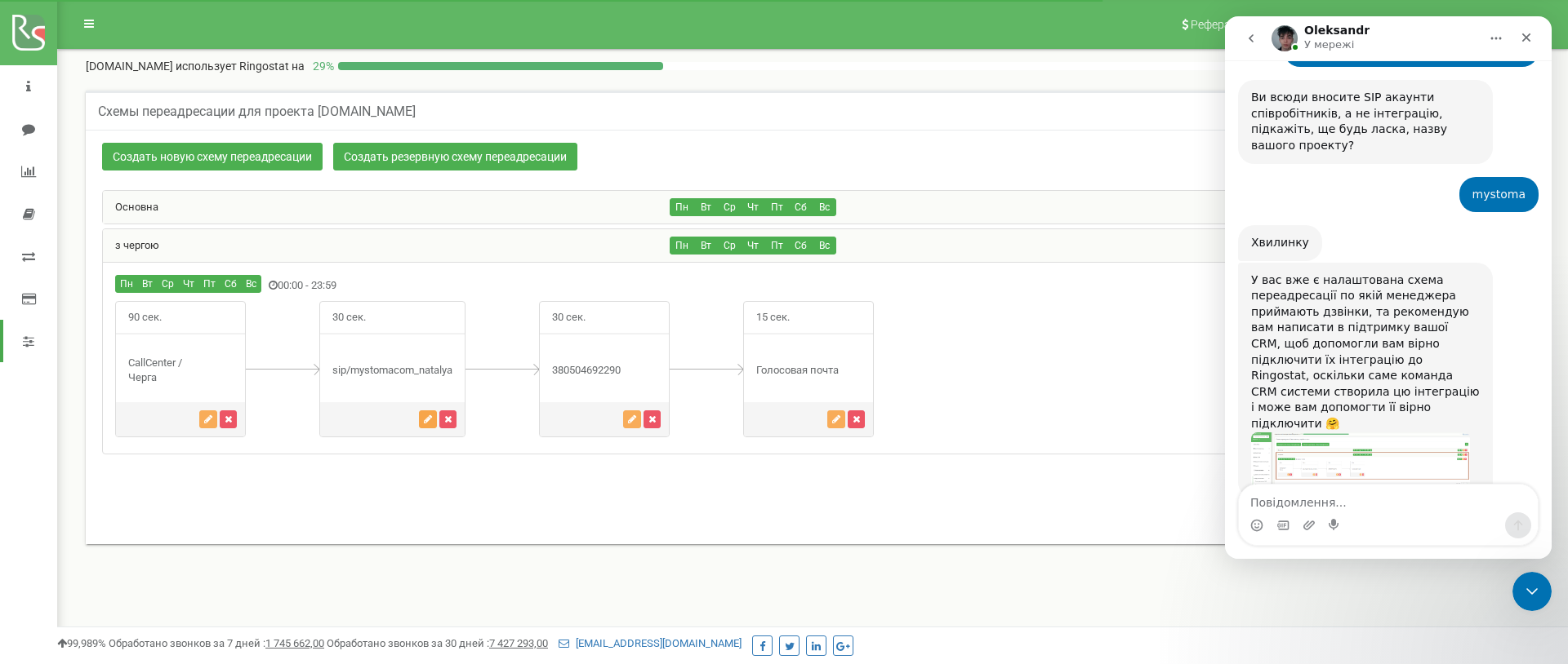
click at [428, 417] on icon "button" at bounding box center [428, 419] width 8 height 10
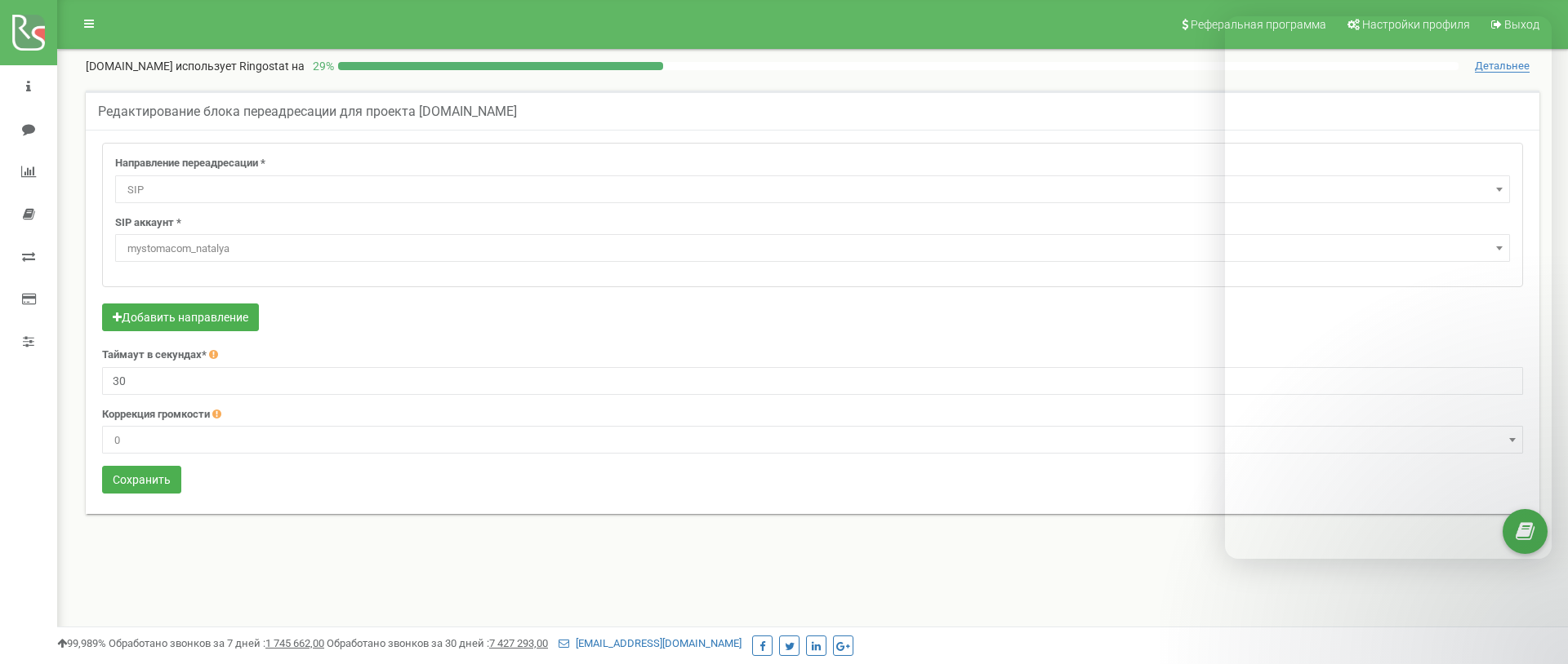
select select "SIP"
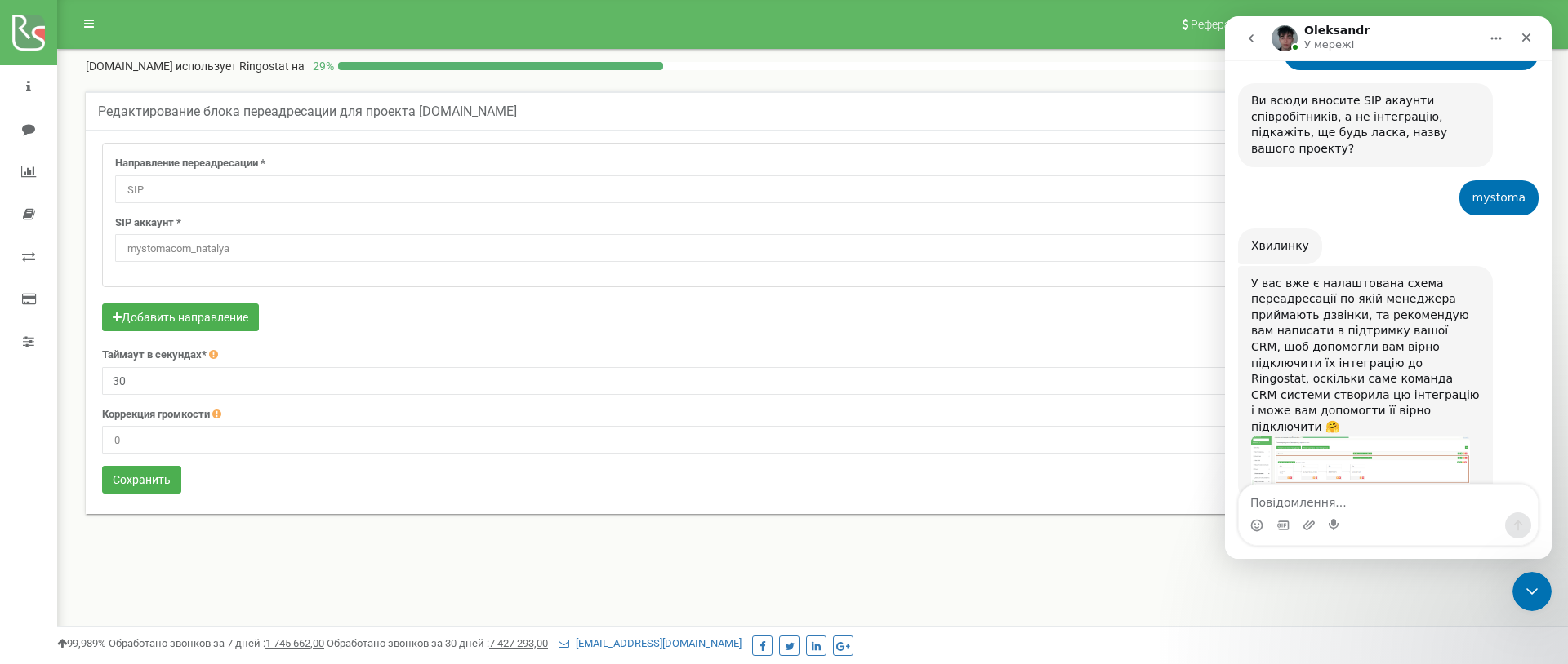
scroll to position [2940, 0]
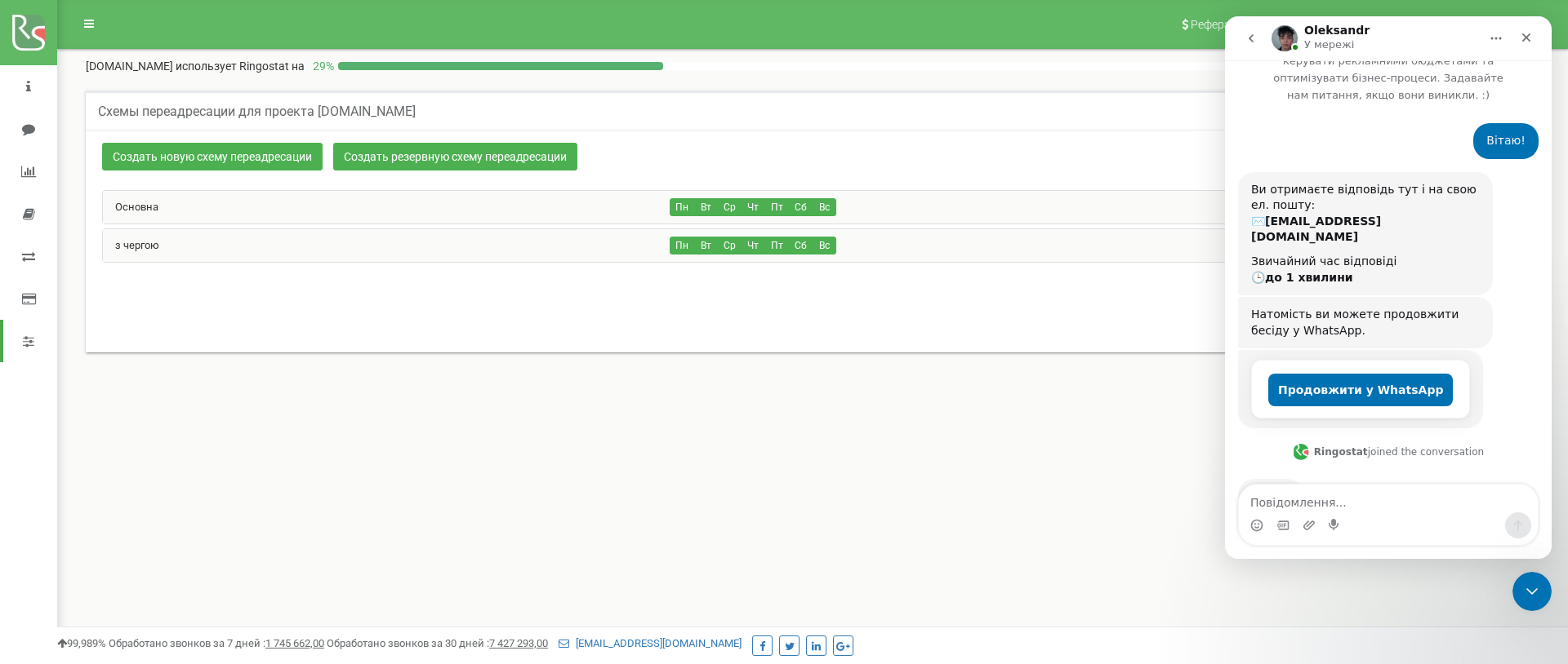
scroll to position [261, 0]
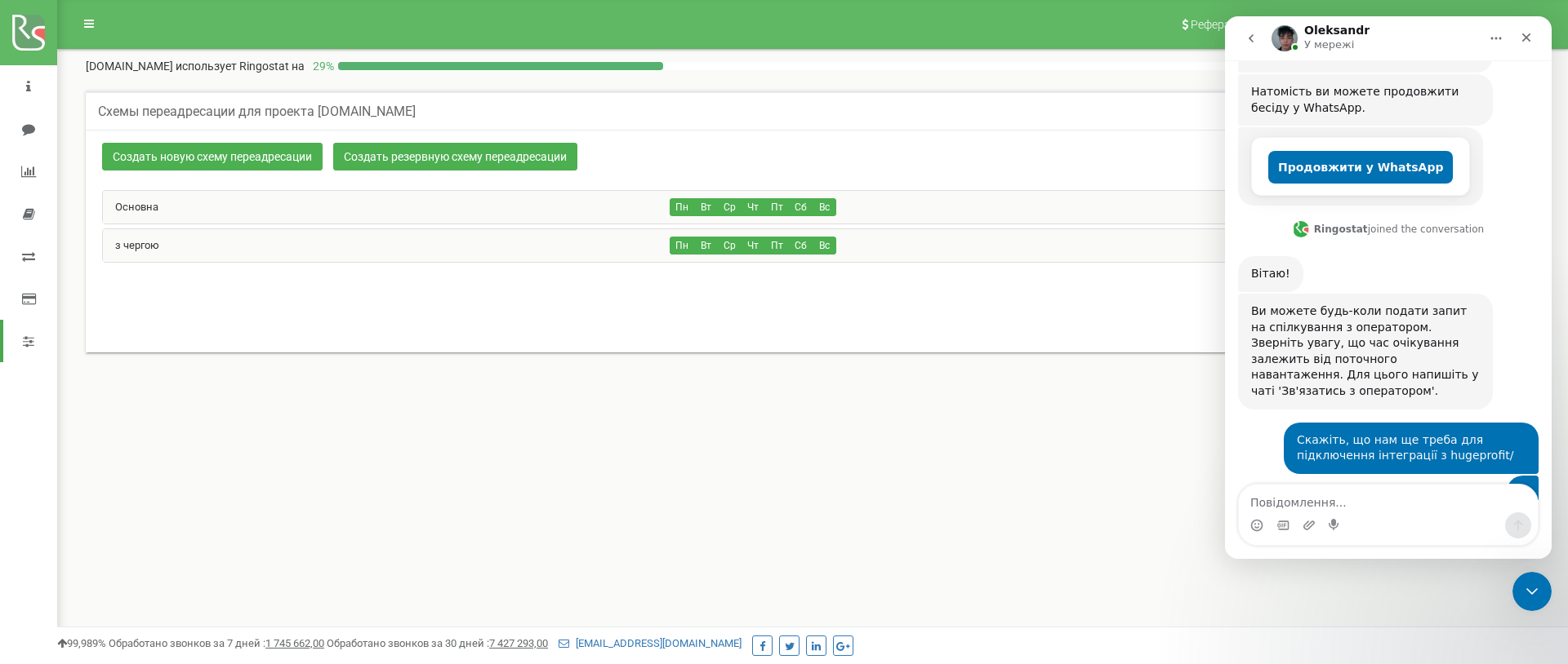
click at [1129, 323] on div "0-2 of 2 1" at bounding box center [812, 308] width 1445 height 58
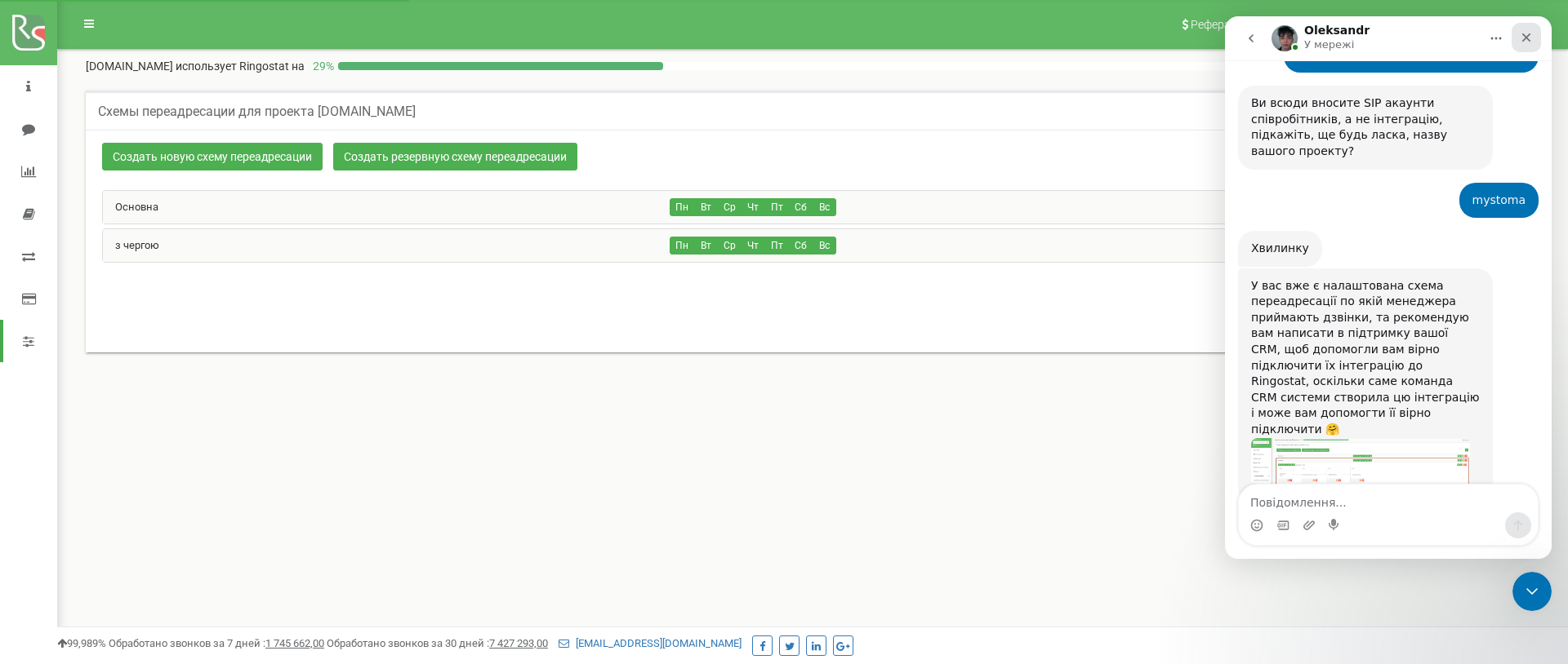
scroll to position [2940, 0]
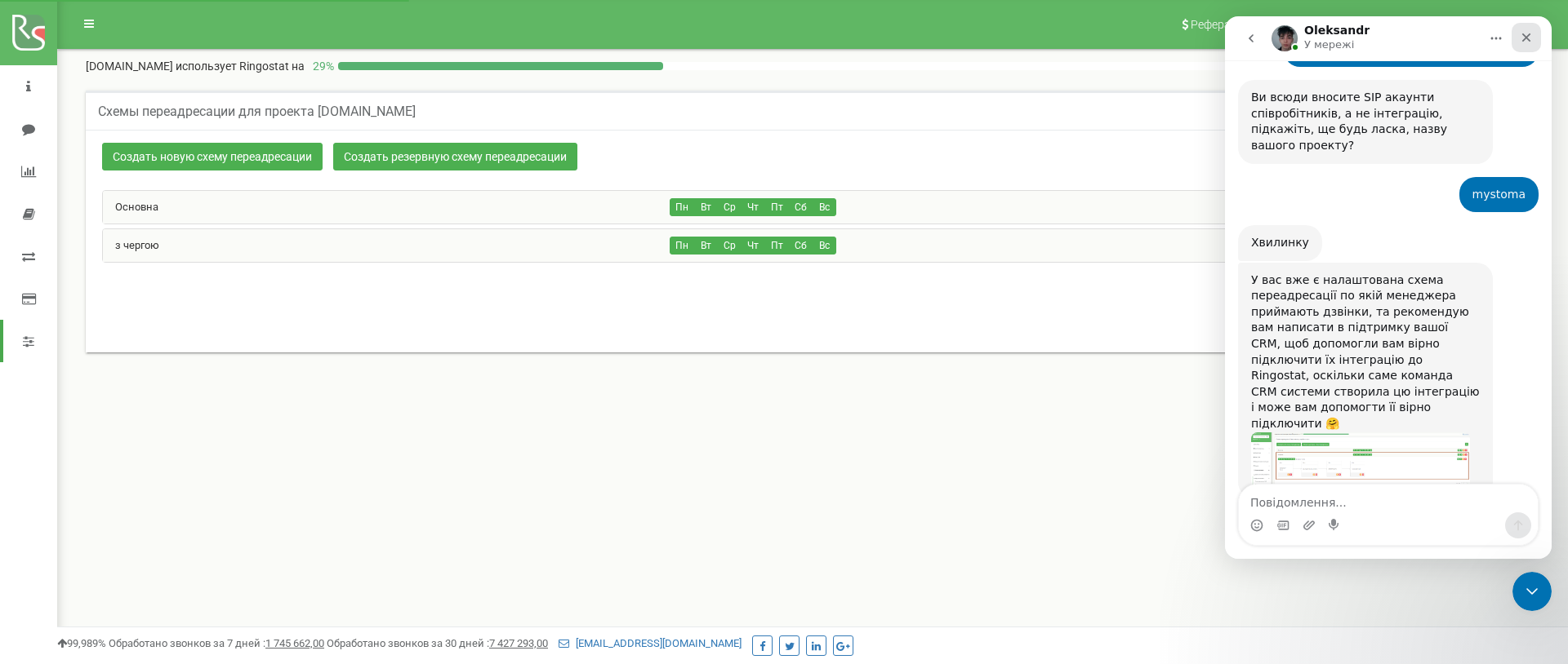
click at [1523, 39] on icon "Закрити" at bounding box center [1526, 38] width 13 height 13
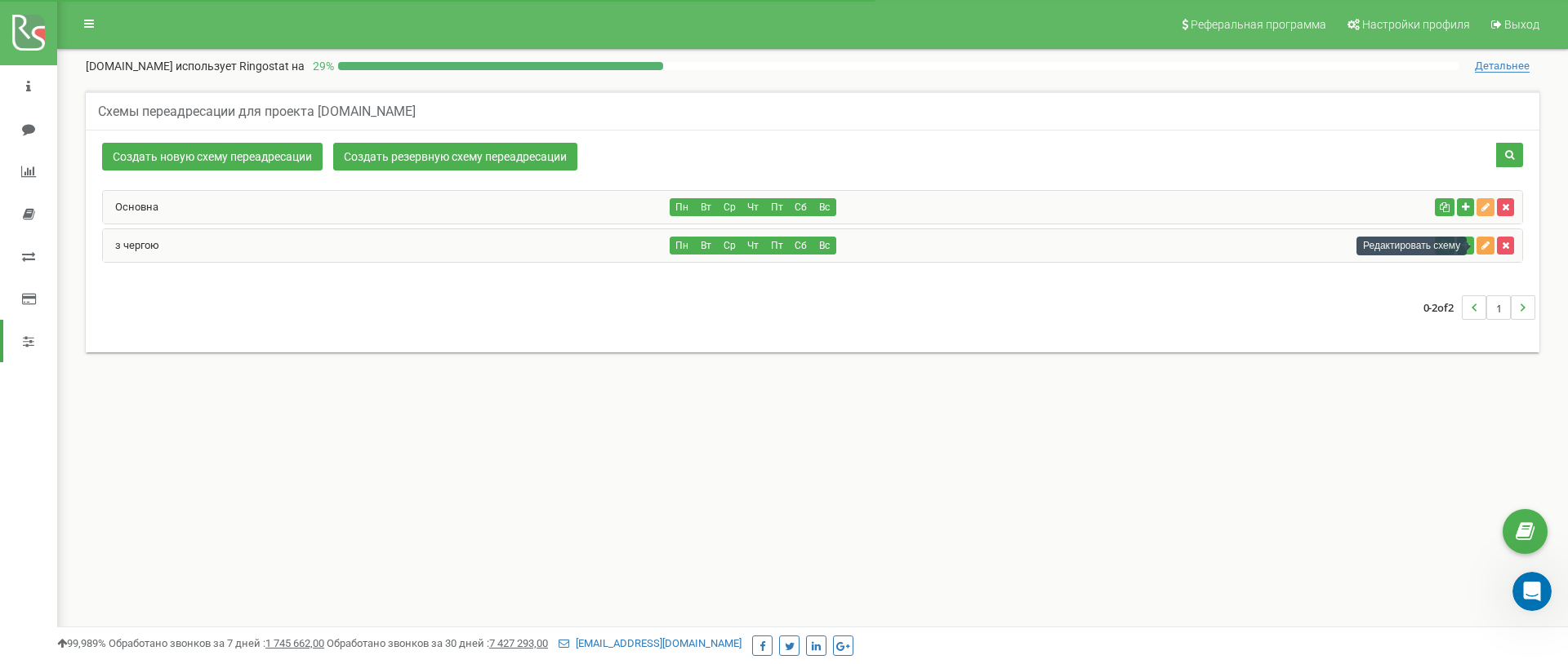
click at [1488, 242] on icon "button" at bounding box center [1485, 246] width 8 height 10
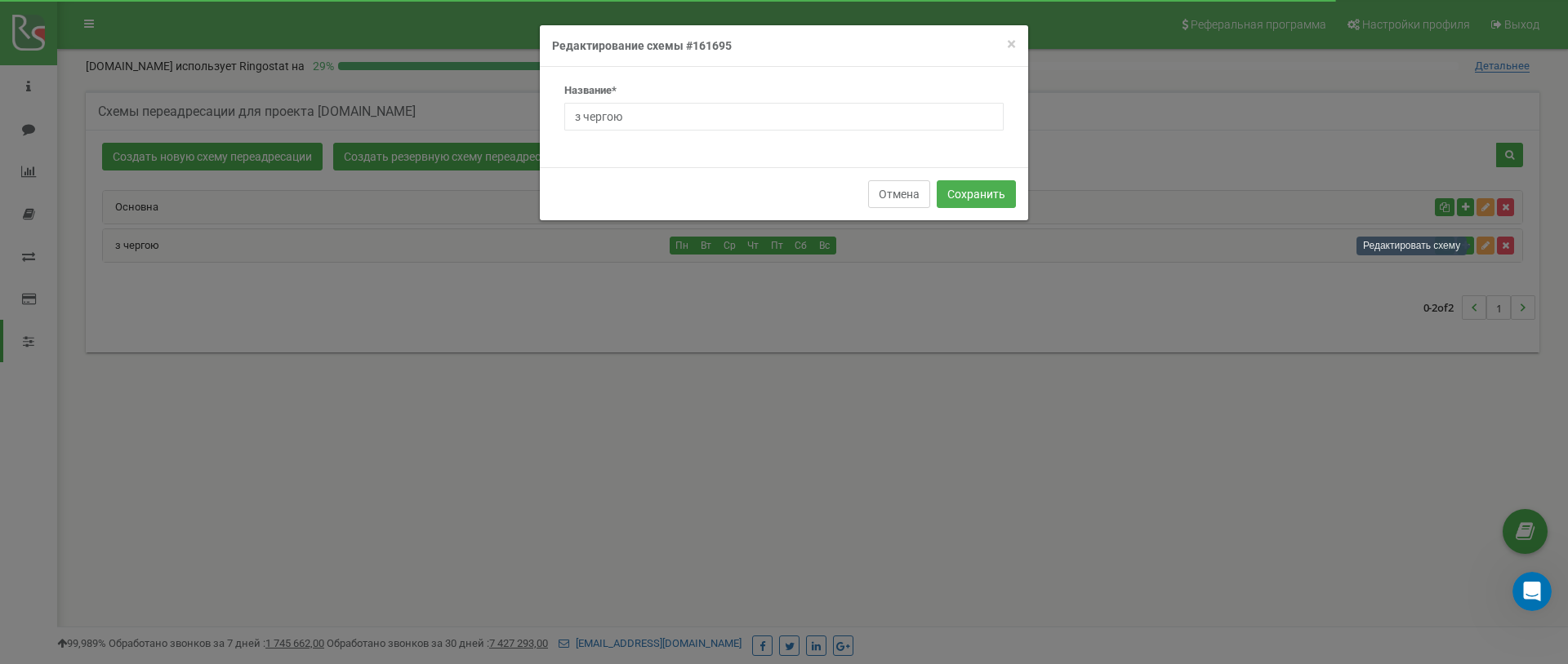
click at [922, 203] on button "Отмена" at bounding box center [899, 194] width 62 height 28
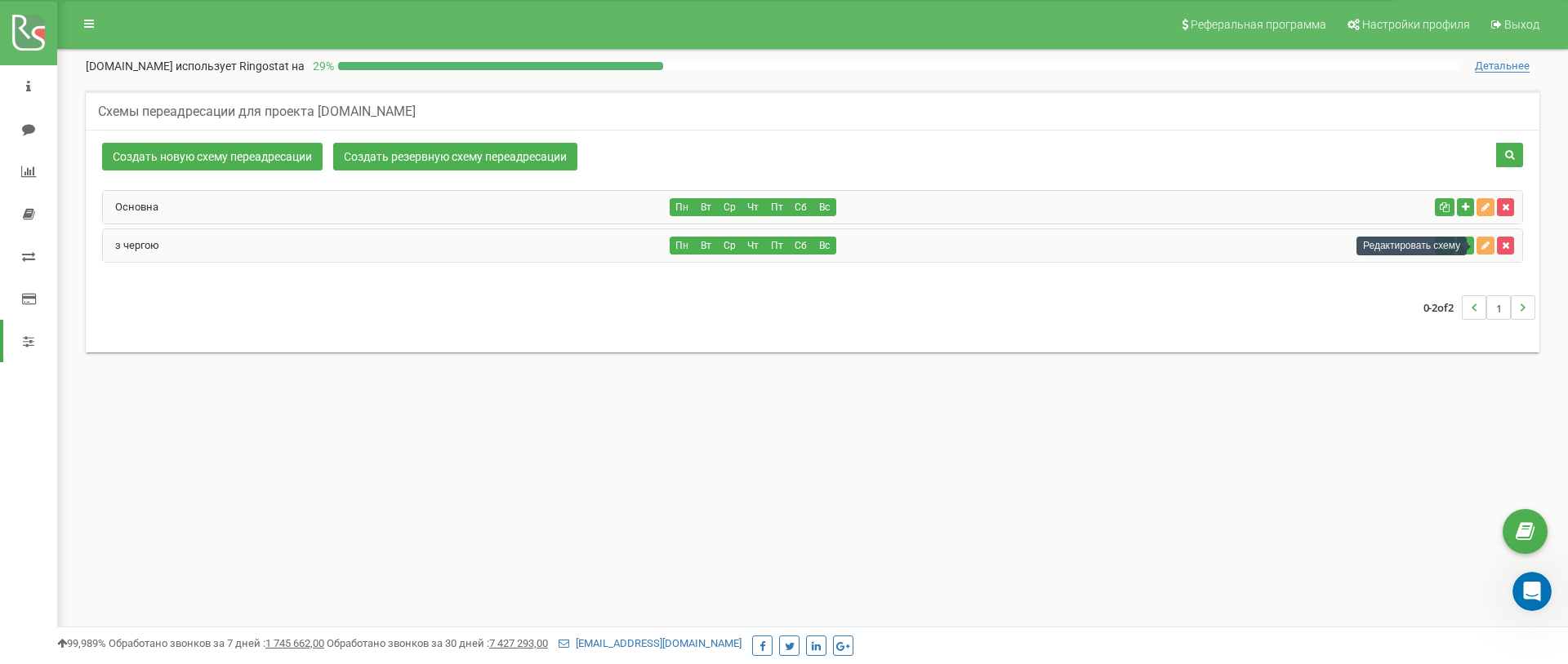
click at [1453, 265] on div "Основна Пн Вт Ср Чт Пт Сб Вс" at bounding box center [812, 234] width 1445 height 89
click at [1464, 248] on icon "button" at bounding box center [1465, 246] width 7 height 10
click at [542, 231] on div "з чергою" at bounding box center [386, 246] width 567 height 33
click at [474, 236] on div "з чергою" at bounding box center [386, 246] width 567 height 33
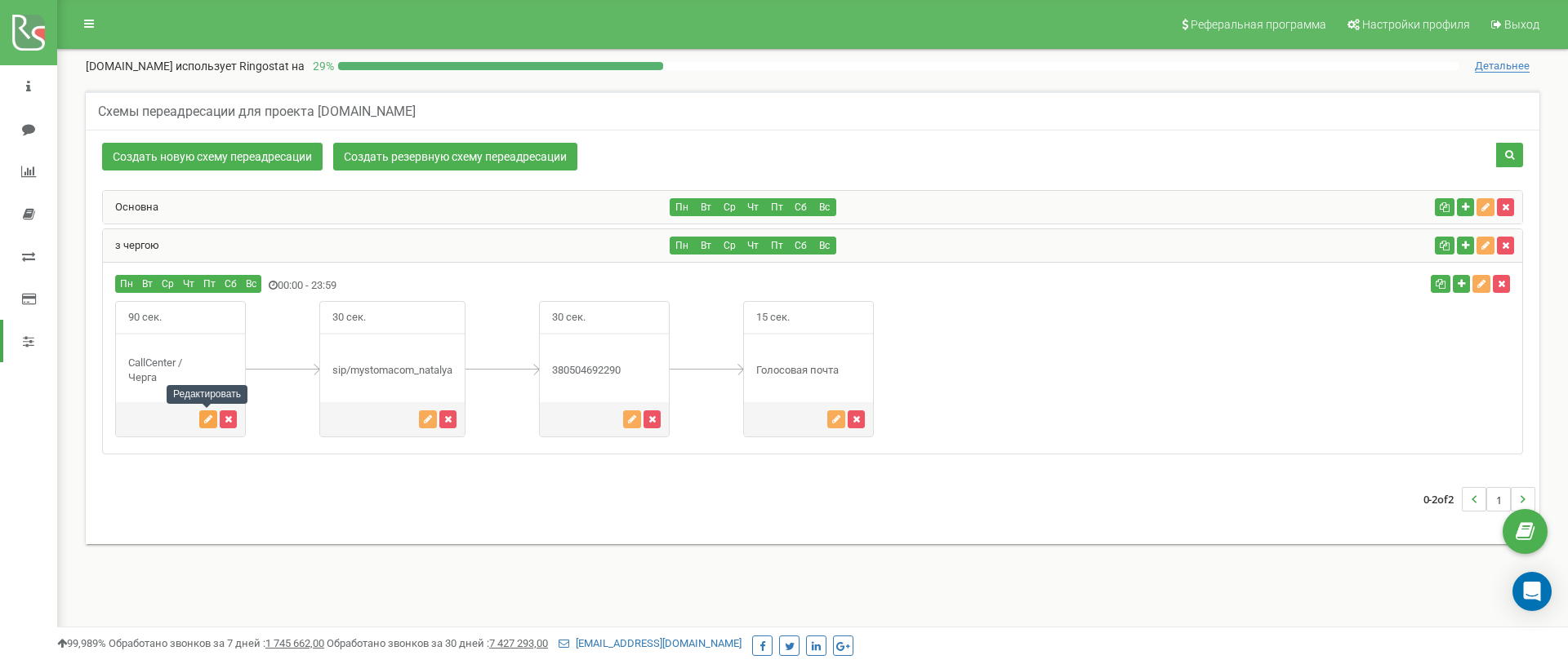
click at [204, 418] on icon "button" at bounding box center [208, 419] width 8 height 10
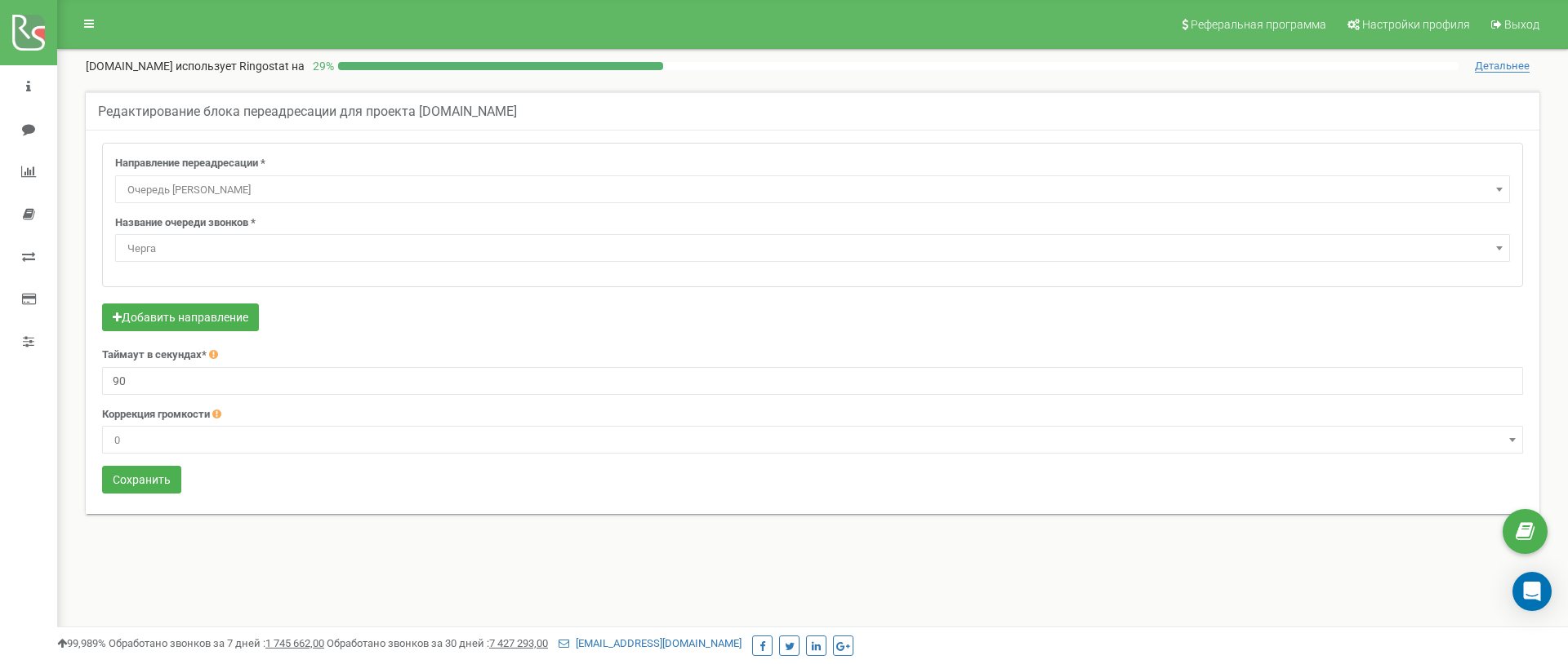
select select "CallCenter"
click at [227, 249] on span "Черга" at bounding box center [812, 249] width 1383 height 23
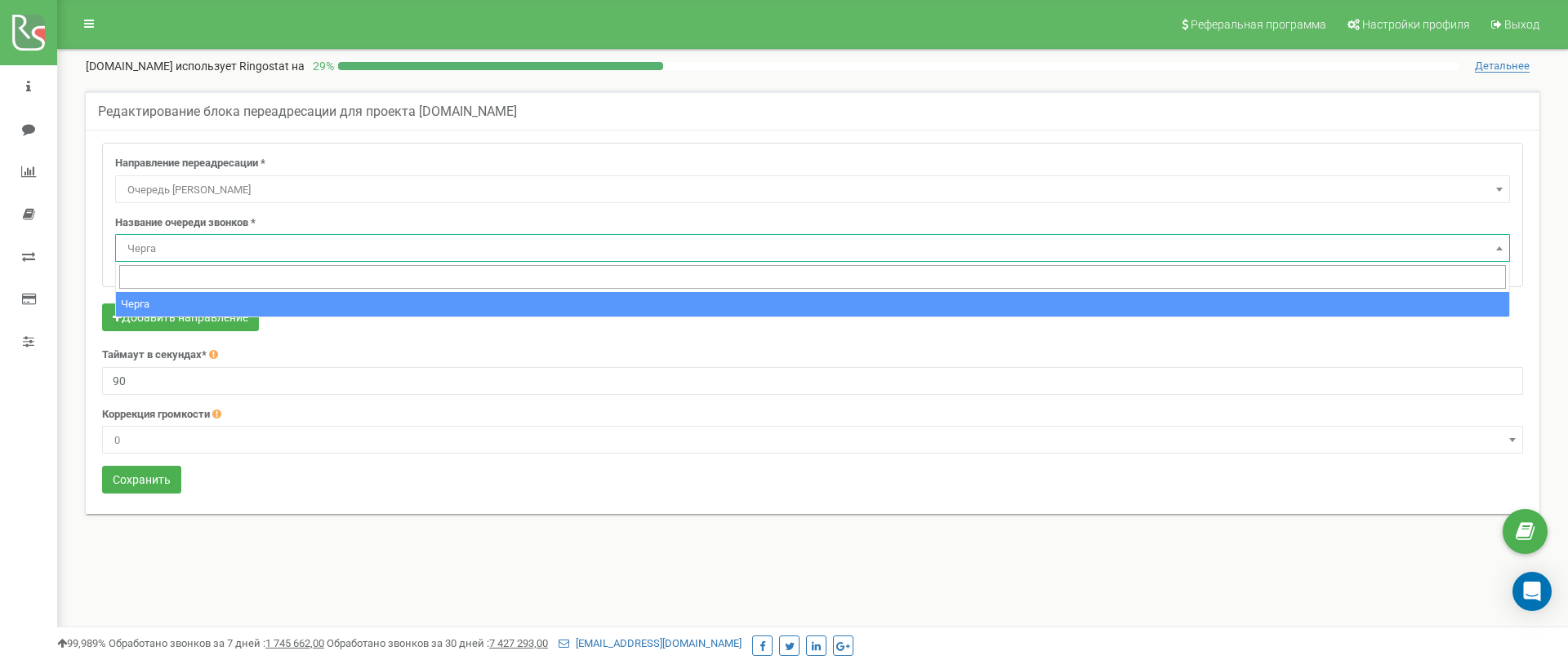
click at [221, 253] on span "Черга" at bounding box center [812, 249] width 1383 height 23
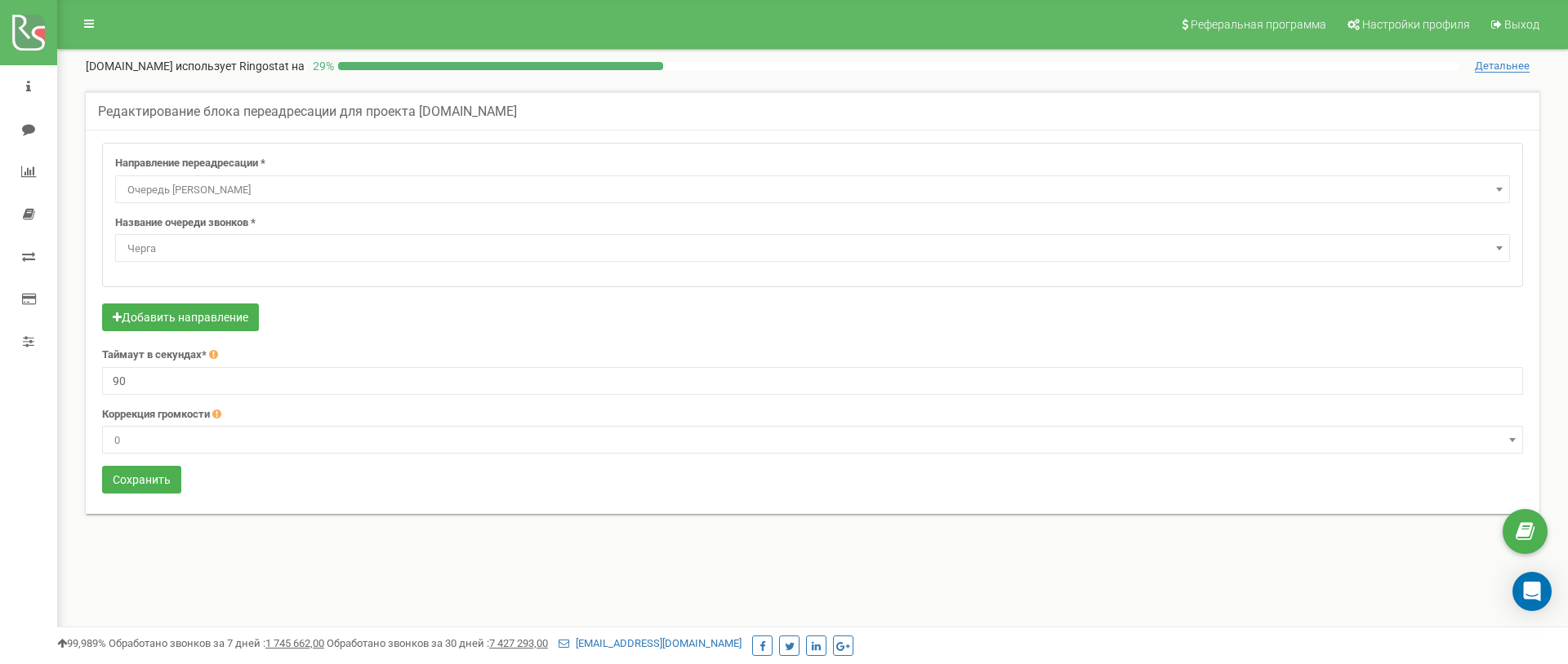
click at [216, 188] on span "Очередь [PERSON_NAME]" at bounding box center [812, 190] width 1383 height 23
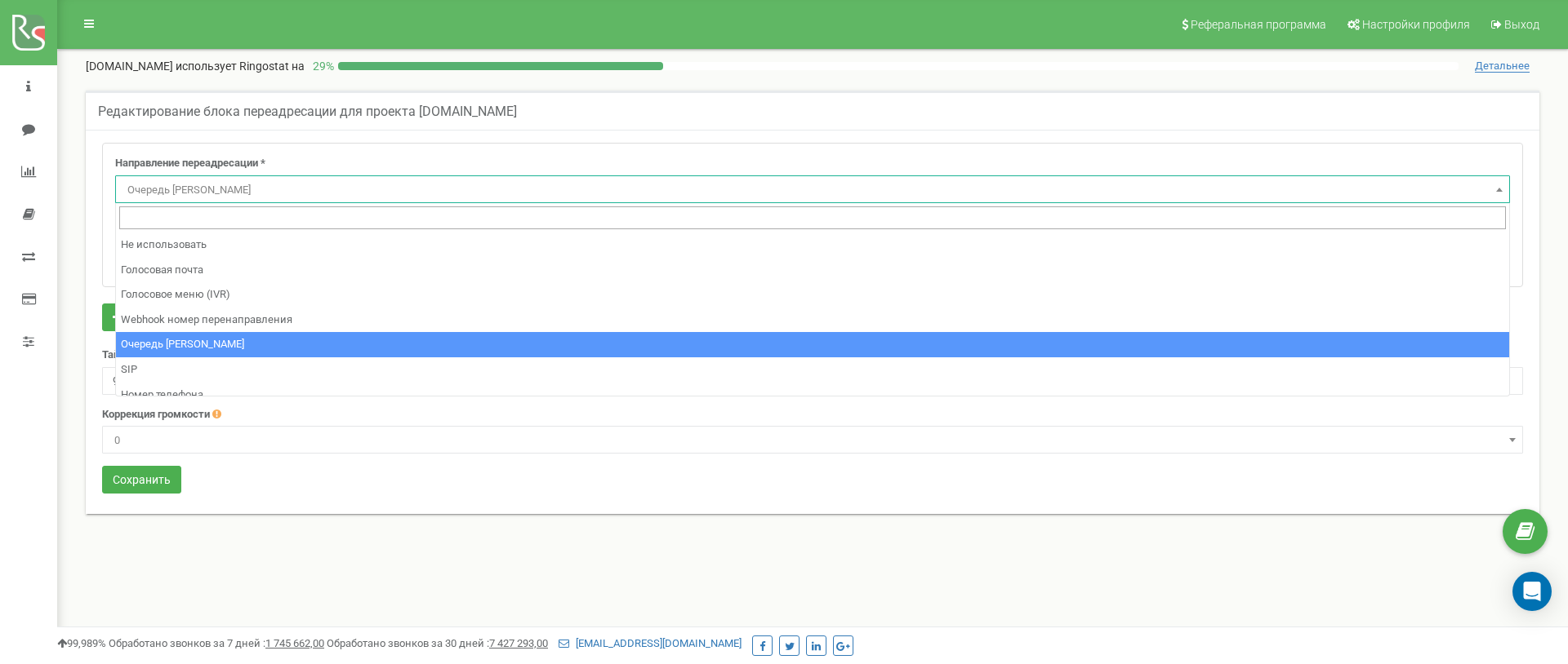
click at [216, 188] on span "Очередь [PERSON_NAME]" at bounding box center [812, 190] width 1383 height 23
